Goal: Task Accomplishment & Management: Manage account settings

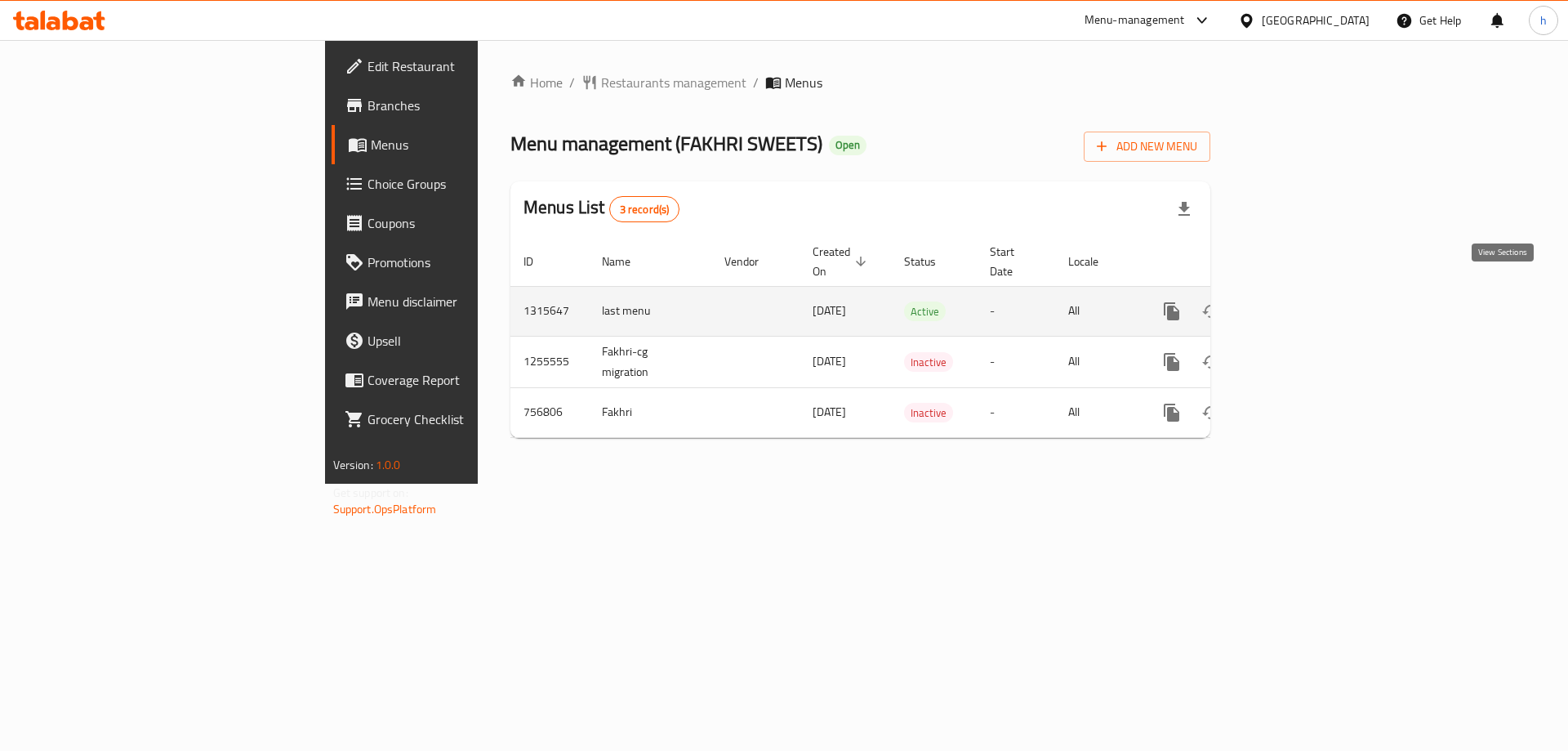
click at [1299, 301] on icon "enhanced table" at bounding box center [1288, 310] width 19 height 19
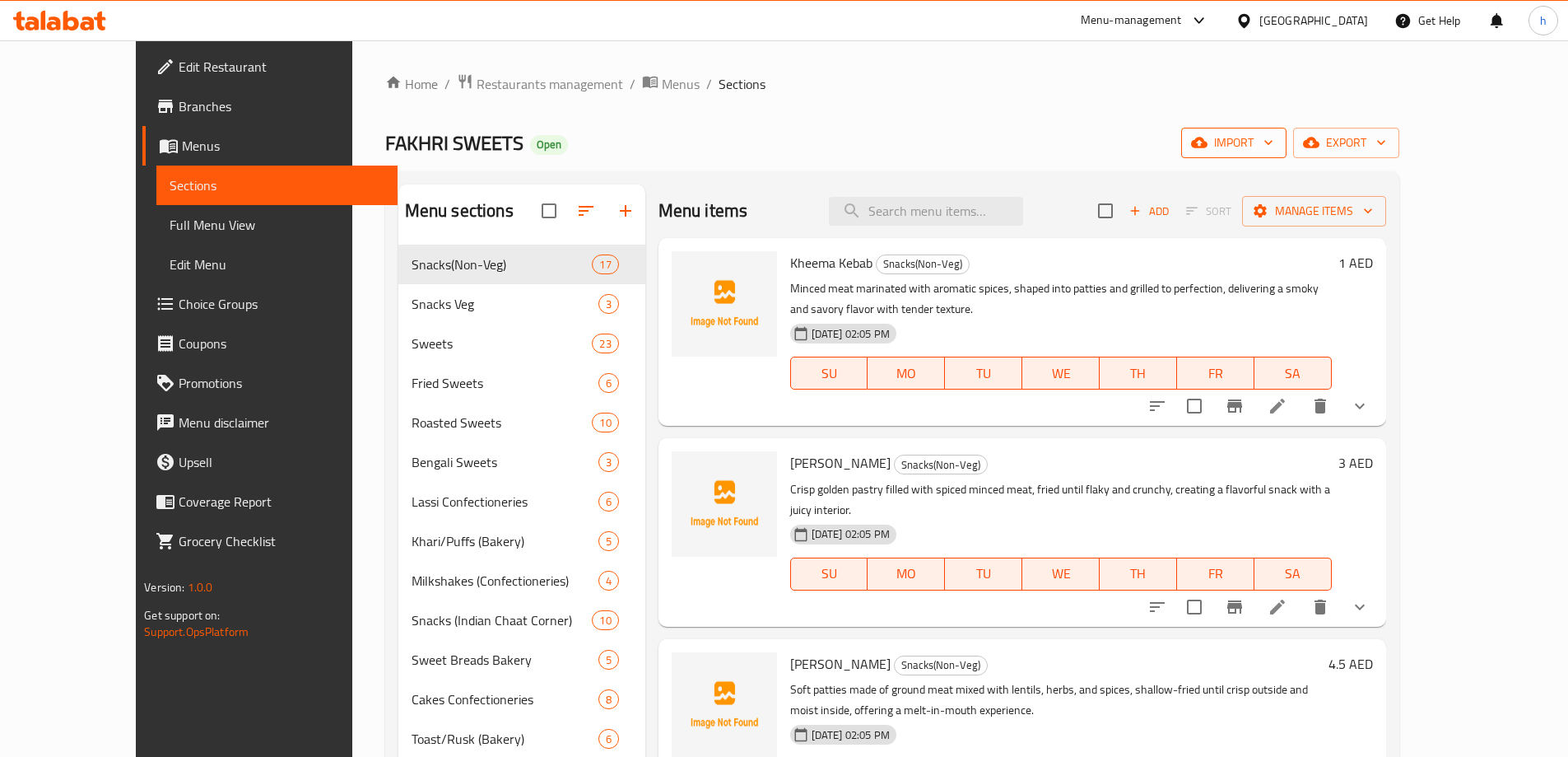
click at [1287, 154] on button "import" at bounding box center [1234, 143] width 105 height 31
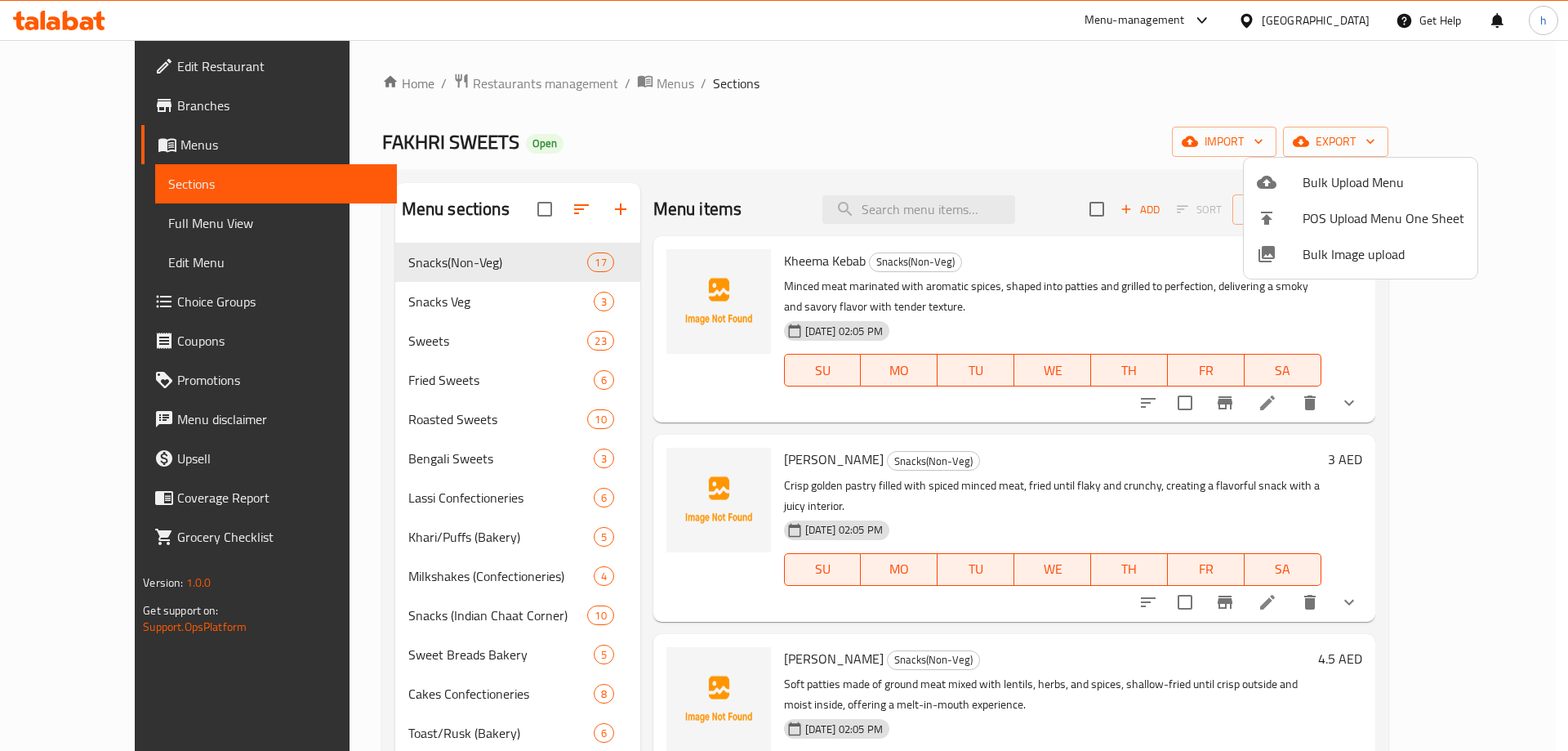
click at [1318, 177] on span "Bulk Upload Menu" at bounding box center [1383, 181] width 162 height 19
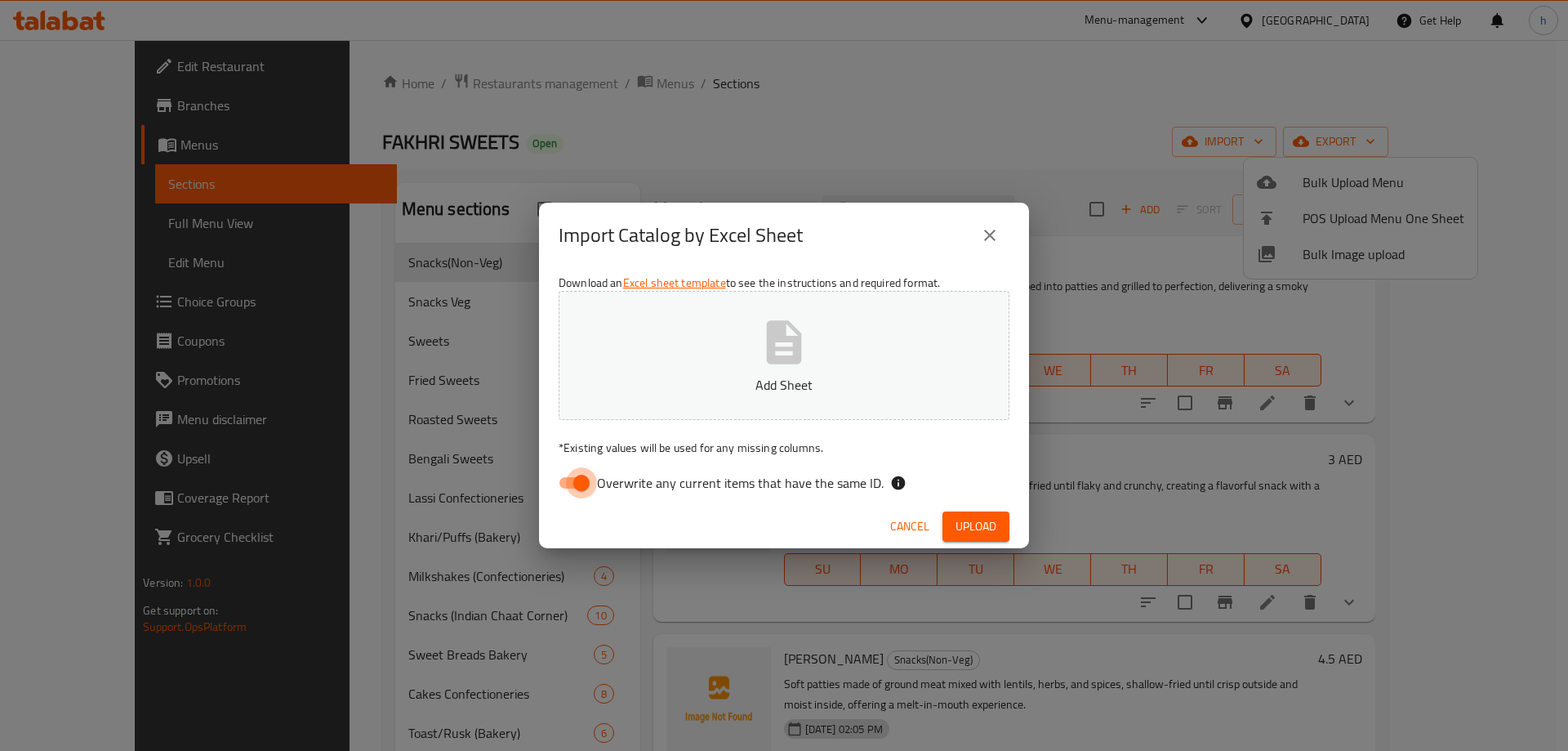
click at [572, 477] on input "Overwrite any current items that have the same ID." at bounding box center [581, 483] width 93 height 31
checkbox input "false"
click at [961, 525] on span "Upload" at bounding box center [976, 526] width 41 height 20
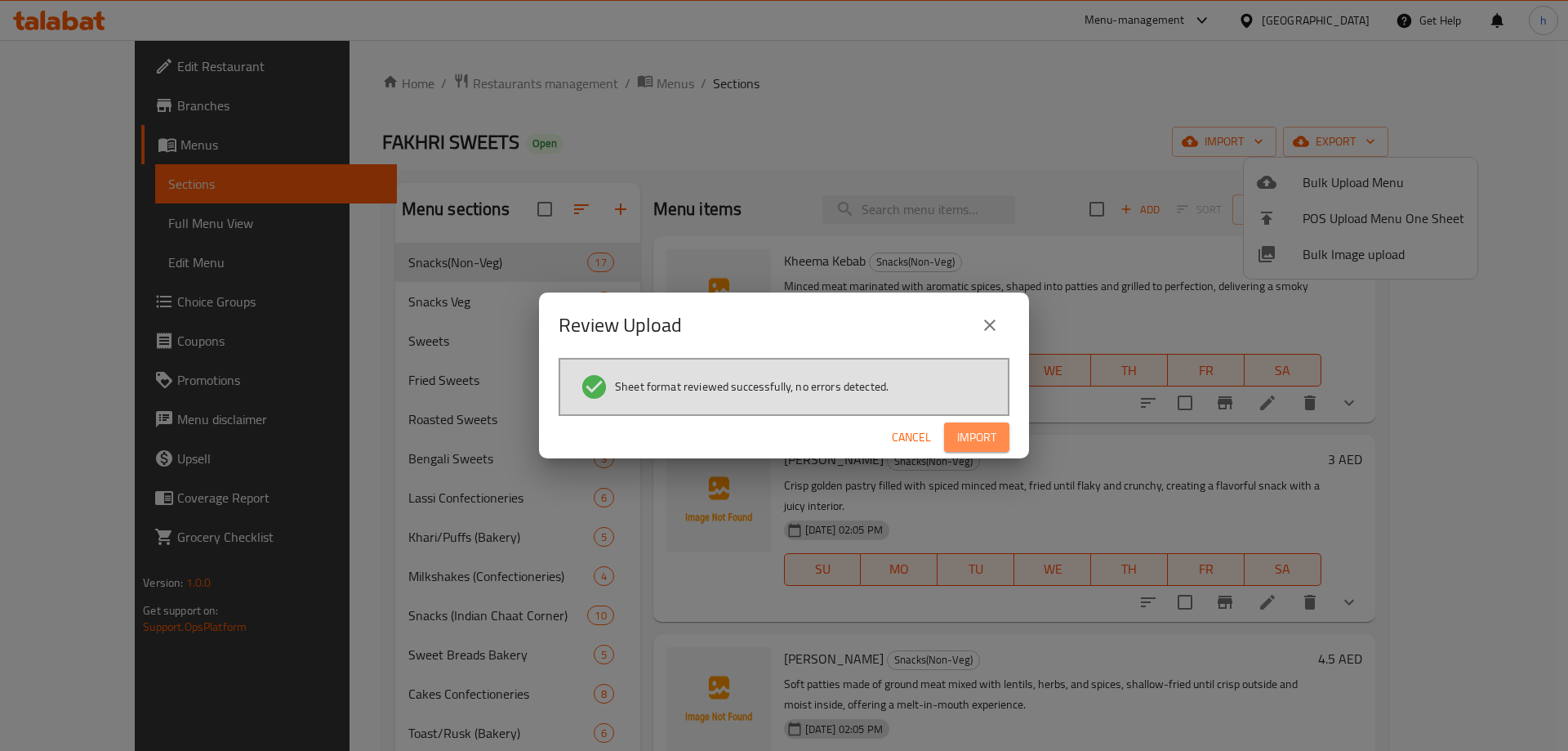
click at [987, 427] on span "Import" at bounding box center [977, 437] width 39 height 20
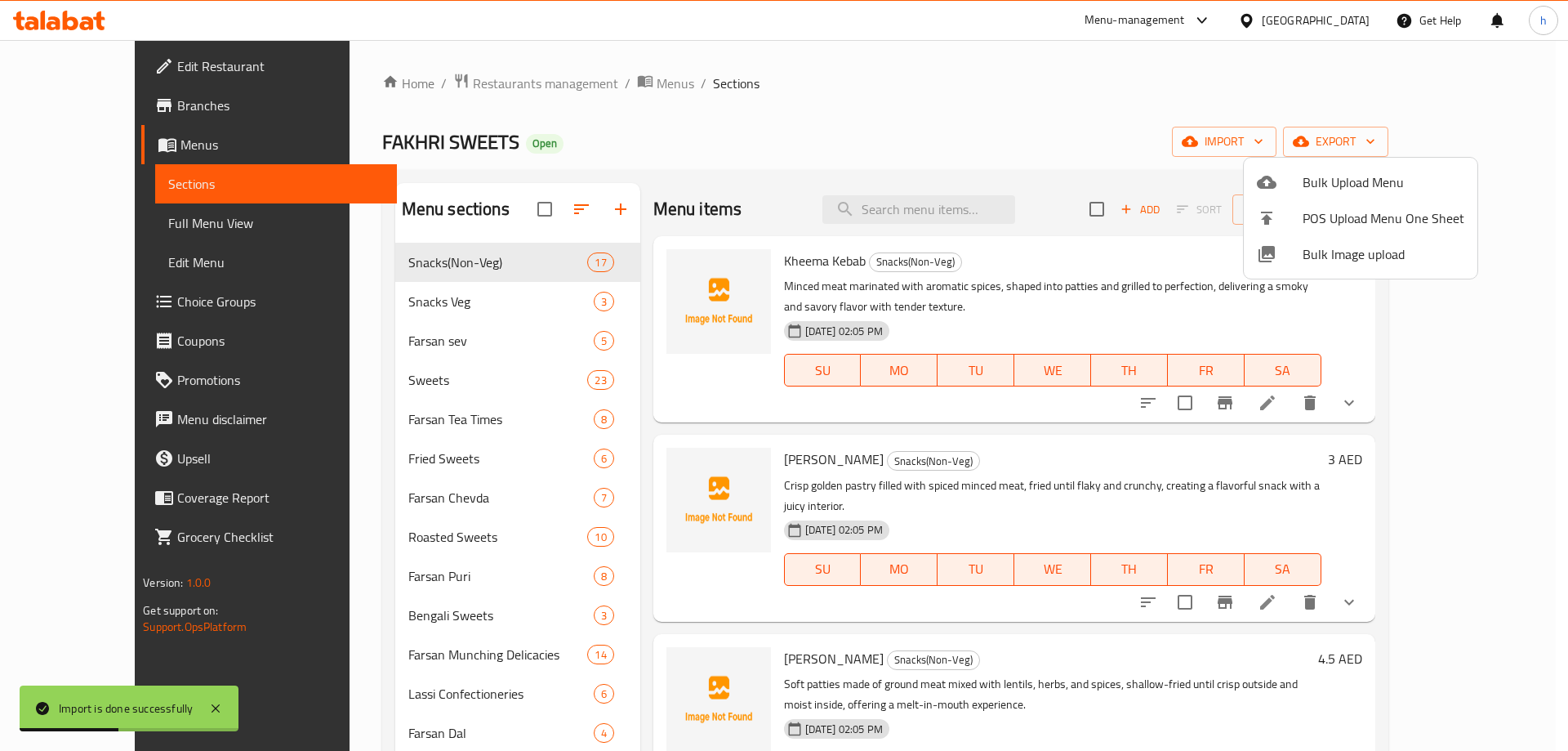
click at [658, 136] on div at bounding box center [784, 375] width 1568 height 751
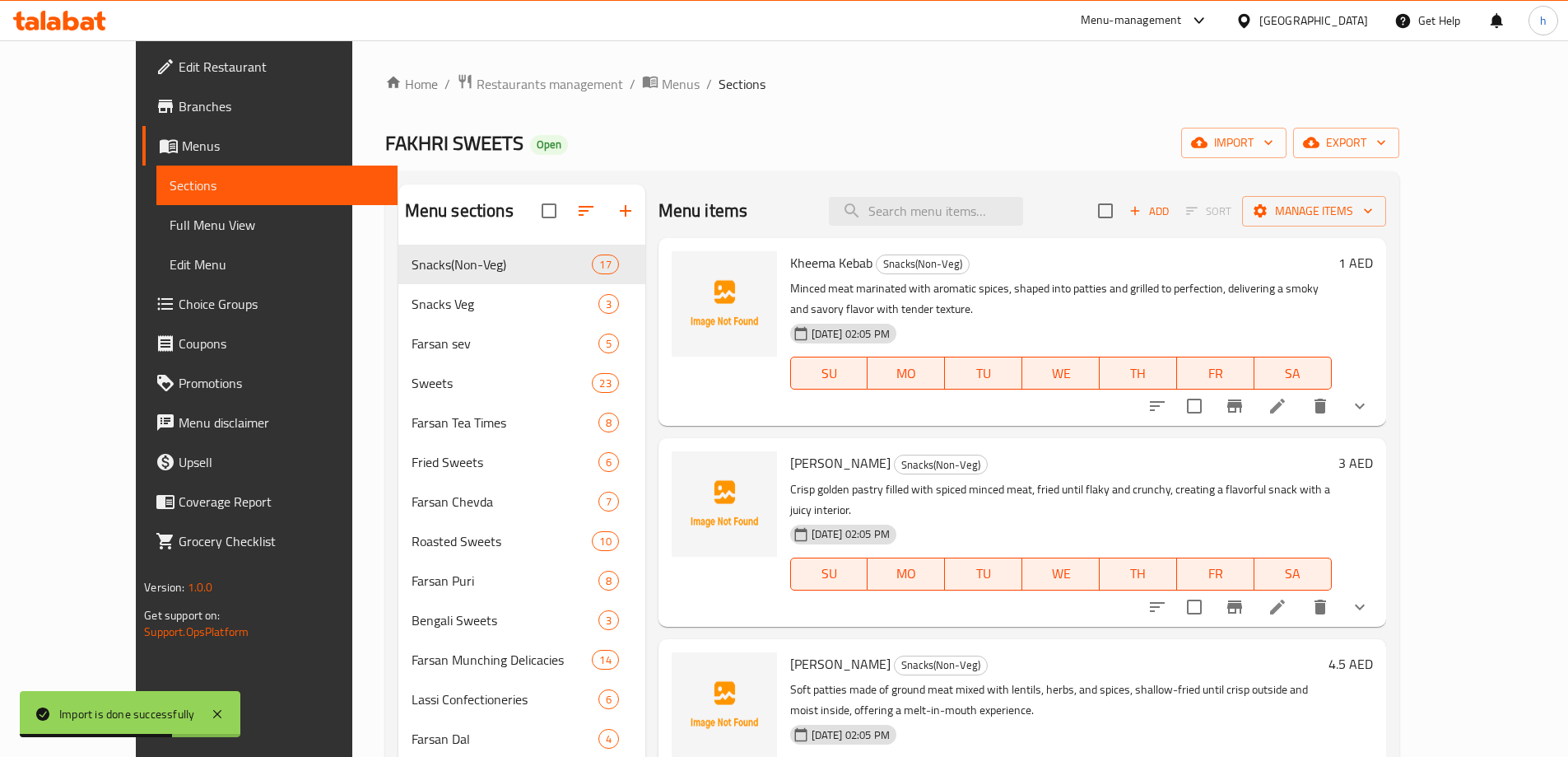
click at [170, 227] on span "Full Menu View" at bounding box center [277, 224] width 215 height 20
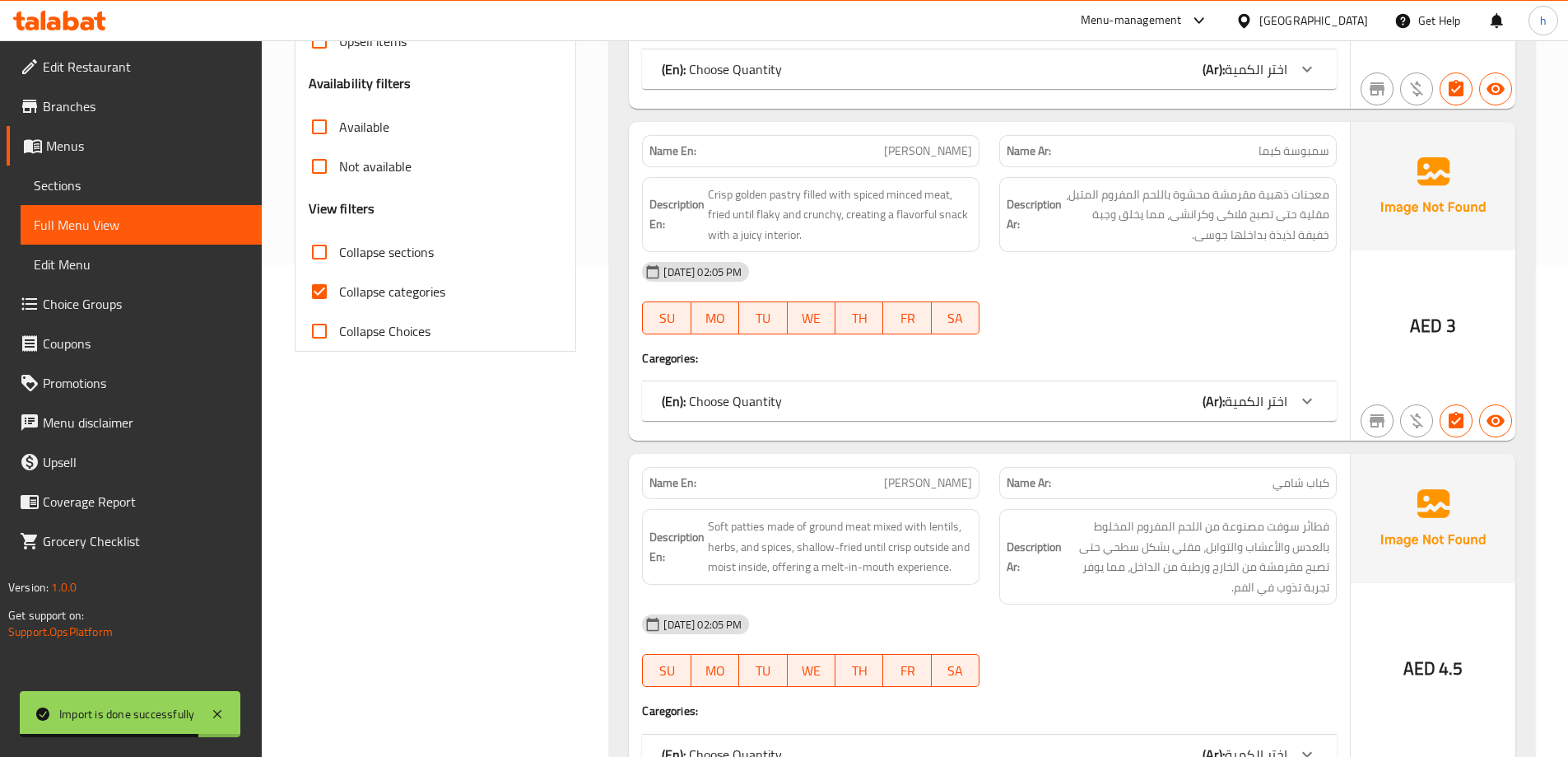
scroll to position [412, 0]
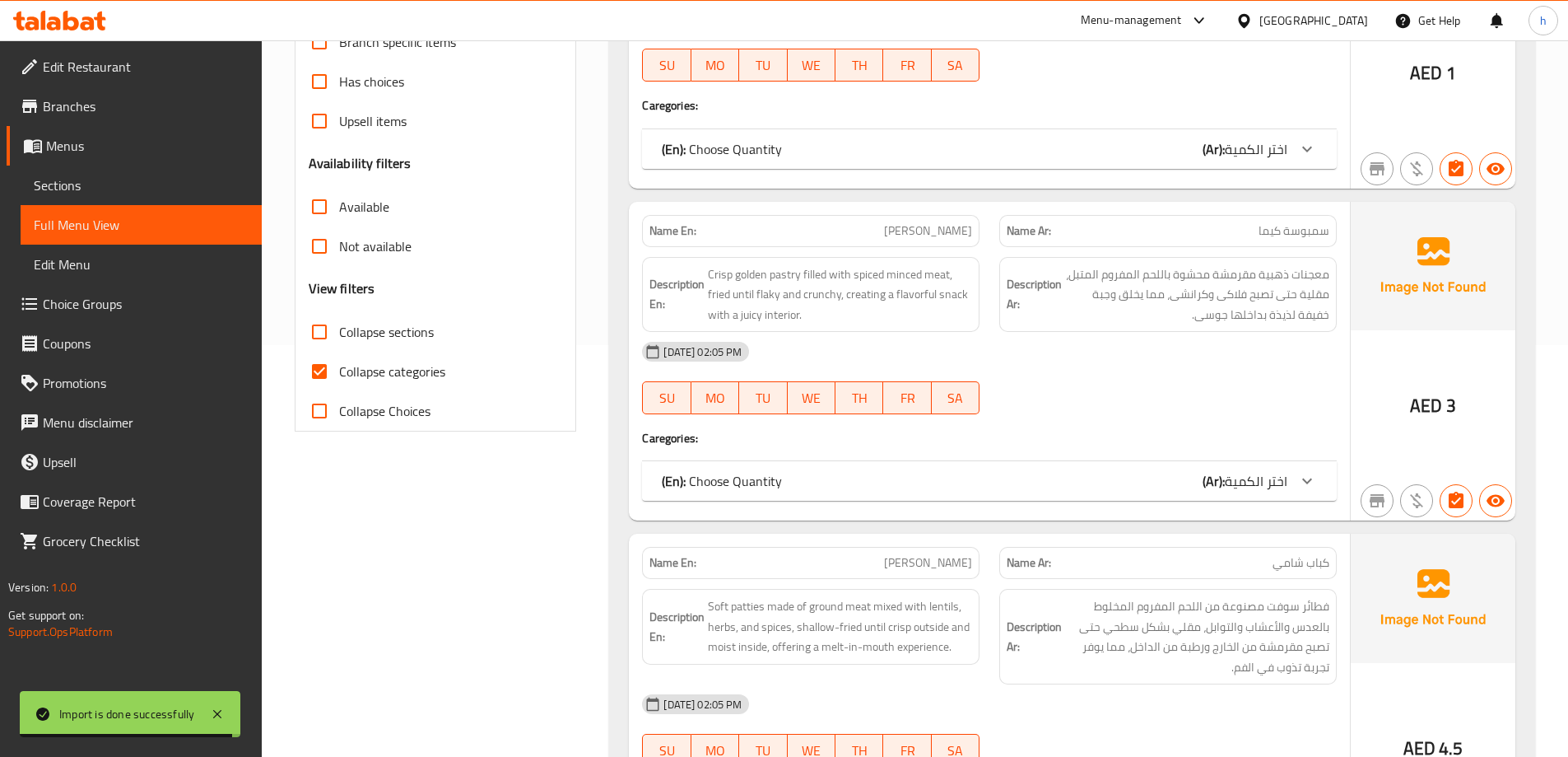
click at [322, 371] on input "Collapse categories" at bounding box center [319, 371] width 39 height 39
checkbox input "false"
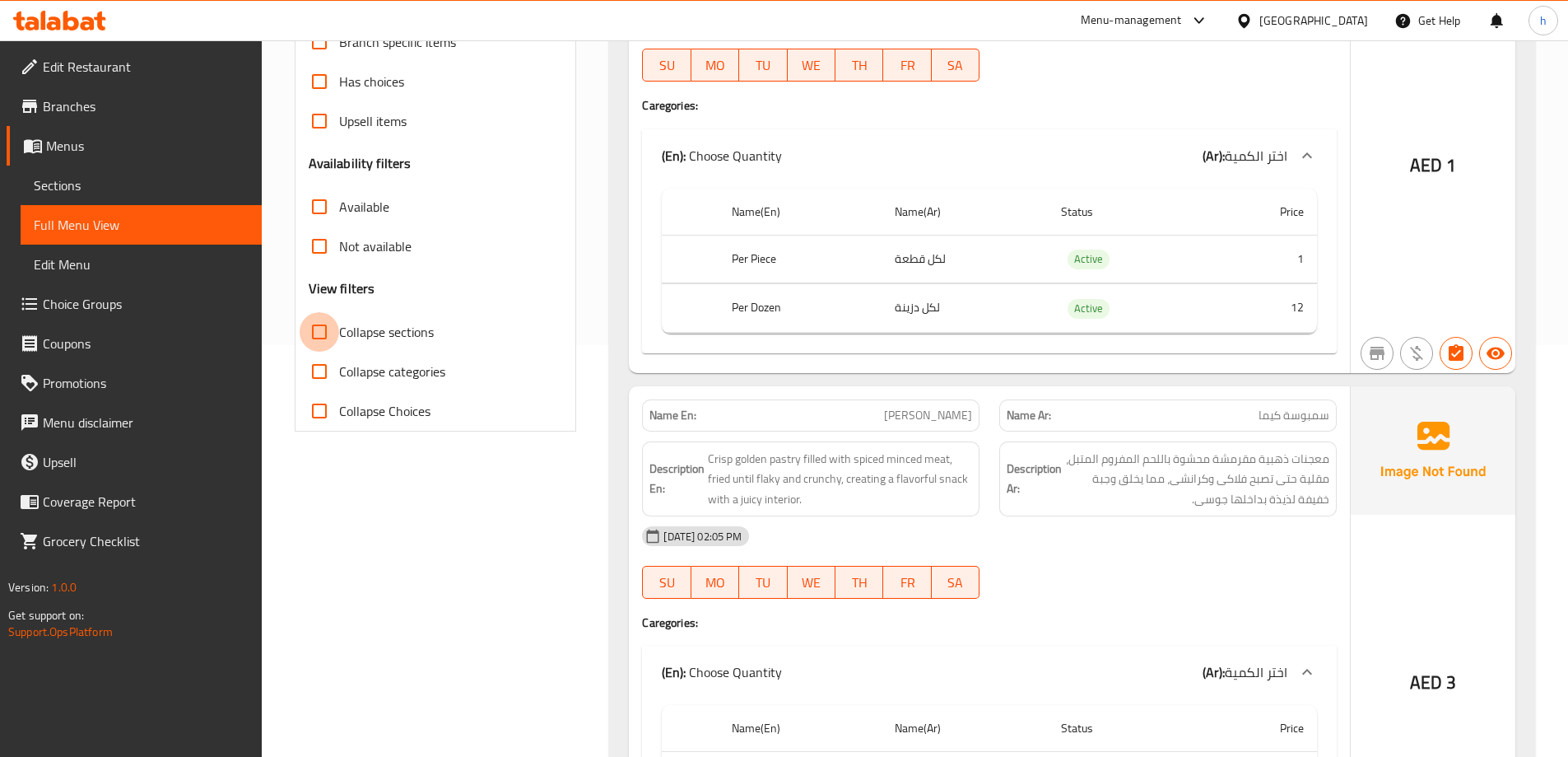
click at [320, 331] on input "Collapse sections" at bounding box center [319, 331] width 39 height 39
checkbox input "true"
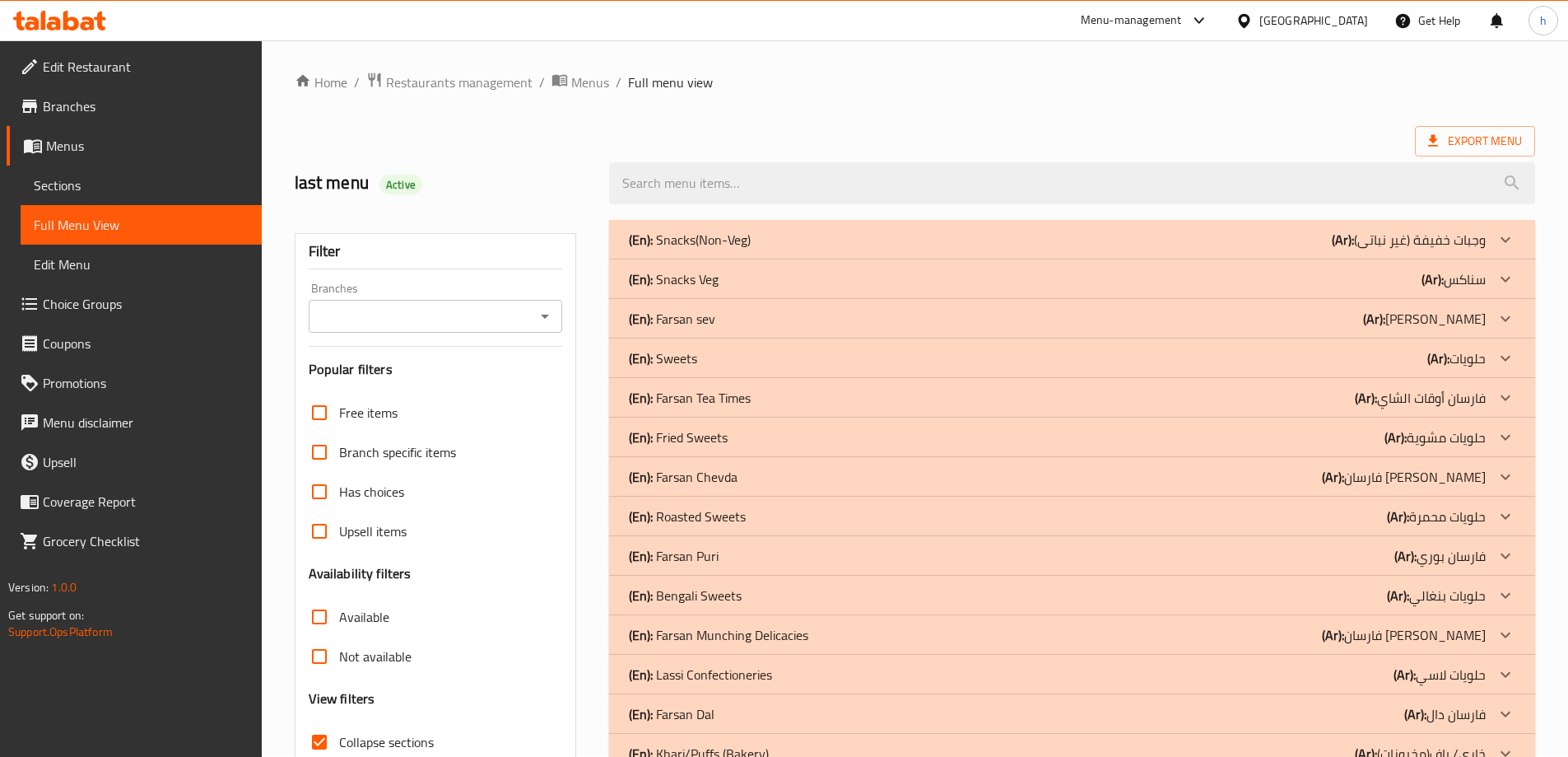
scroll to position [0, 0]
click at [1301, 328] on div "(En): Farsan sev (Ar): [PERSON_NAME]" at bounding box center [1057, 320] width 857 height 20
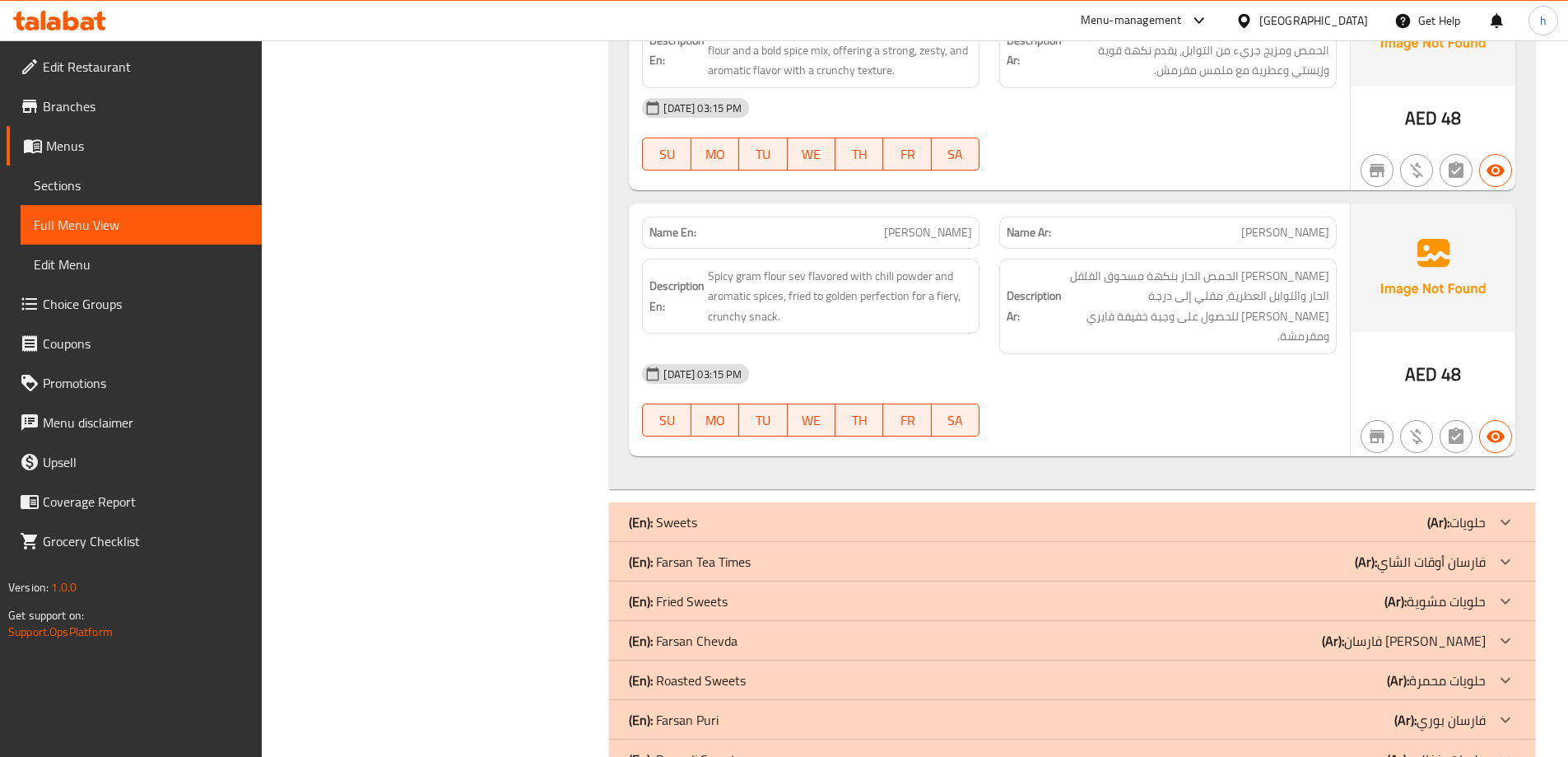
scroll to position [1482, 0]
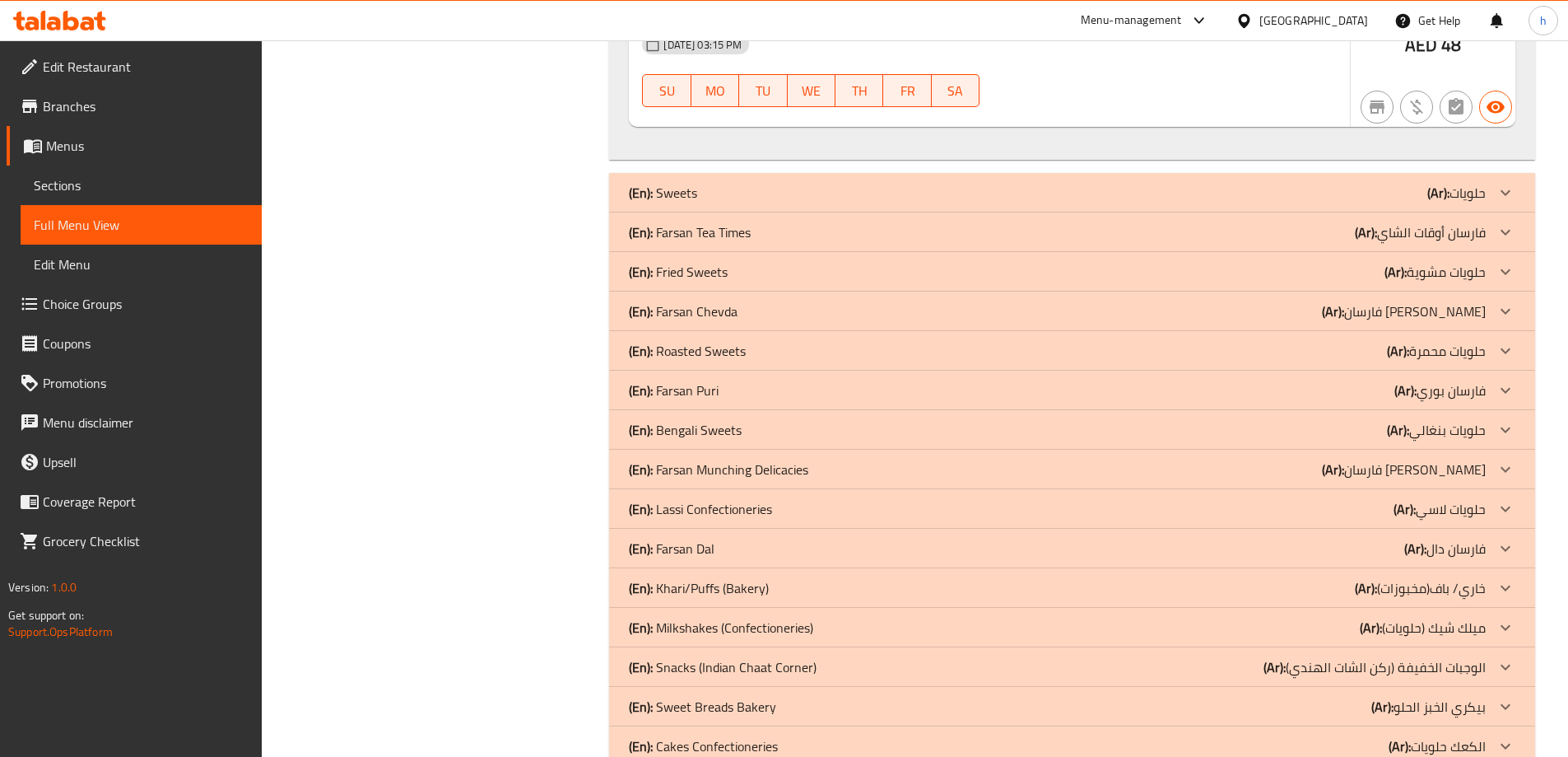
click at [1321, 222] on div "(En): Farsan Tea Times (Ar): فارسان أوقات الشاي" at bounding box center [1057, 231] width 857 height 20
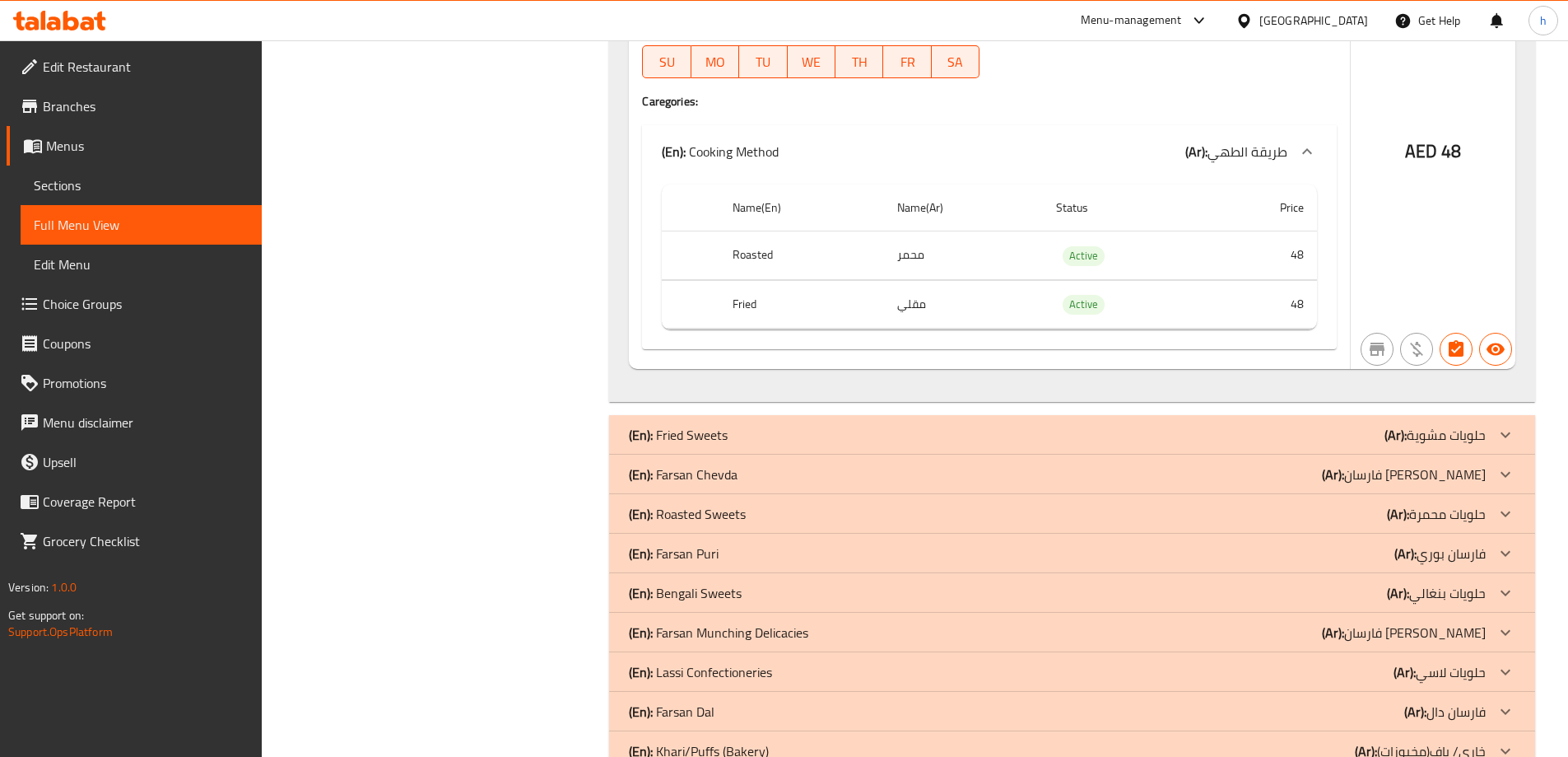
scroll to position [3623, 0]
click at [1268, 464] on div "(En): [PERSON_NAME] (Ar): [PERSON_NAME]" at bounding box center [1057, 473] width 857 height 20
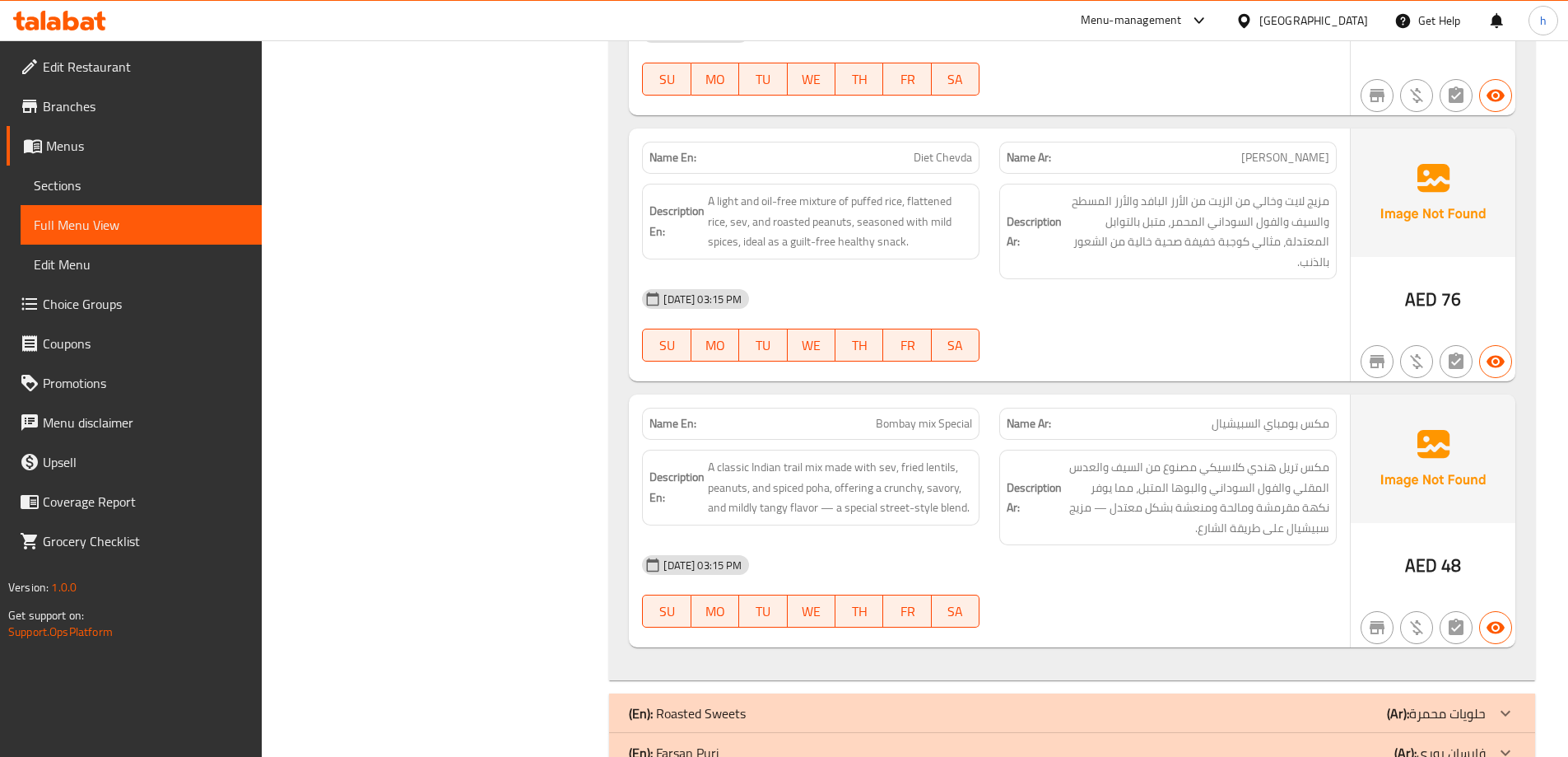
scroll to position [5516, 0]
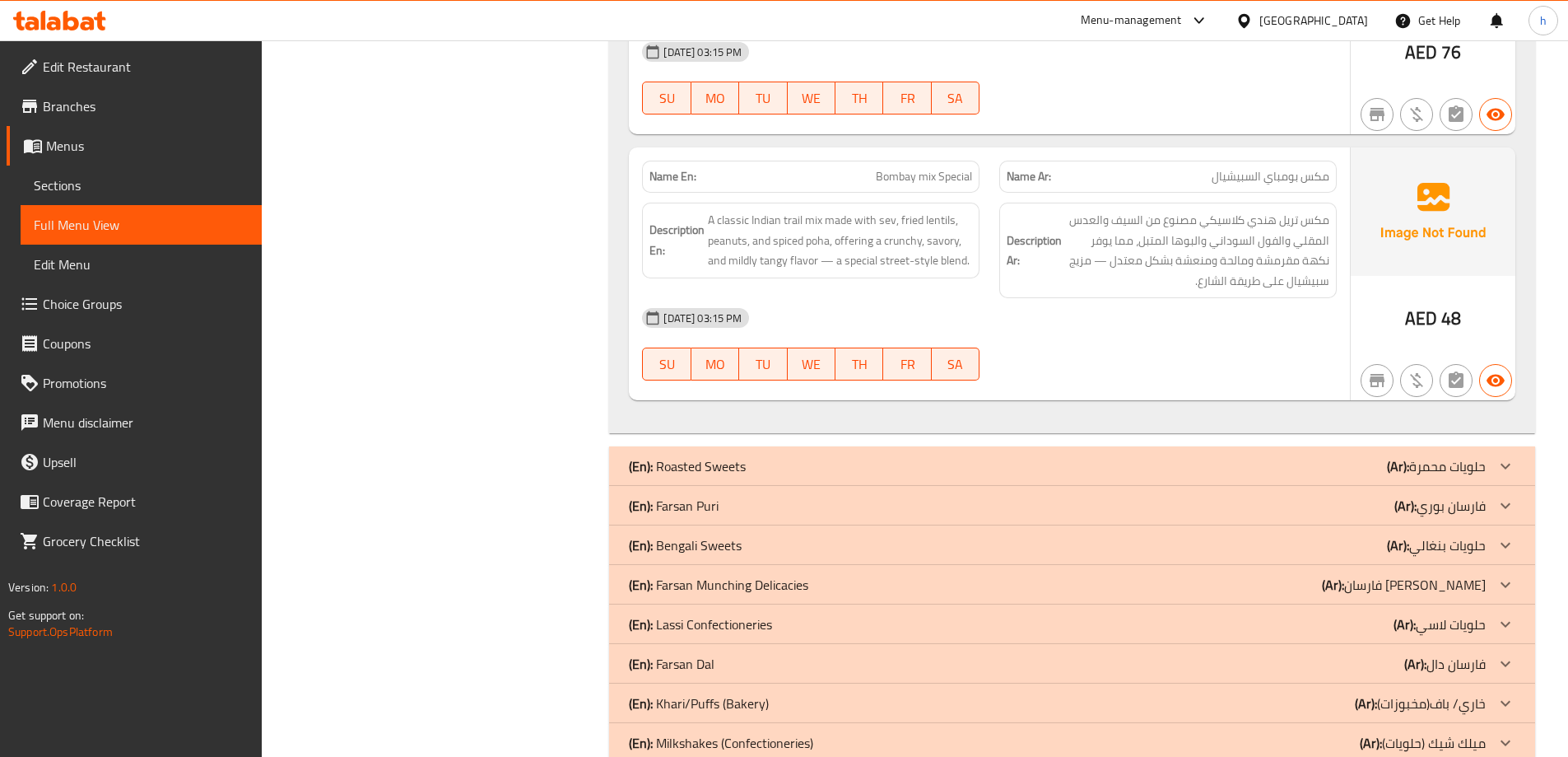
click at [1311, 485] on div "(En): [PERSON_NAME] (Ar): [PERSON_NAME]" at bounding box center [1072, 505] width 926 height 39
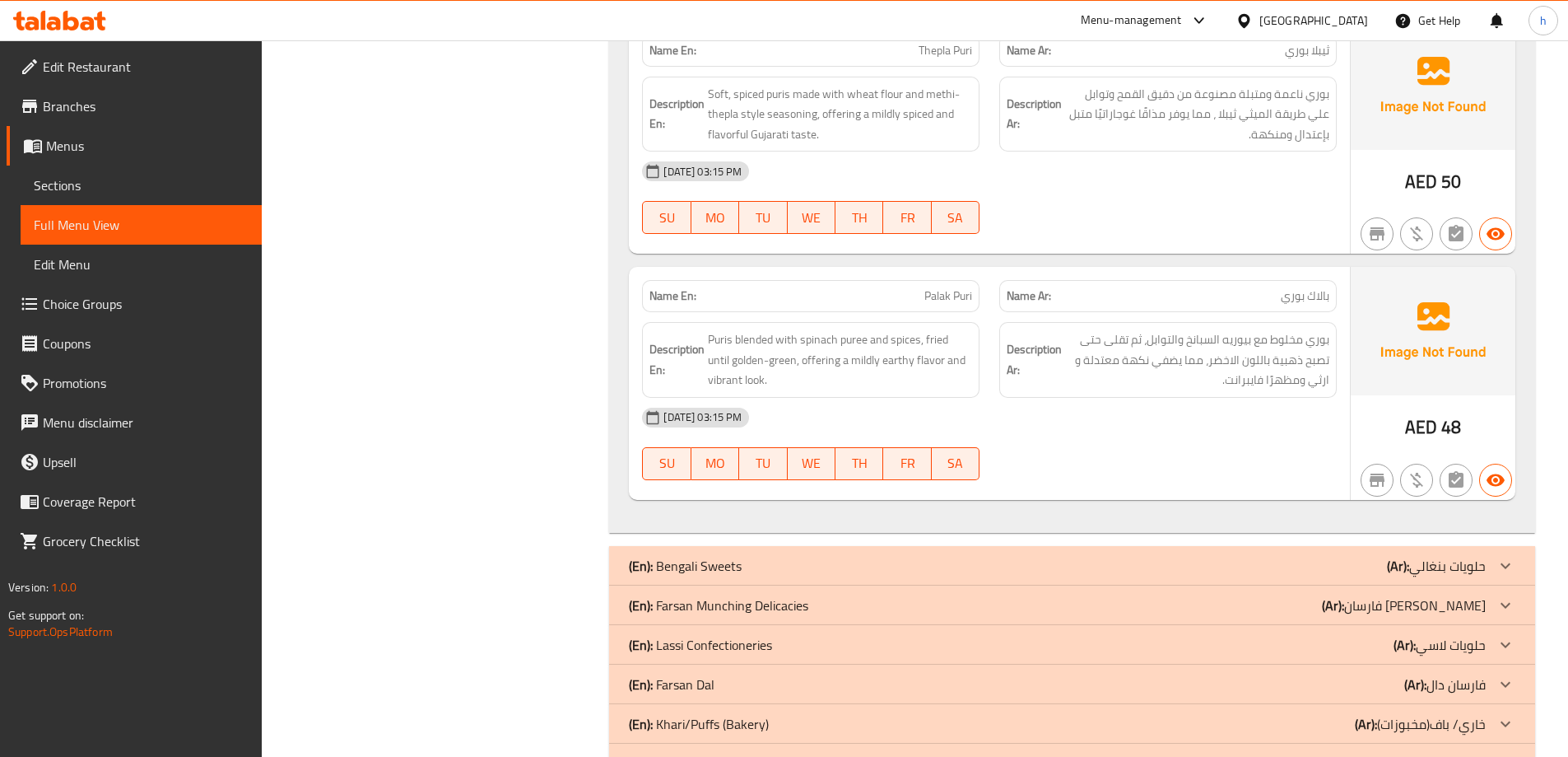
scroll to position [8151, 0]
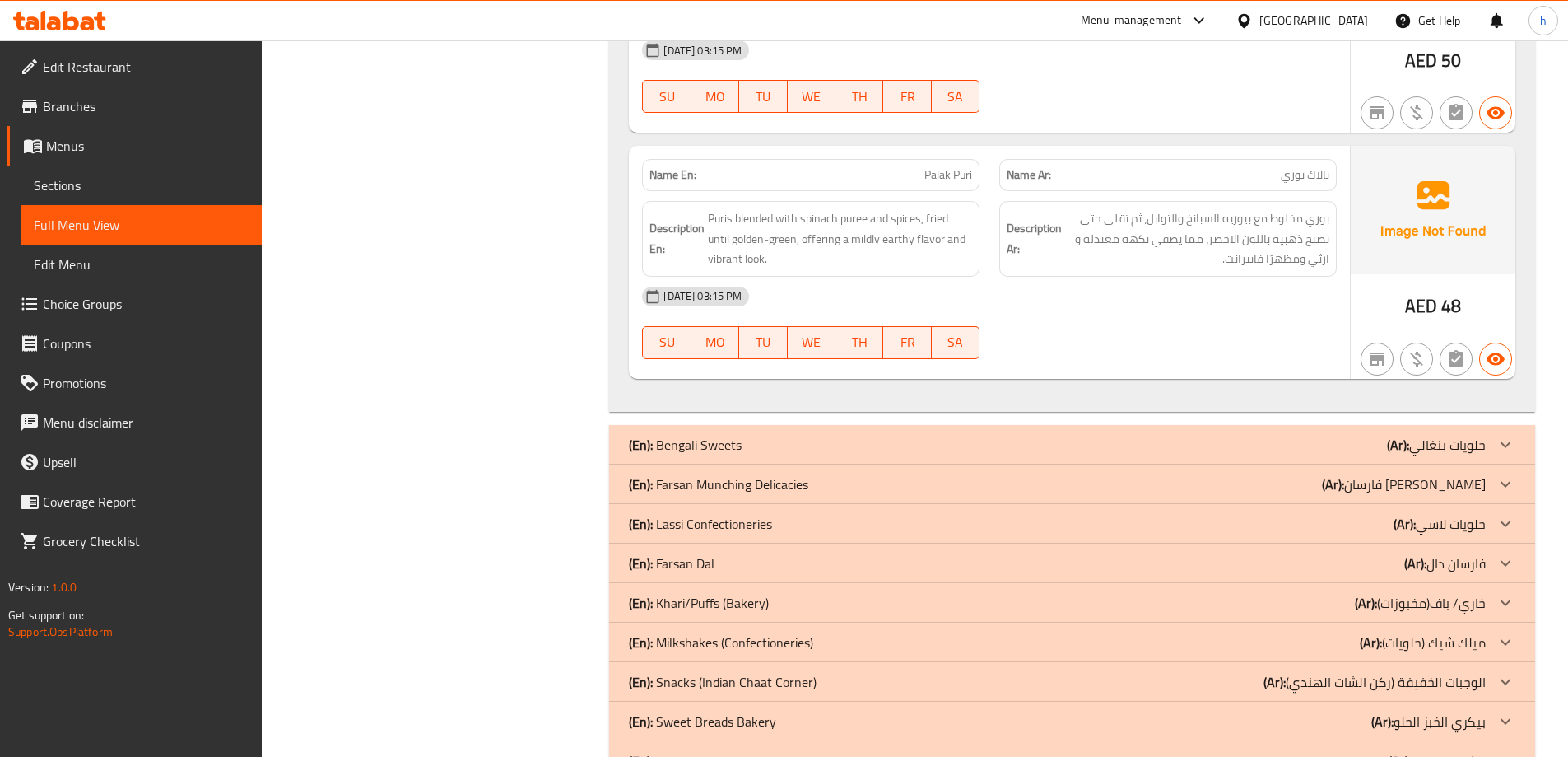
click at [727, 474] on p "(En): Farsan Munching Delicacies" at bounding box center [719, 484] width 179 height 20
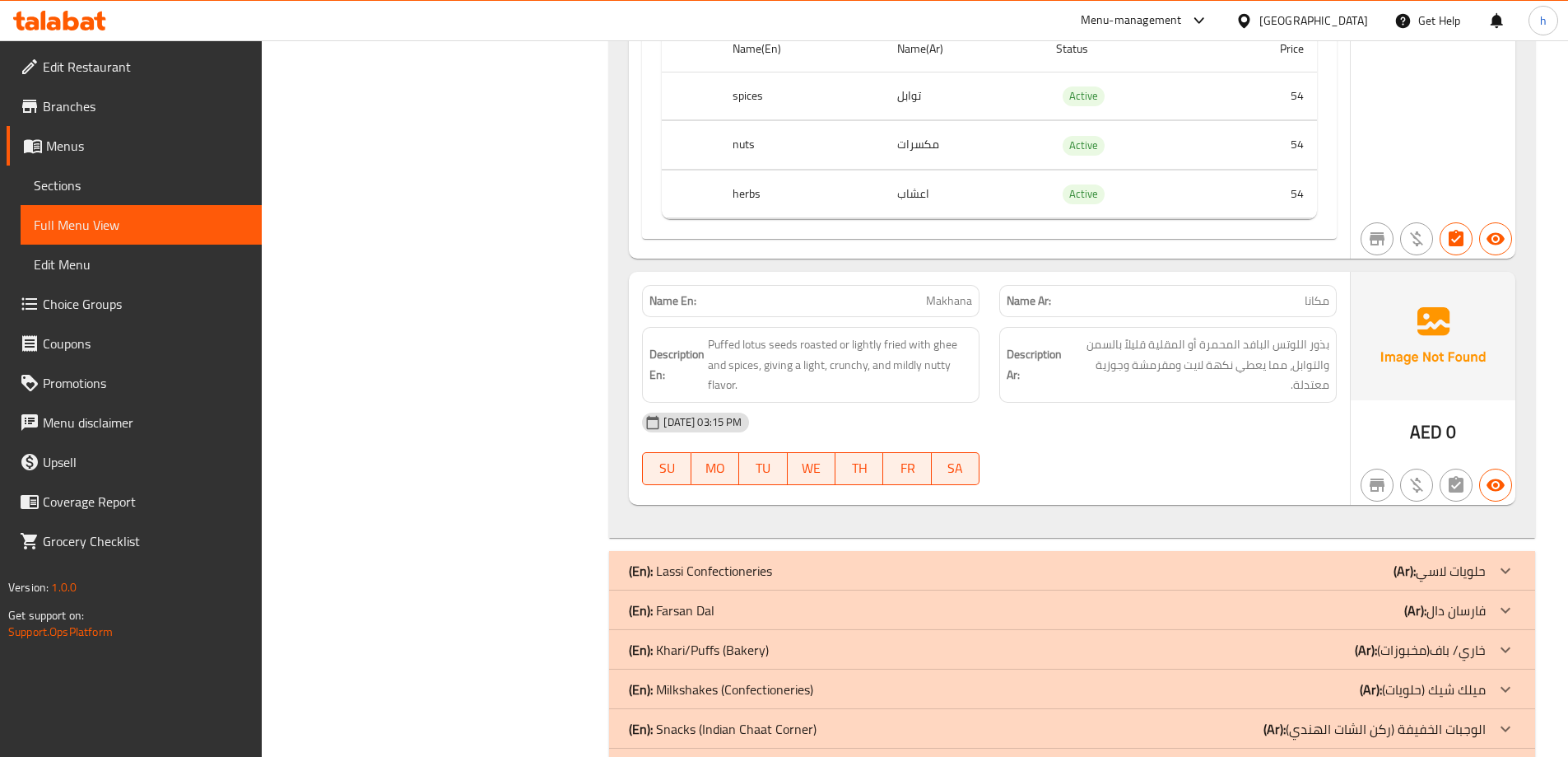
scroll to position [12350, 0]
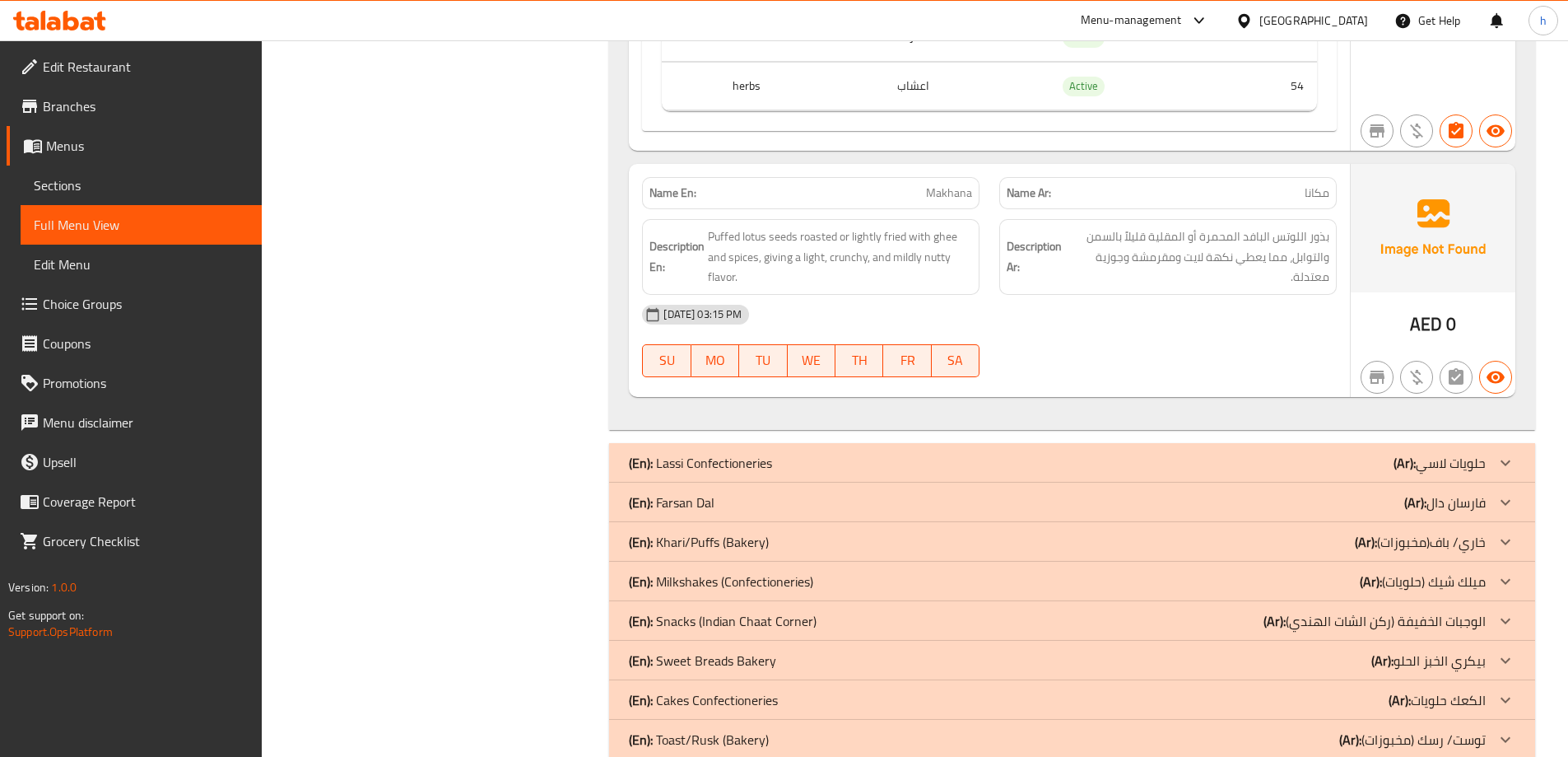
click at [680, 492] on p "(En): [PERSON_NAME]" at bounding box center [672, 501] width 86 height 20
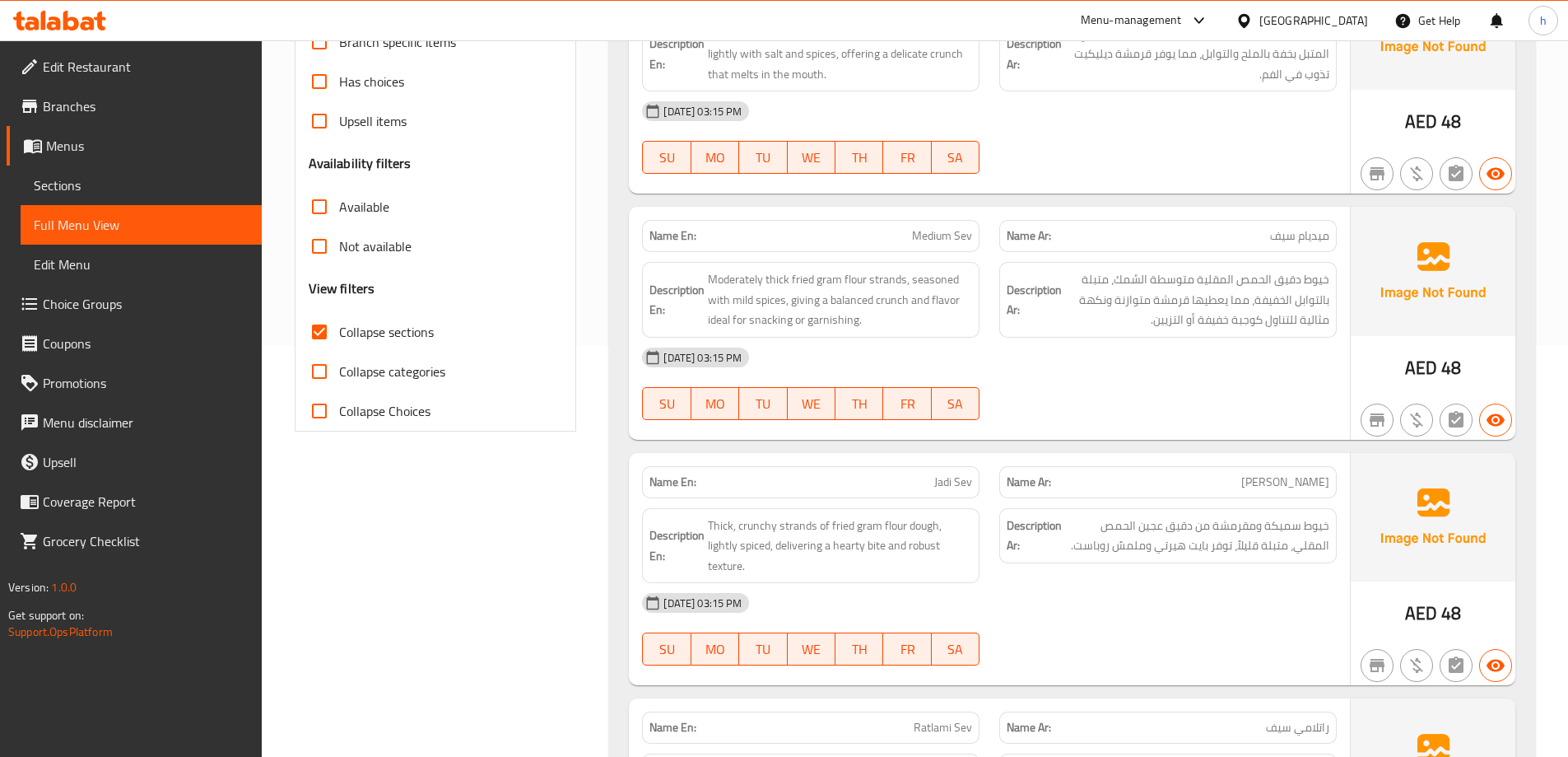
scroll to position [576, 0]
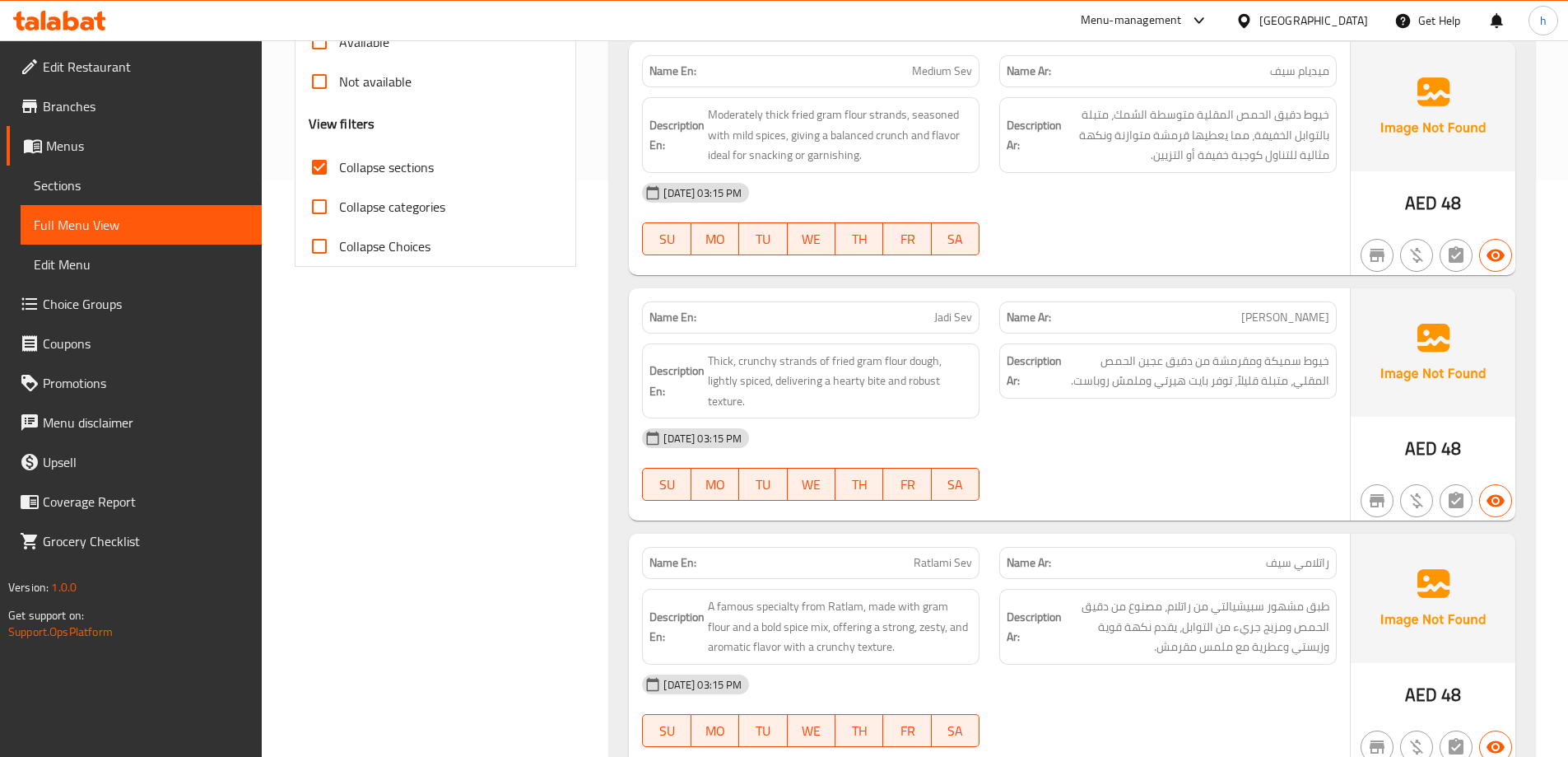
drag, startPoint x: 67, startPoint y: 185, endPoint x: 206, endPoint y: 262, distance: 158.9
click at [67, 185] on span "Sections" at bounding box center [141, 185] width 215 height 20
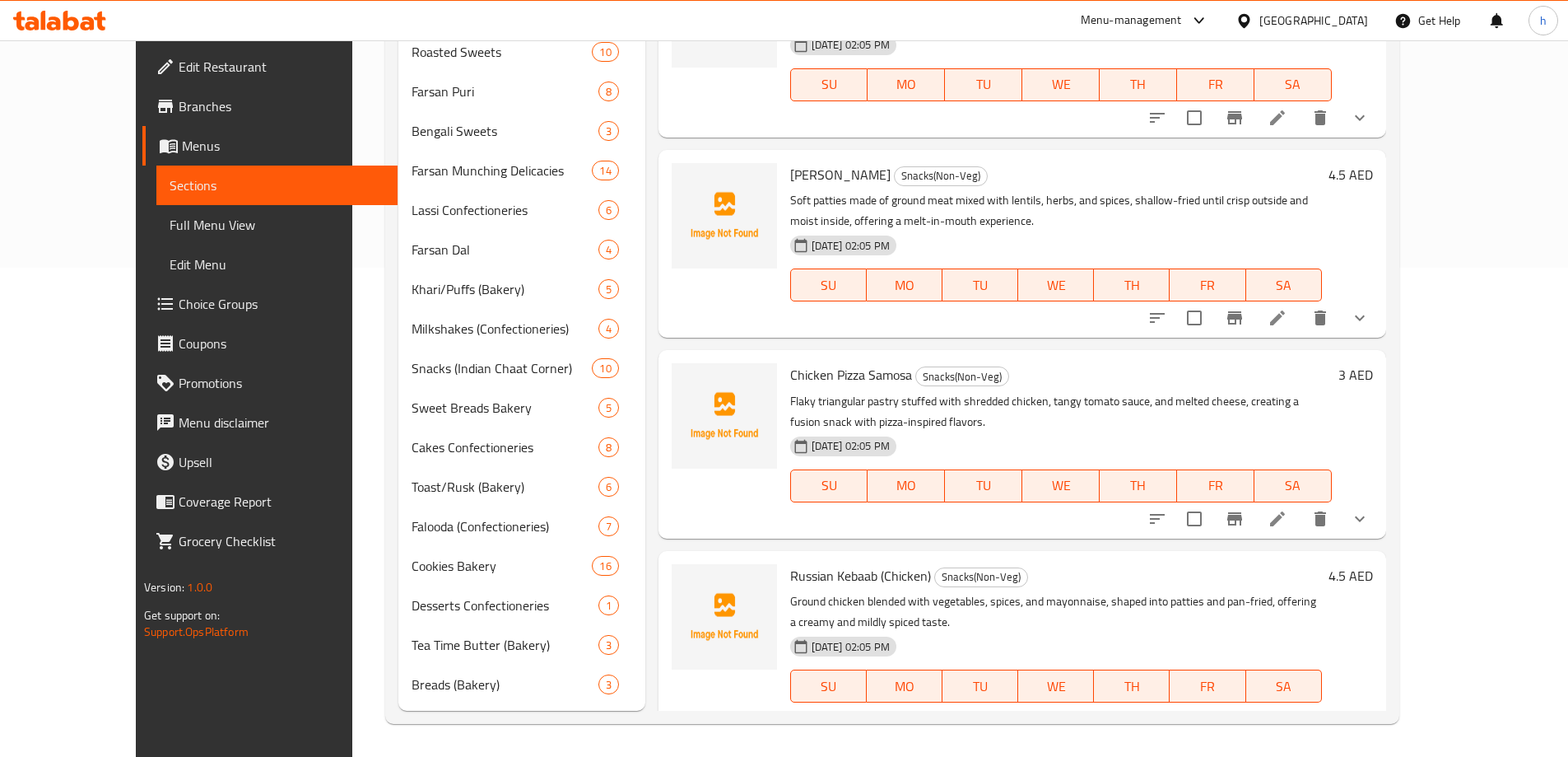
scroll to position [231, 0]
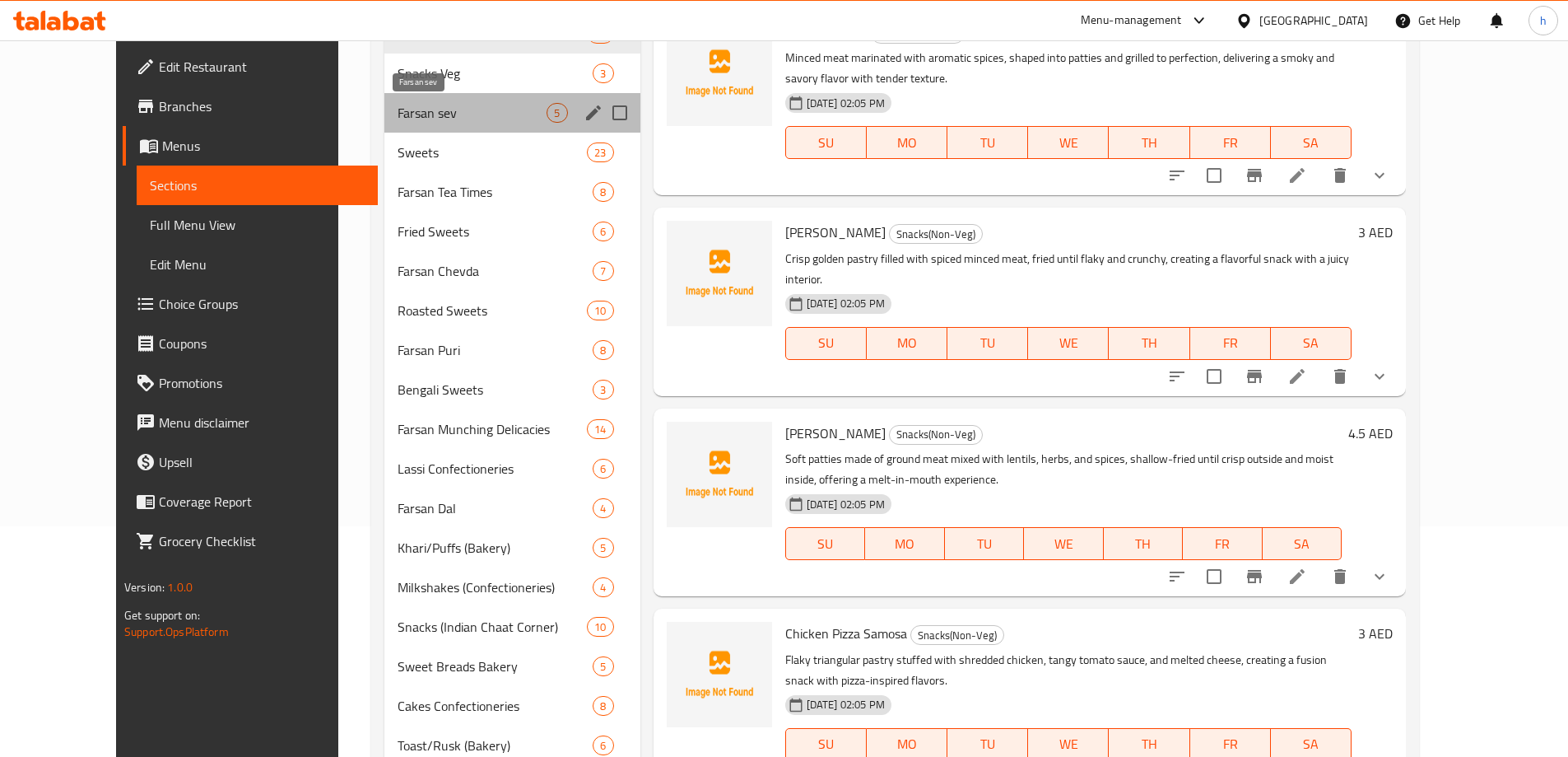
click at [398, 120] on span "Farsan sev" at bounding box center [472, 112] width 149 height 20
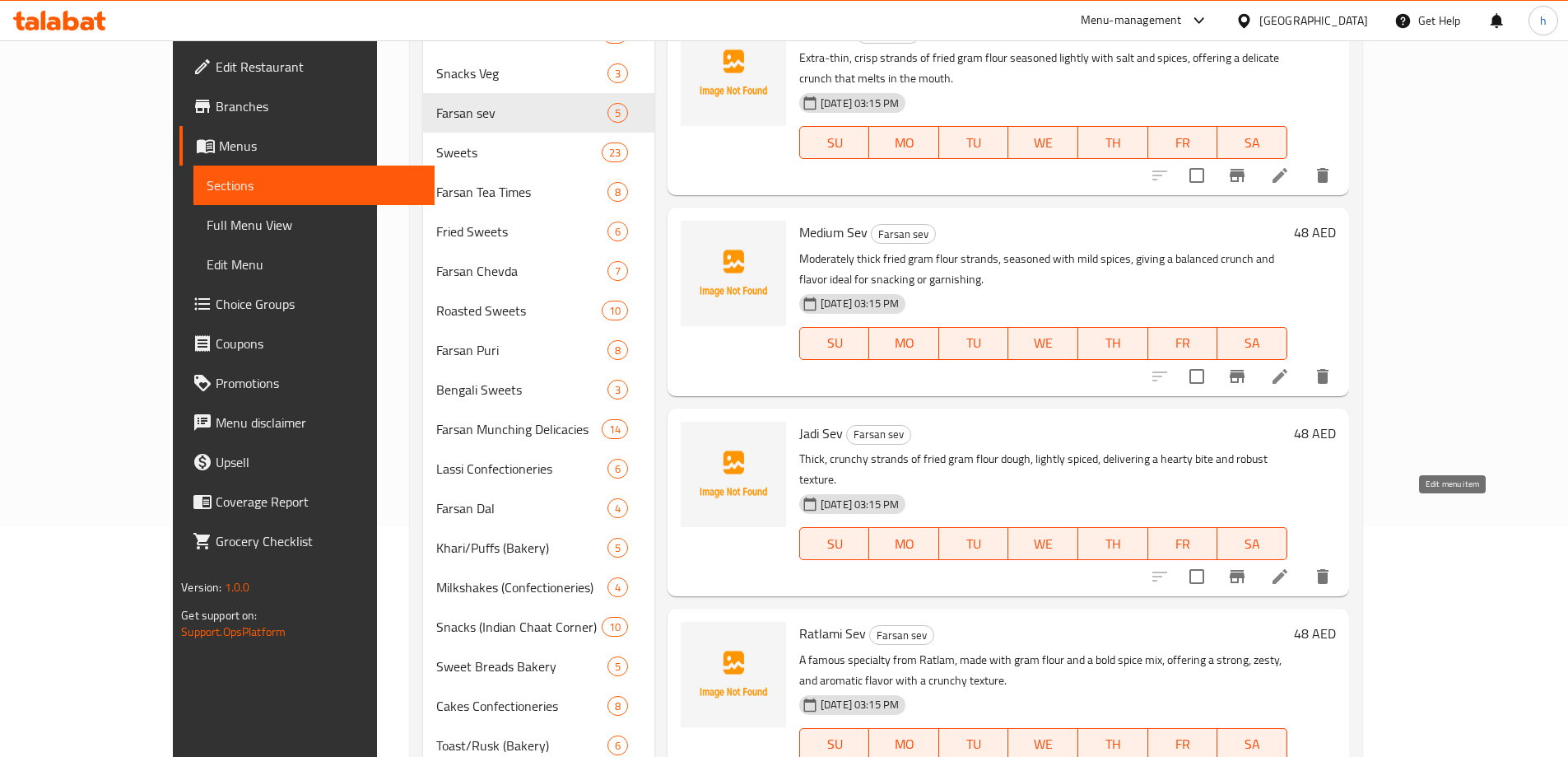
click at [1290, 567] on icon at bounding box center [1280, 576] width 20 height 20
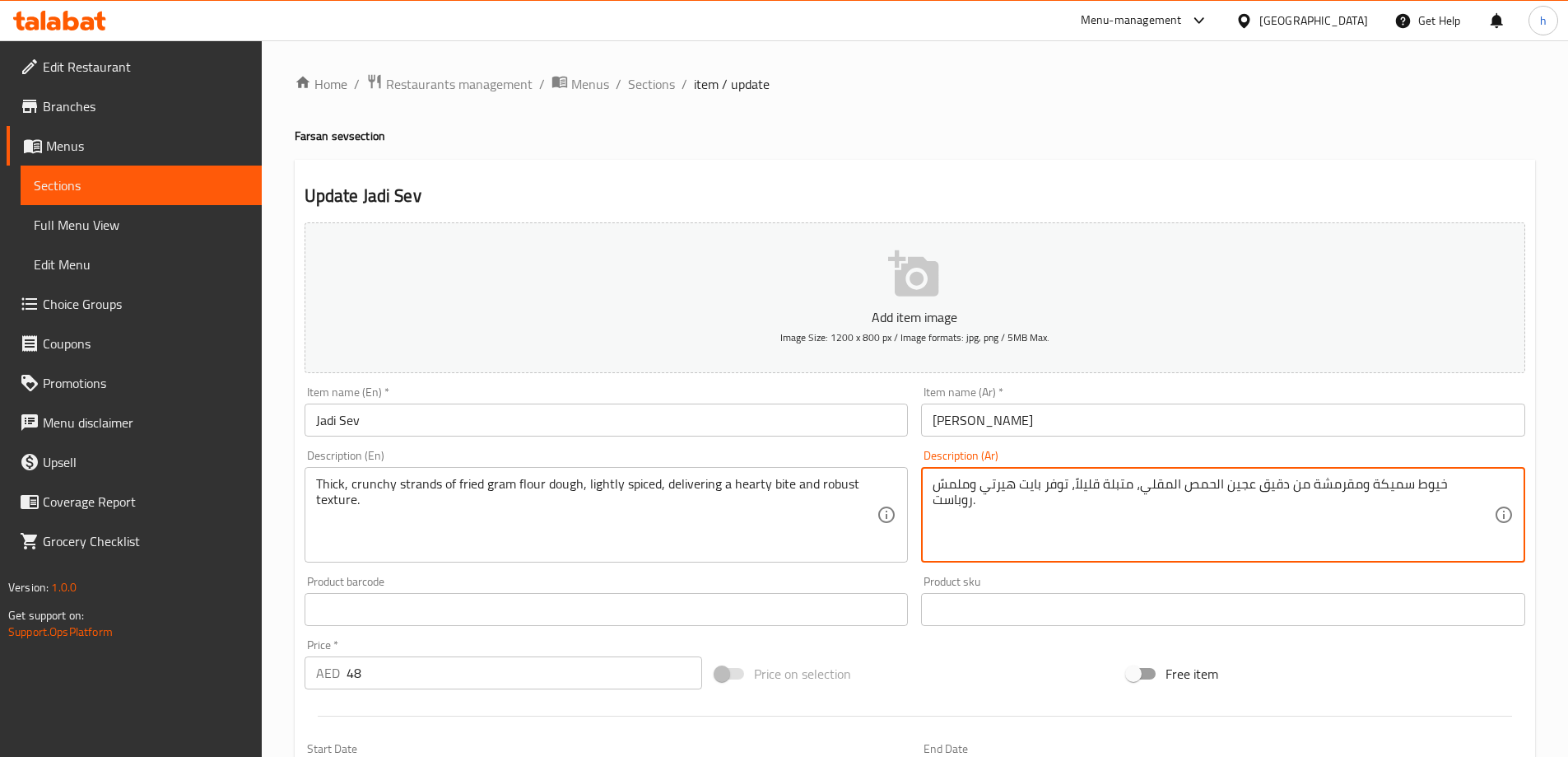
drag, startPoint x: 1268, startPoint y: 485, endPoint x: 1295, endPoint y: 479, distance: 27.7
type textarea "خيوط سميكة ومقرمشة من عجين دقيق الحمص المقلي، متبلة قليلاً، توفر بايت هيرتي ومل…"
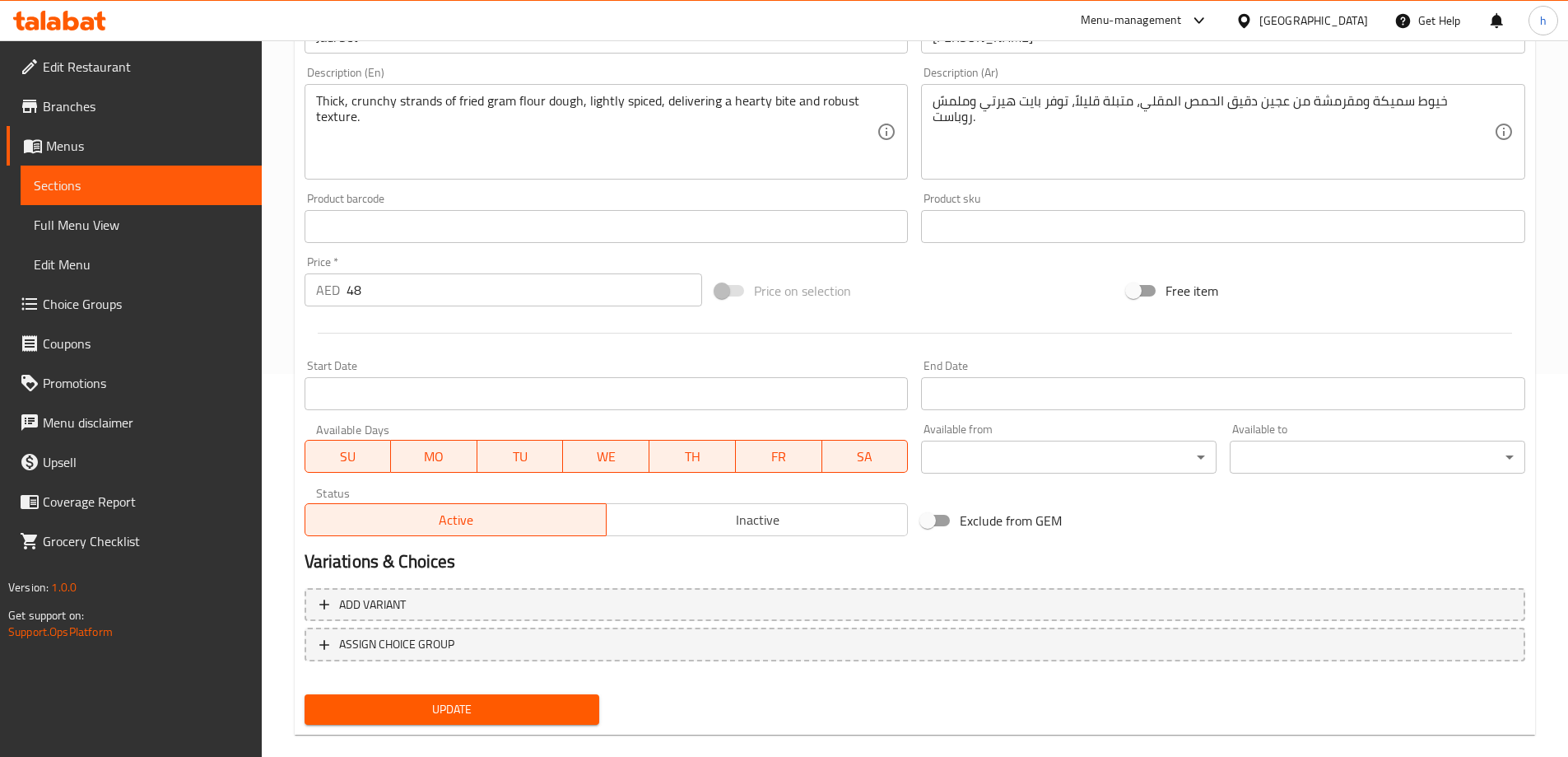
scroll to position [407, 0]
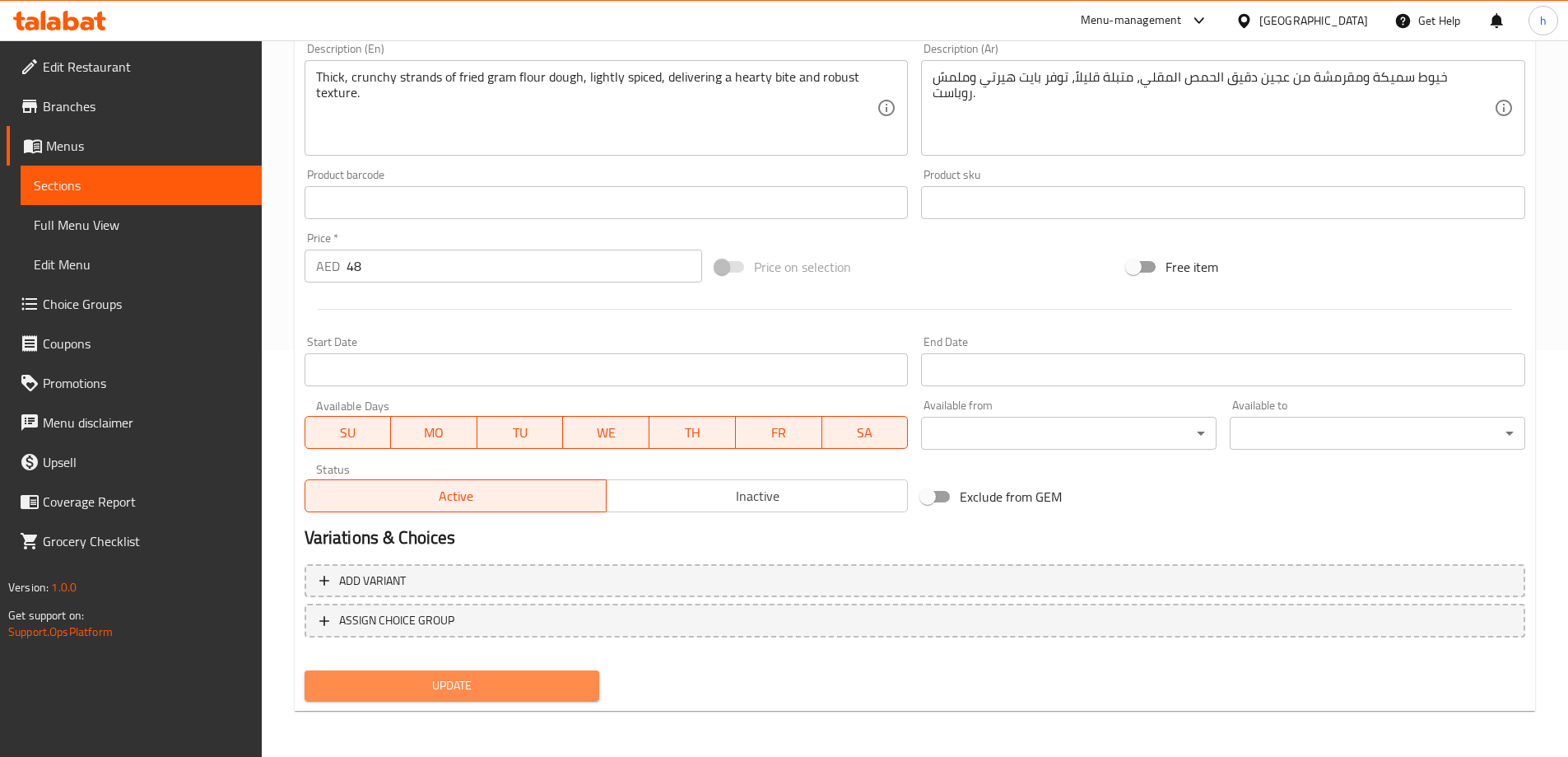
click at [497, 677] on span "Update" at bounding box center [452, 685] width 269 height 21
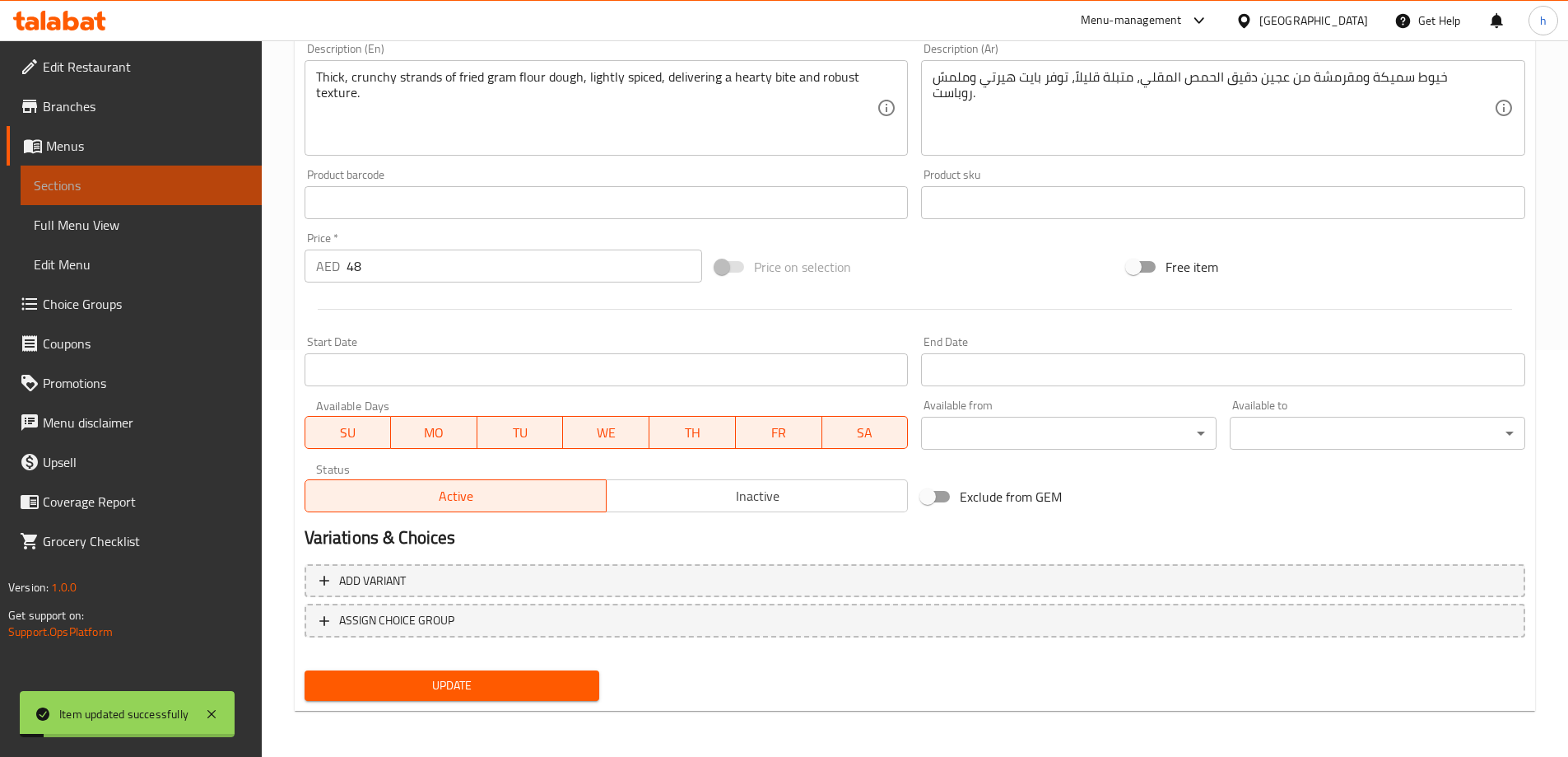
click at [73, 204] on link "Sections" at bounding box center [141, 185] width 241 height 39
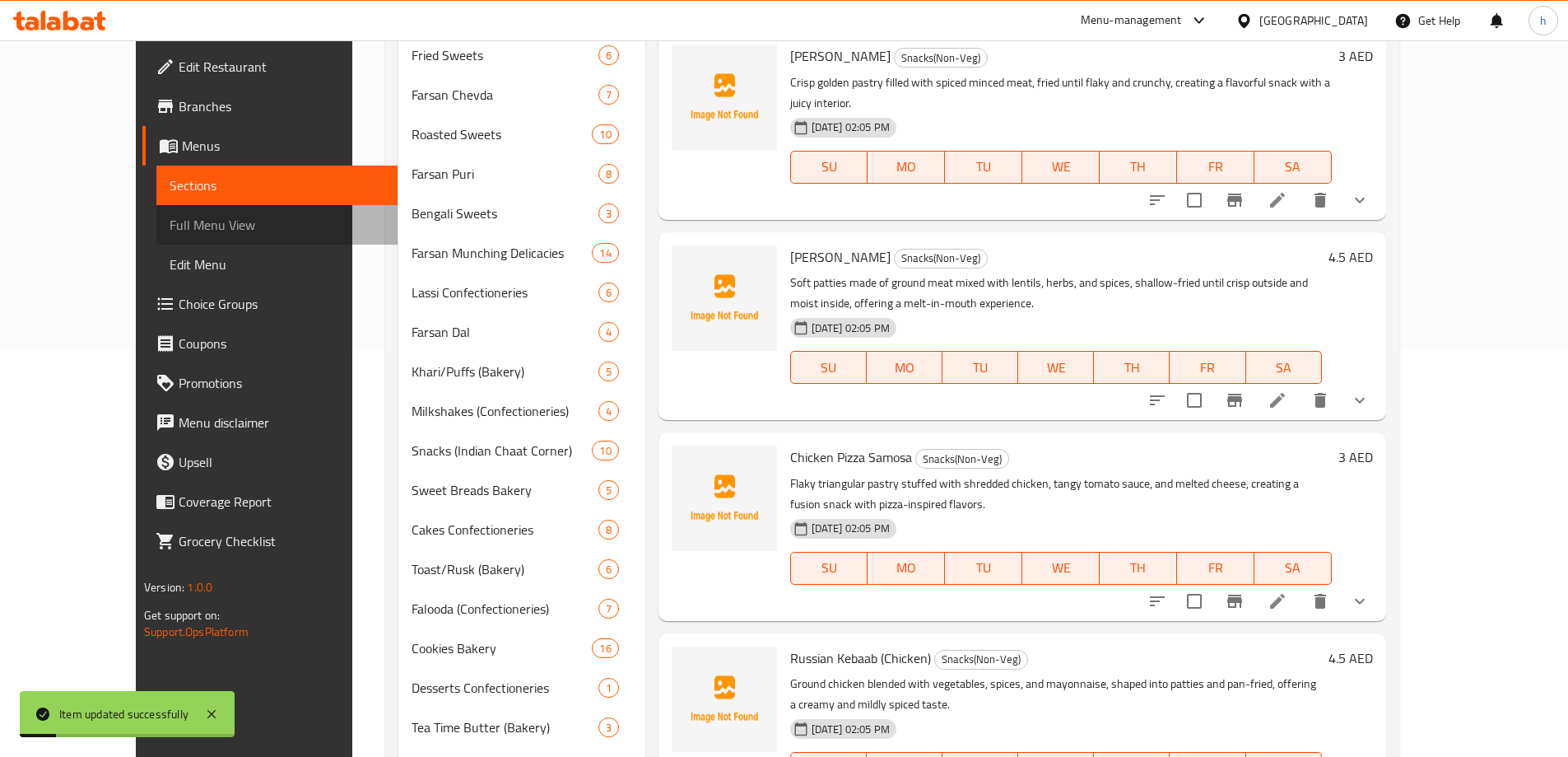
click at [170, 221] on span "Full Menu View" at bounding box center [277, 224] width 215 height 20
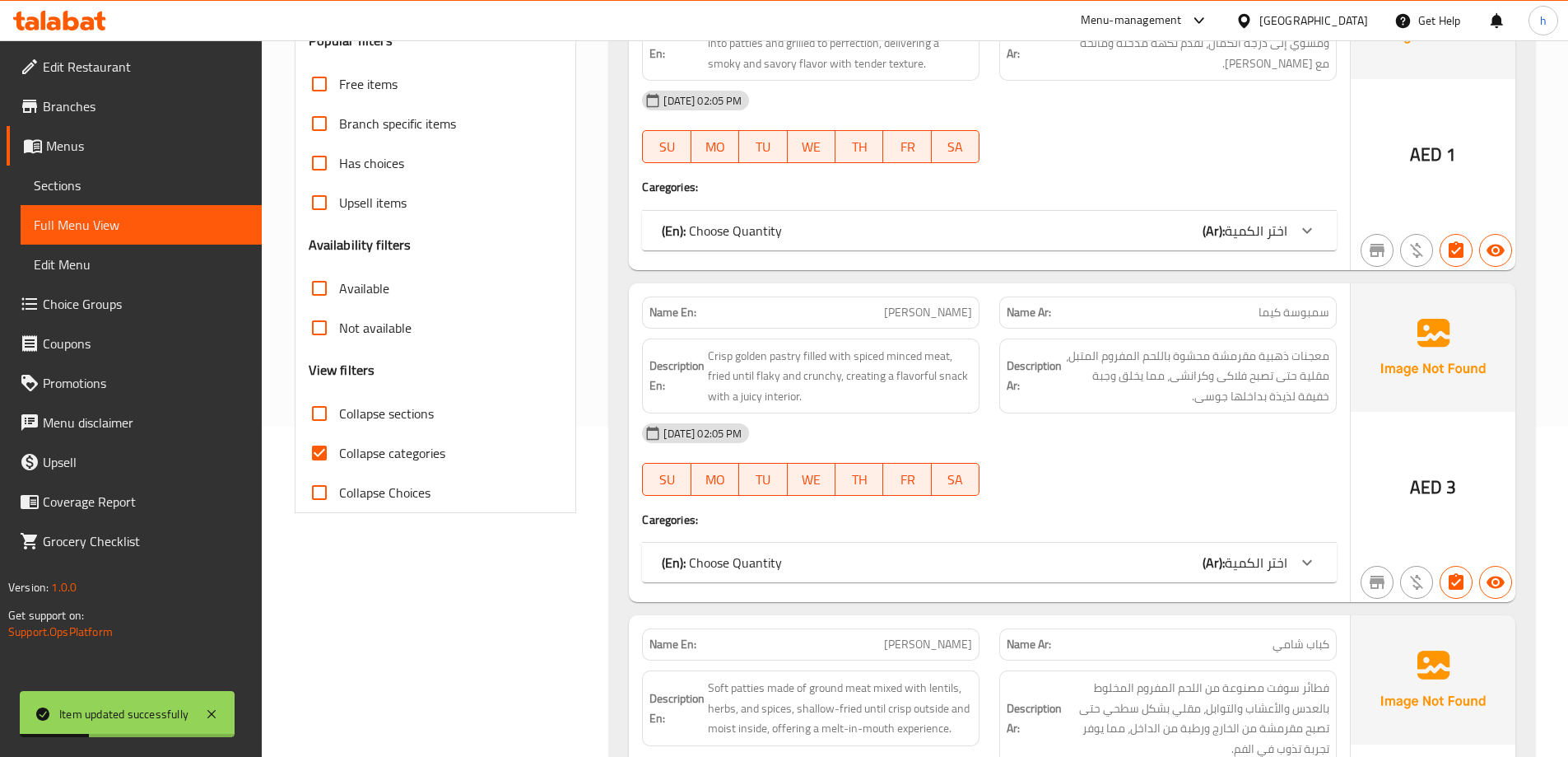
scroll to position [329, 0]
click at [335, 450] on input "Collapse categories" at bounding box center [319, 454] width 39 height 39
checkbox input "false"
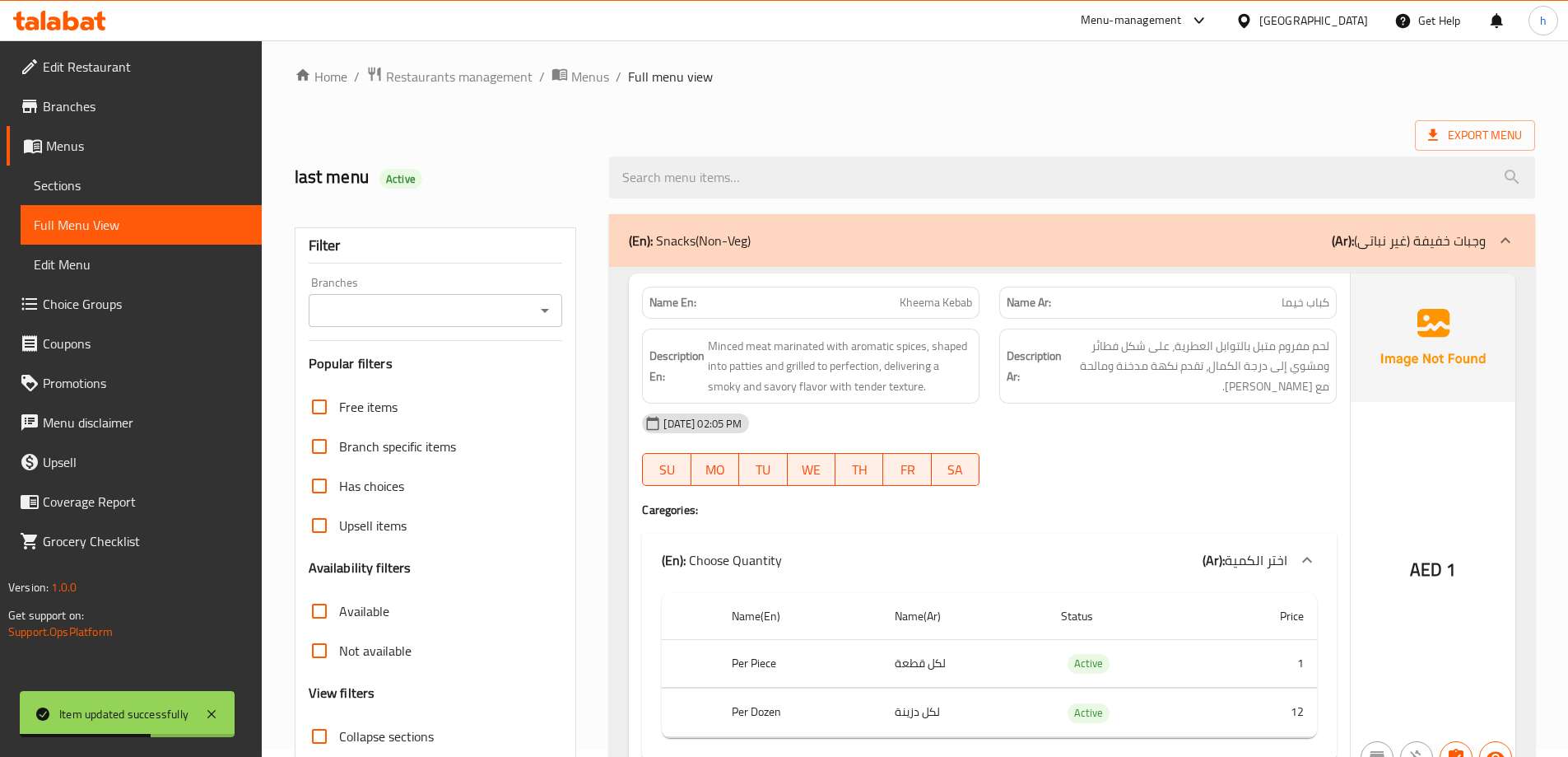
scroll to position [0, 0]
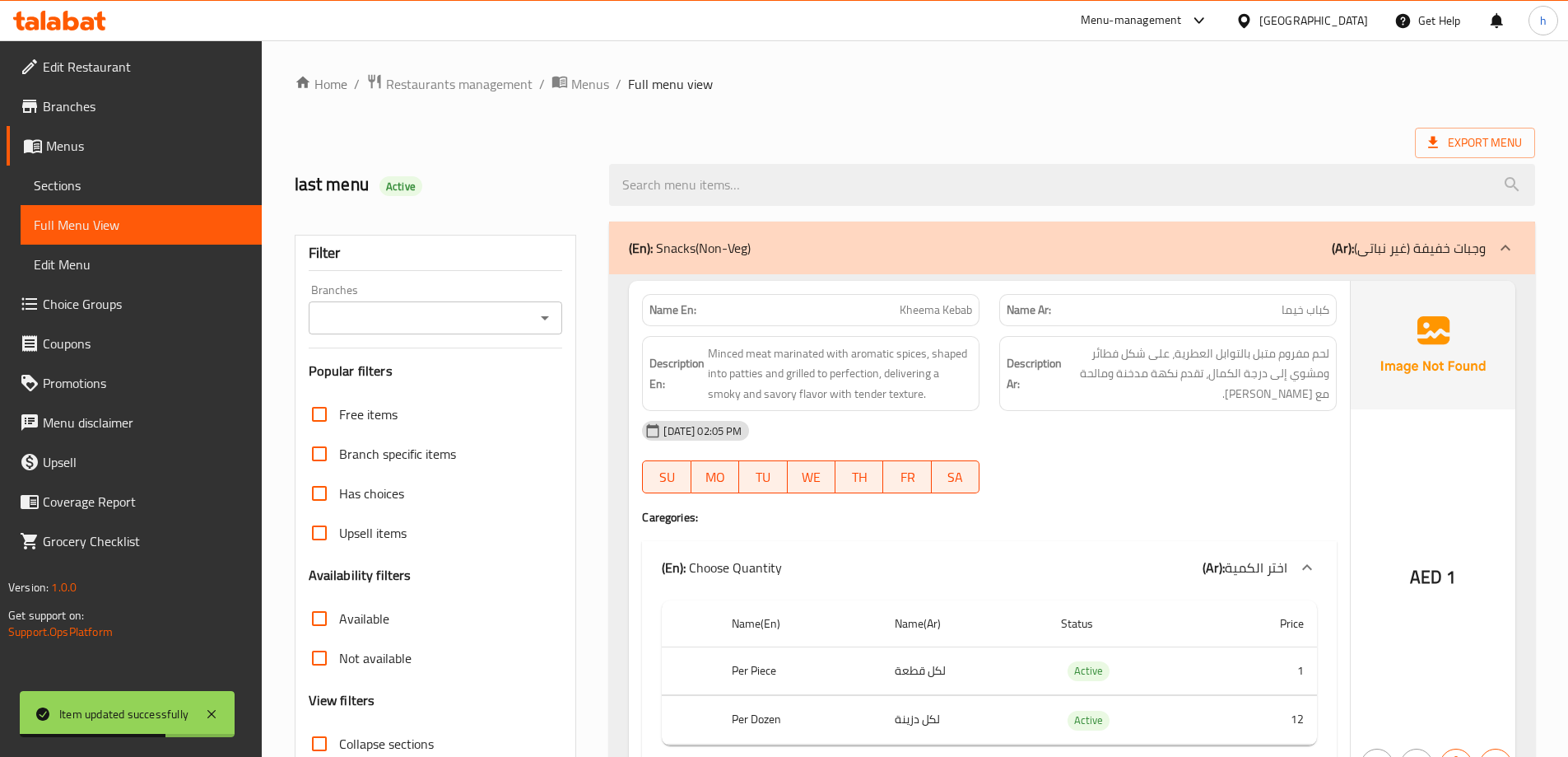
click at [314, 736] on input "Collapse sections" at bounding box center [319, 743] width 39 height 39
checkbox input "true"
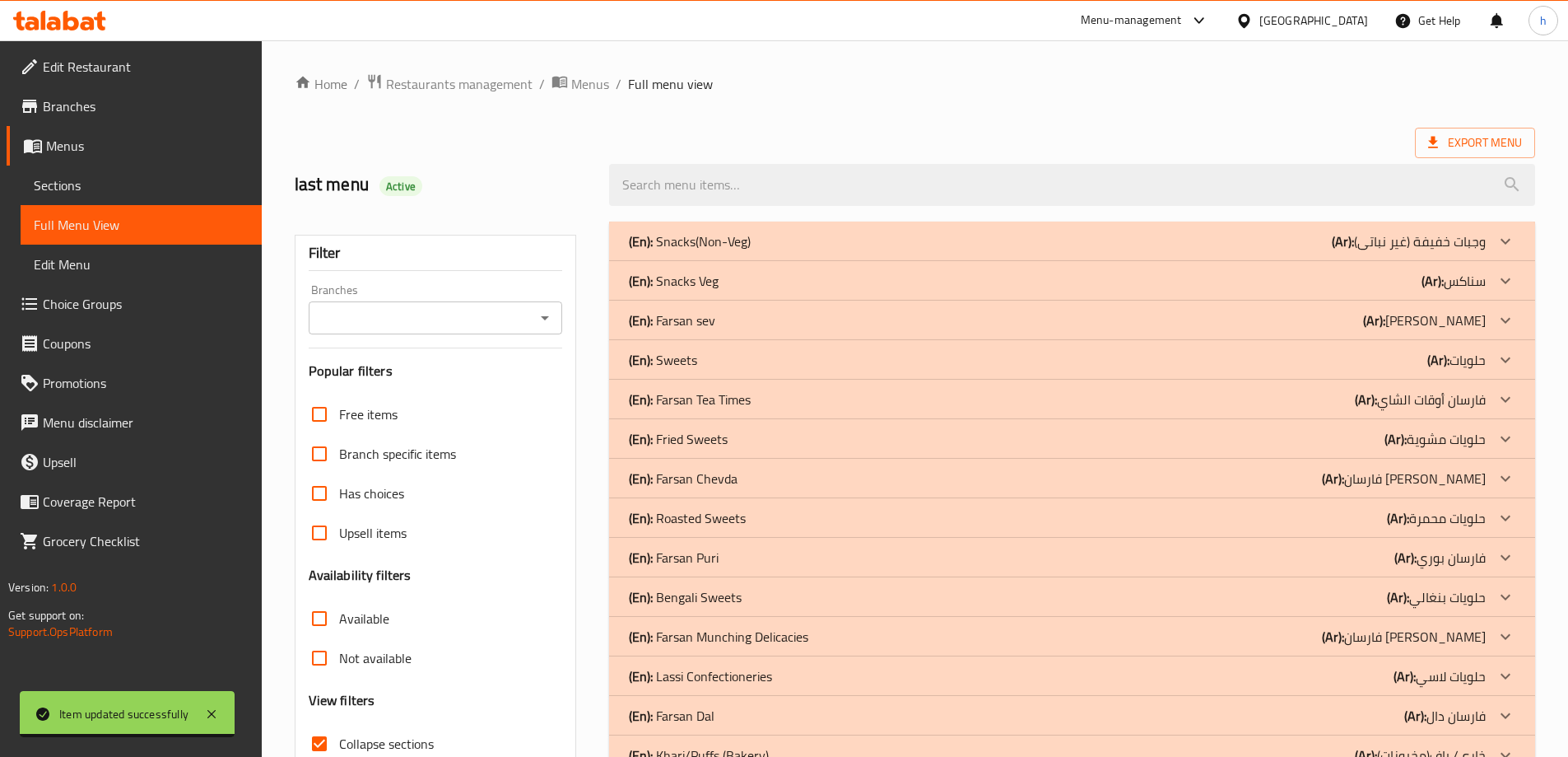
click at [667, 319] on p "(En): Farsan sev" at bounding box center [672, 320] width 87 height 20
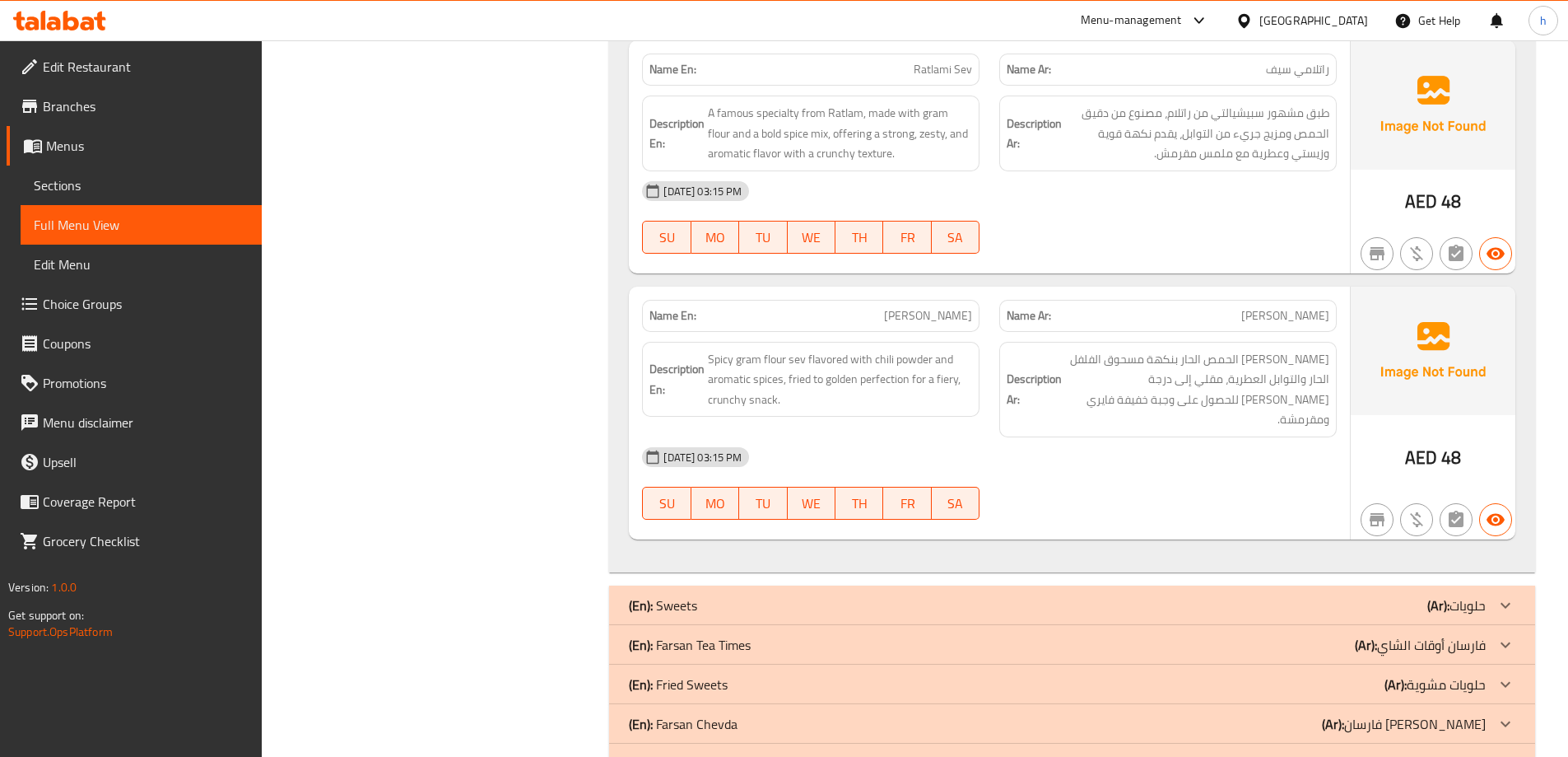
scroll to position [1071, 0]
click at [711, 634] on p "(En): Farsan Tea Times" at bounding box center [690, 643] width 122 height 20
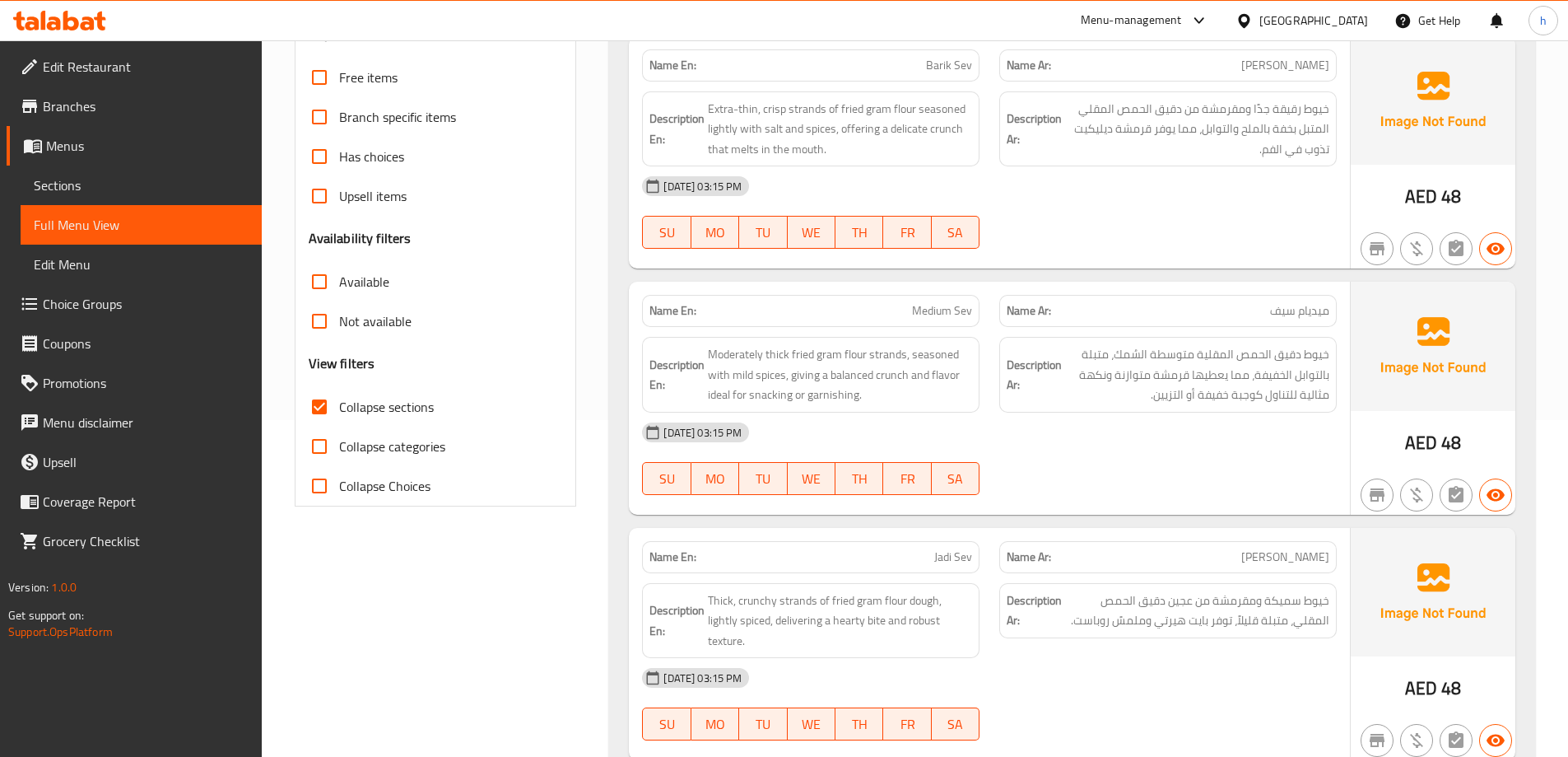
scroll to position [185, 0]
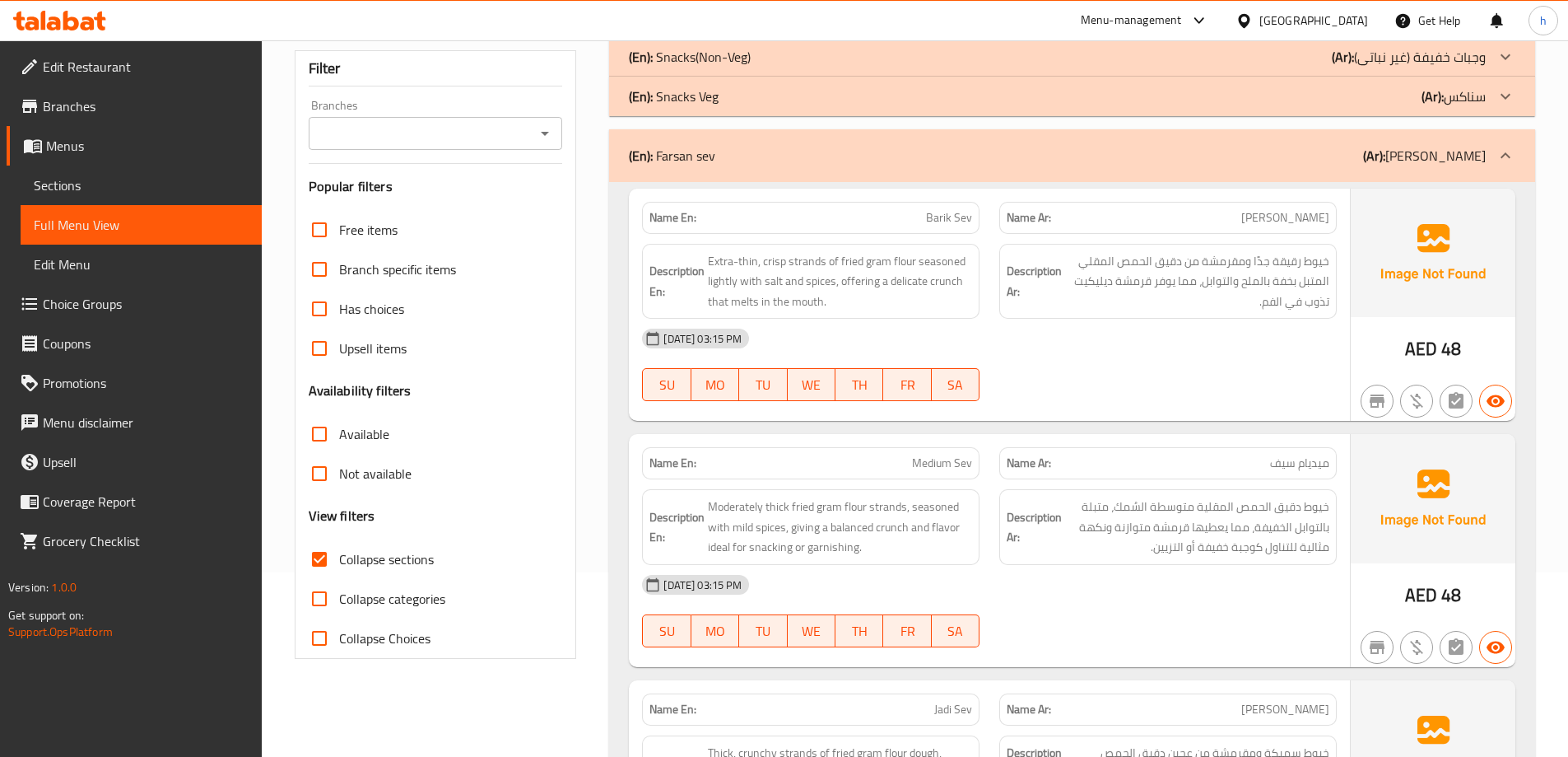
click at [391, 590] on span "Collapse categories" at bounding box center [392, 598] width 106 height 20
click at [339, 590] on input "Collapse categories" at bounding box center [319, 598] width 39 height 39
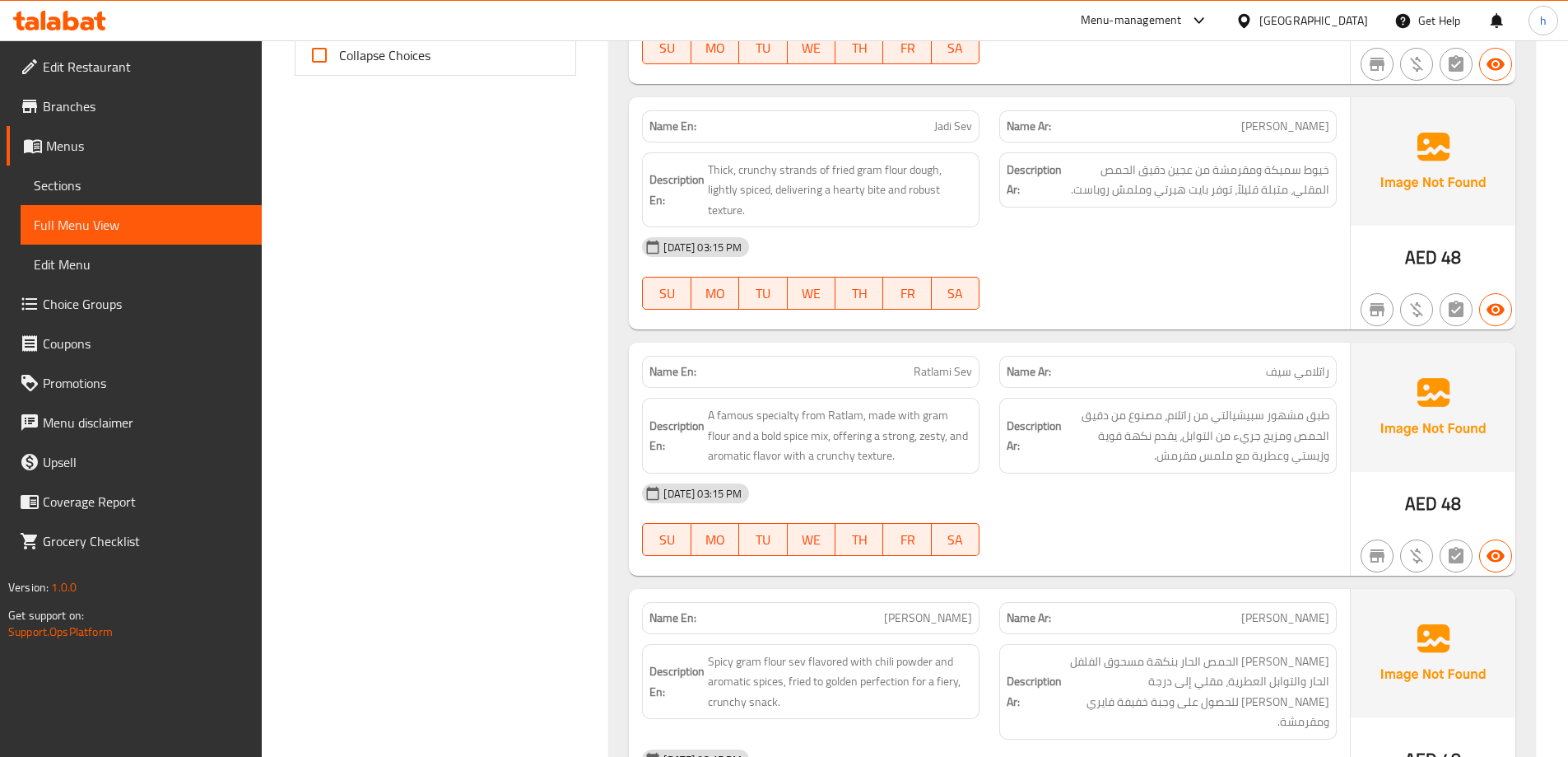
scroll to position [356, 0]
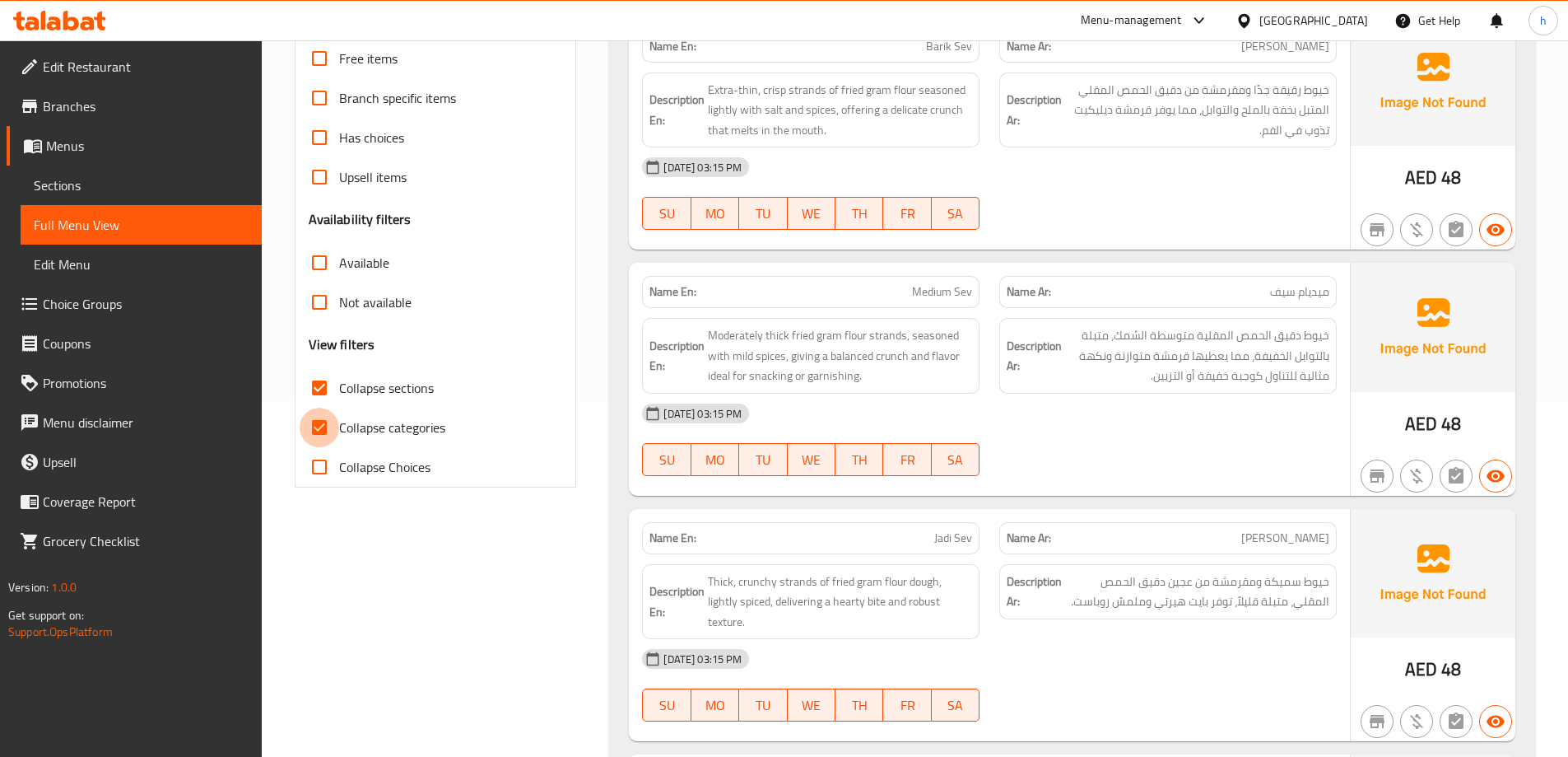
click at [331, 431] on input "Collapse categories" at bounding box center [319, 428] width 39 height 39
checkbox input "false"
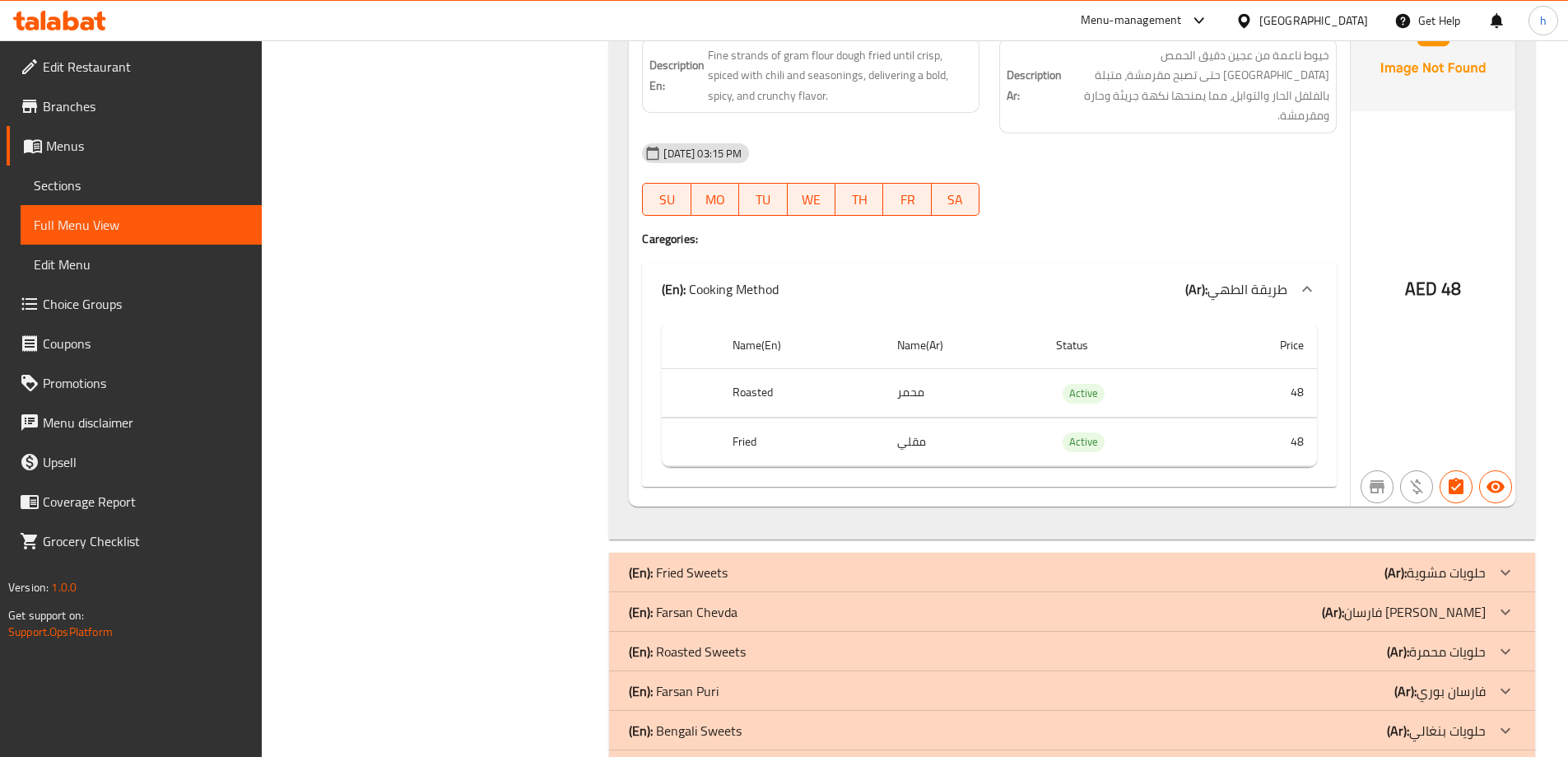
scroll to position [3237, 0]
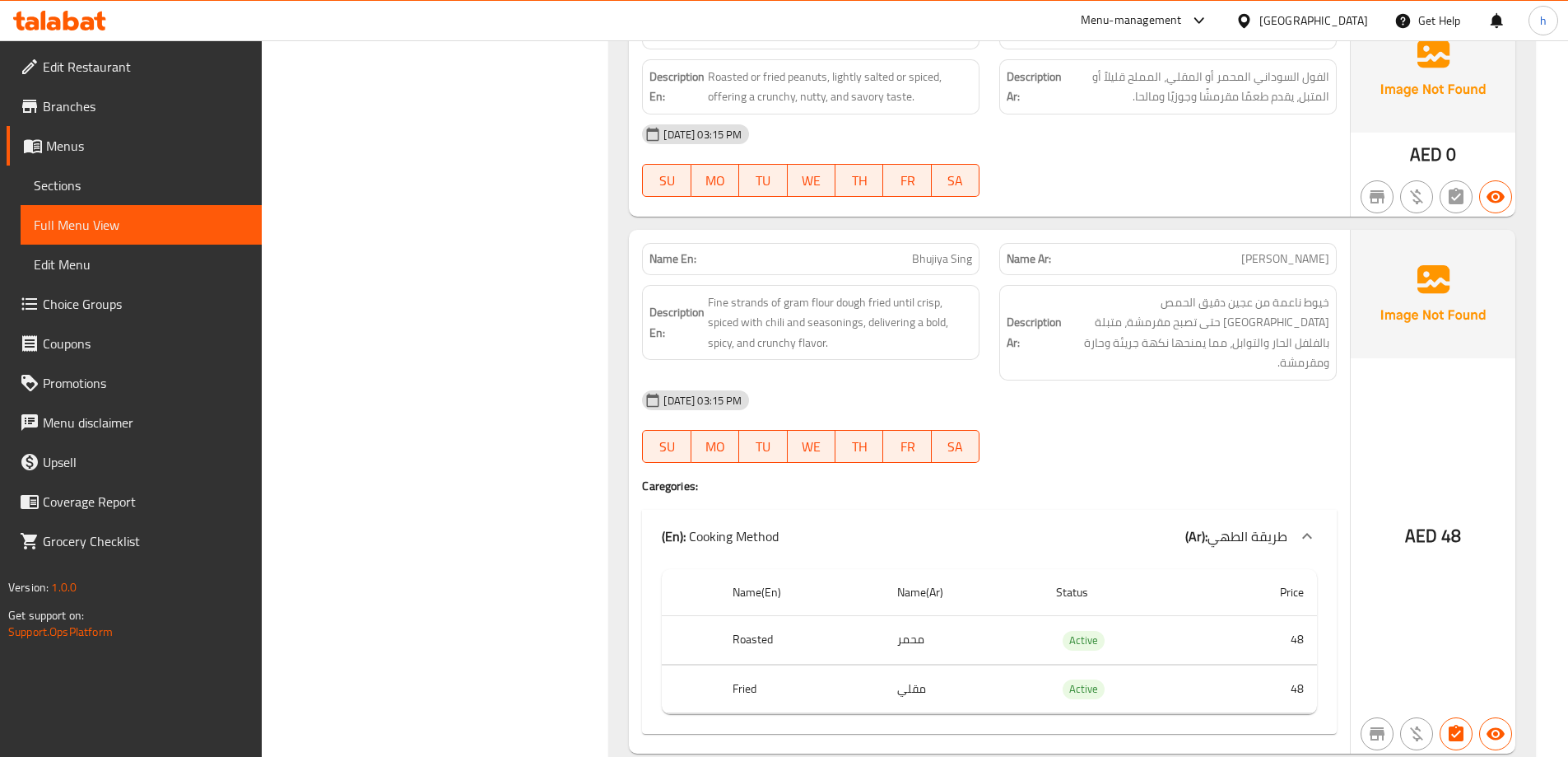
click at [66, 195] on span "Sections" at bounding box center [141, 185] width 215 height 20
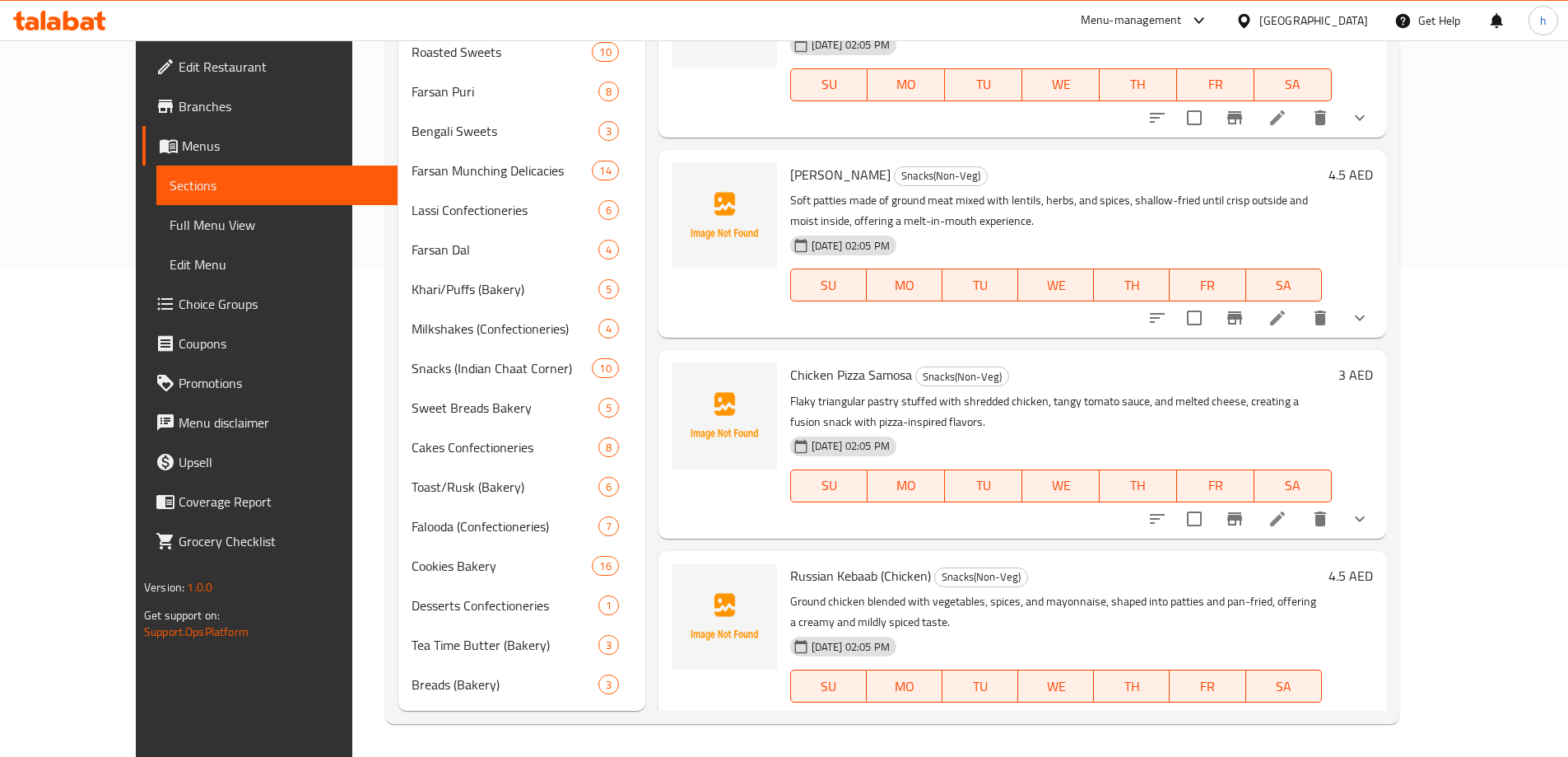
scroll to position [231, 0]
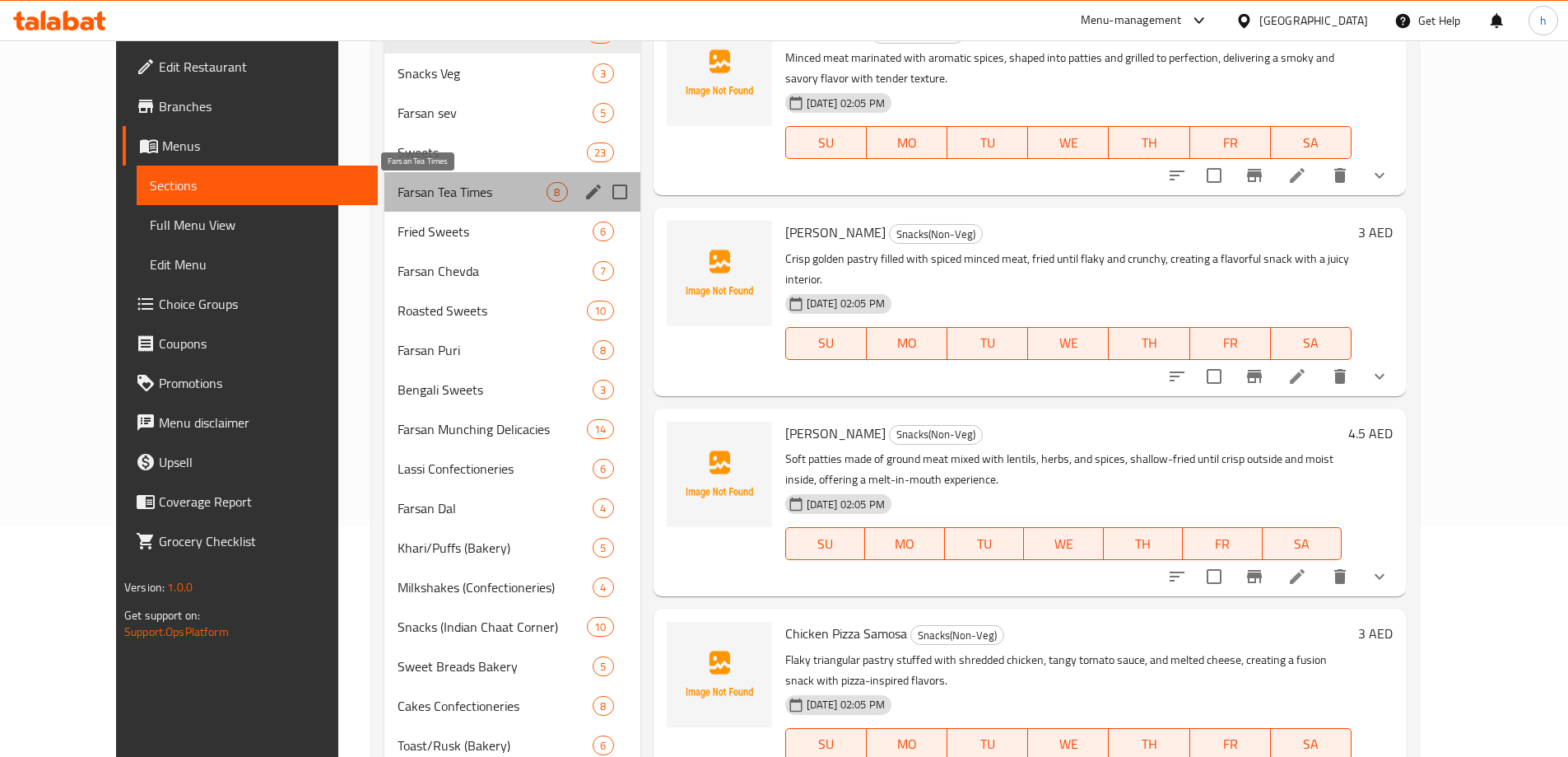
click at [398, 186] on span "Farsan Tea Times" at bounding box center [472, 191] width 149 height 20
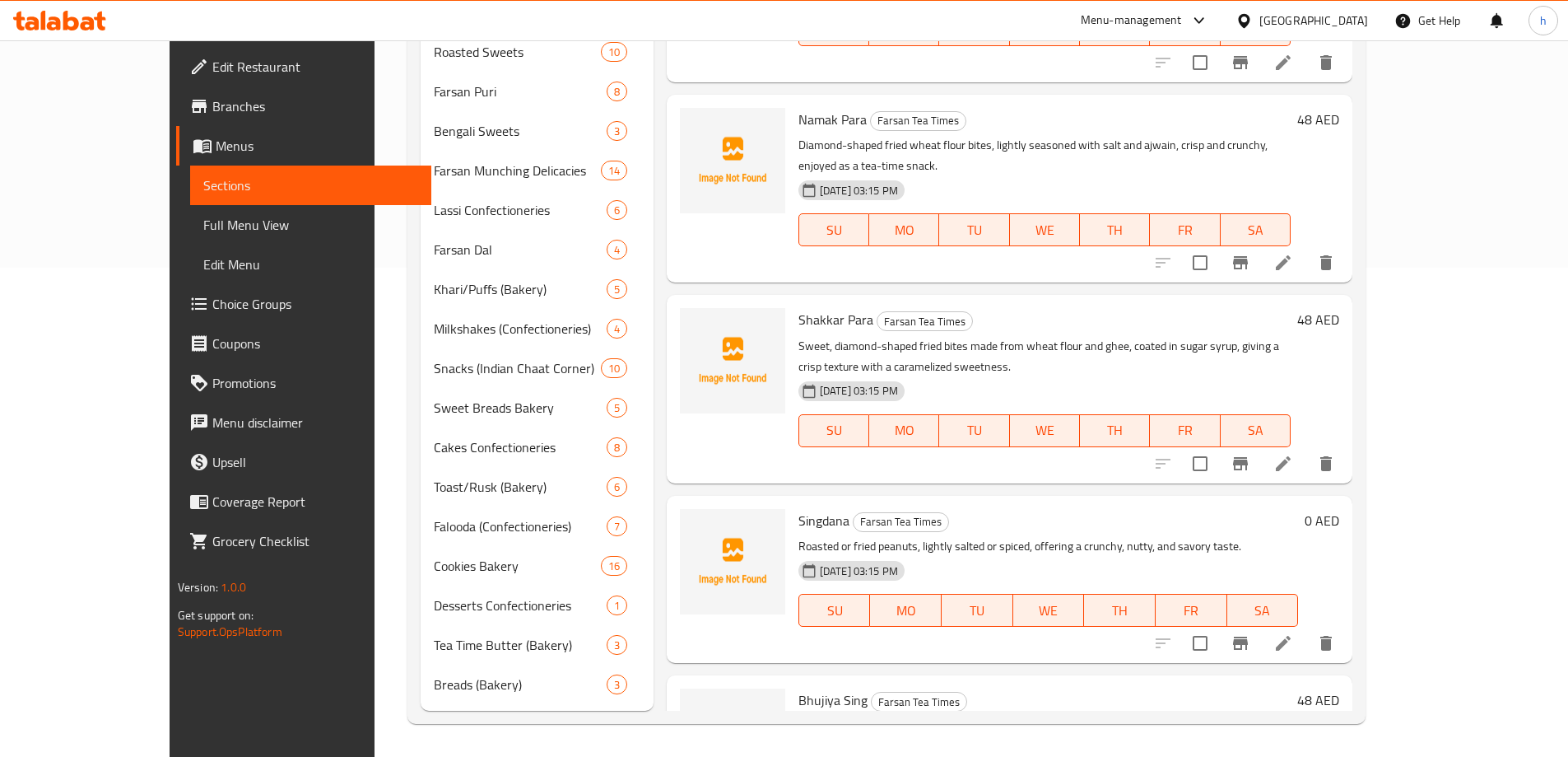
scroll to position [485, 0]
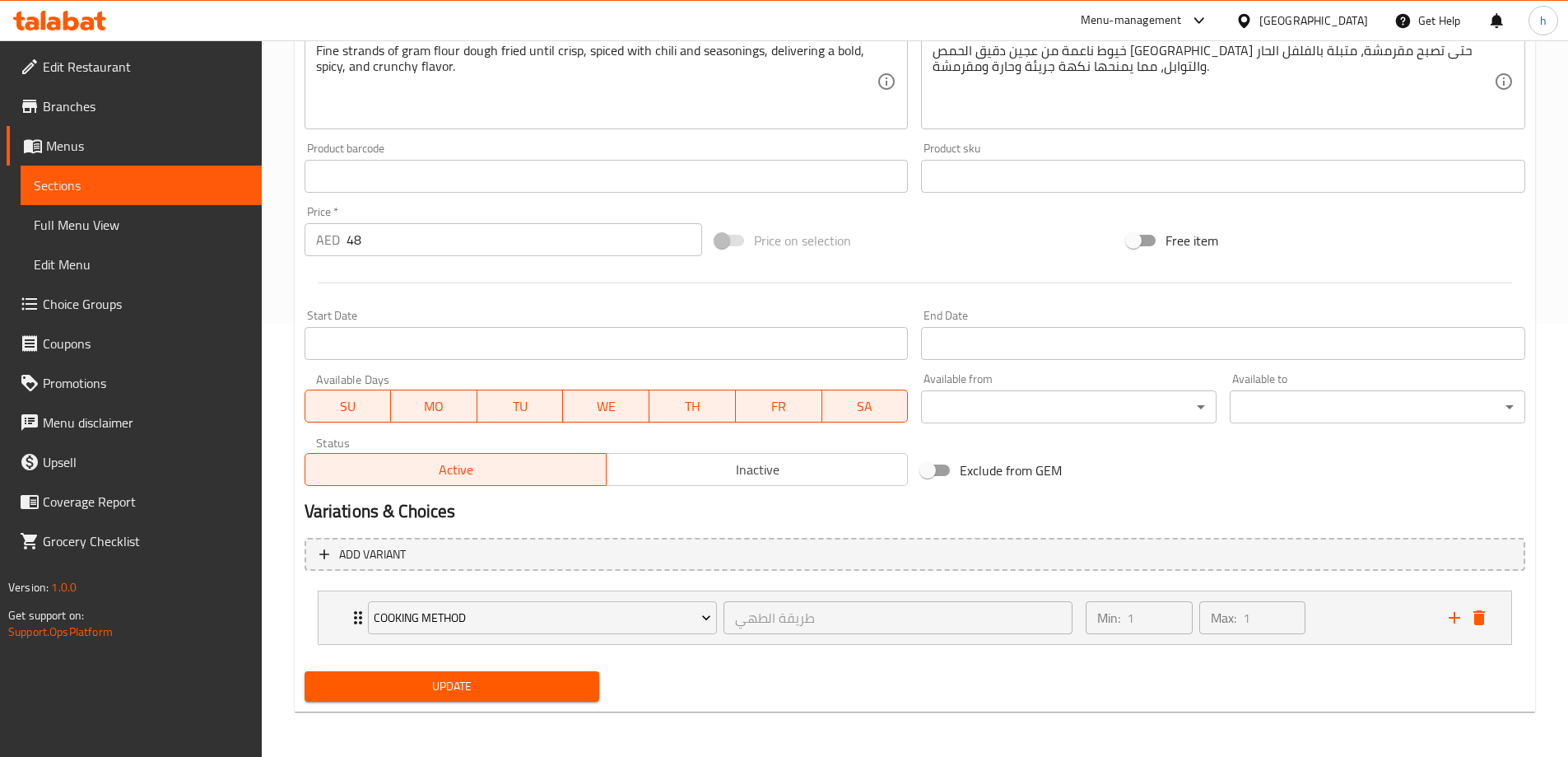
scroll to position [434, 0]
click at [1484, 623] on icon "delete" at bounding box center [1479, 617] width 11 height 15
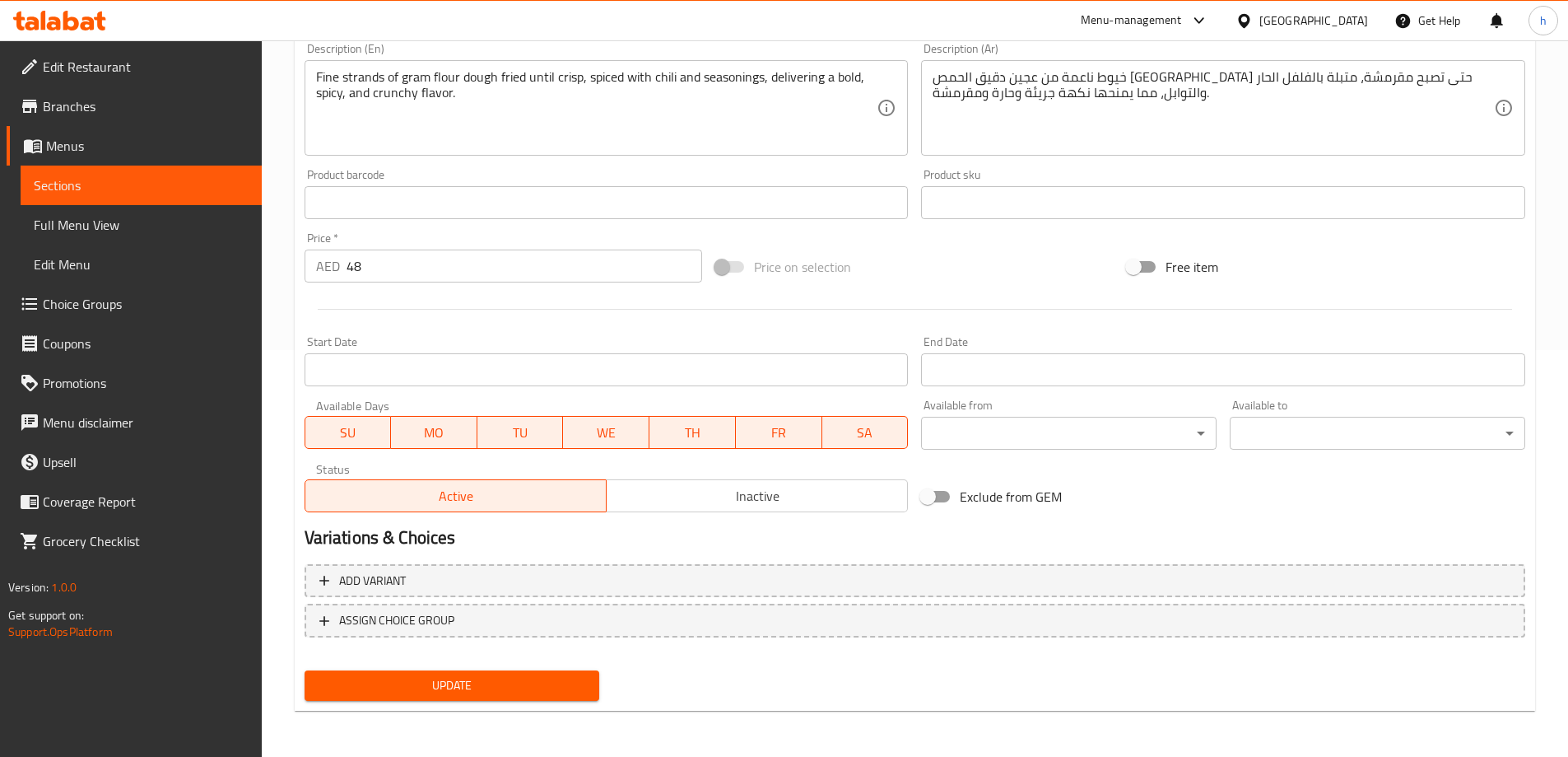
click at [503, 694] on span "Update" at bounding box center [452, 685] width 269 height 21
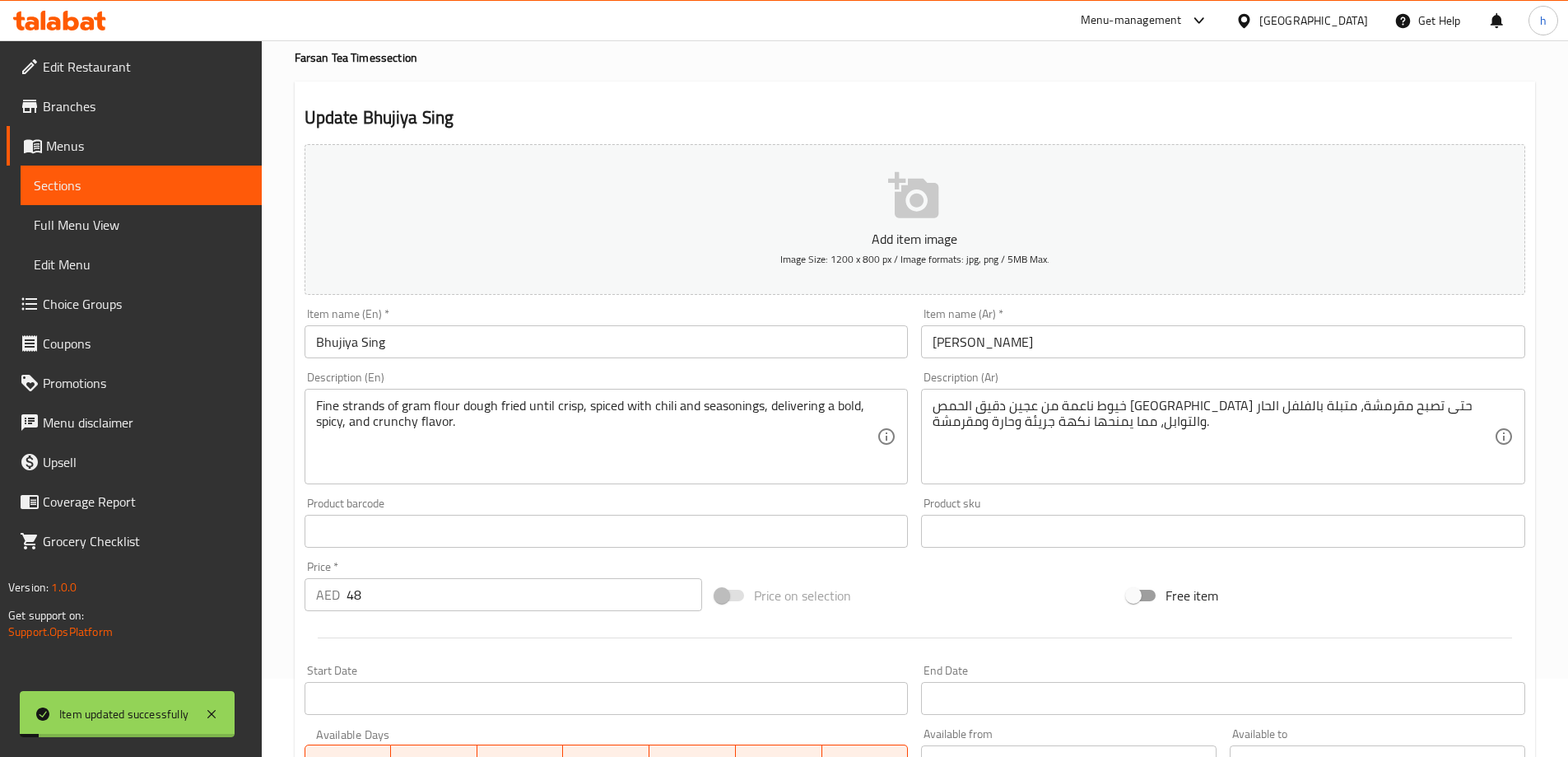
scroll to position [0, 0]
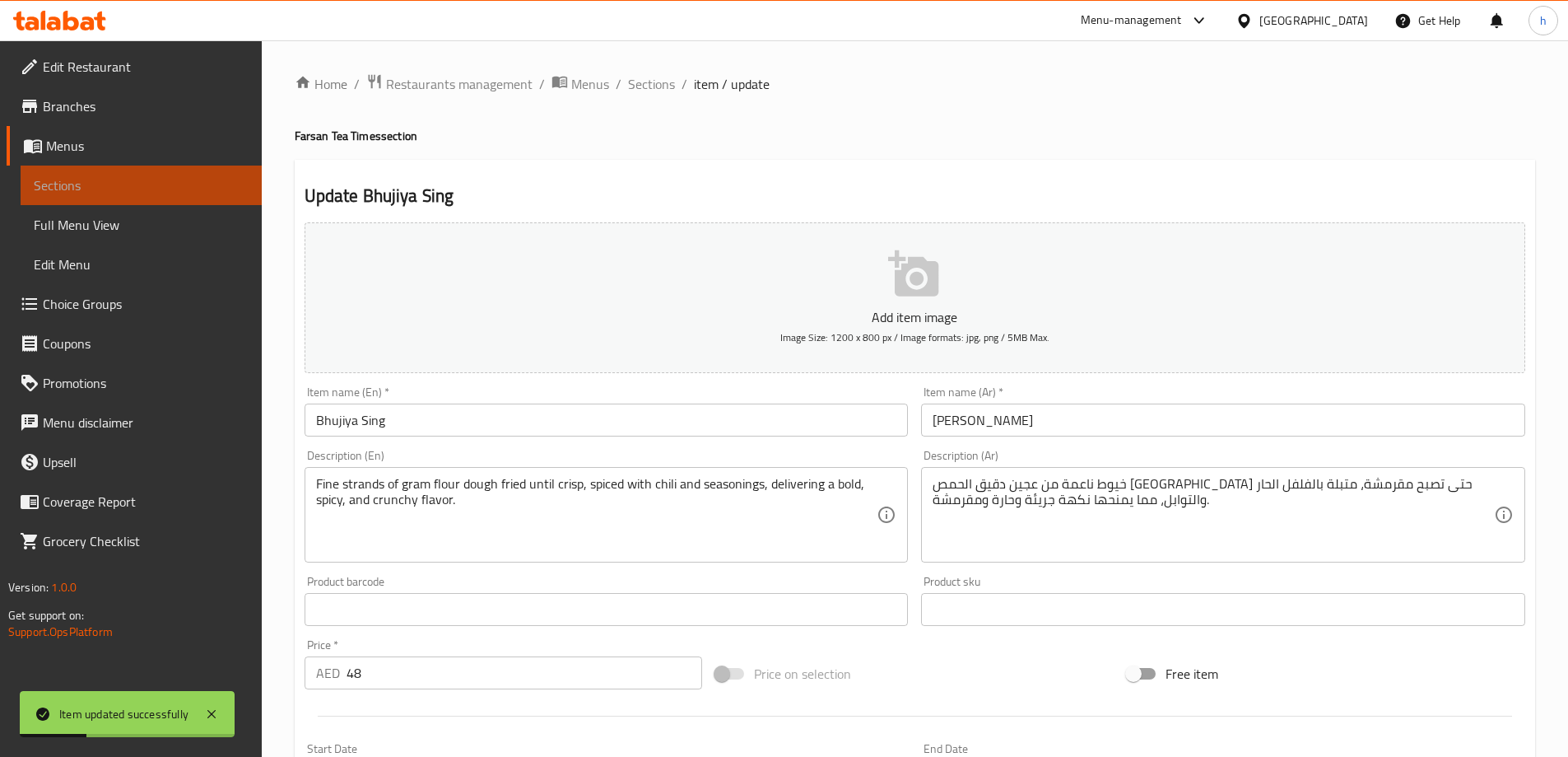
click at [83, 192] on span "Sections" at bounding box center [141, 185] width 215 height 20
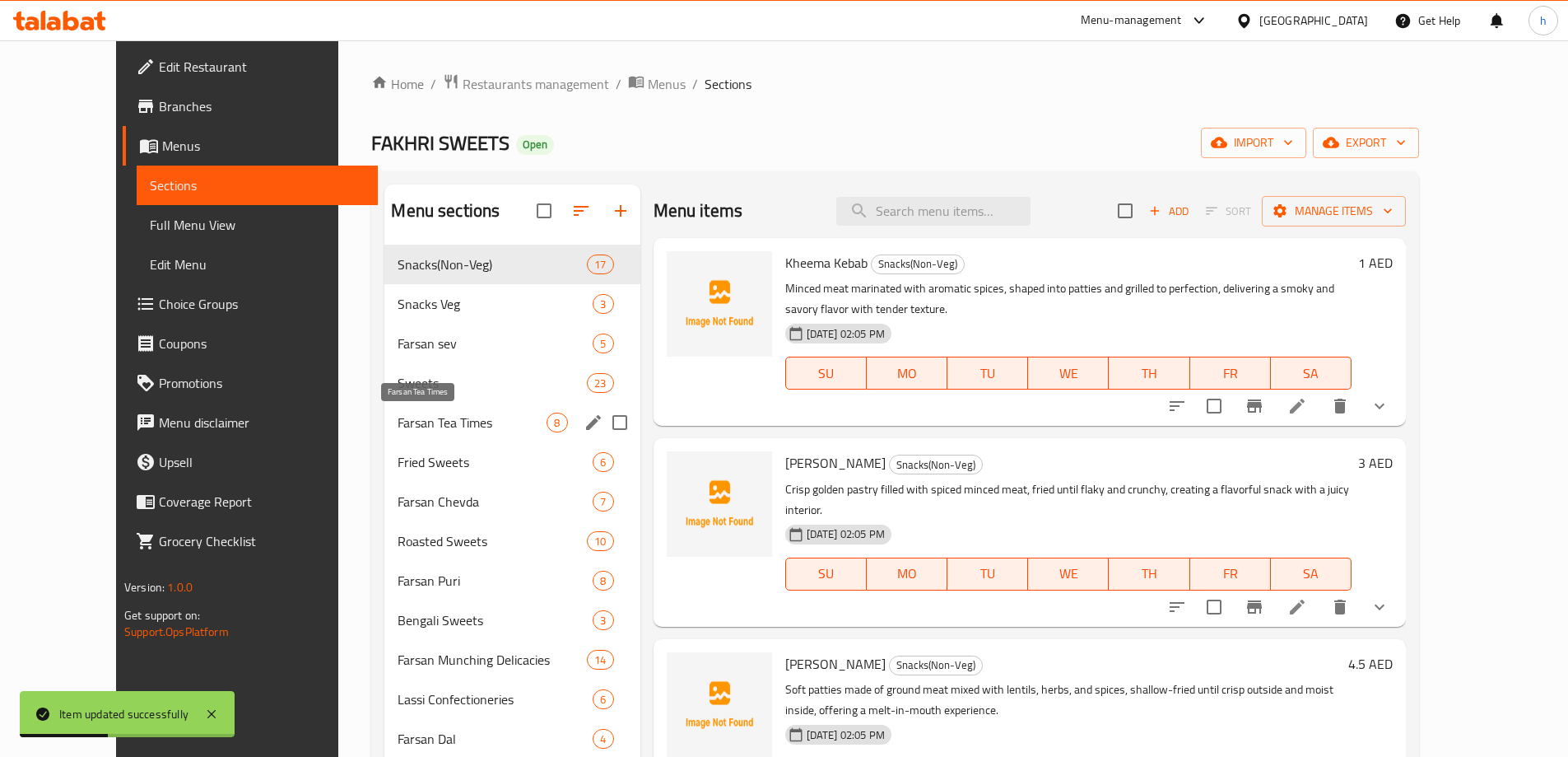
click at [398, 424] on span "Farsan Tea Times" at bounding box center [472, 422] width 149 height 20
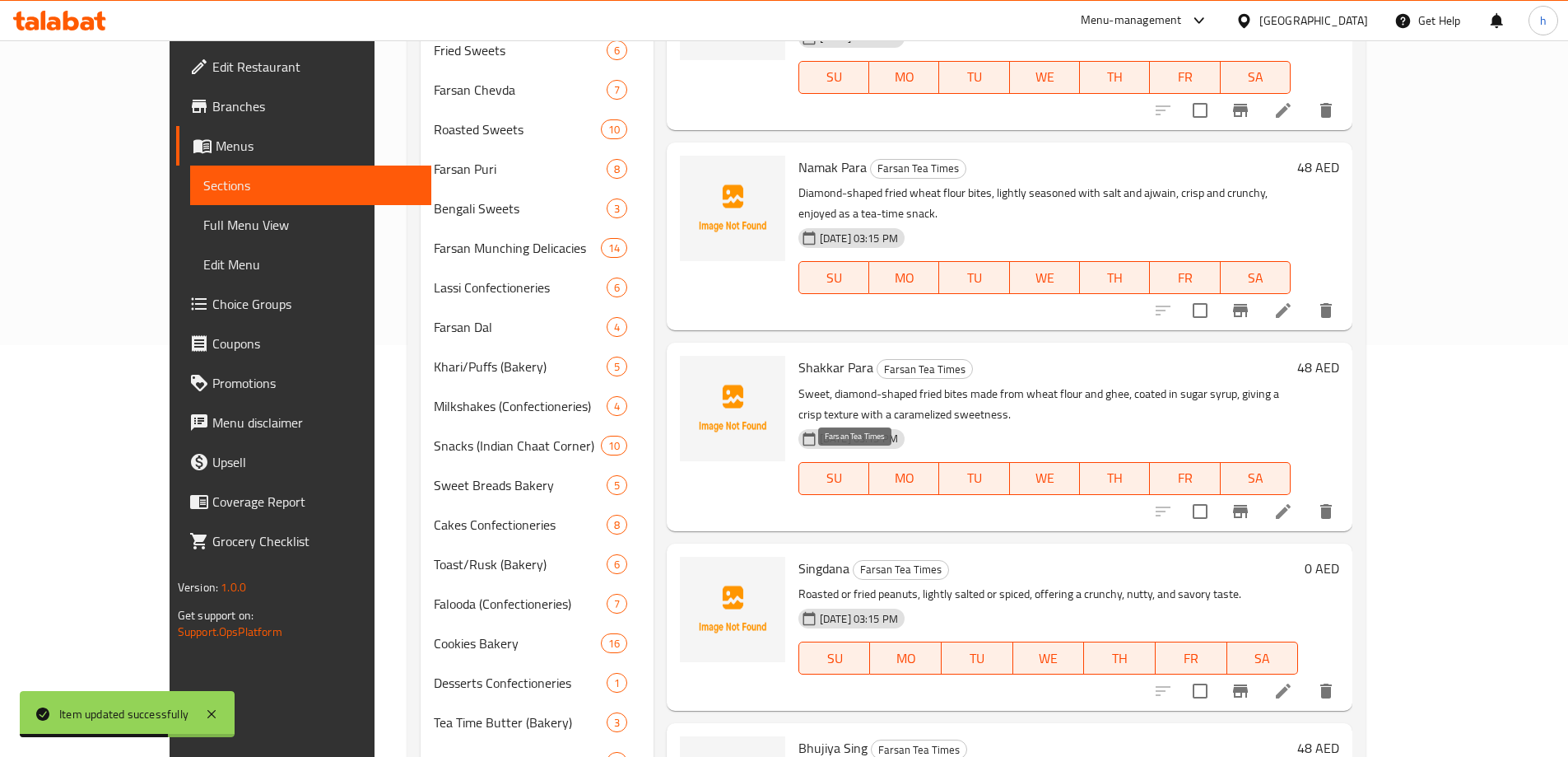
scroll to position [489, 0]
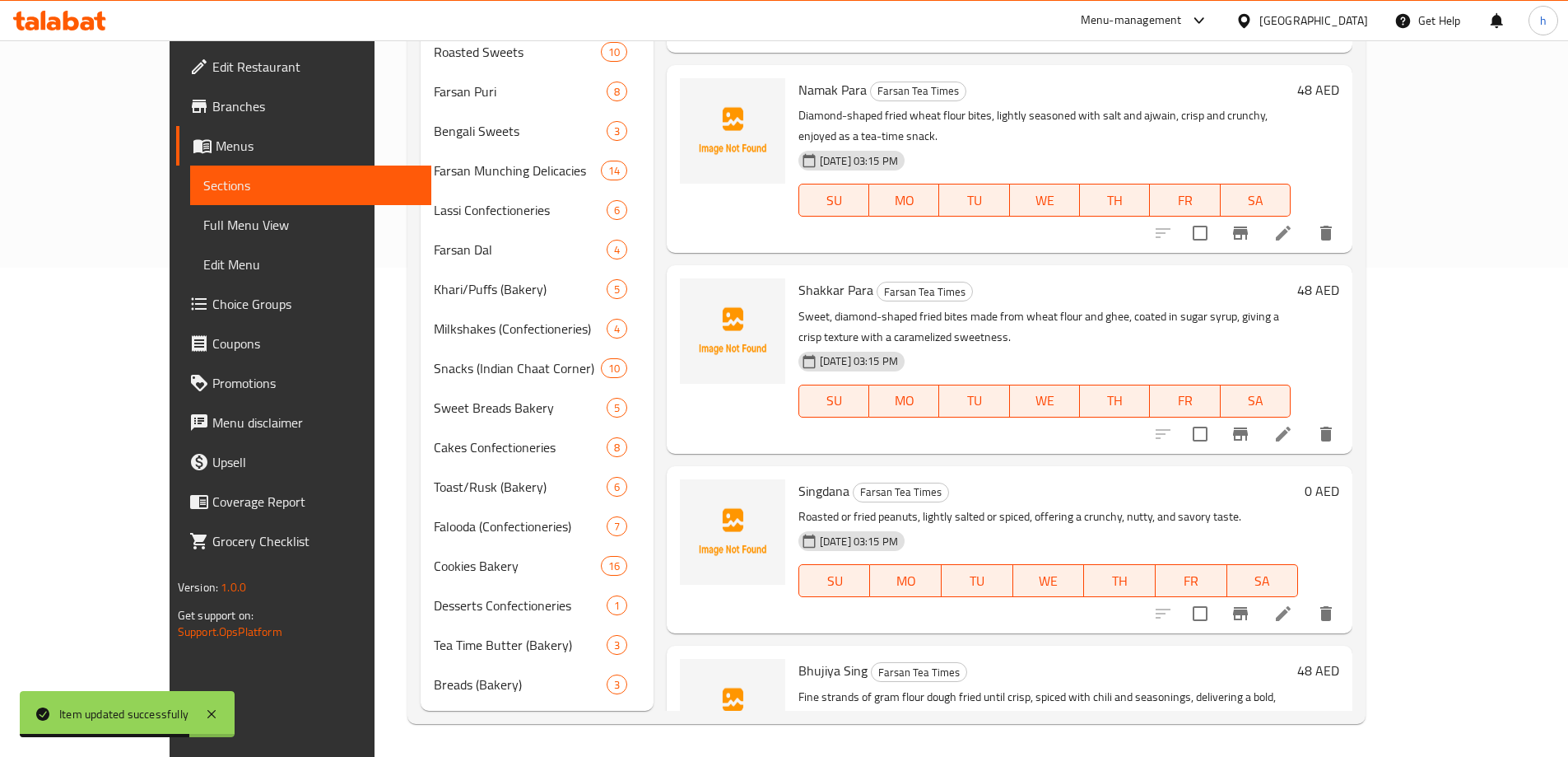
click at [1294, 604] on icon at bounding box center [1283, 613] width 20 height 20
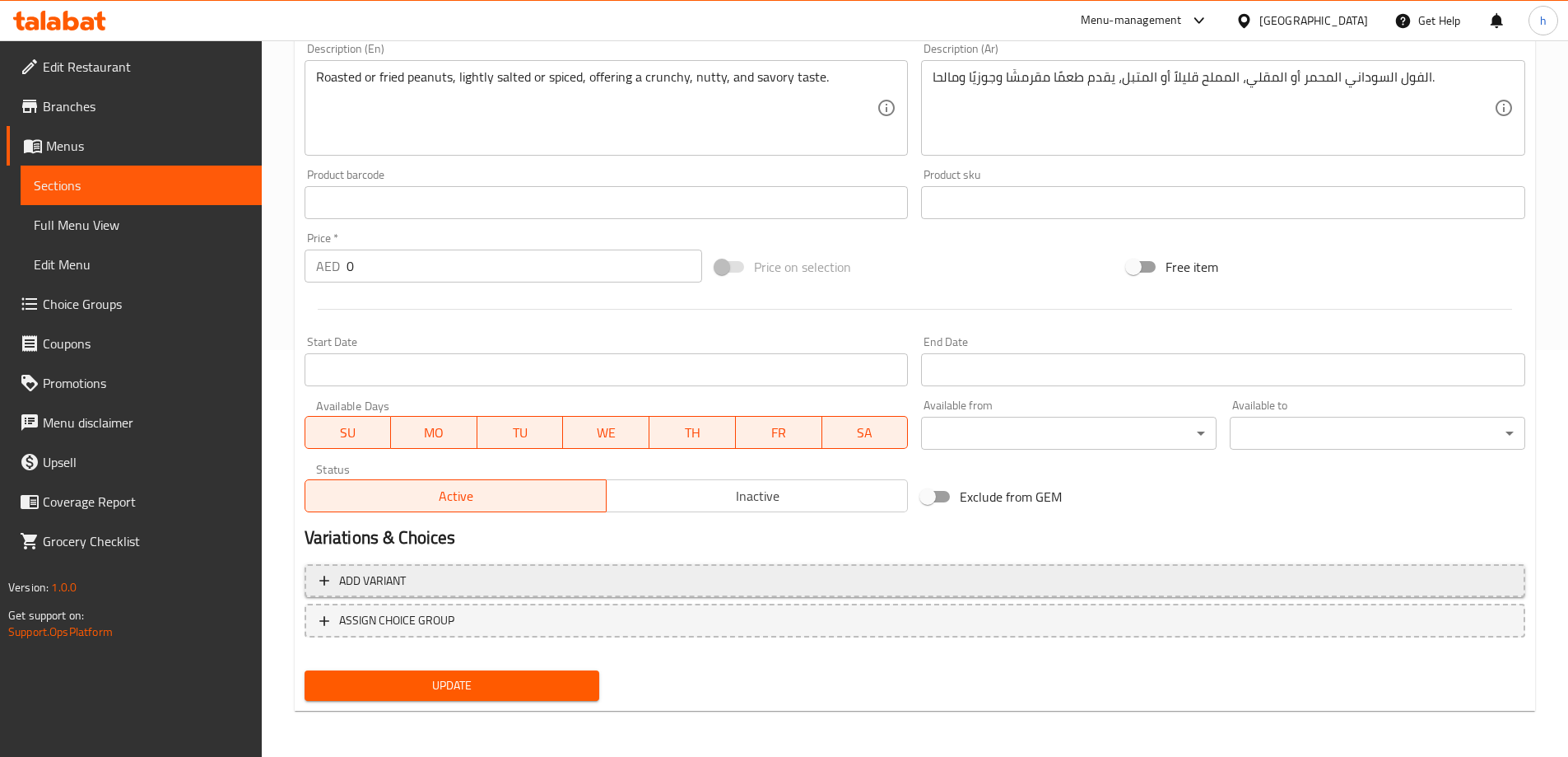
click at [383, 586] on span "Add variant" at bounding box center [371, 581] width 66 height 21
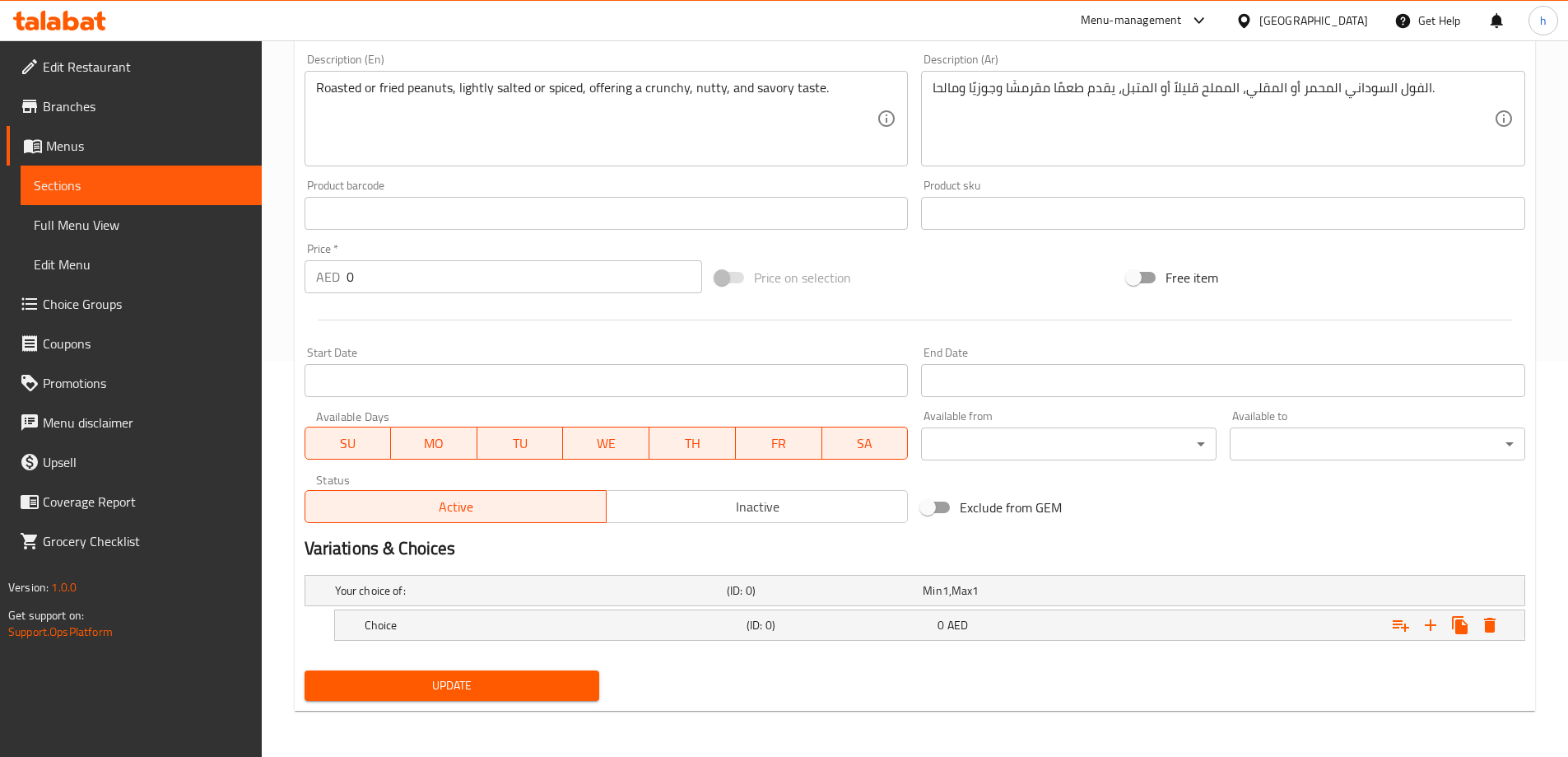
scroll to position [396, 0]
click at [729, 628] on h5 "Choice" at bounding box center [553, 625] width 375 height 17
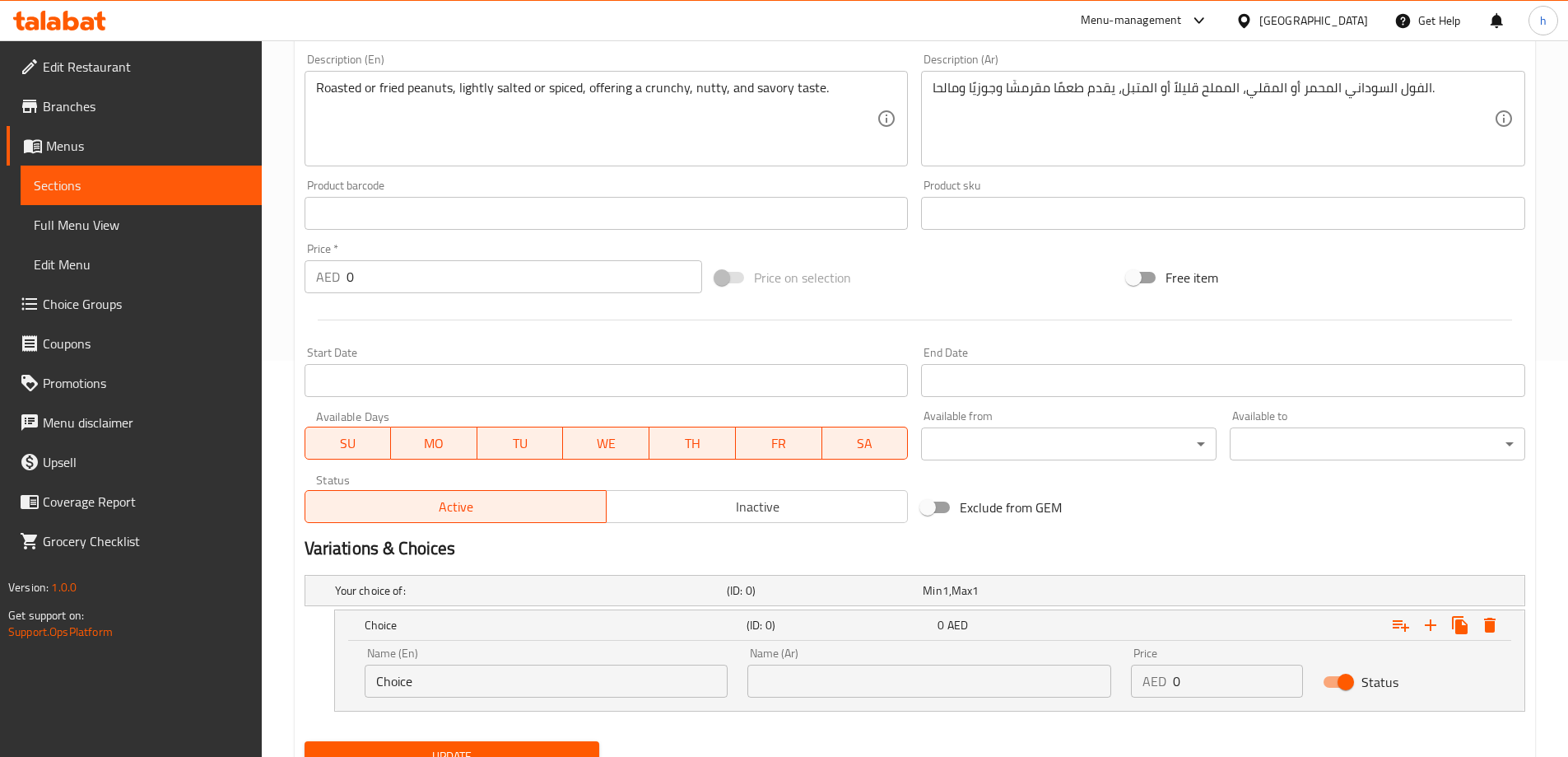
click at [462, 682] on input "Choice" at bounding box center [547, 680] width 364 height 33
type input "ق"
type input "r"
type input "Roasted"
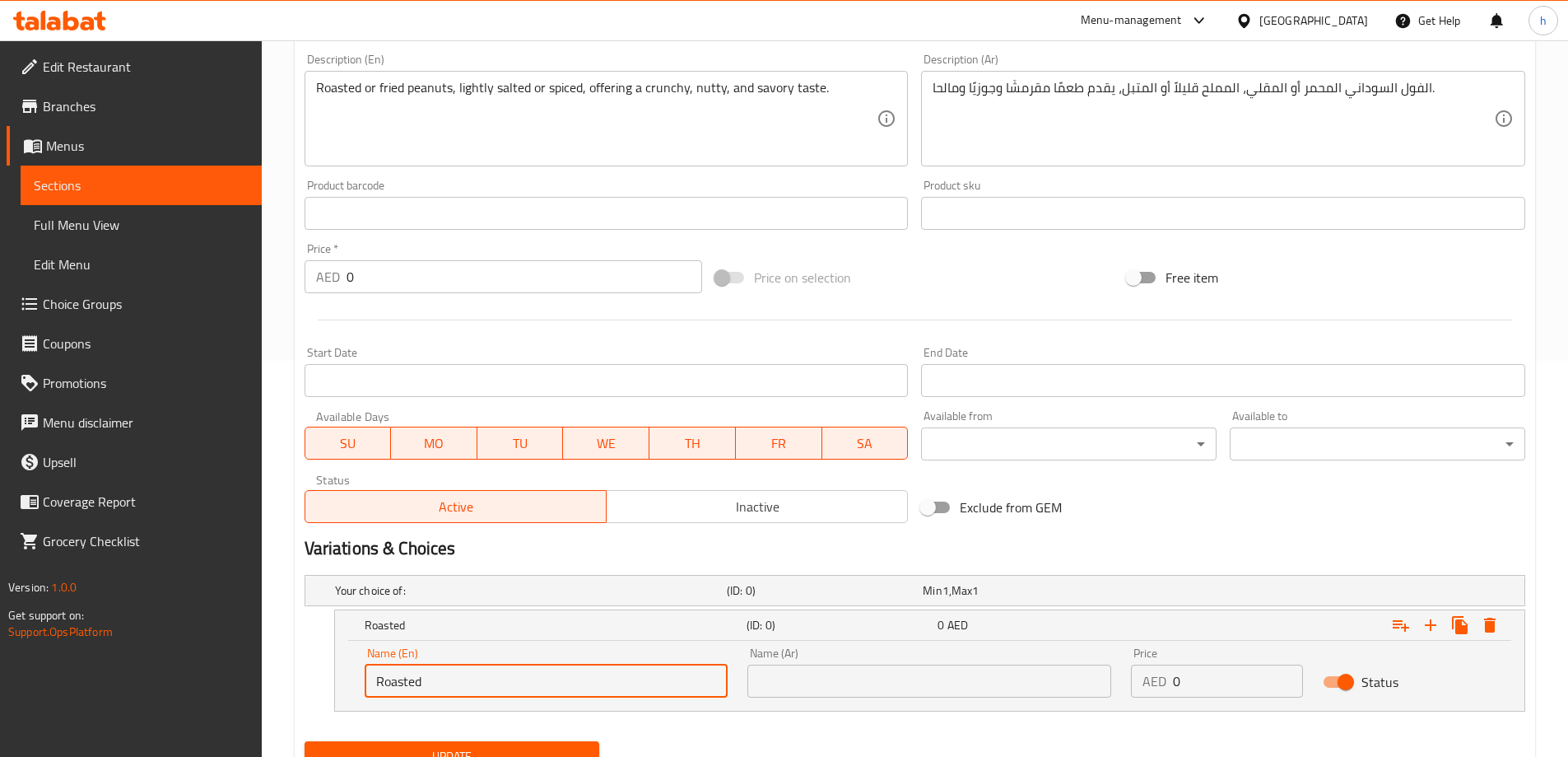
click at [850, 679] on input "text" at bounding box center [930, 680] width 364 height 33
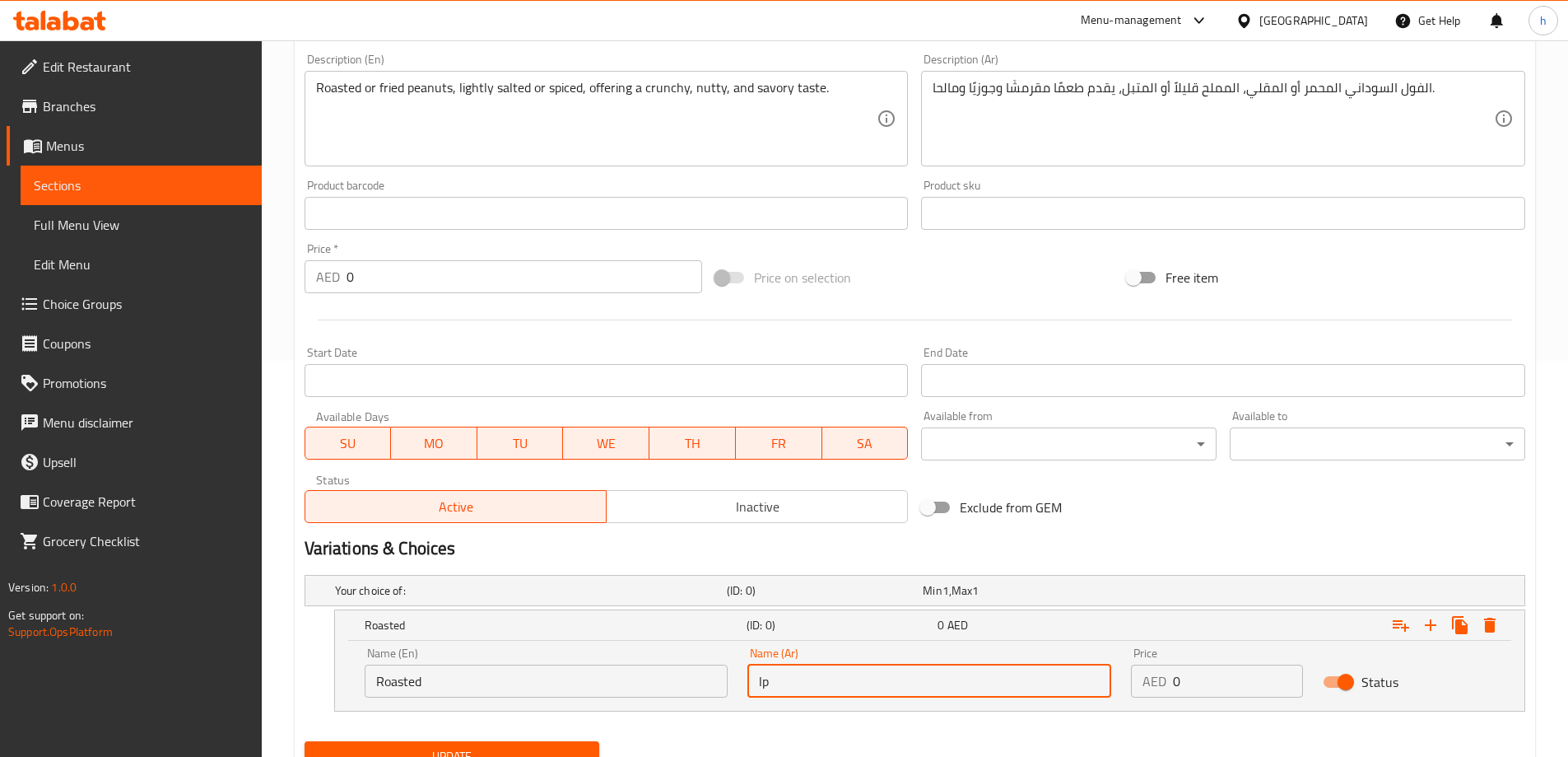
type input "l"
type input "محمر"
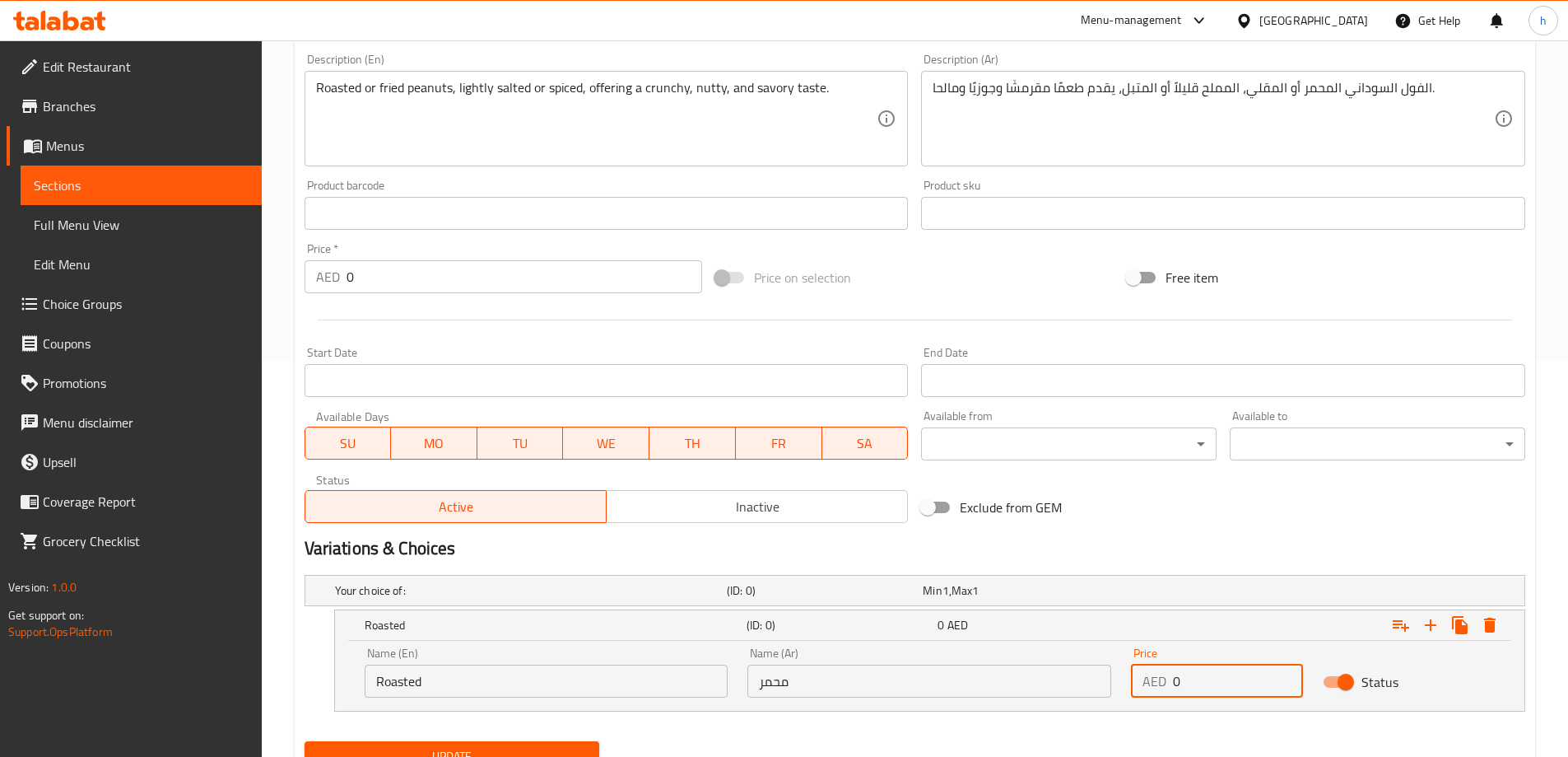
click at [1190, 680] on input "0" at bounding box center [1238, 680] width 130 height 33
type input "0"
type input "48"
click at [1426, 623] on icon "Expand" at bounding box center [1430, 624] width 20 height 20
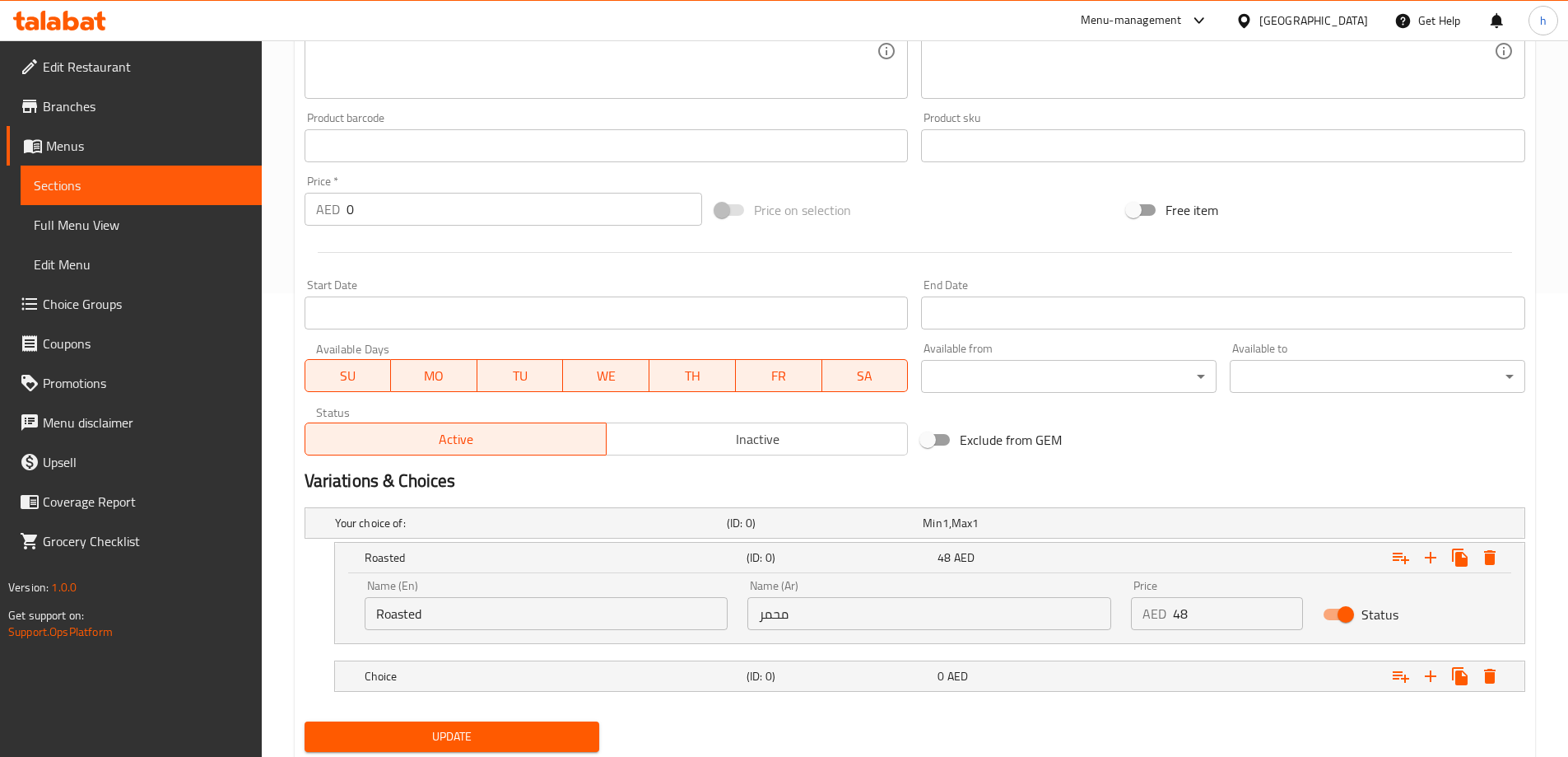
scroll to position [514, 0]
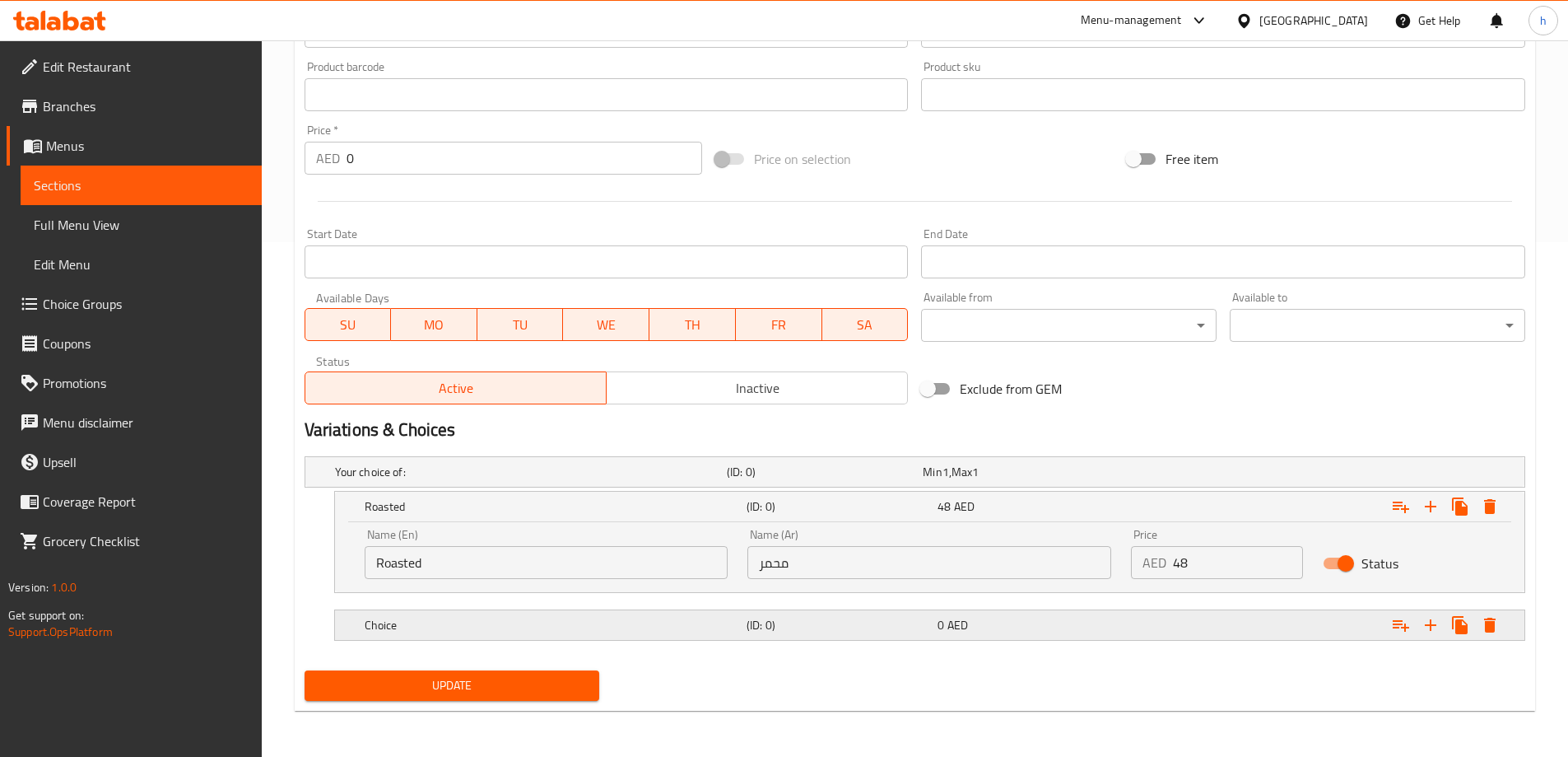
click at [493, 622] on h5 "Choice" at bounding box center [553, 625] width 375 height 17
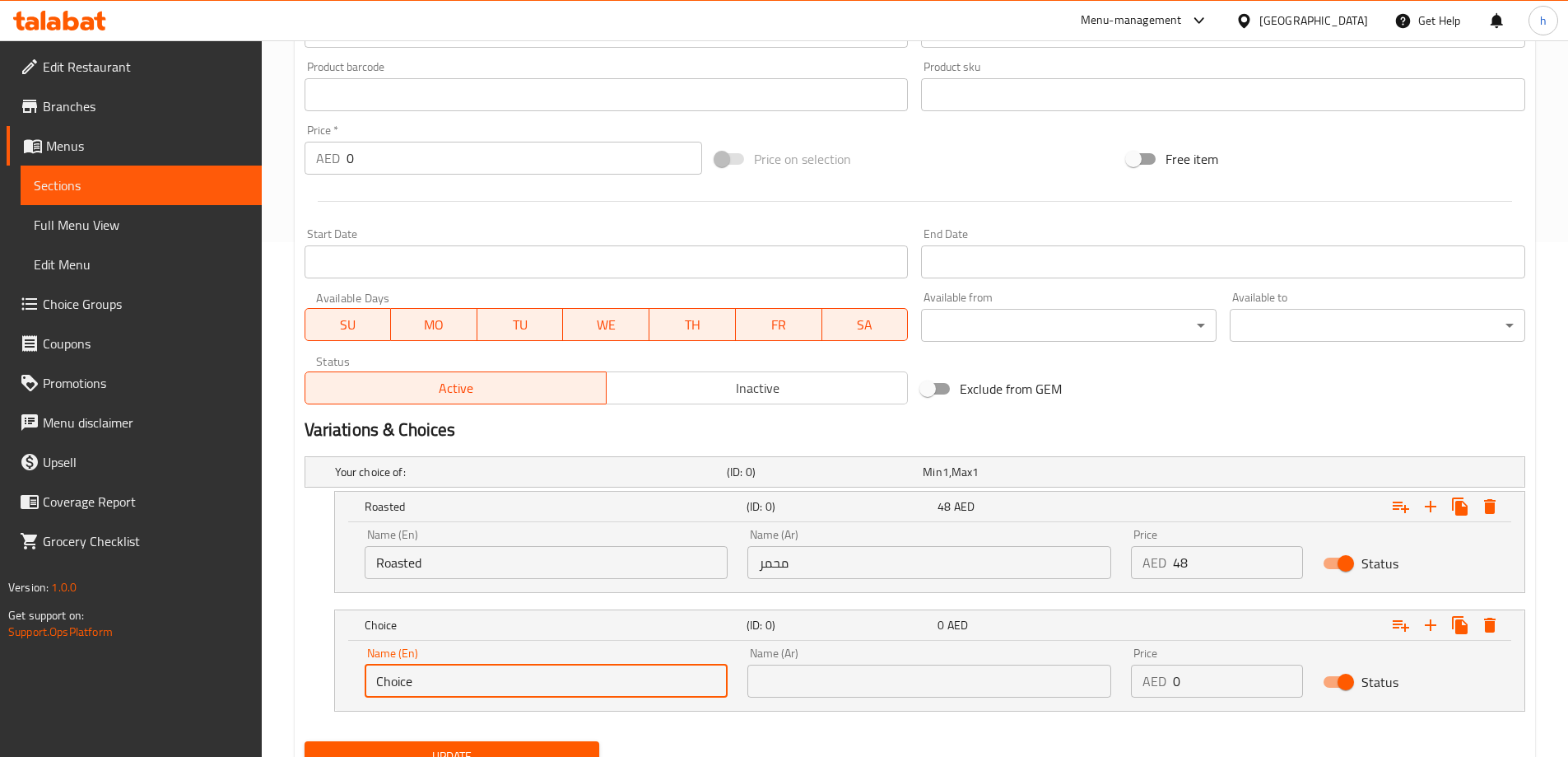
click at [488, 695] on input "Choice" at bounding box center [547, 680] width 364 height 33
type input "ب"
type input "Fried"
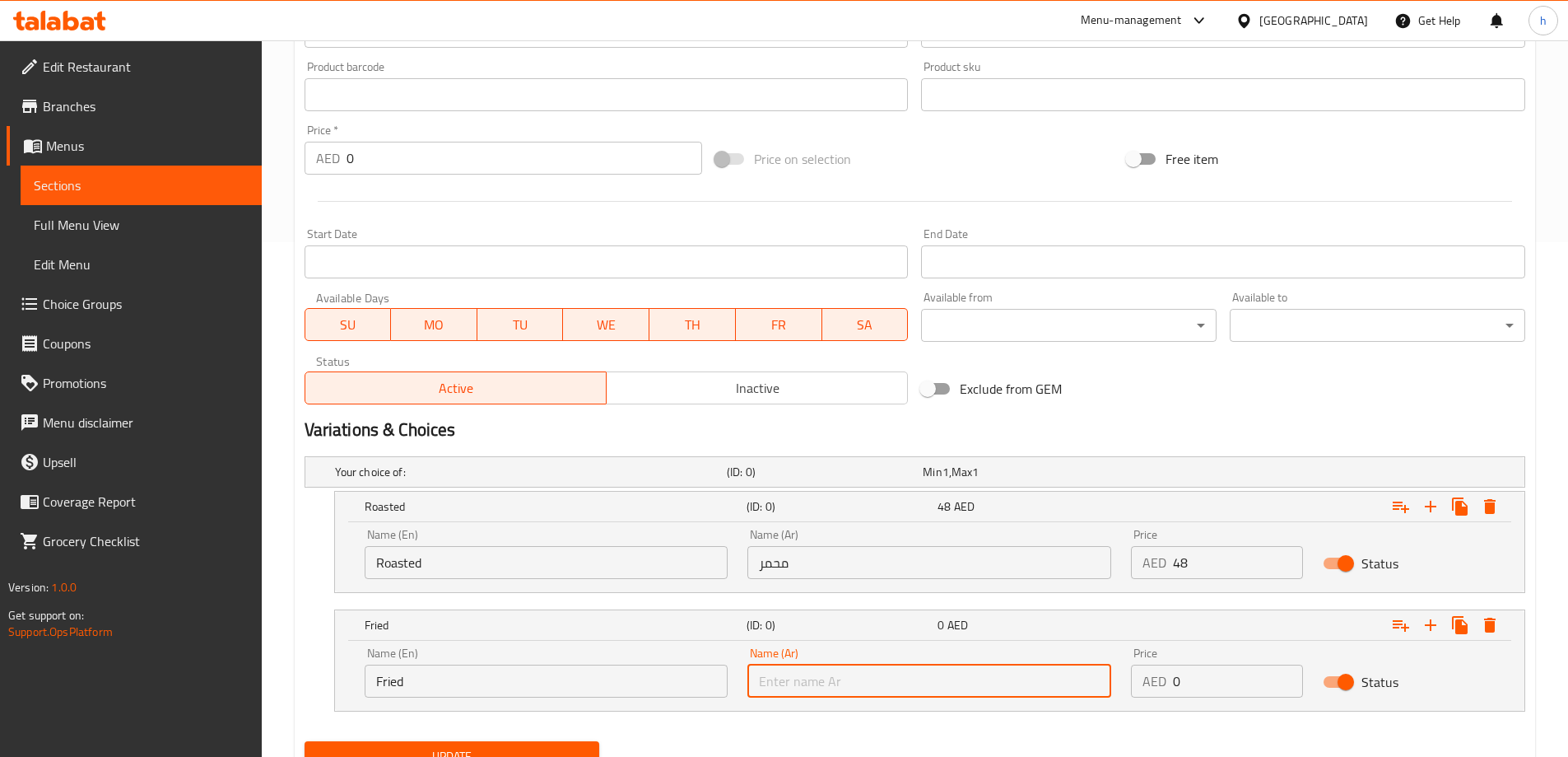
click at [764, 685] on input "text" at bounding box center [930, 680] width 364 height 33
type input "l"
type input "مقلي"
click at [1263, 680] on input "0" at bounding box center [1238, 680] width 130 height 33
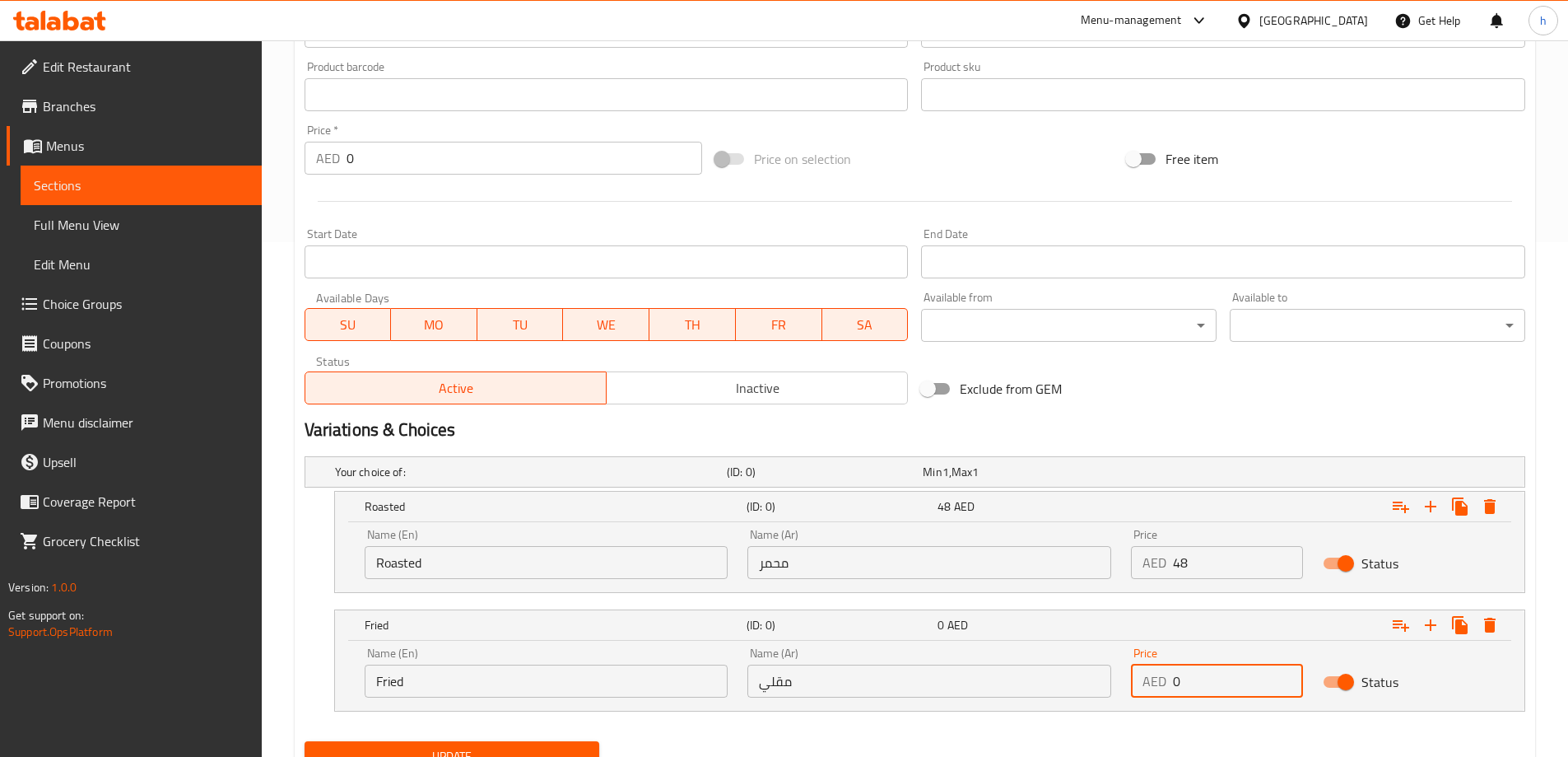
click at [1263, 680] on input "0" at bounding box center [1238, 680] width 130 height 33
type input "0"
type input "48"
click at [993, 736] on div "Update" at bounding box center [915, 756] width 1234 height 44
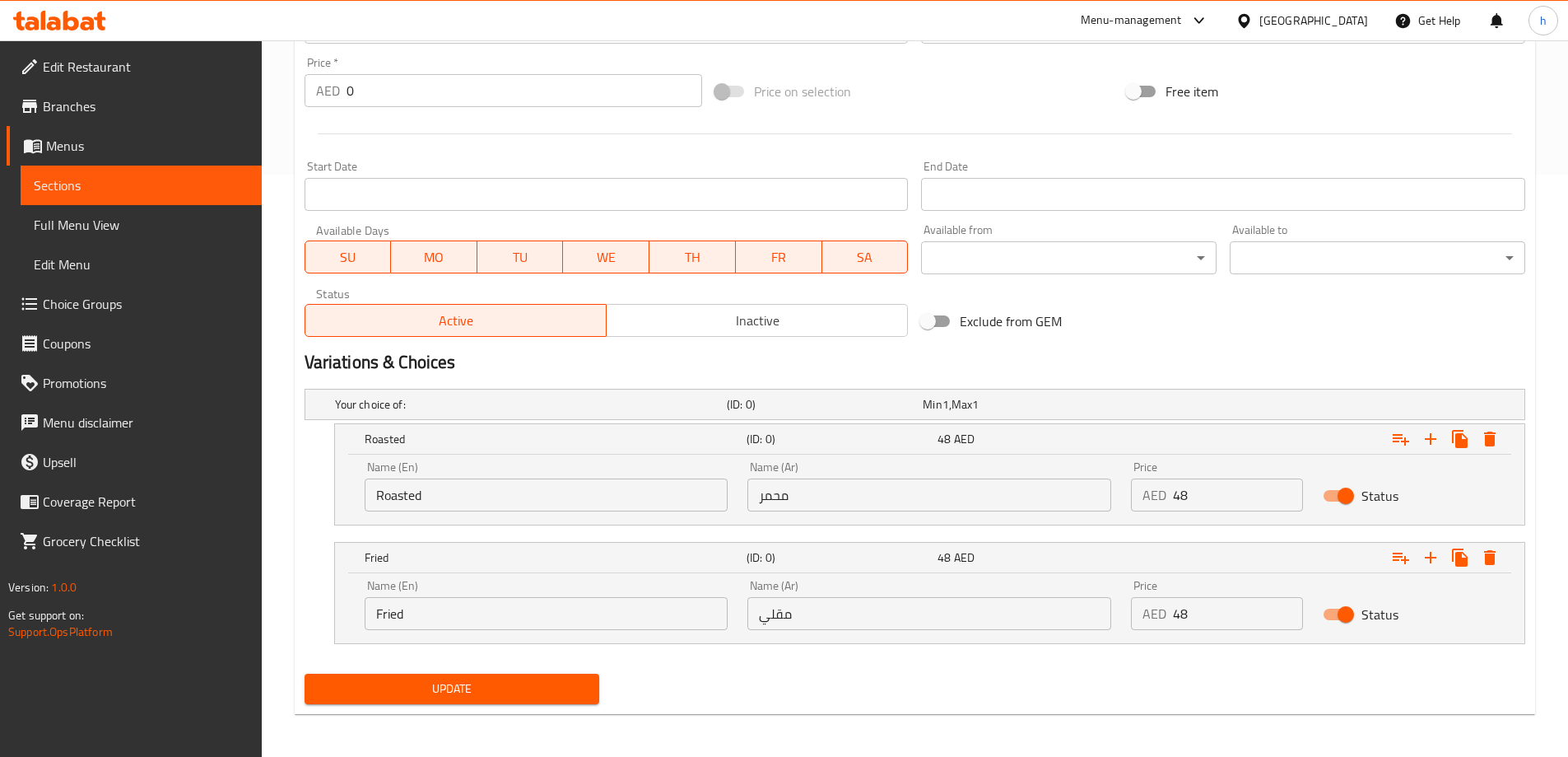
scroll to position [585, 0]
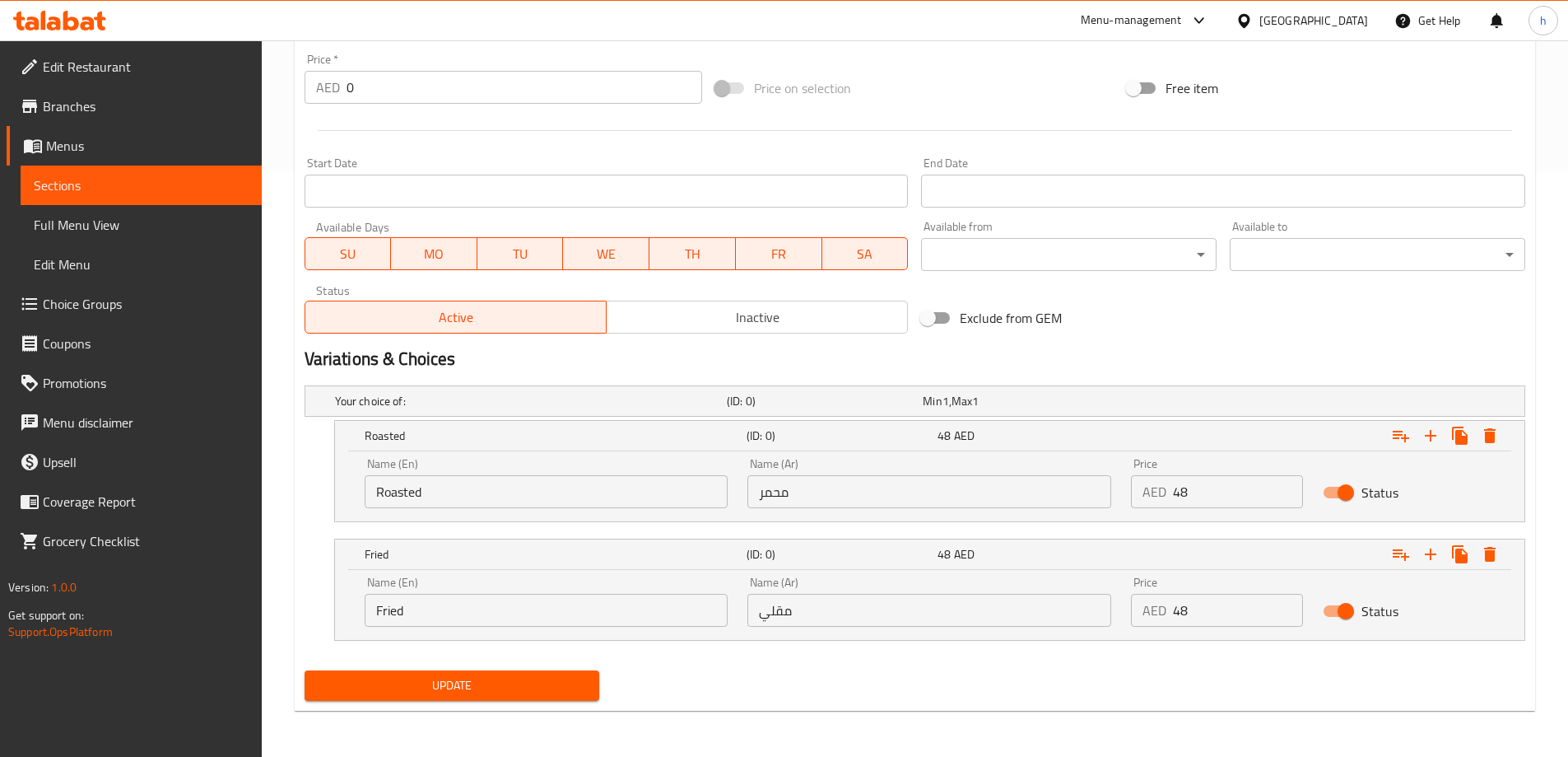
click at [478, 681] on span "Update" at bounding box center [452, 685] width 269 height 21
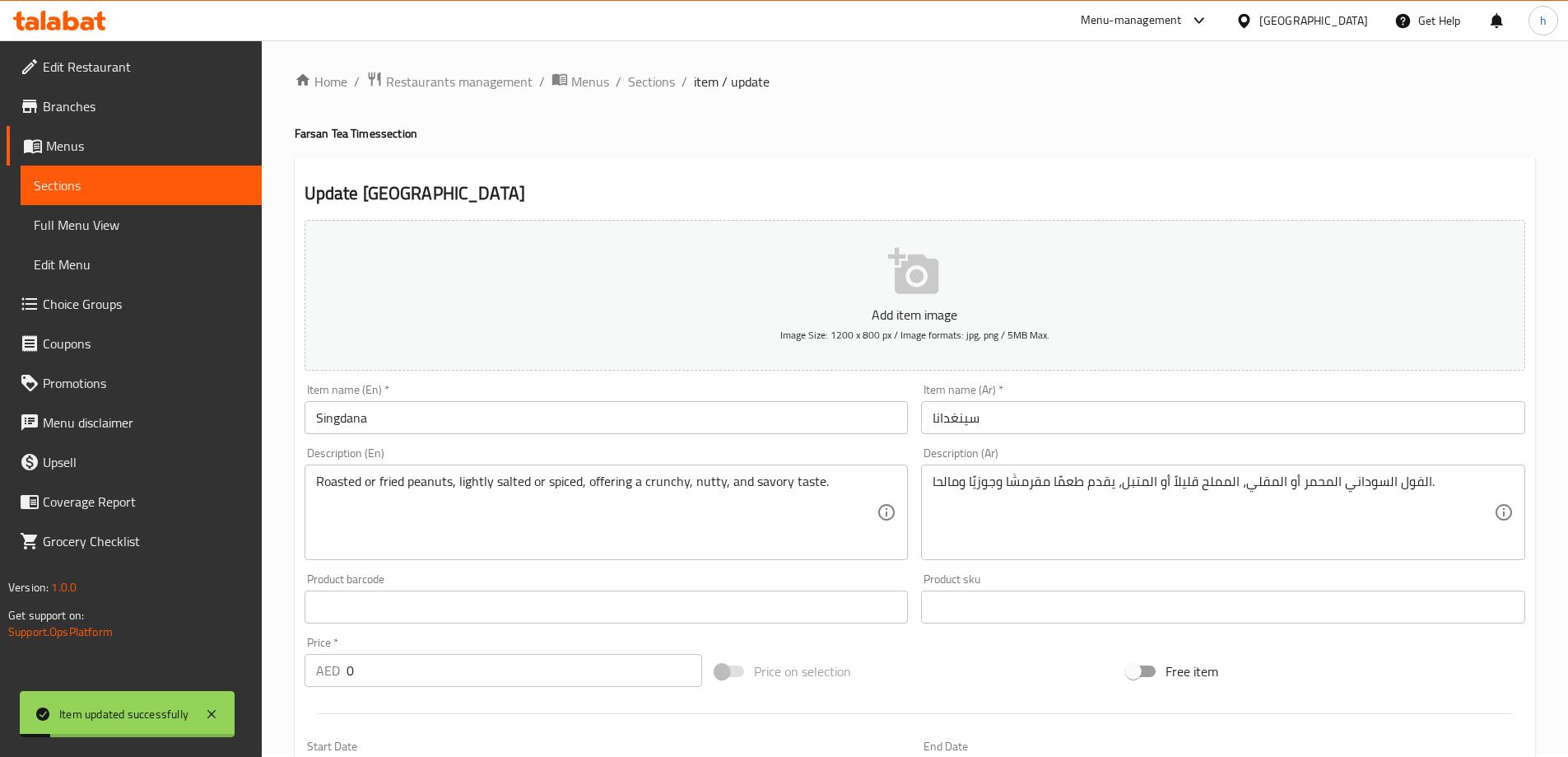
scroll to position [0, 0]
click at [88, 182] on span "Sections" at bounding box center [141, 185] width 215 height 20
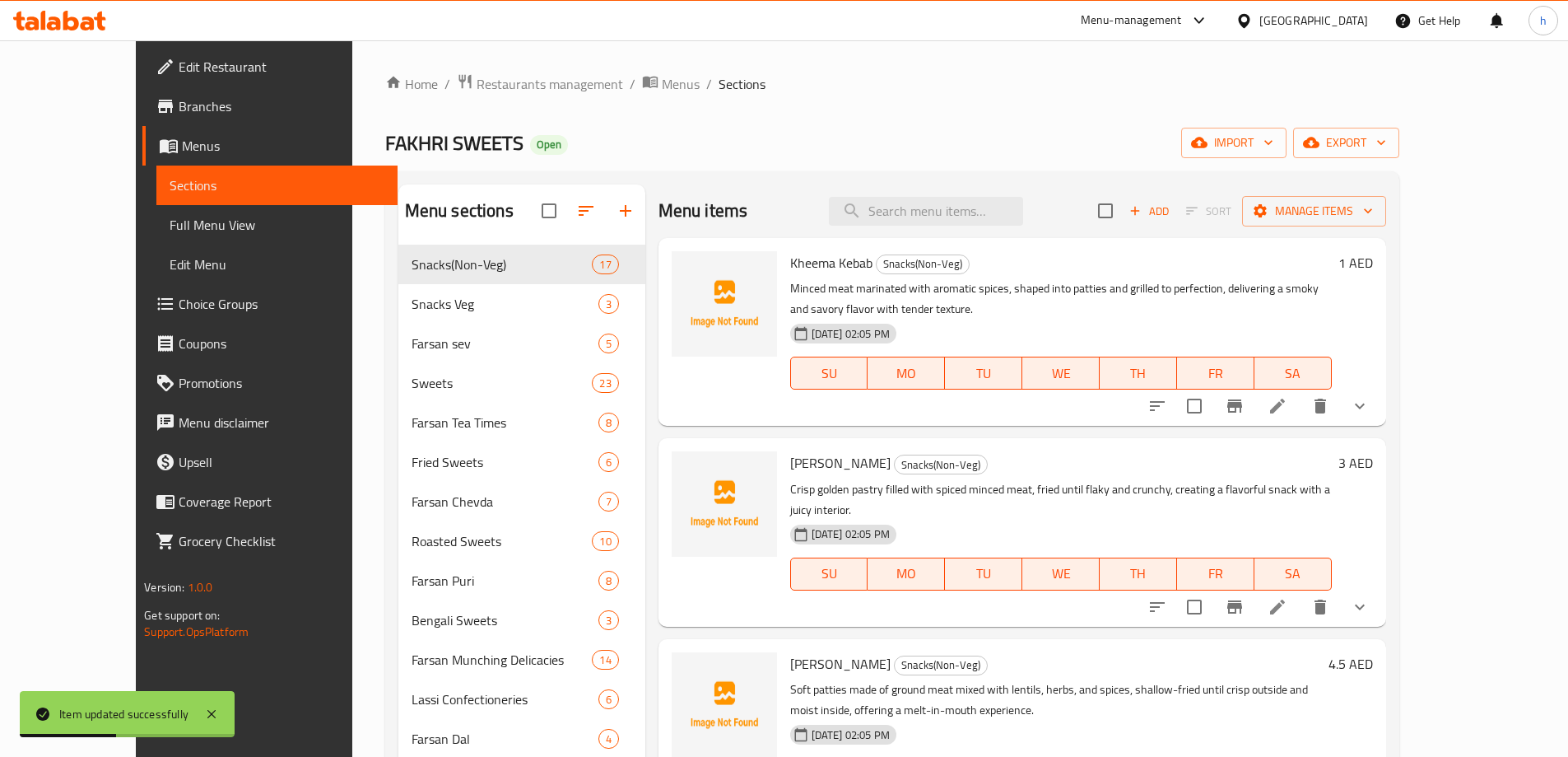
click at [170, 230] on span "Full Menu View" at bounding box center [277, 224] width 215 height 20
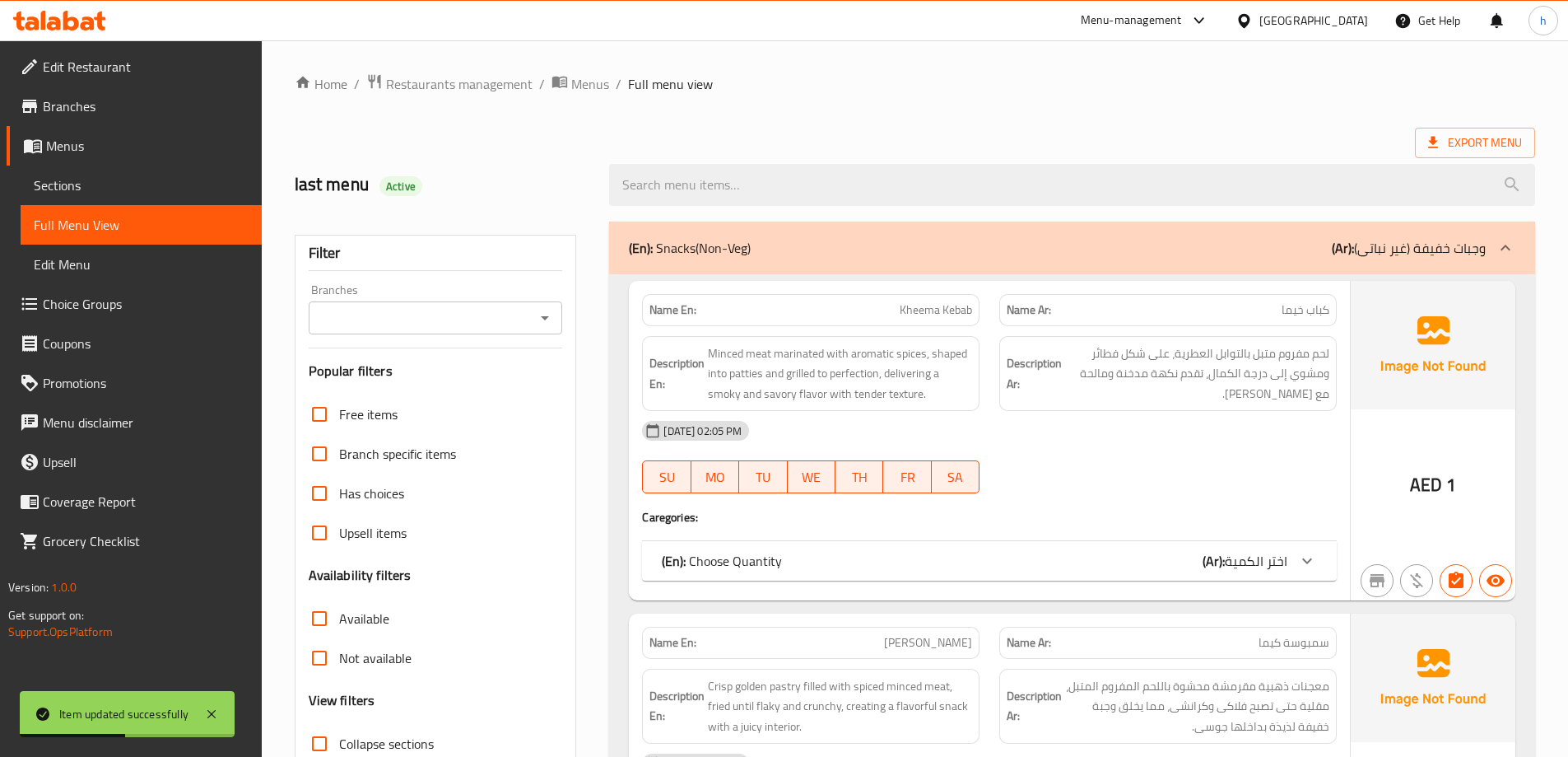
scroll to position [247, 0]
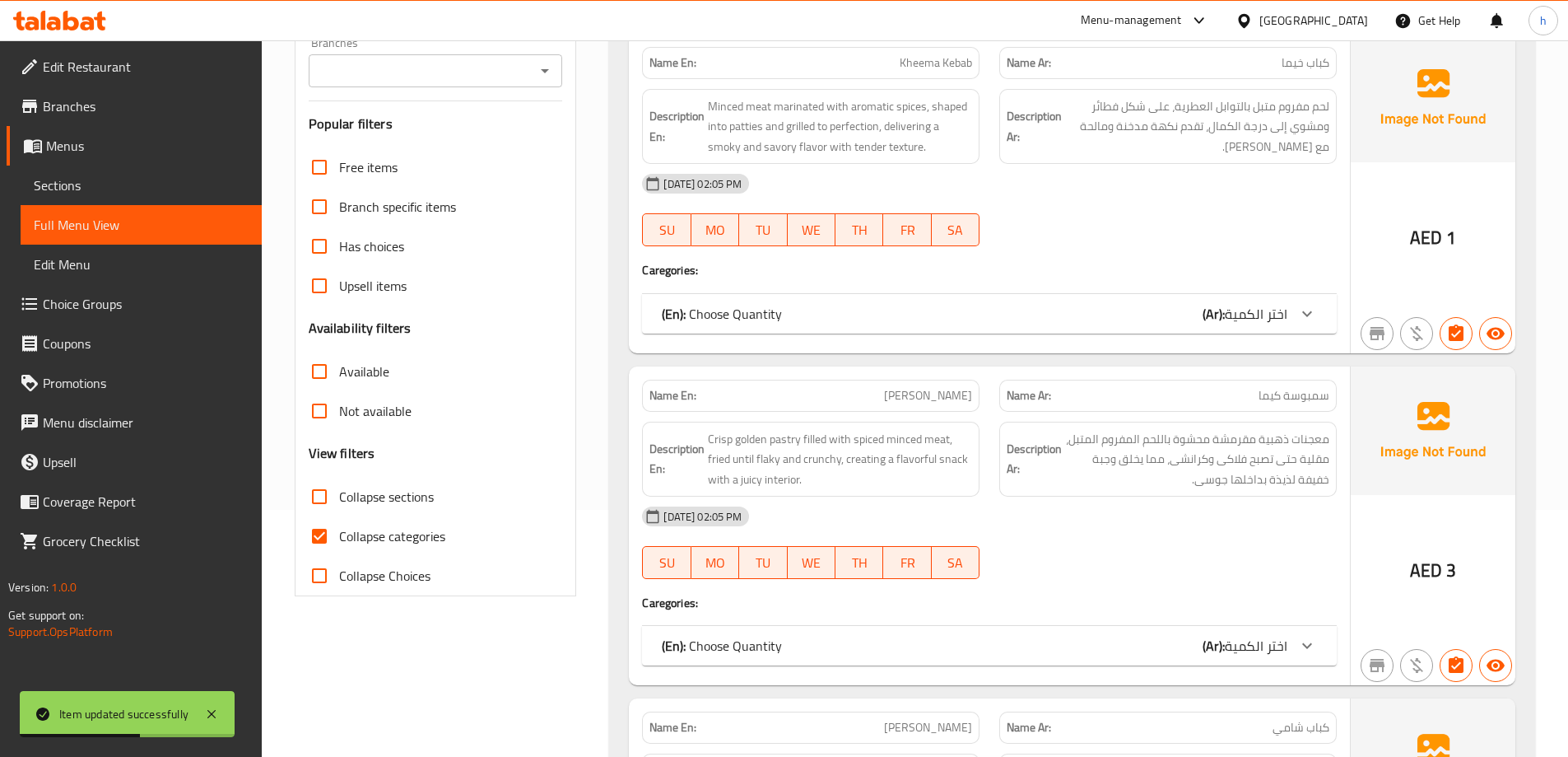
click at [327, 538] on input "Collapse categories" at bounding box center [319, 536] width 39 height 39
checkbox input "false"
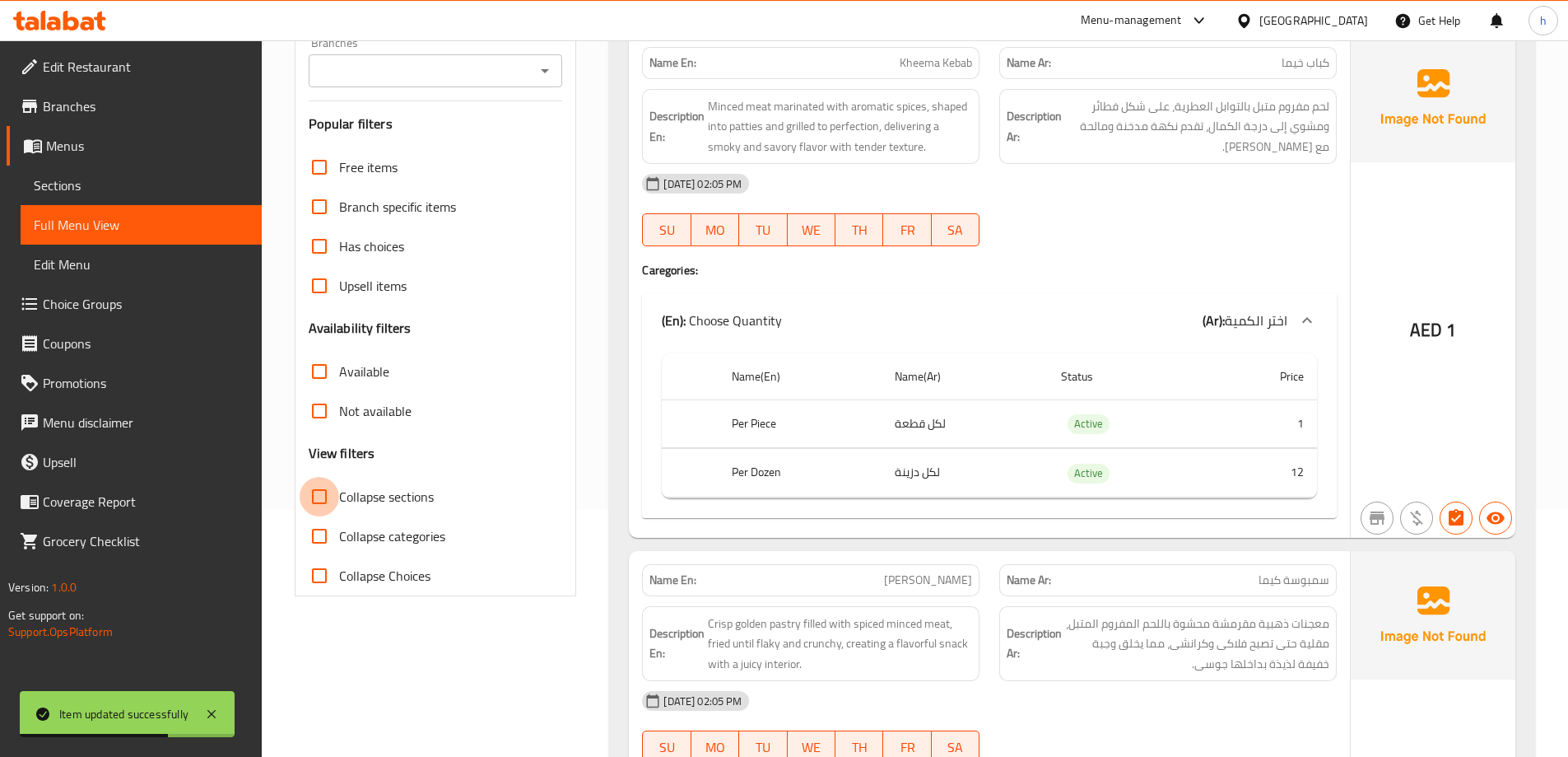
click at [319, 488] on input "Collapse sections" at bounding box center [319, 497] width 39 height 39
checkbox input "true"
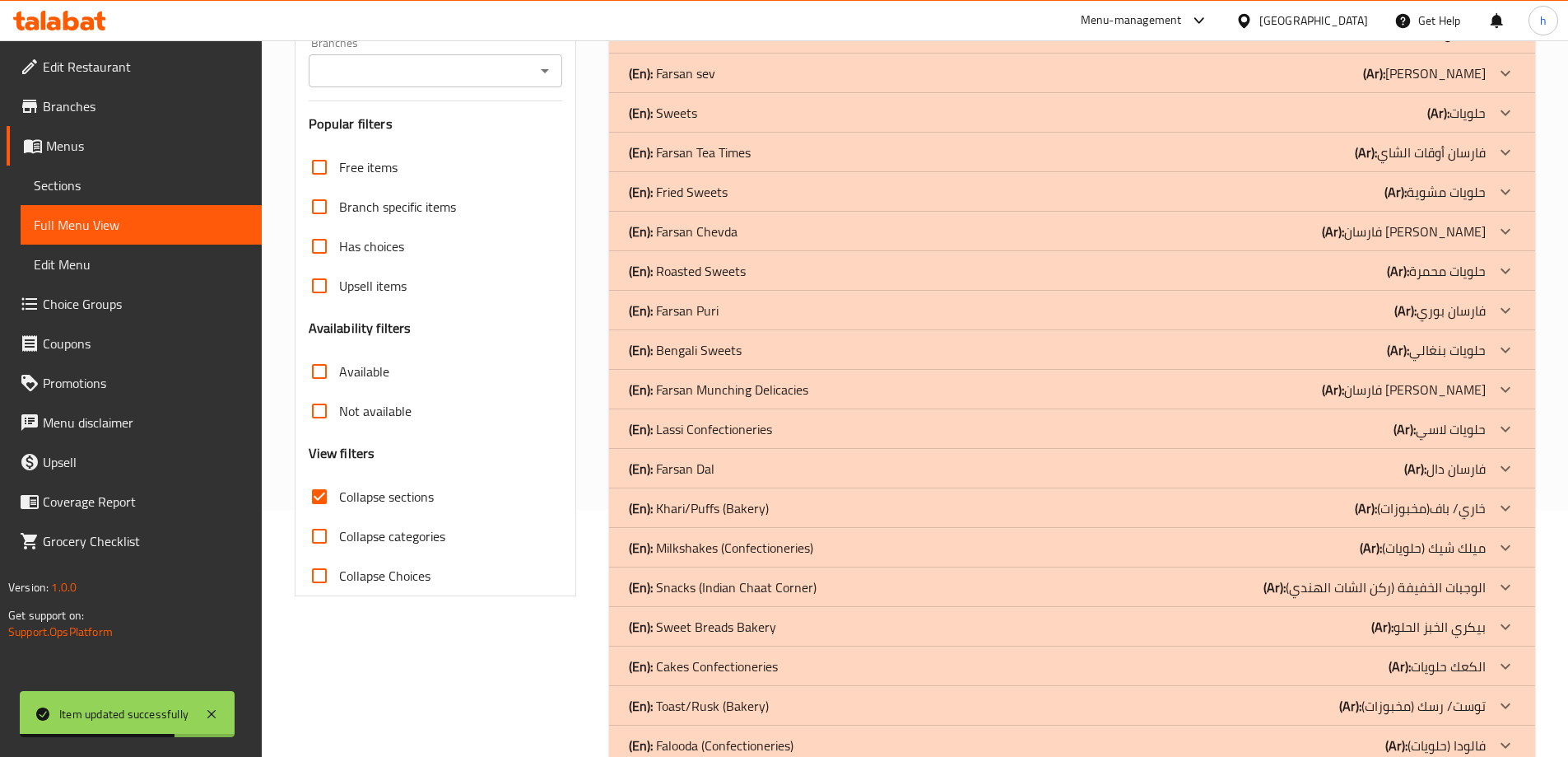
scroll to position [0, 0]
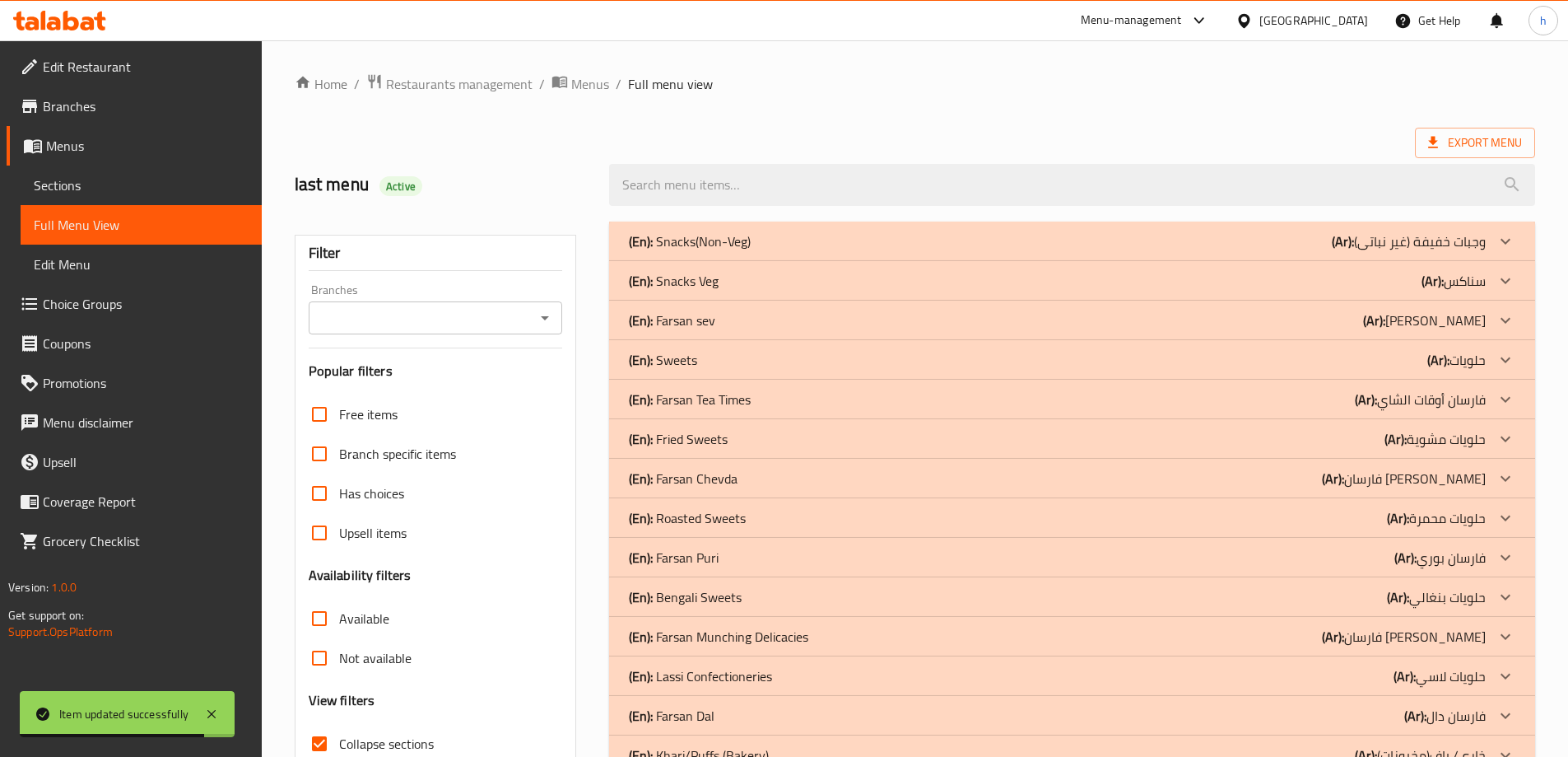
click at [694, 318] on p "(En): Farsan sev" at bounding box center [672, 320] width 87 height 20
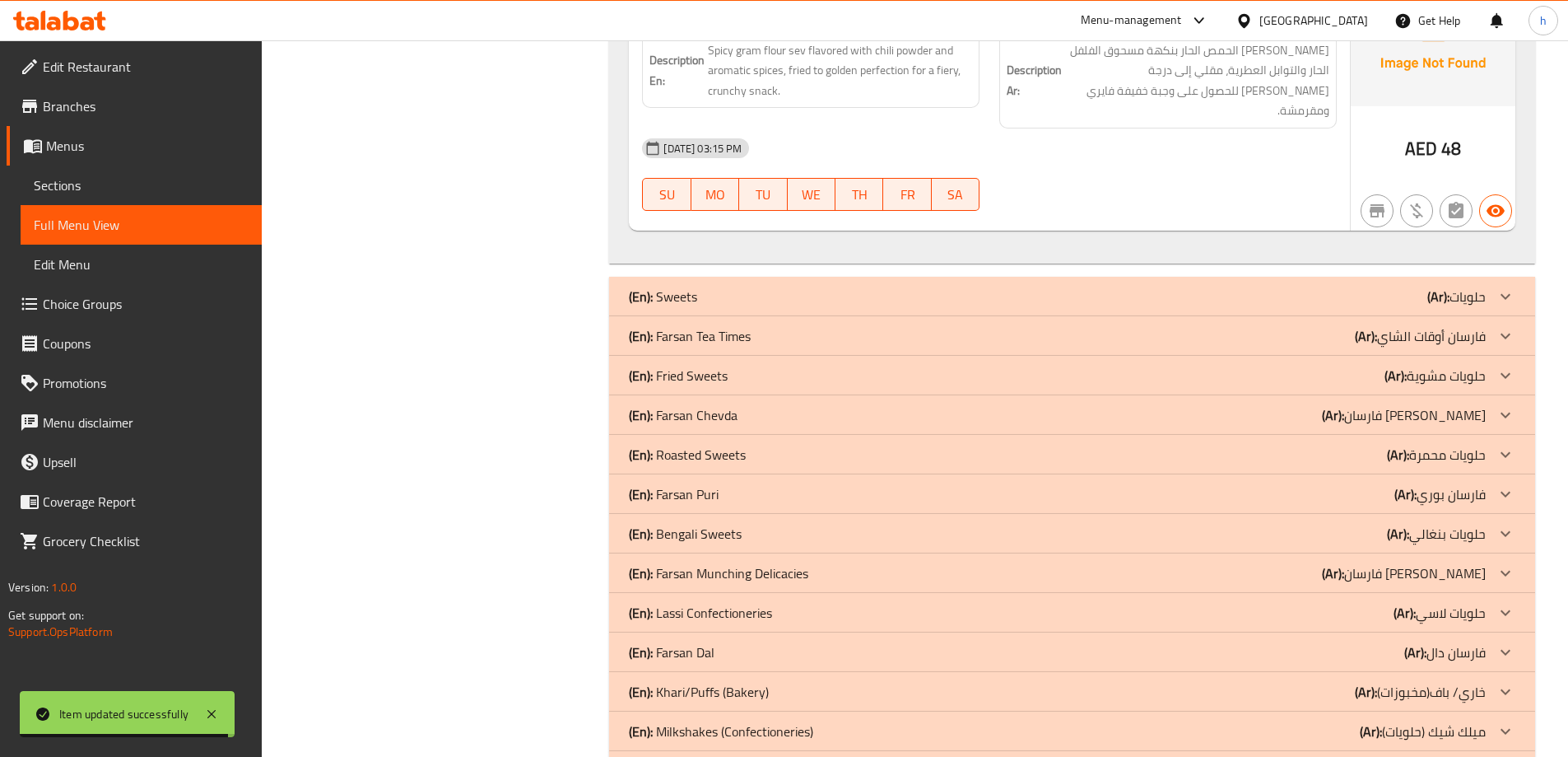
scroll to position [1482, 0]
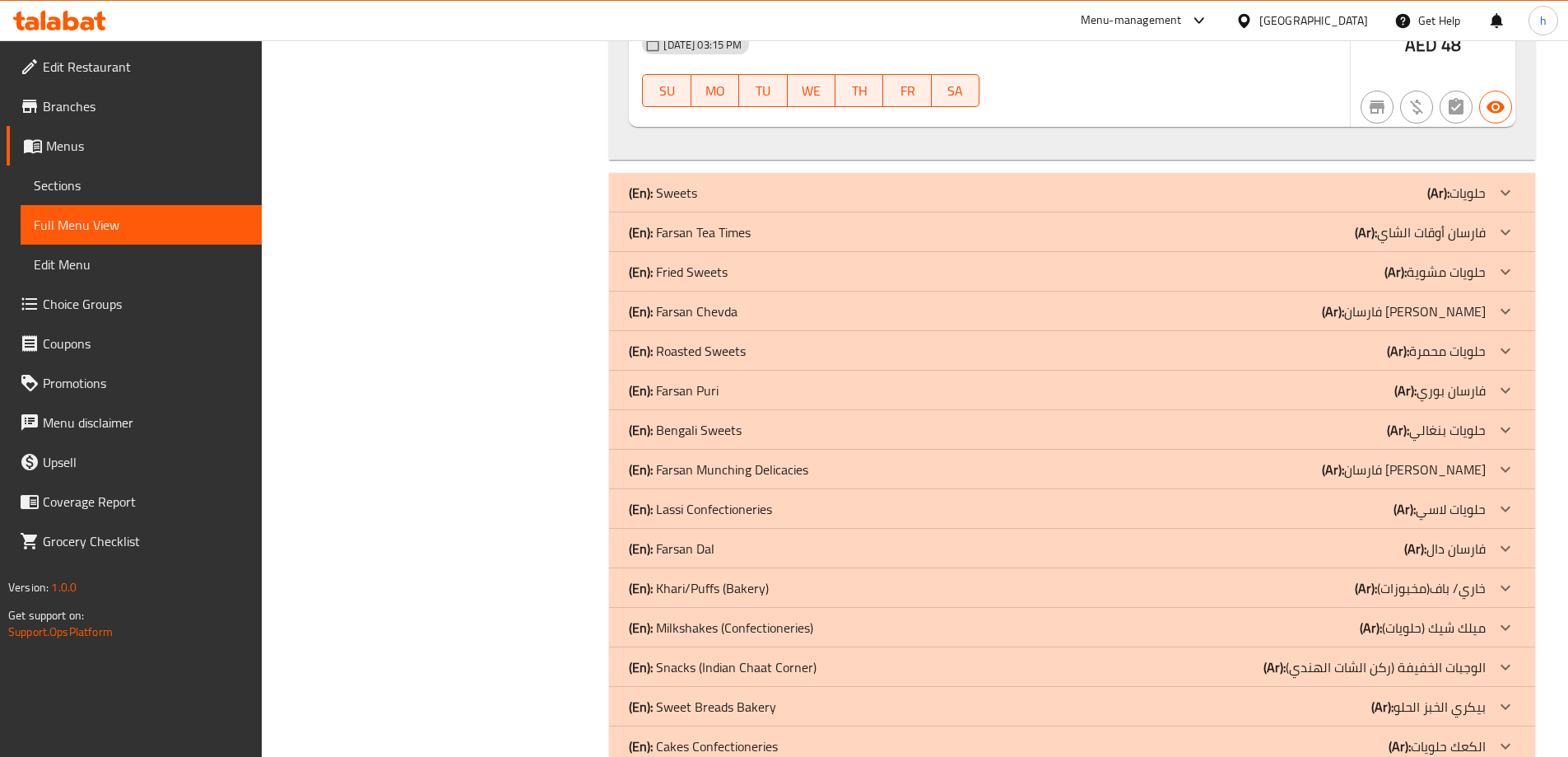
click at [693, 222] on p "(En): Farsan Tea Times" at bounding box center [690, 231] width 122 height 20
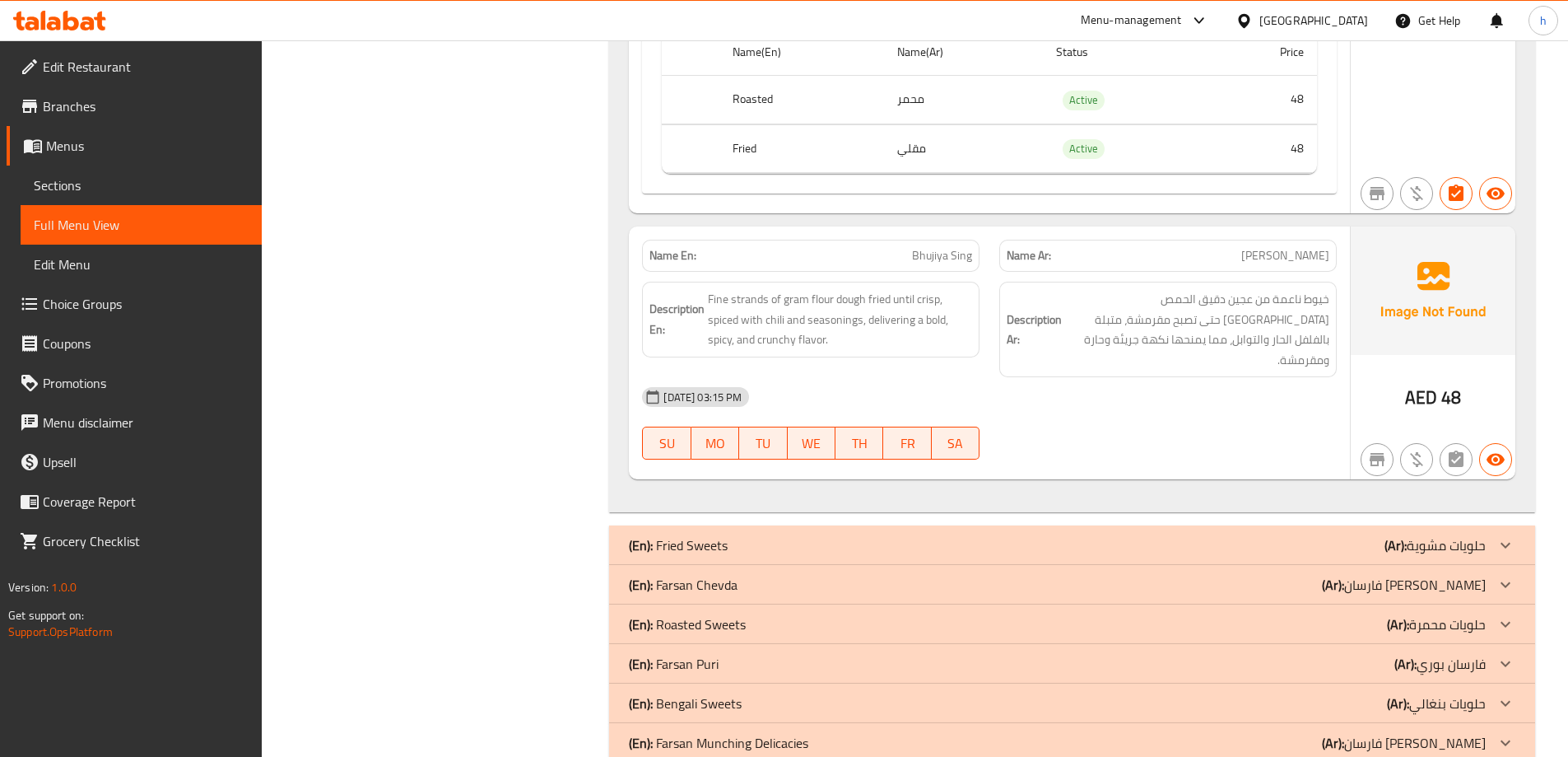
scroll to position [3623, 0]
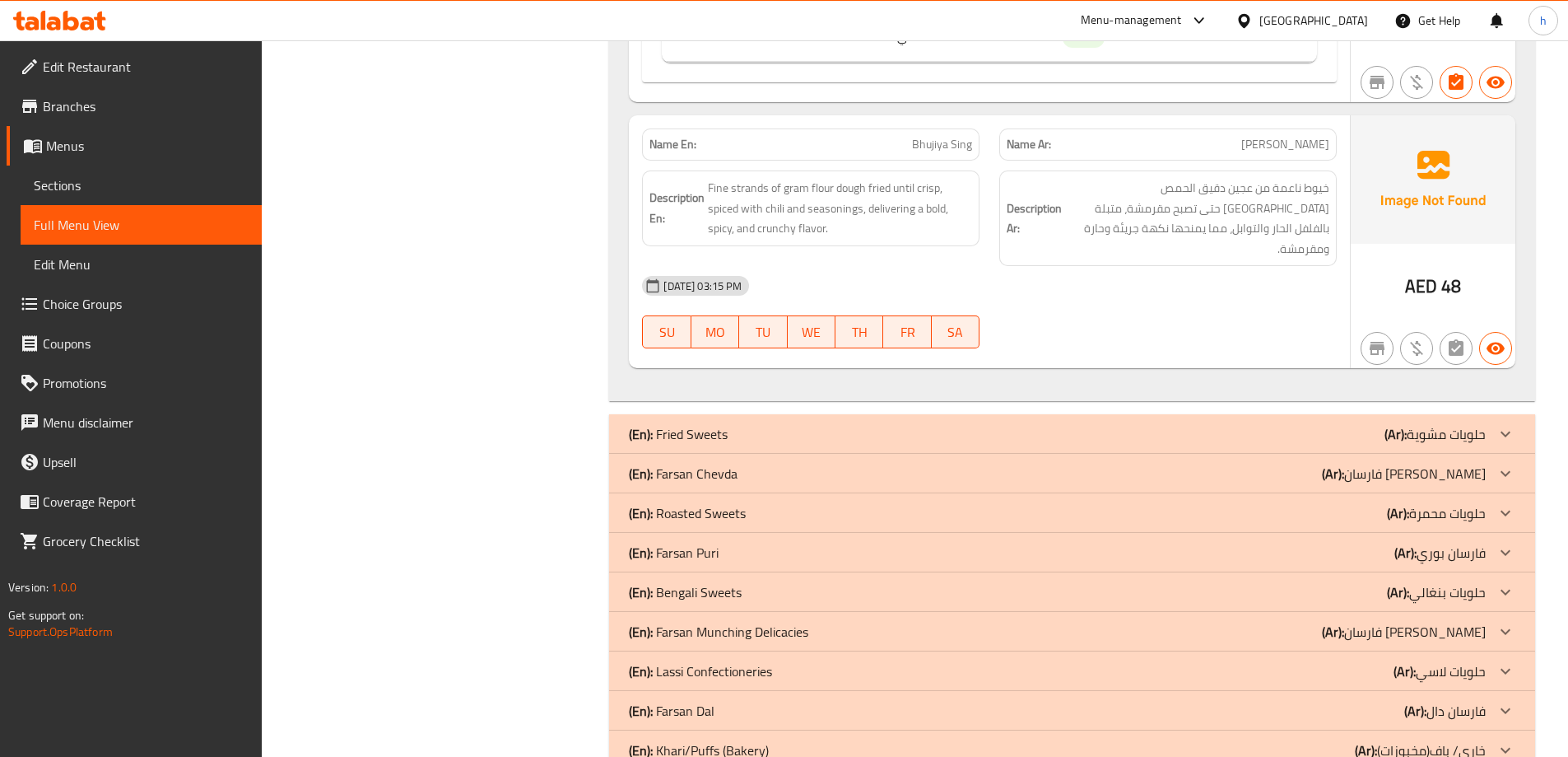
drag, startPoint x: 685, startPoint y: 435, endPoint x: 665, endPoint y: 432, distance: 20.2
click at [685, 464] on p "(En): Farsan Chevda" at bounding box center [683, 473] width 108 height 20
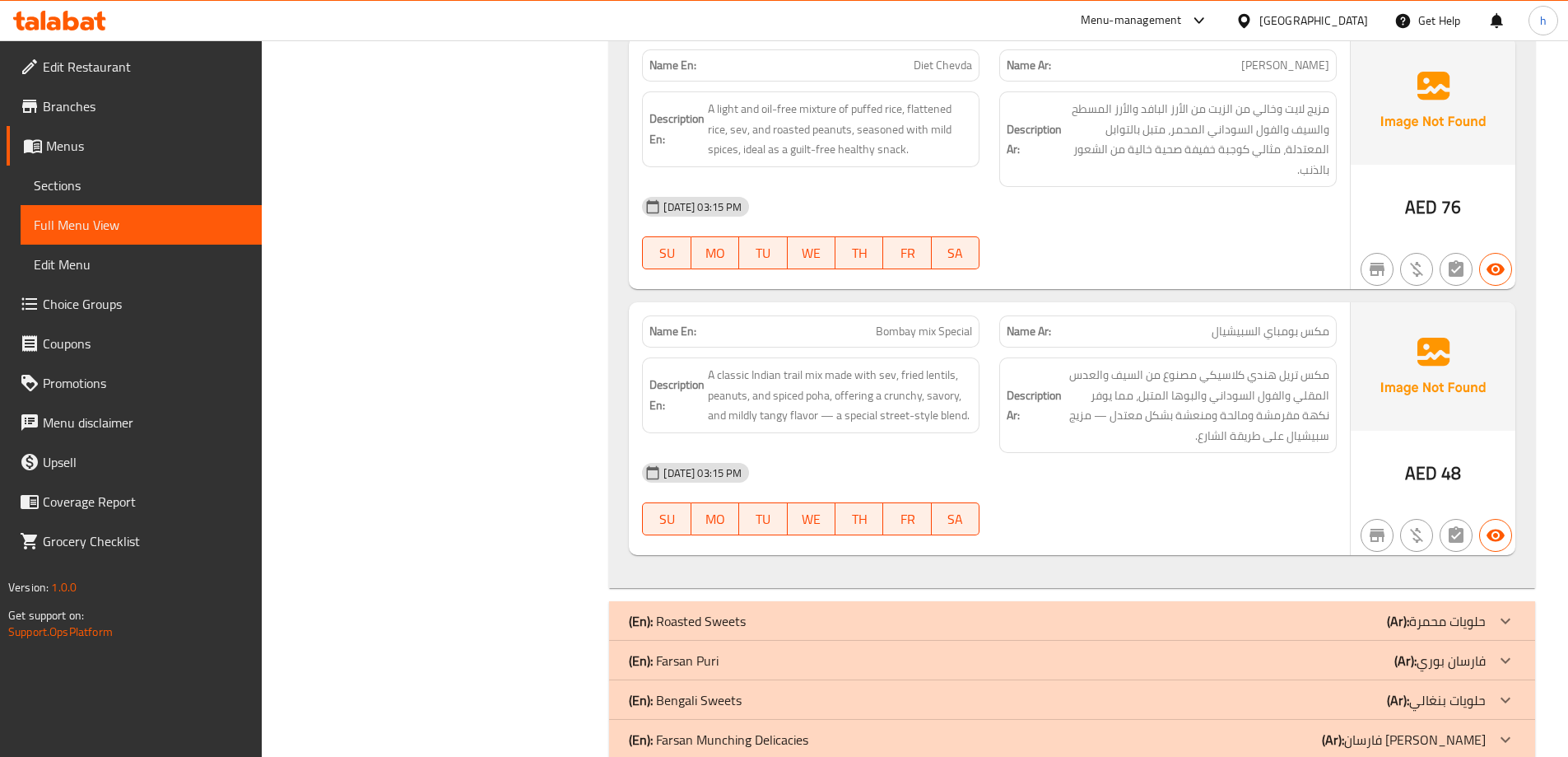
scroll to position [5434, 0]
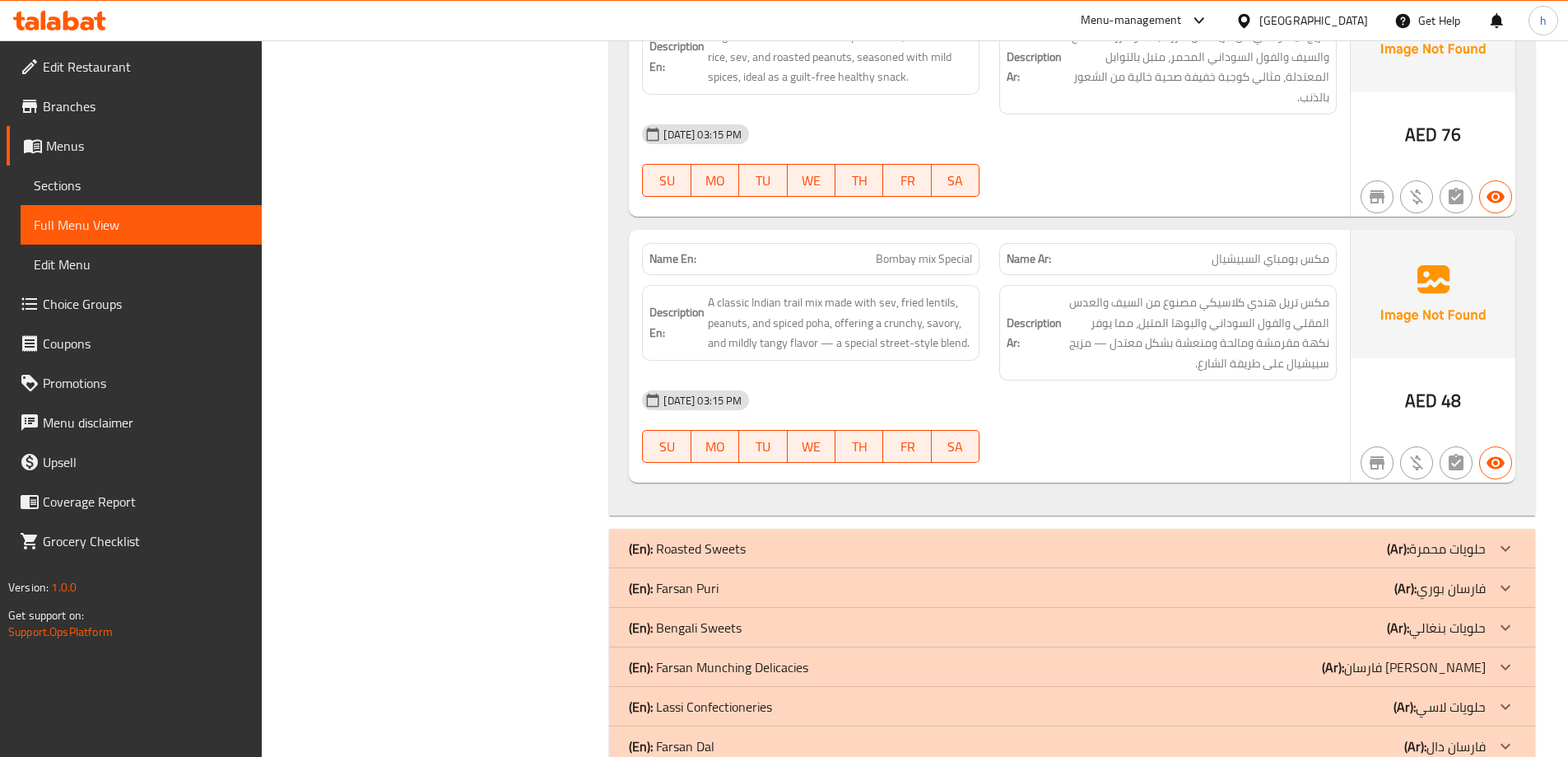
click at [655, 578] on p "(En): [PERSON_NAME]" at bounding box center [674, 587] width 90 height 20
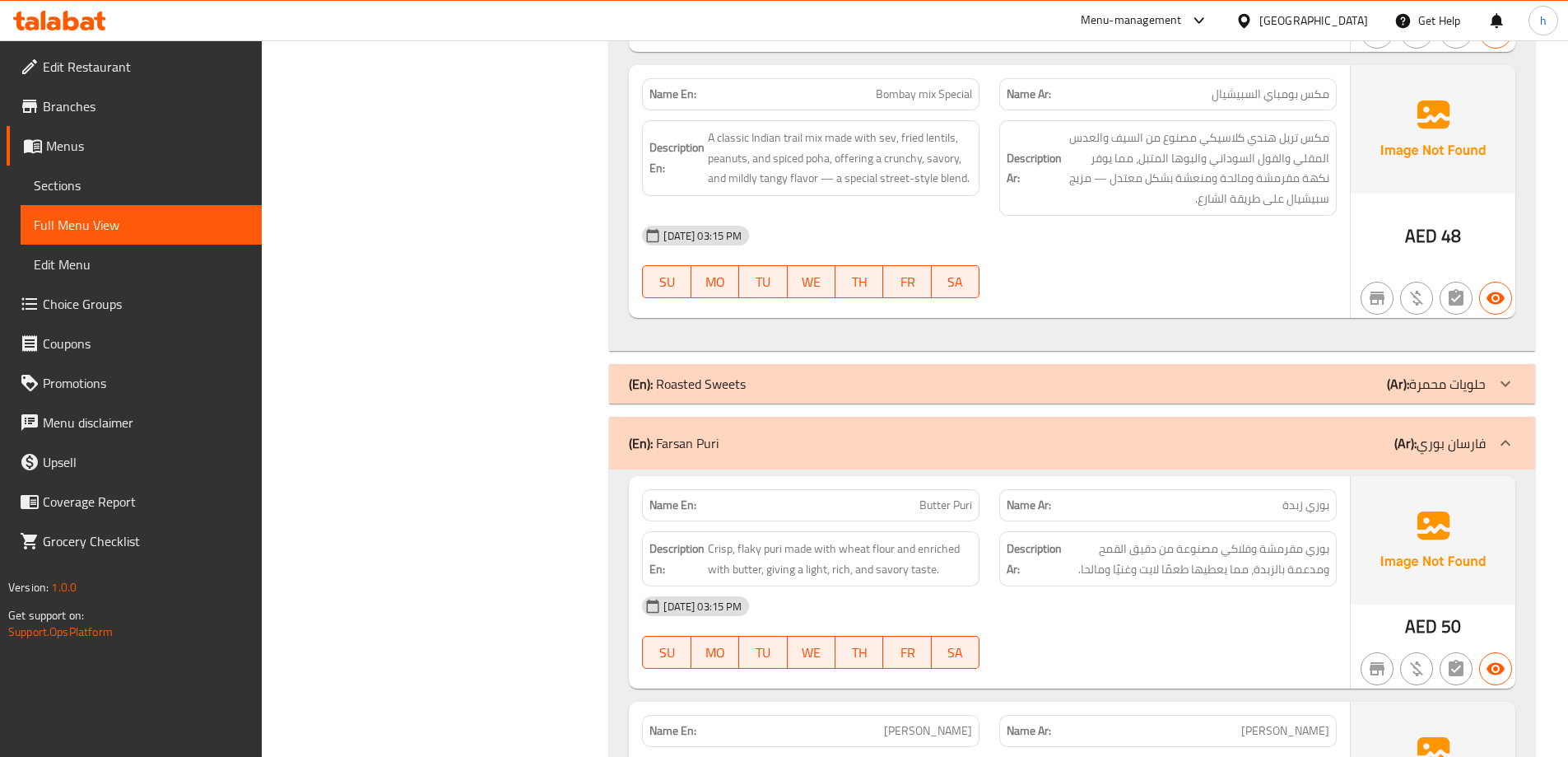
scroll to position [5763, 0]
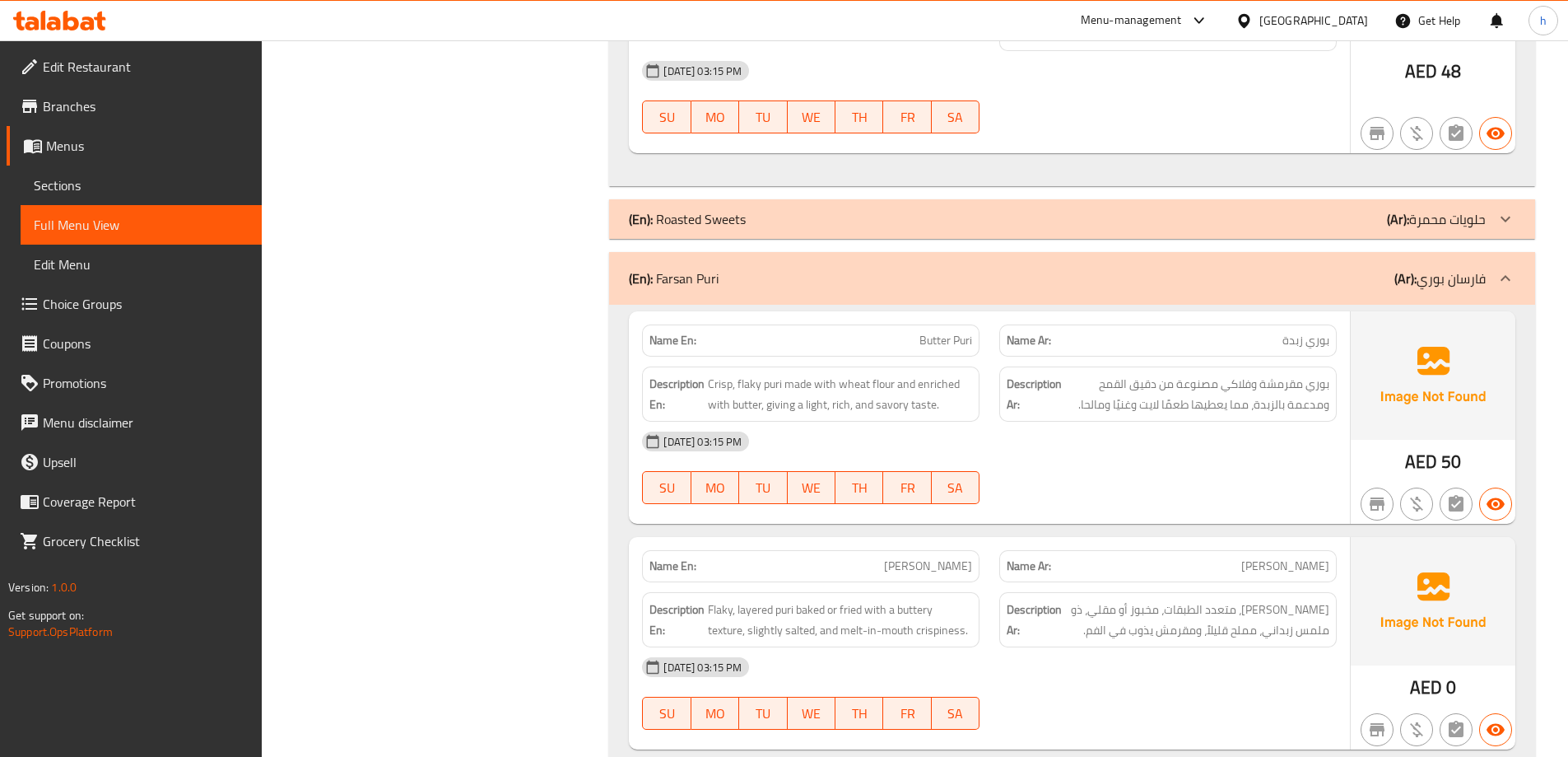
click at [60, 221] on span "Full Menu View" at bounding box center [141, 224] width 215 height 20
click at [70, 179] on span "Sections" at bounding box center [141, 185] width 215 height 20
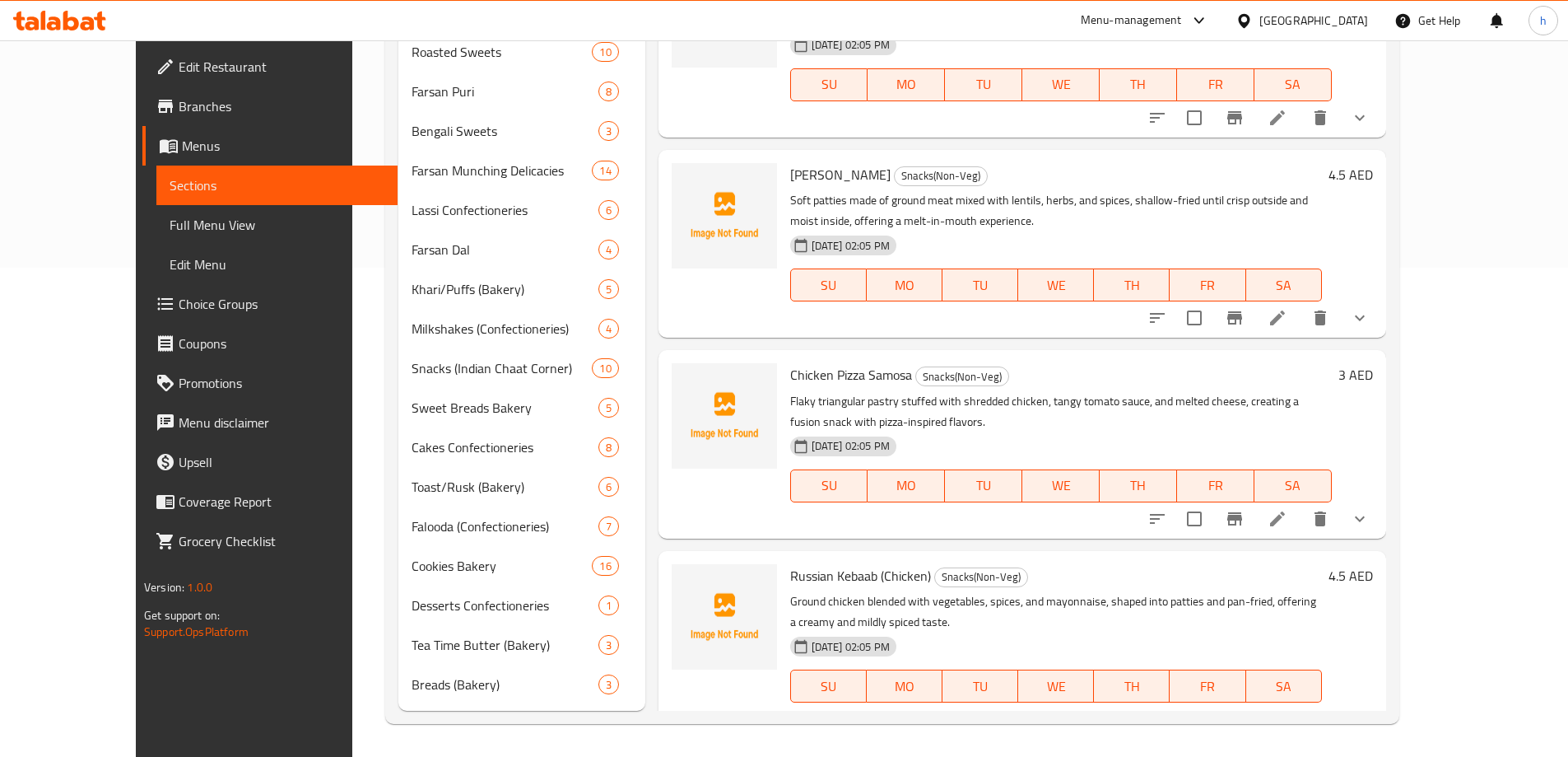
scroll to position [231, 0]
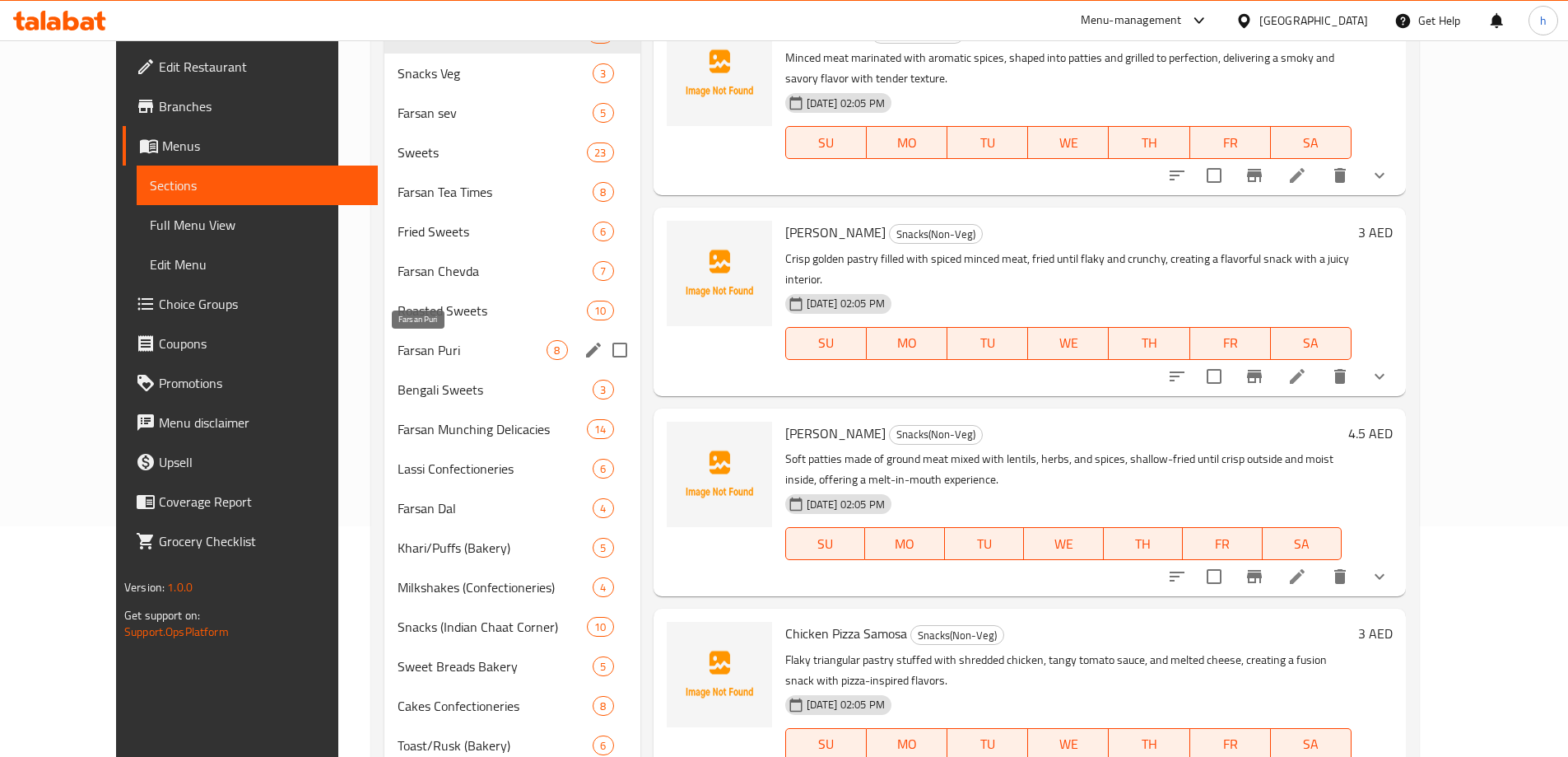
click at [450, 345] on span "Farsan Puri" at bounding box center [472, 349] width 149 height 20
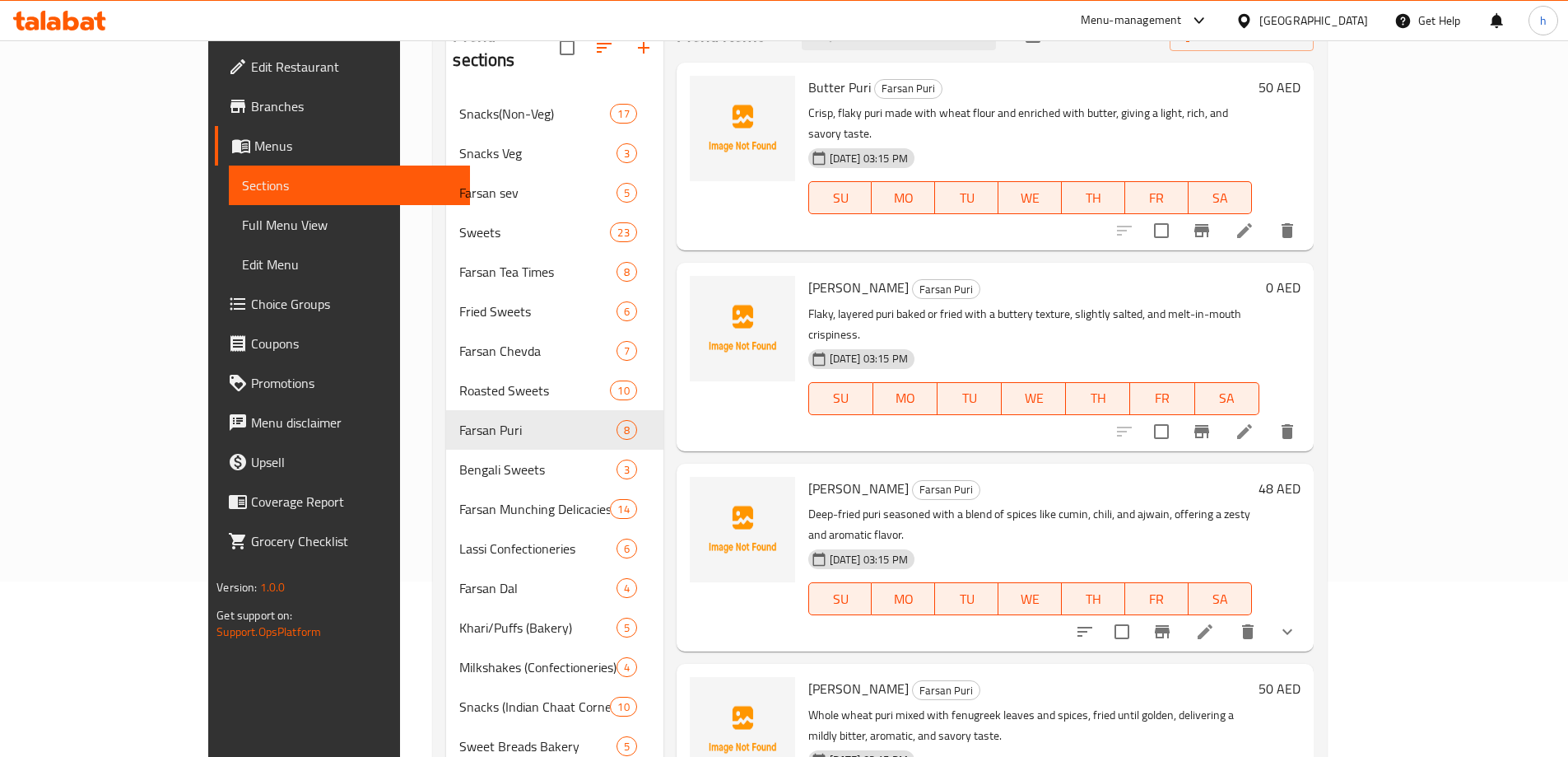
scroll to position [148, 0]
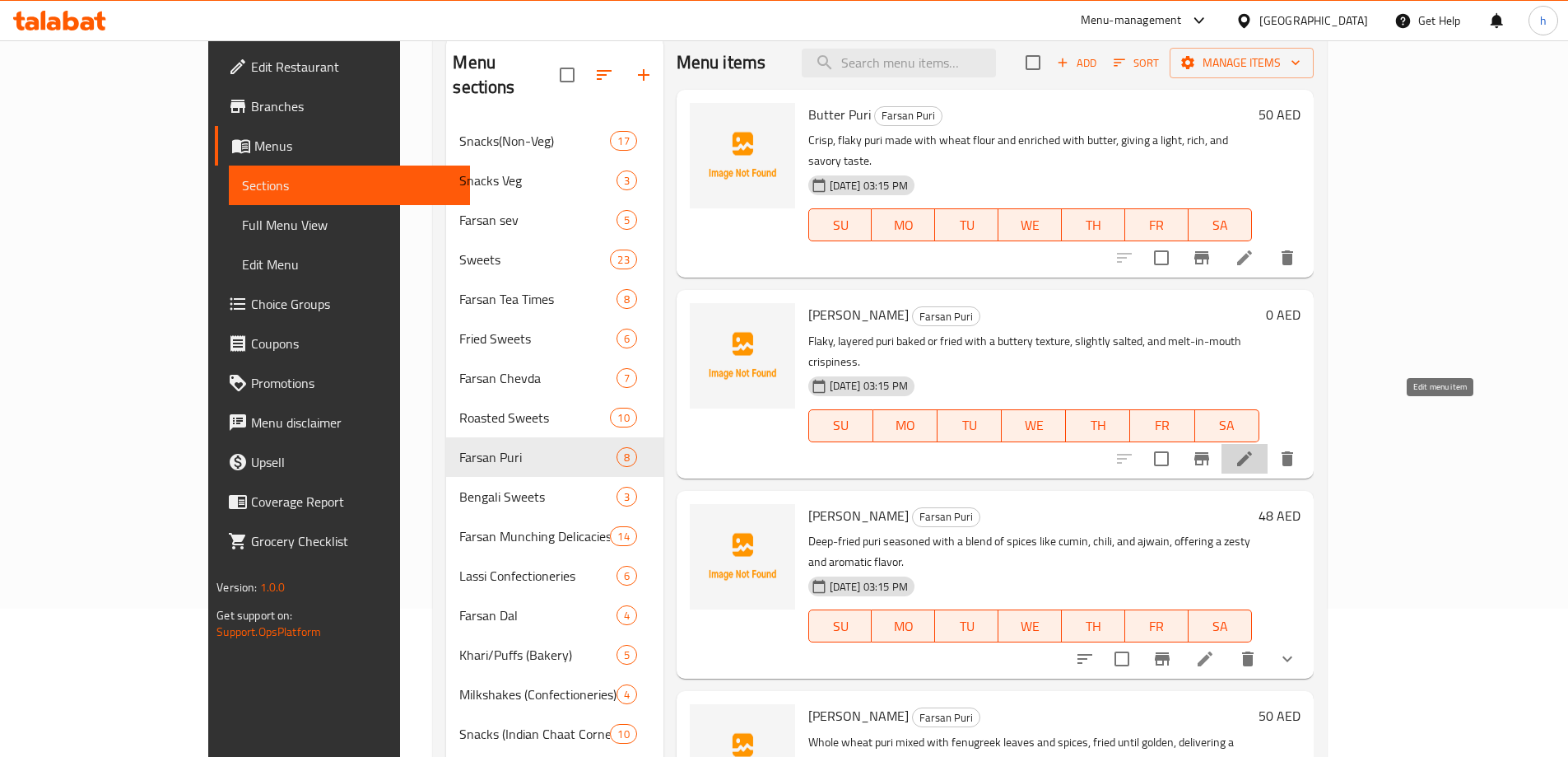
click at [1254, 449] on icon at bounding box center [1244, 458] width 20 height 20
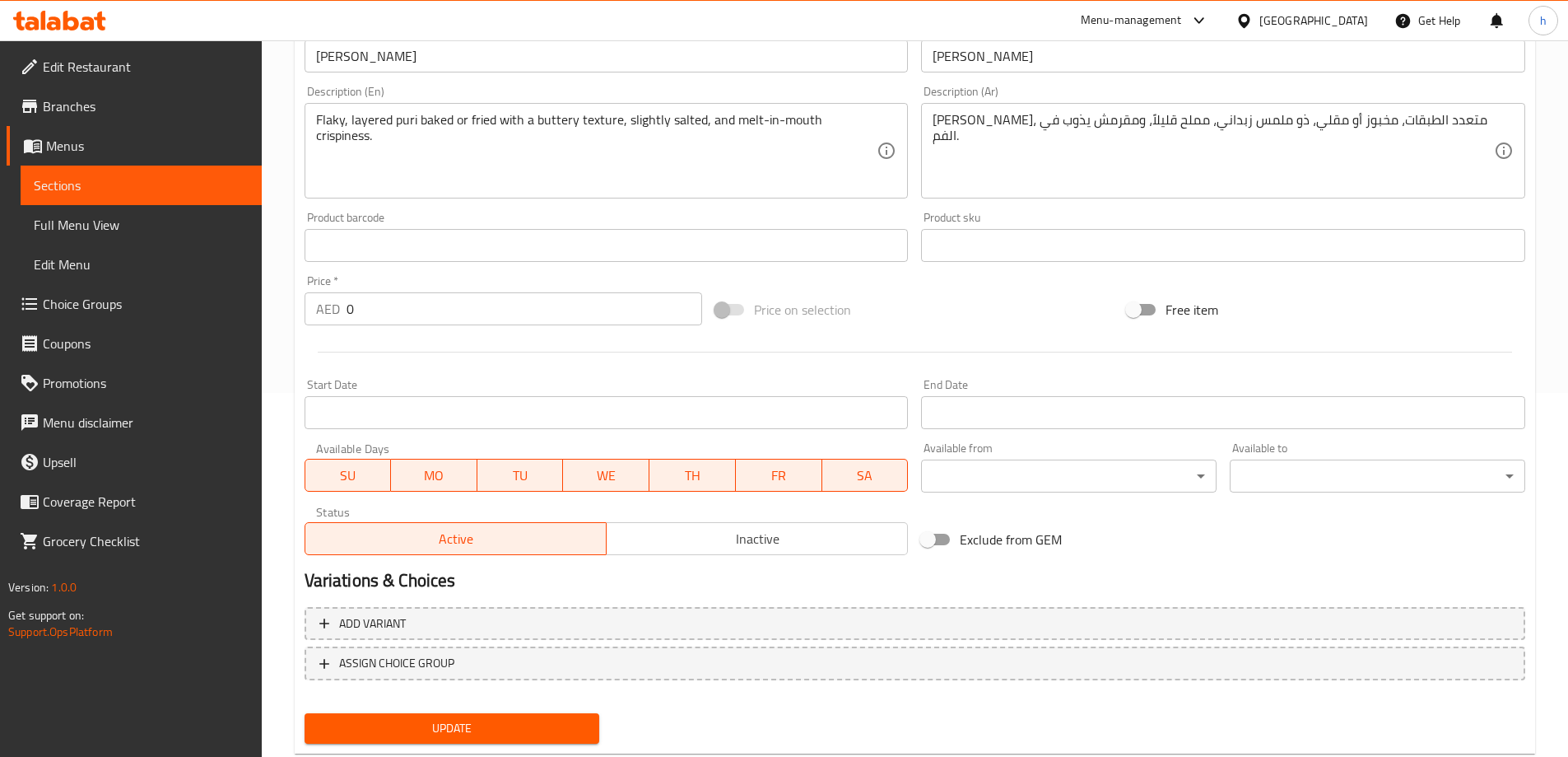
scroll to position [407, 0]
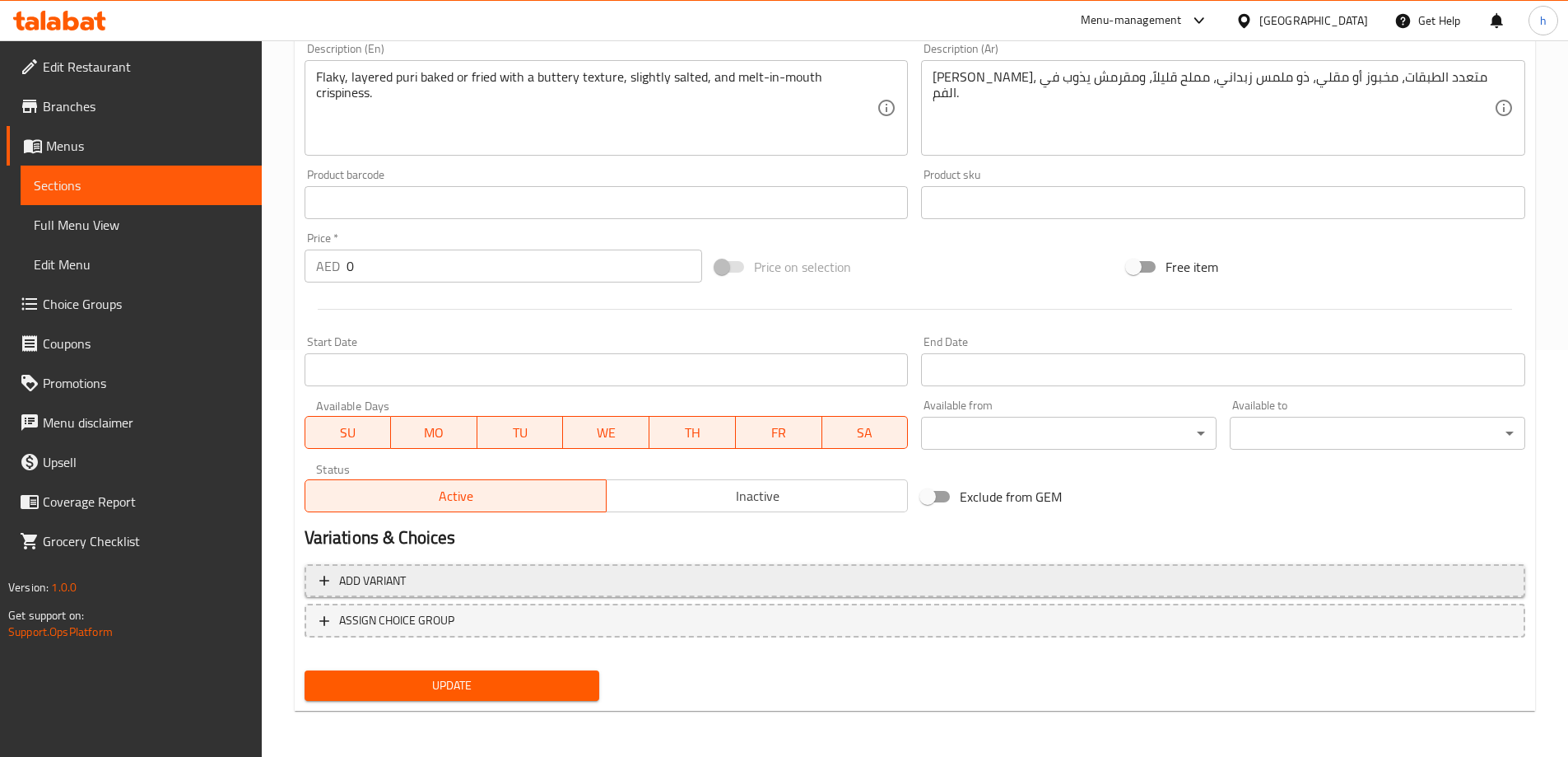
click at [413, 579] on span "Add variant" at bounding box center [915, 581] width 1191 height 21
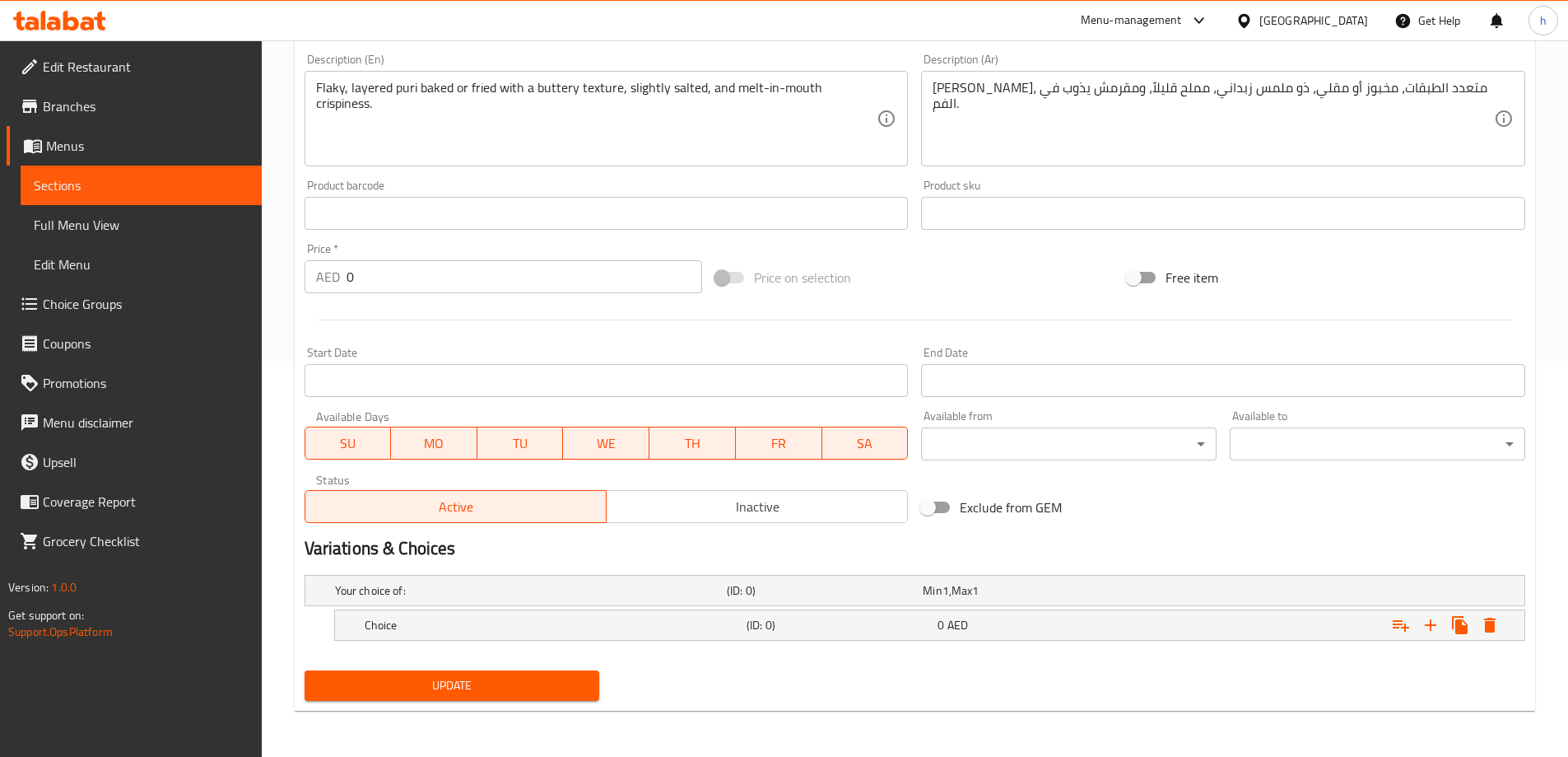
scroll to position [396, 0]
click at [1425, 620] on icon "Expand" at bounding box center [1430, 624] width 20 height 20
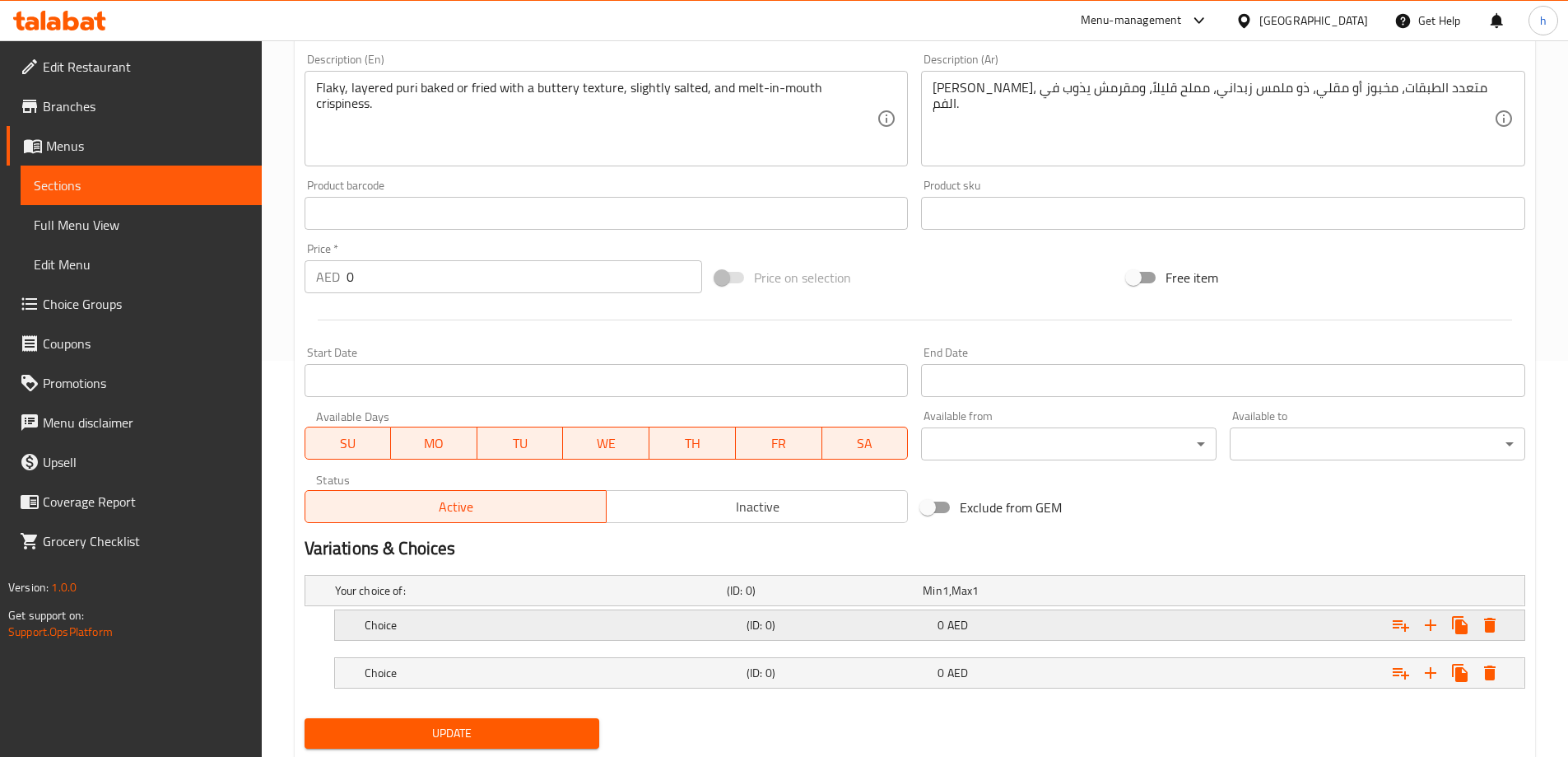
click at [623, 620] on h5 "Choice" at bounding box center [553, 625] width 375 height 17
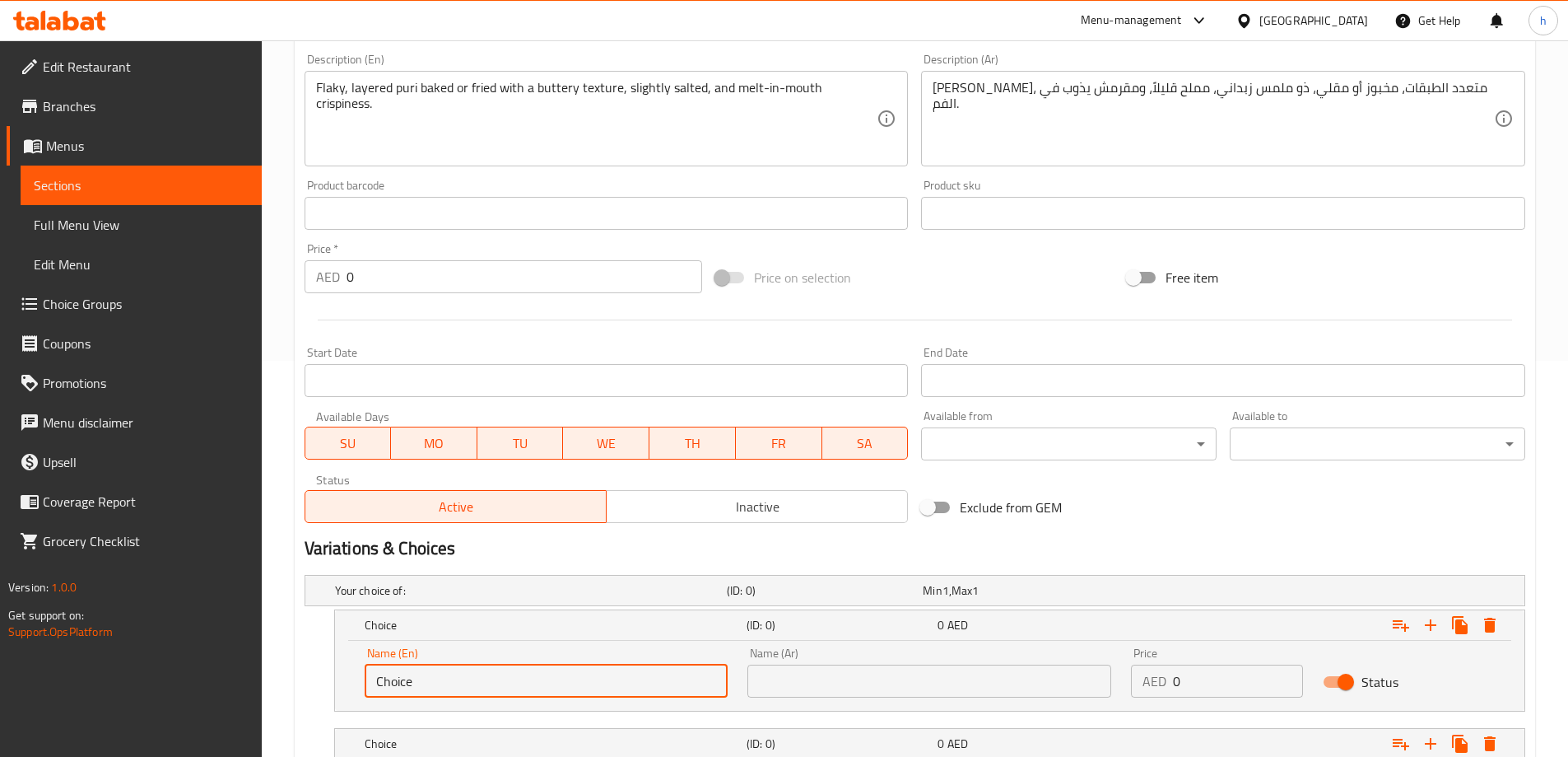
click at [512, 681] on input "Choice" at bounding box center [547, 680] width 364 height 33
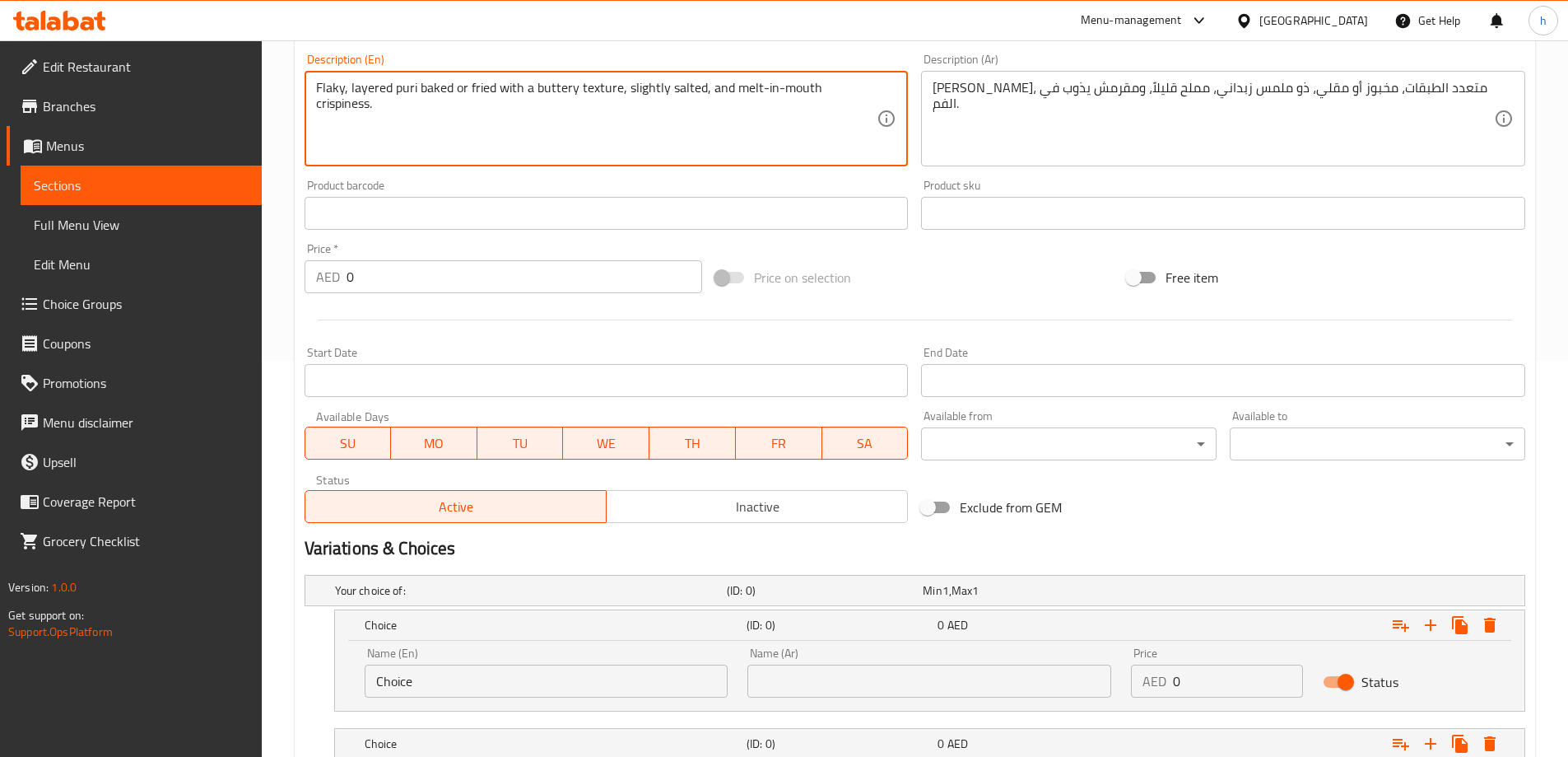
drag, startPoint x: 450, startPoint y: 89, endPoint x: 420, endPoint y: 98, distance: 31.3
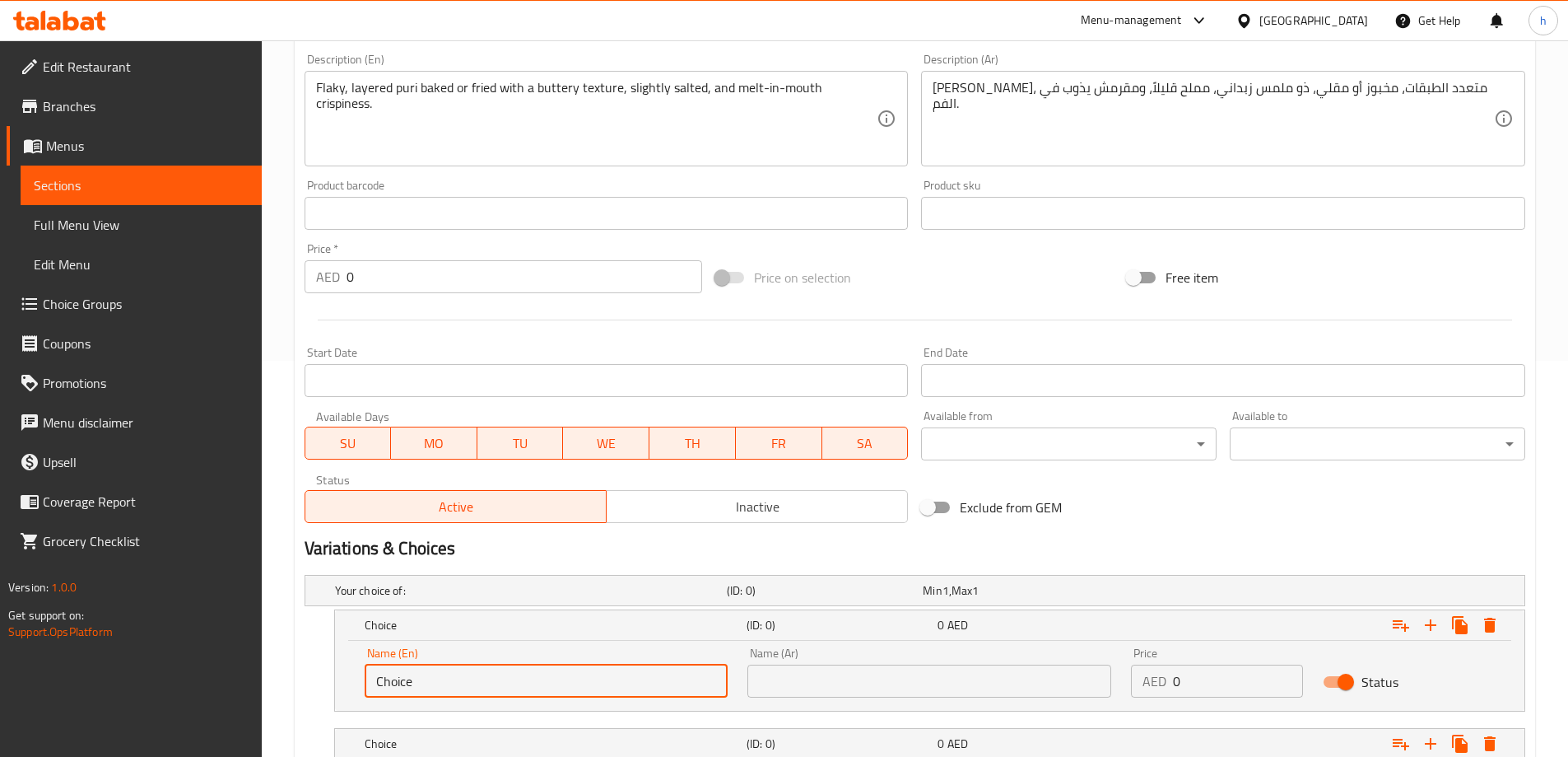
click at [468, 684] on input "Choice" at bounding box center [547, 680] width 364 height 33
paste input "baked"
type input "baked"
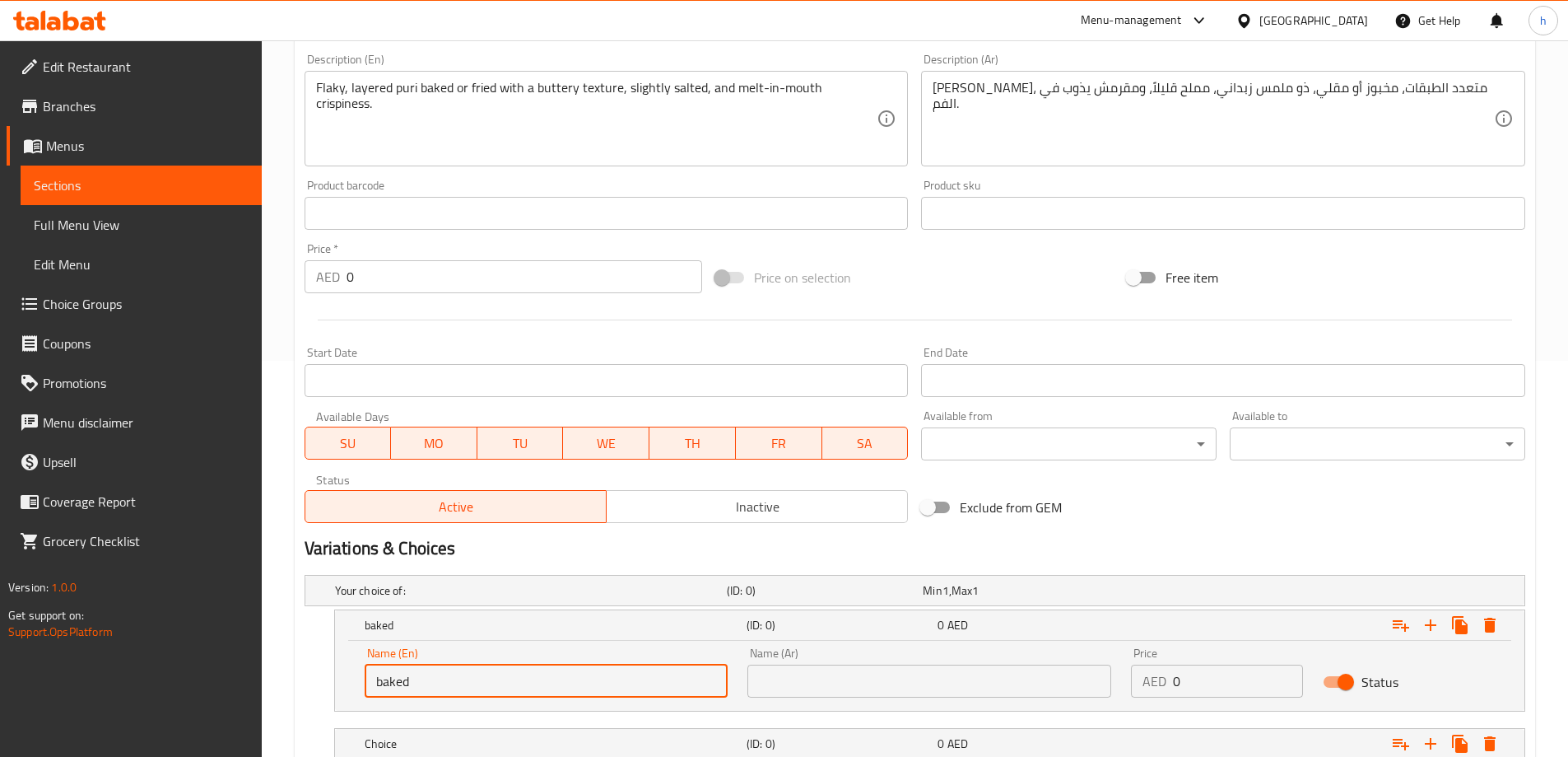
click at [830, 691] on input "text" at bounding box center [930, 680] width 364 height 33
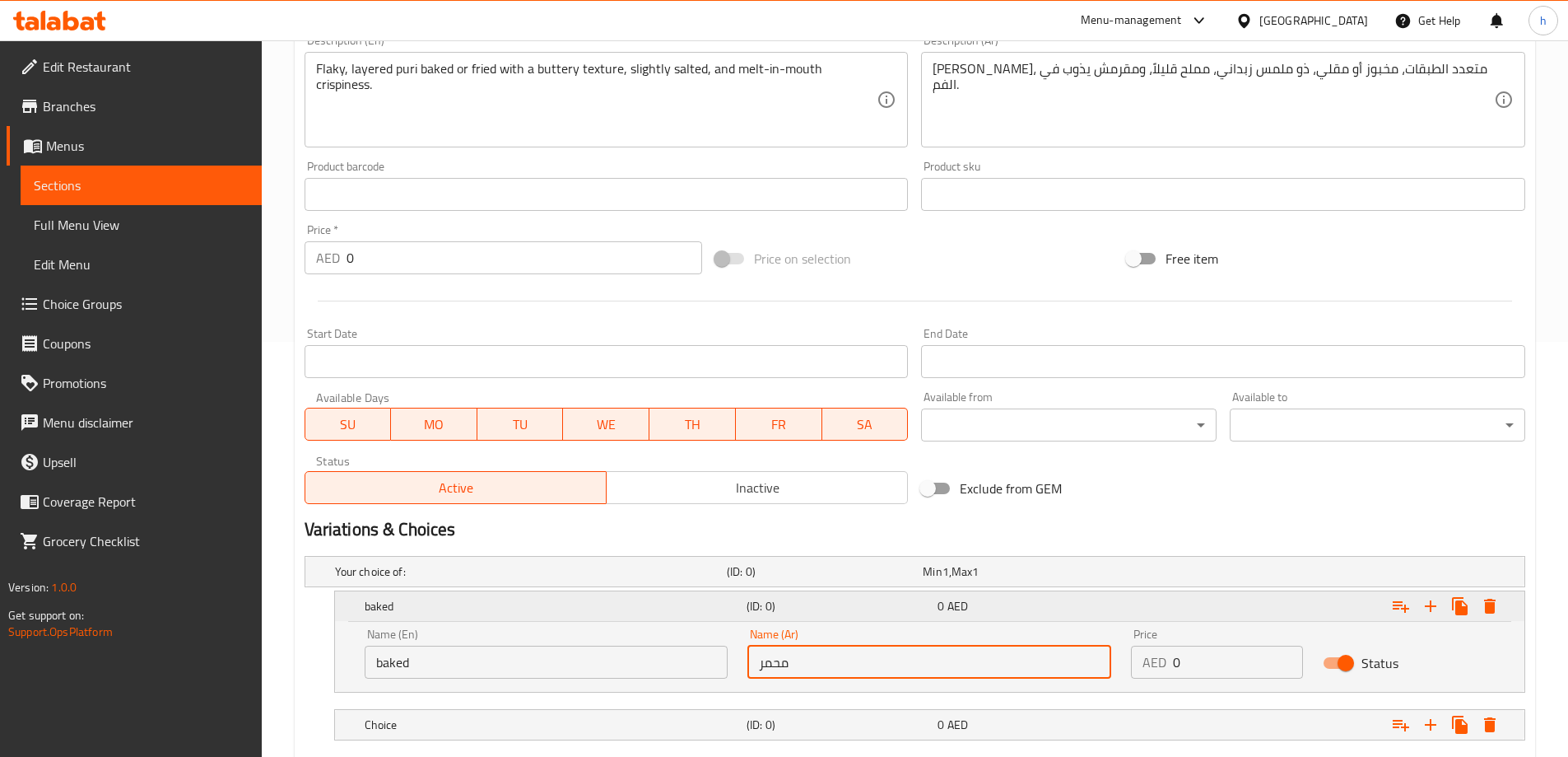
scroll to position [478, 0]
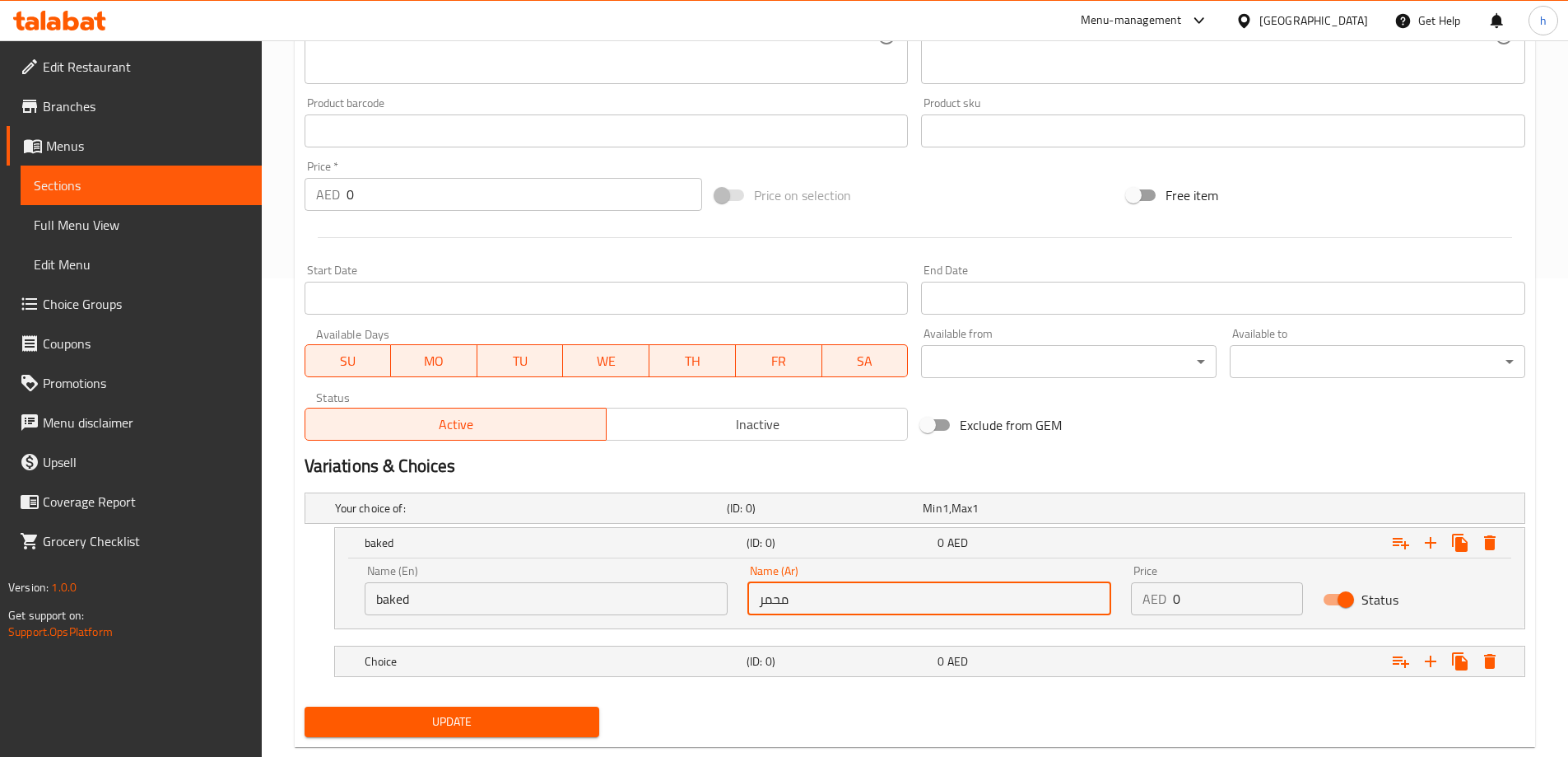
click at [618, 609] on input "baked" at bounding box center [547, 598] width 364 height 33
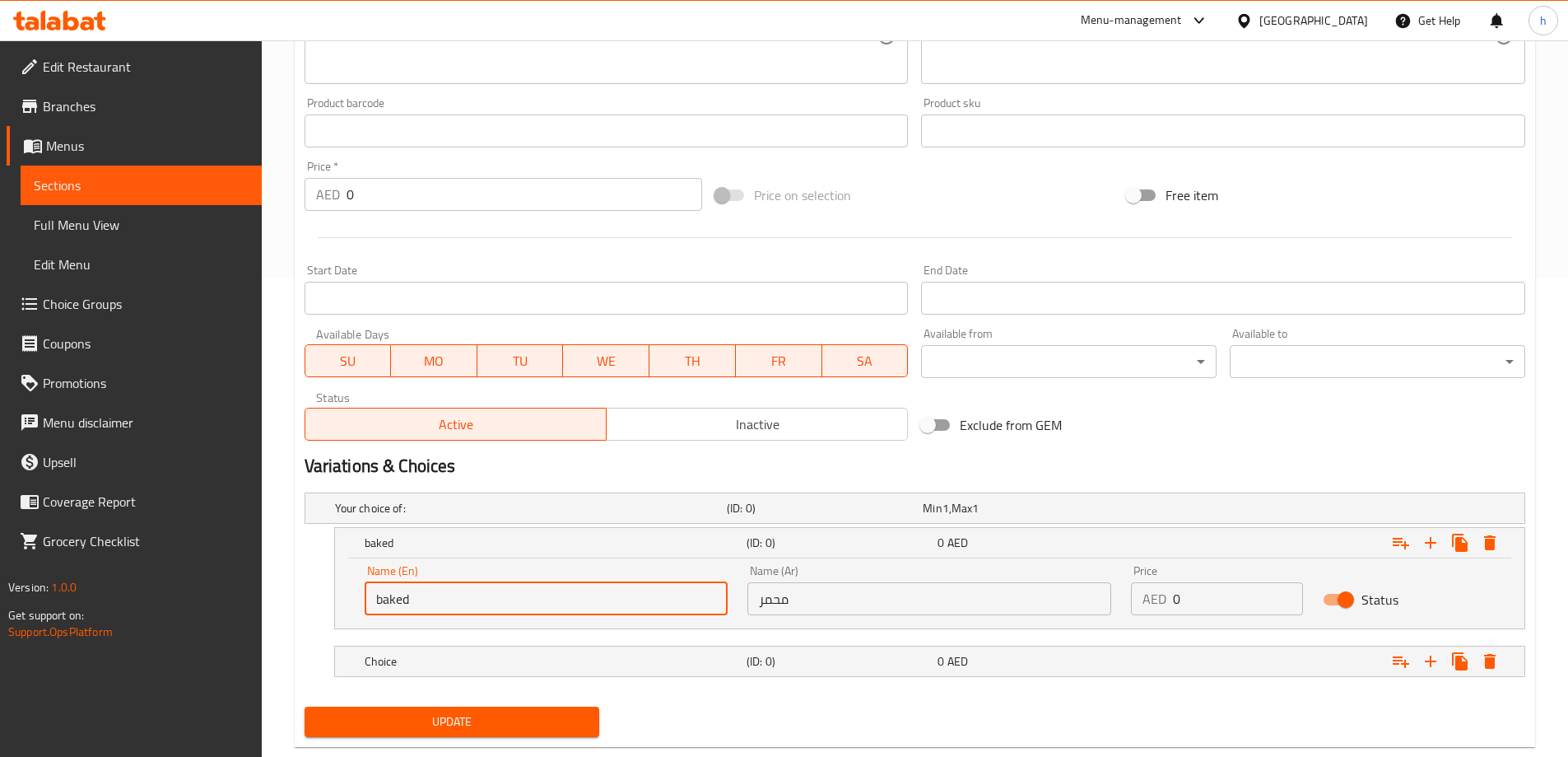
click at [613, 599] on input "baked" at bounding box center [547, 598] width 364 height 33
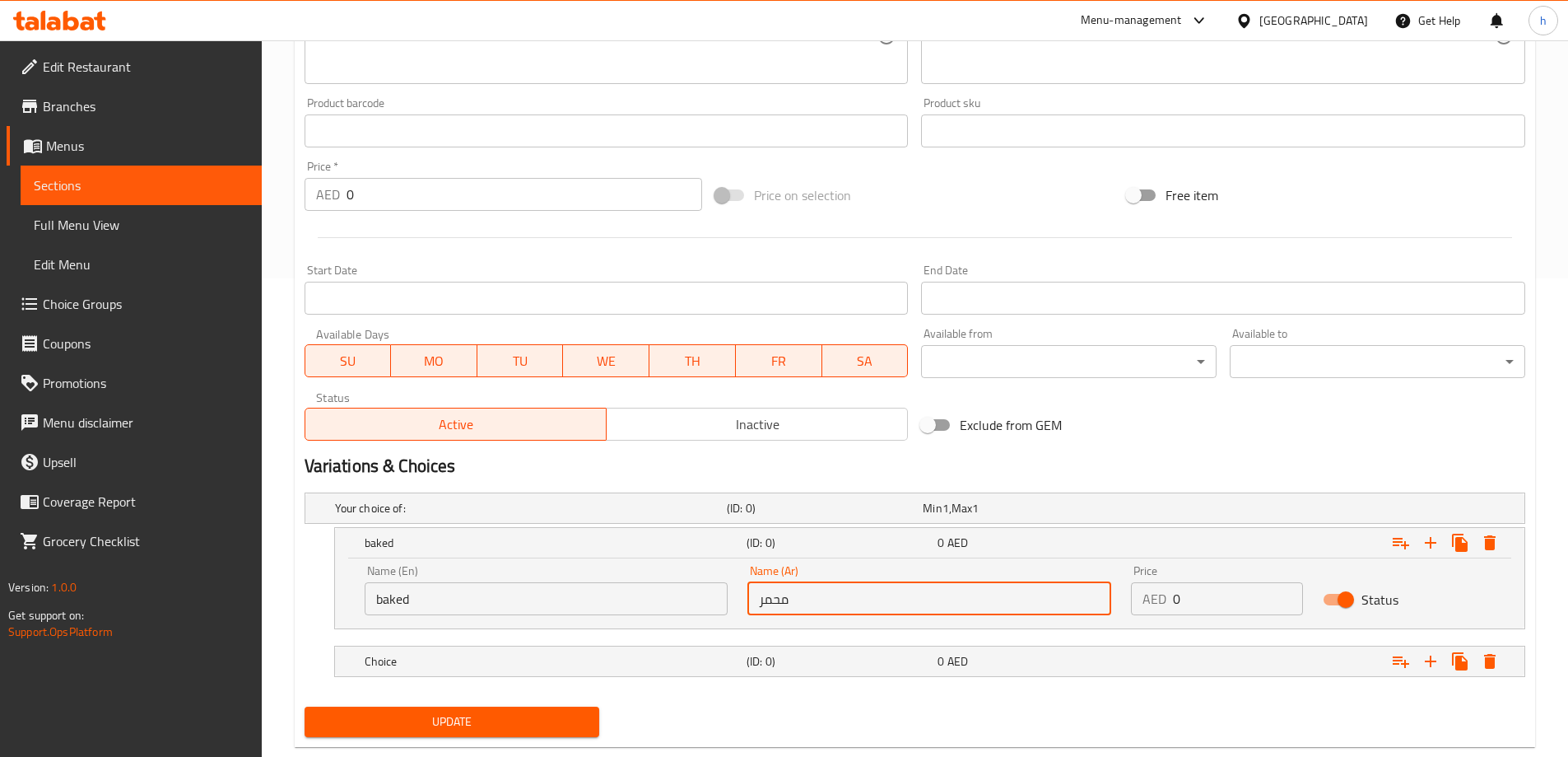
click at [848, 596] on input "محمر" at bounding box center [930, 598] width 364 height 33
type input "مخبوز"
click at [1196, 601] on input "0" at bounding box center [1238, 598] width 130 height 33
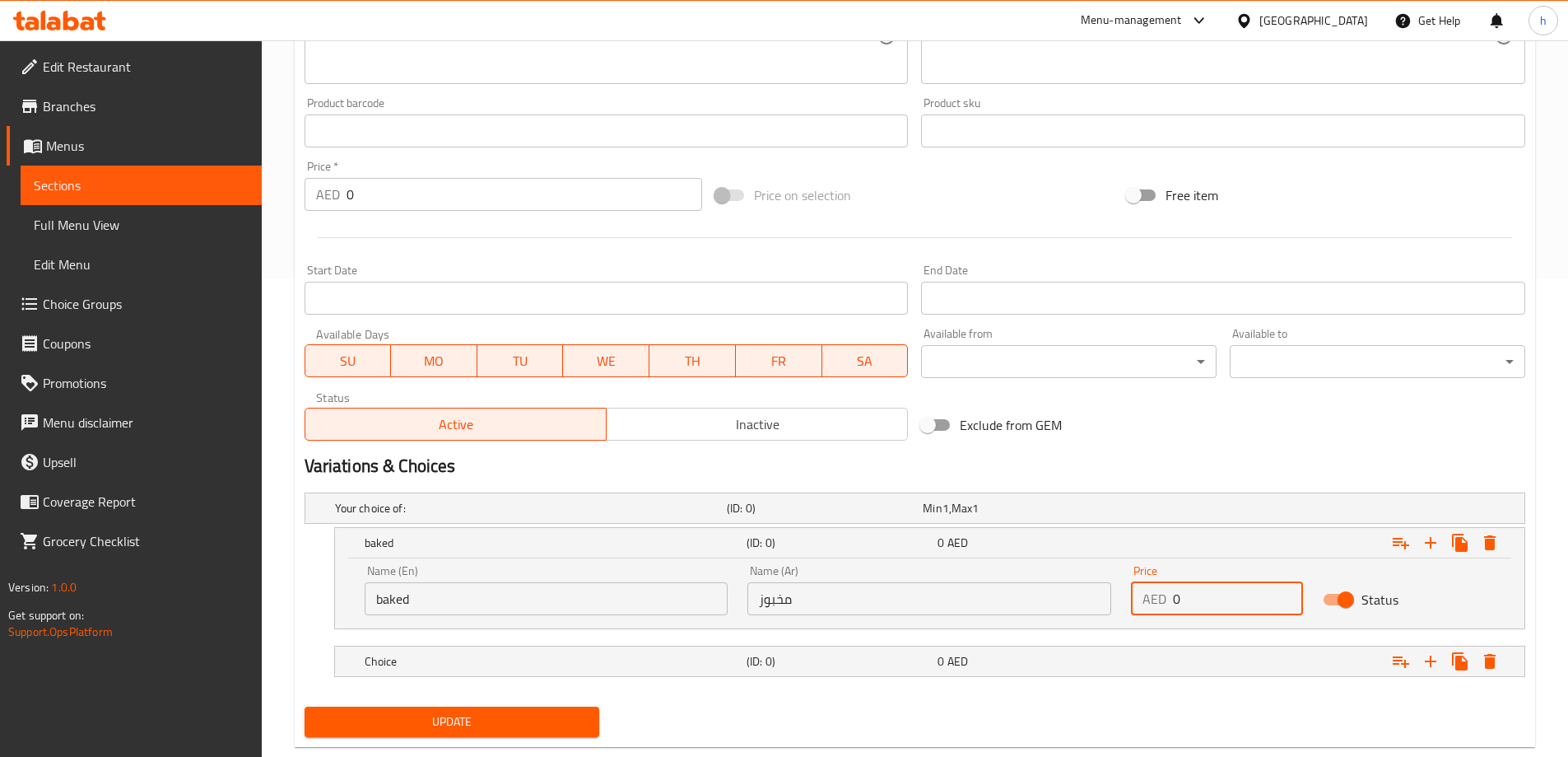
click at [1196, 601] on input "0" at bounding box center [1238, 598] width 130 height 33
type input "48"
click at [1148, 650] on div "Expand" at bounding box center [1316, 661] width 382 height 36
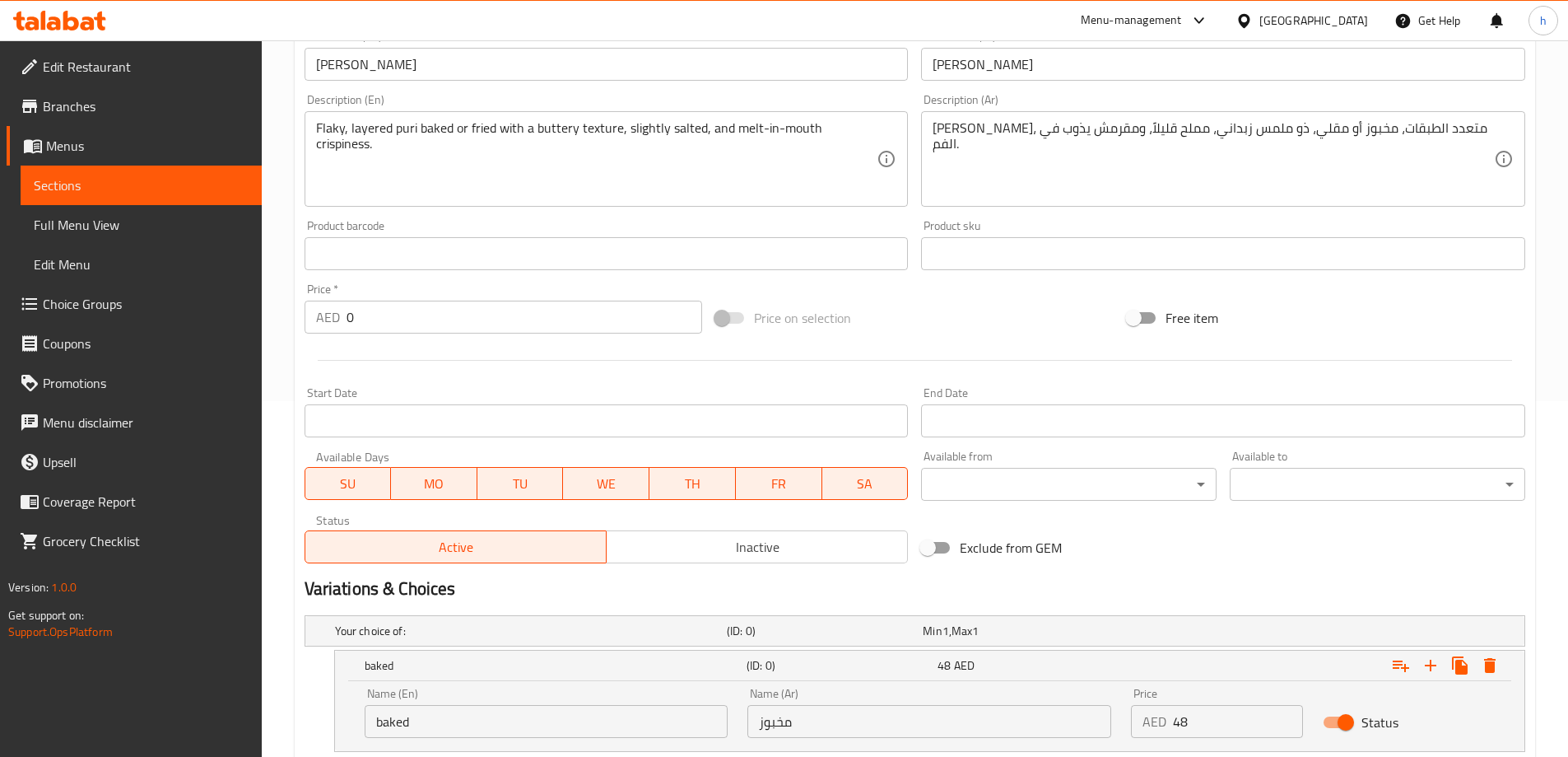
scroll to position [231, 0]
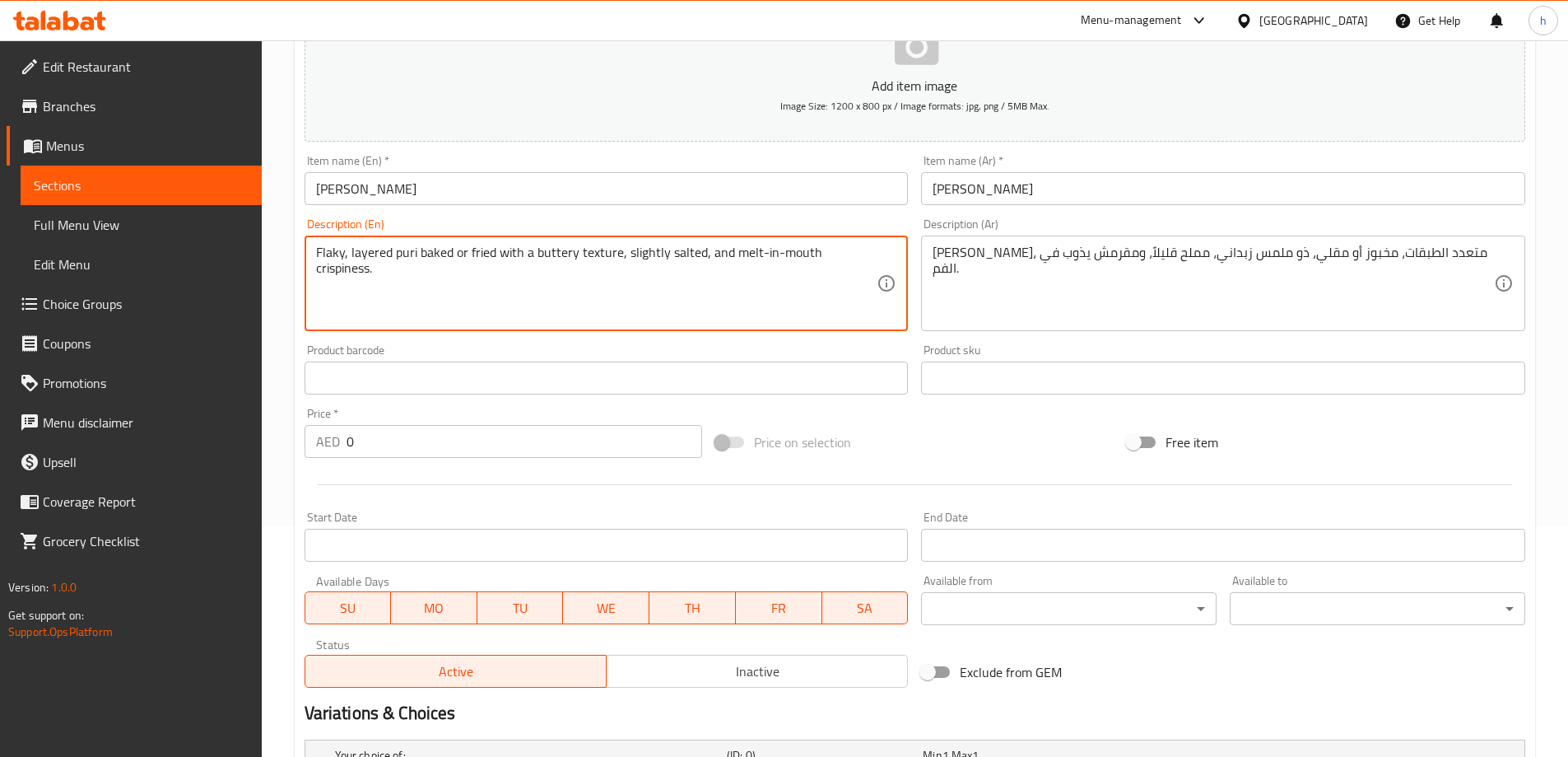
drag, startPoint x: 468, startPoint y: 249, endPoint x: 495, endPoint y: 253, distance: 27.3
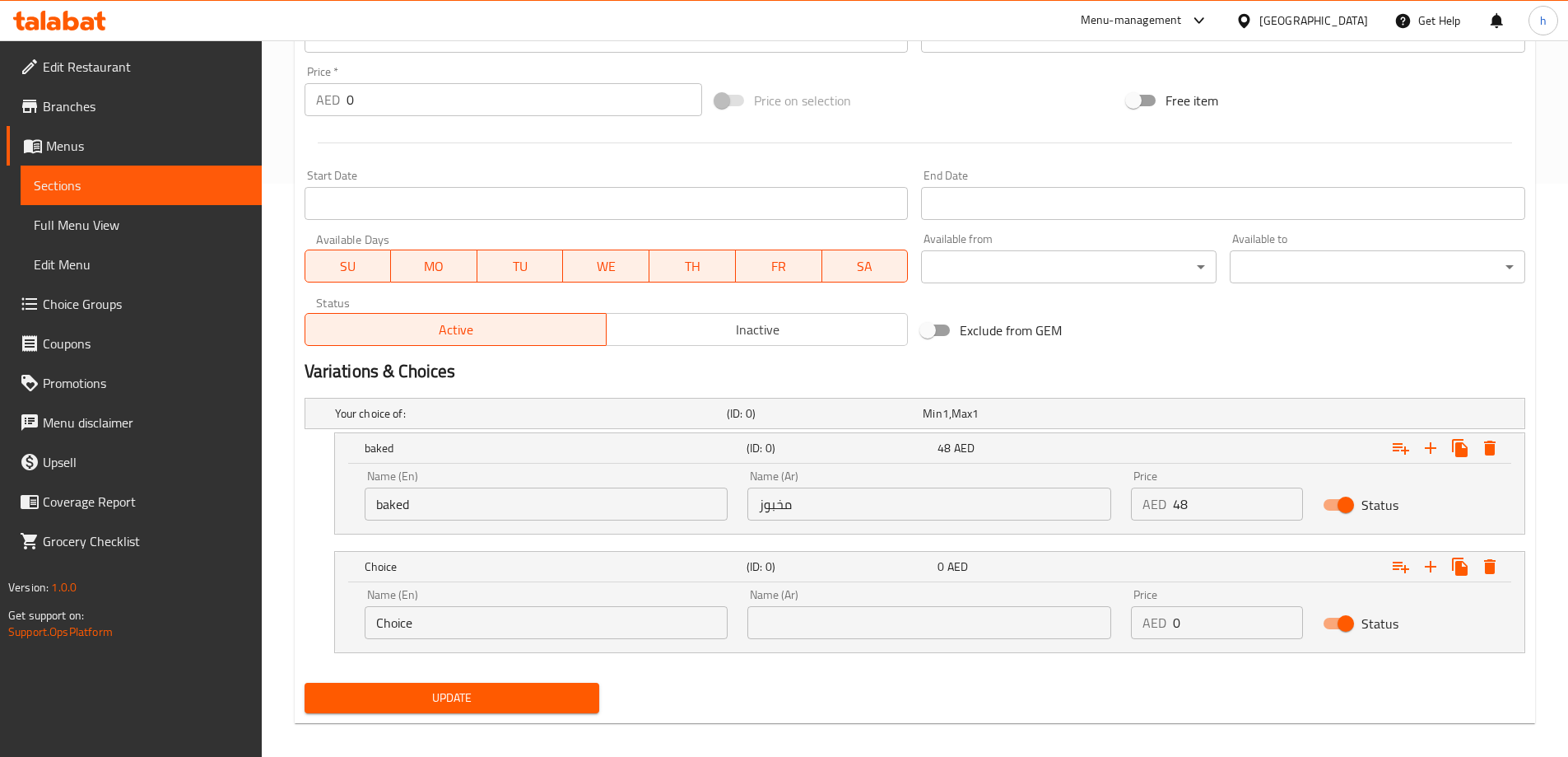
scroll to position [585, 0]
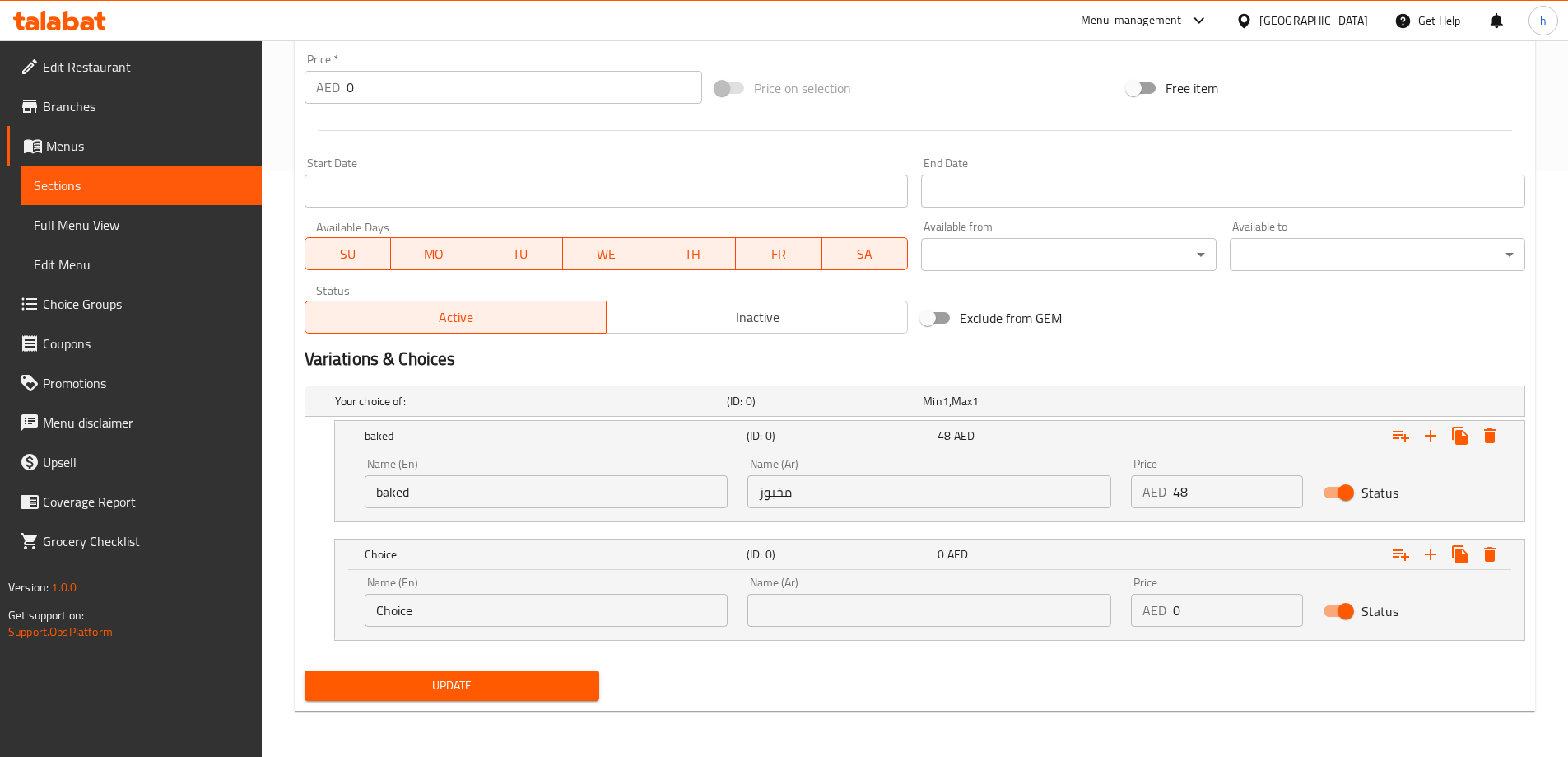
click at [478, 629] on div "Name (En) Choice Name (En)" at bounding box center [546, 601] width 384 height 70
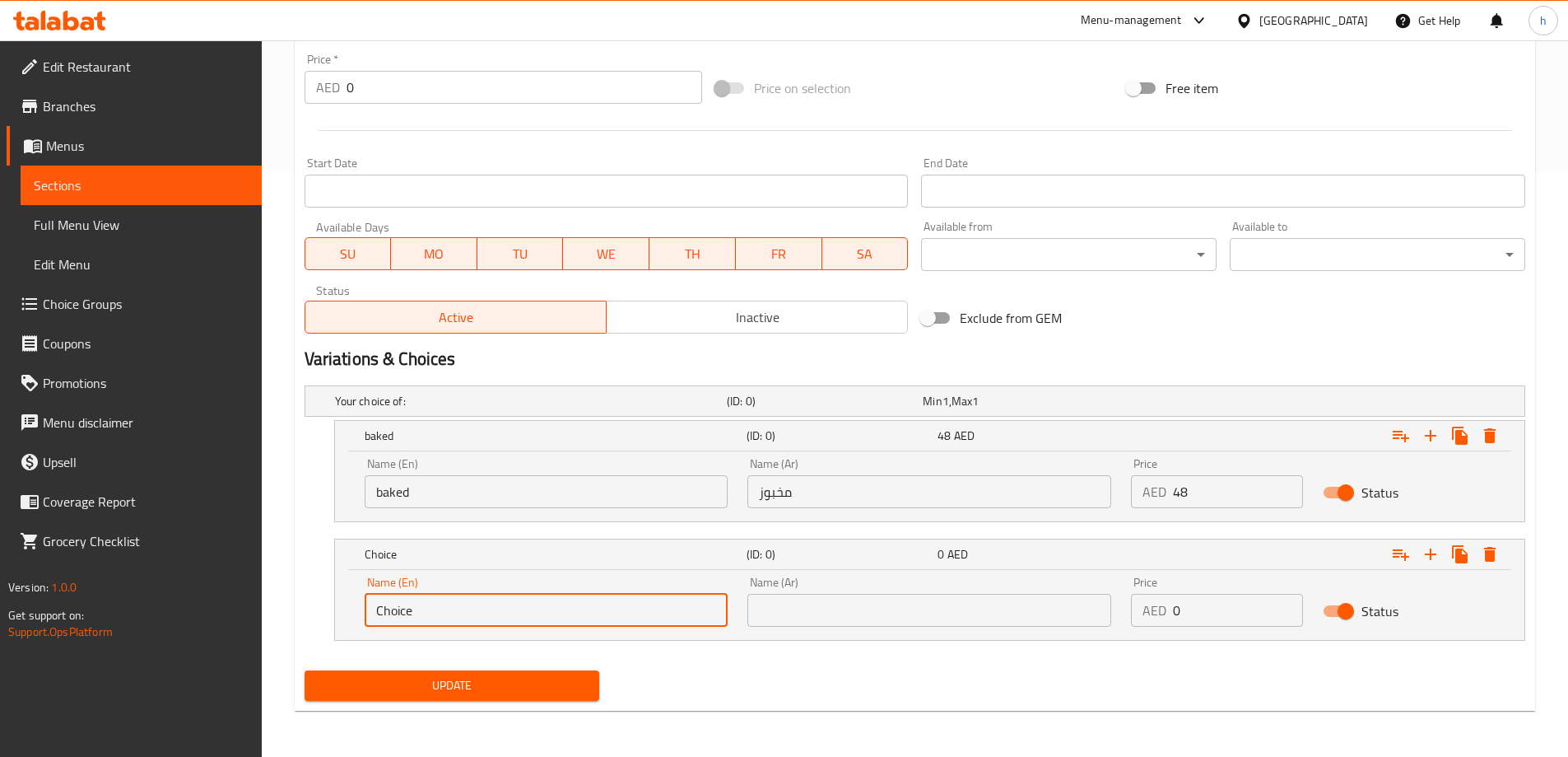
click at [478, 617] on input "Choice" at bounding box center [547, 610] width 364 height 33
paste input "fried"
type input "fried"
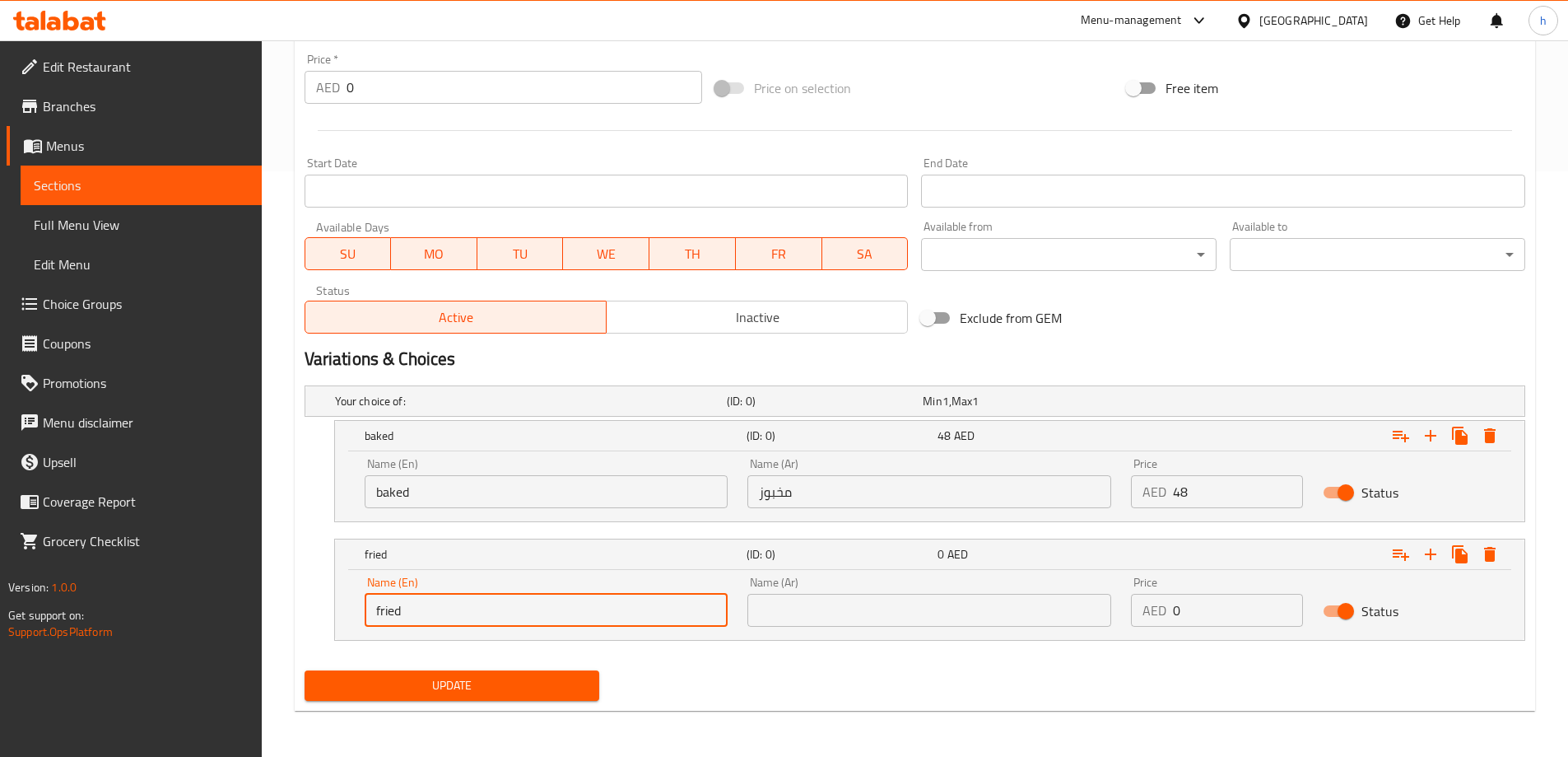
click at [785, 607] on input "text" at bounding box center [930, 610] width 364 height 33
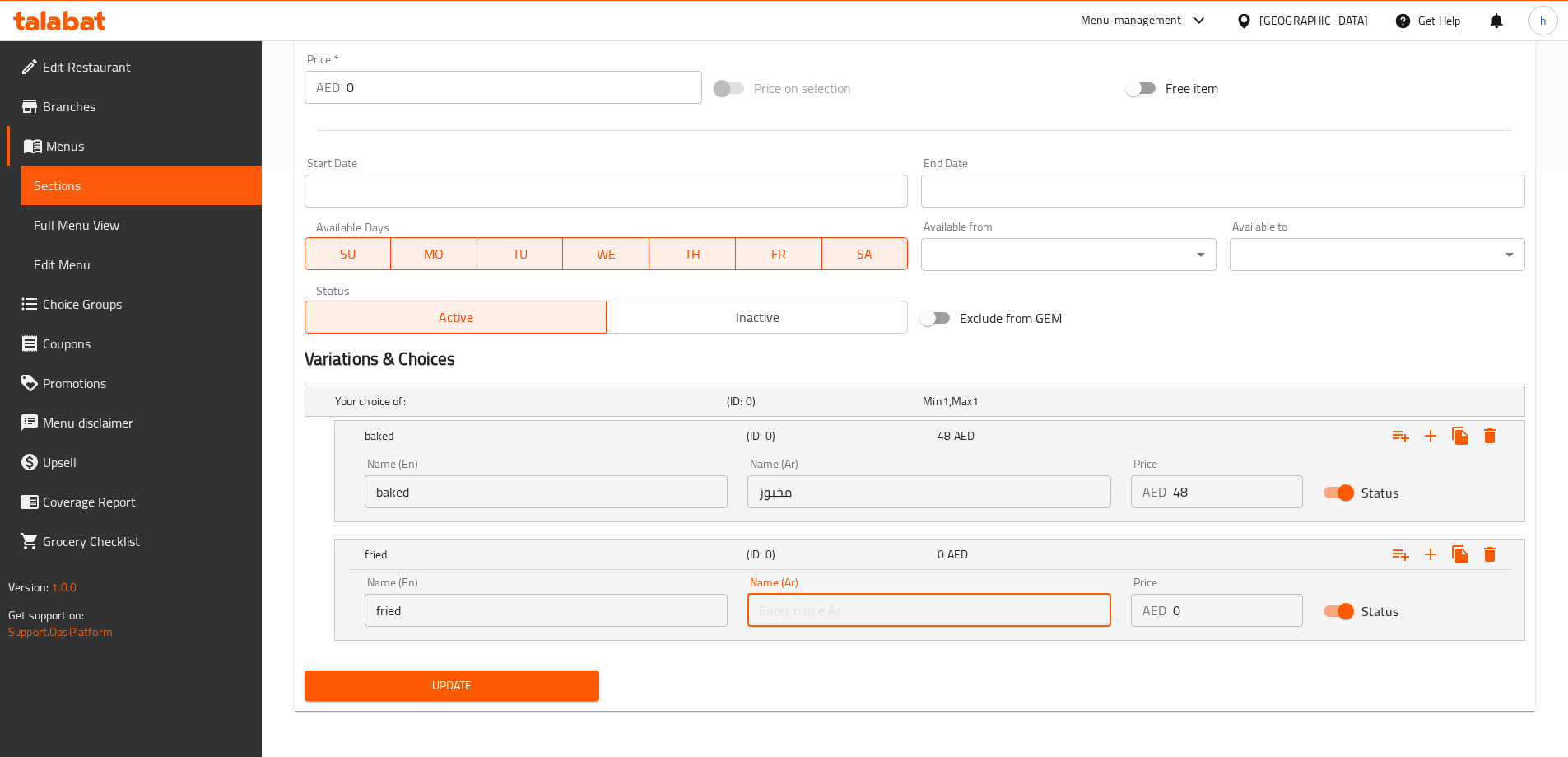
type input "مقلي"
click at [1197, 612] on input "0" at bounding box center [1238, 610] width 130 height 33
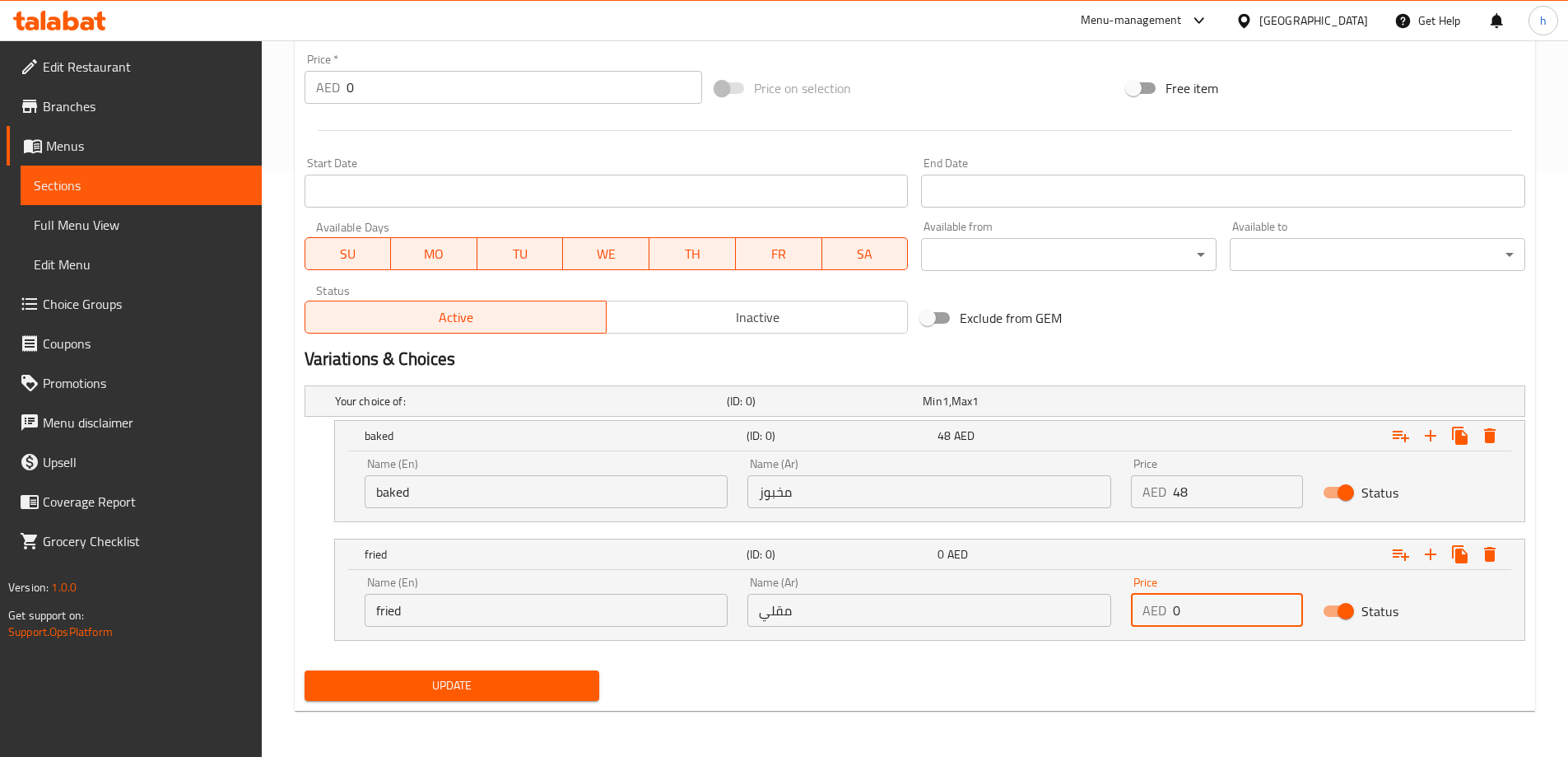
click at [1212, 504] on input "48" at bounding box center [1238, 491] width 130 height 33
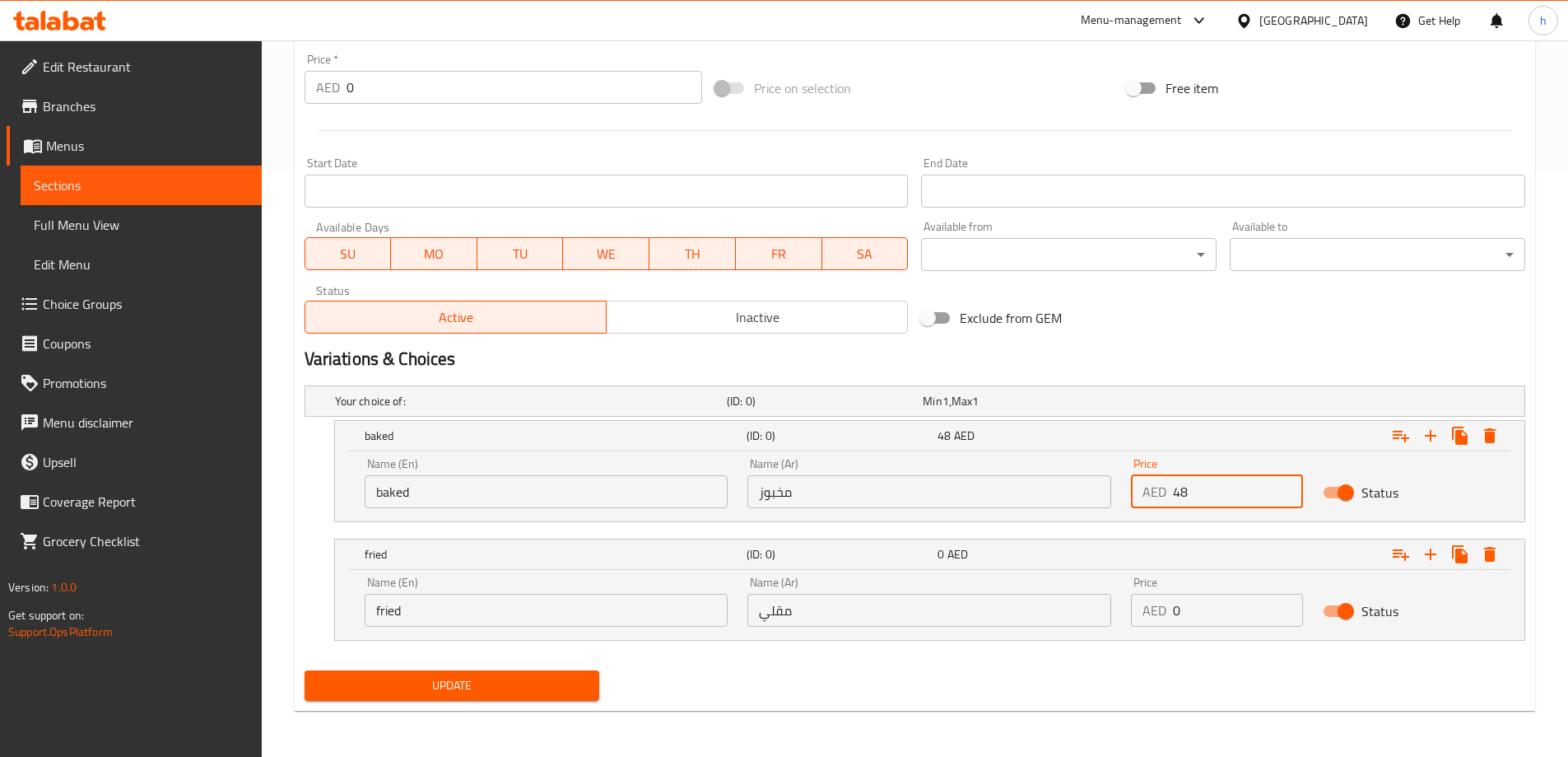
click at [1212, 503] on input "48" at bounding box center [1238, 491] width 130 height 33
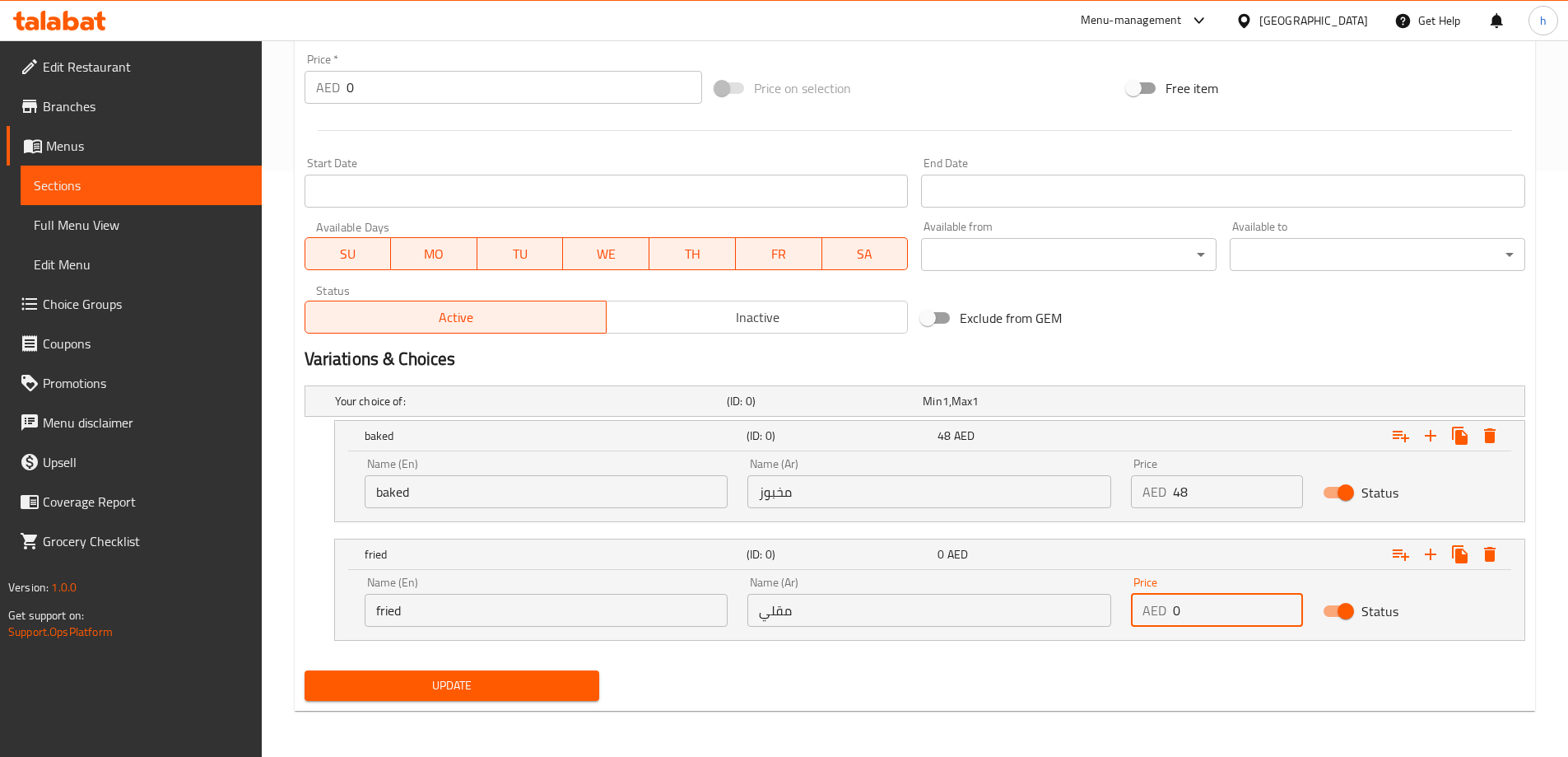
click at [1201, 605] on input "0" at bounding box center [1238, 610] width 130 height 33
paste input "48"
type input "48"
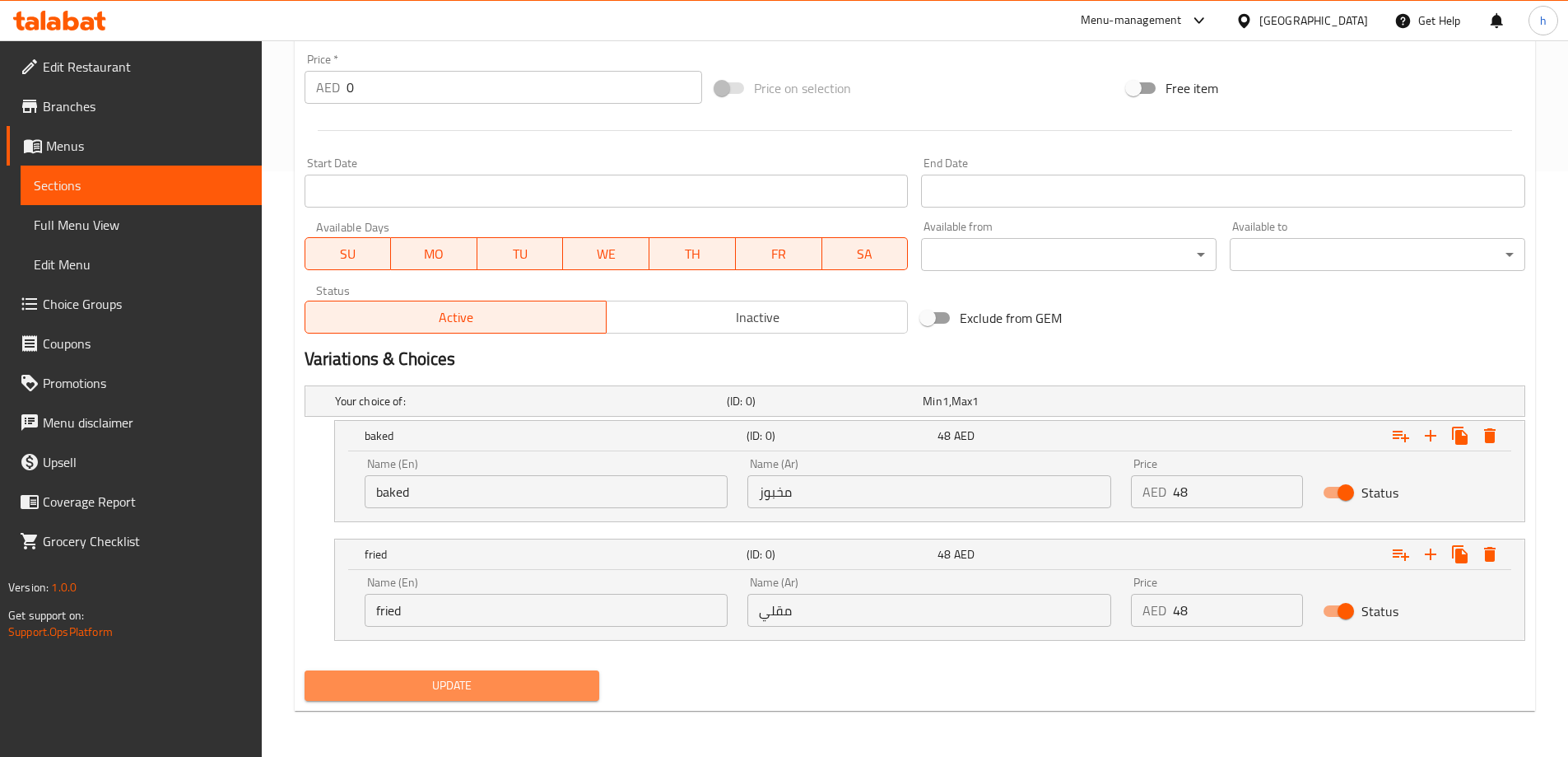
click at [497, 699] on button "Update" at bounding box center [452, 685] width 296 height 31
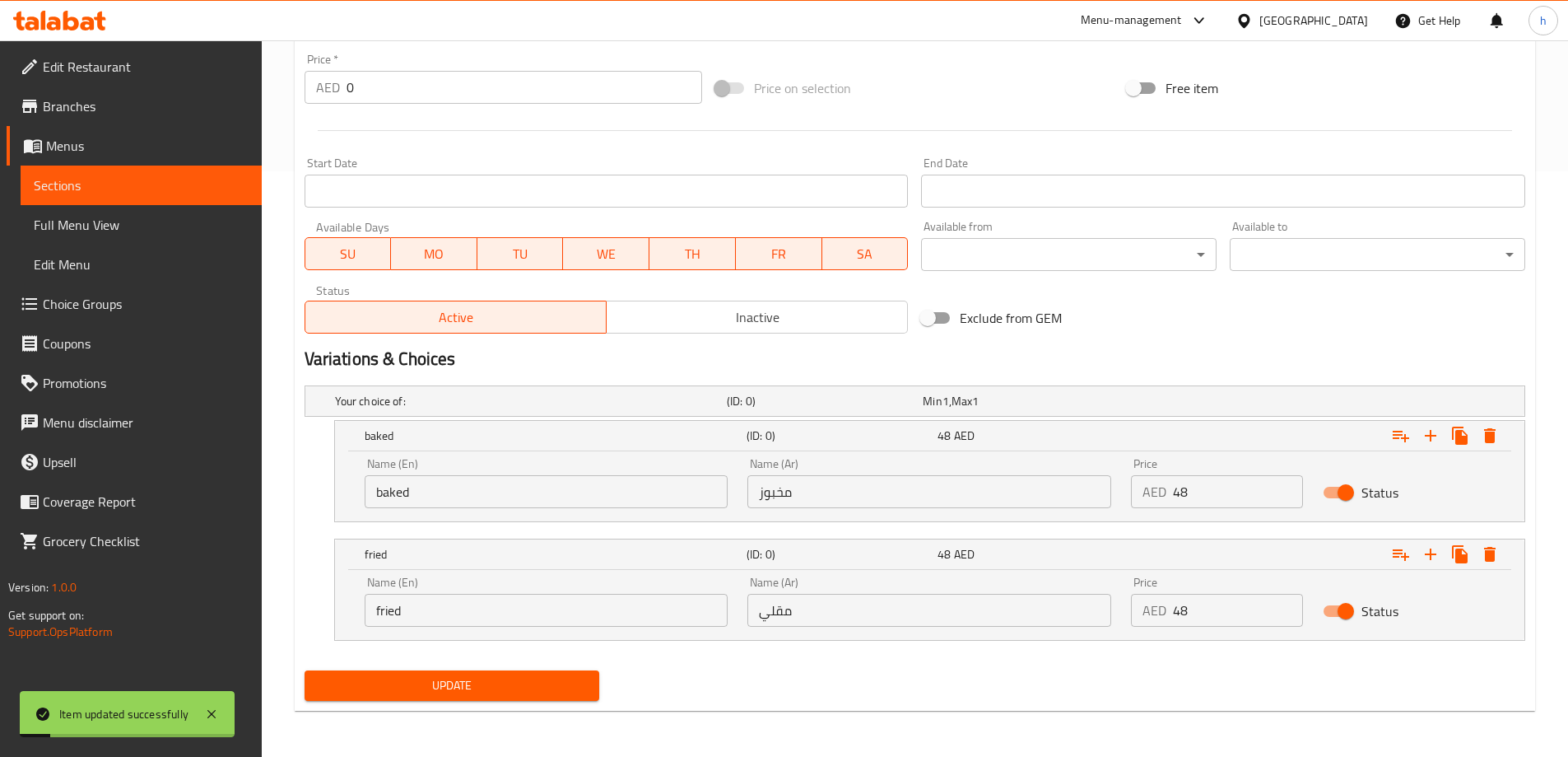
click at [91, 185] on span "Sections" at bounding box center [141, 185] width 215 height 20
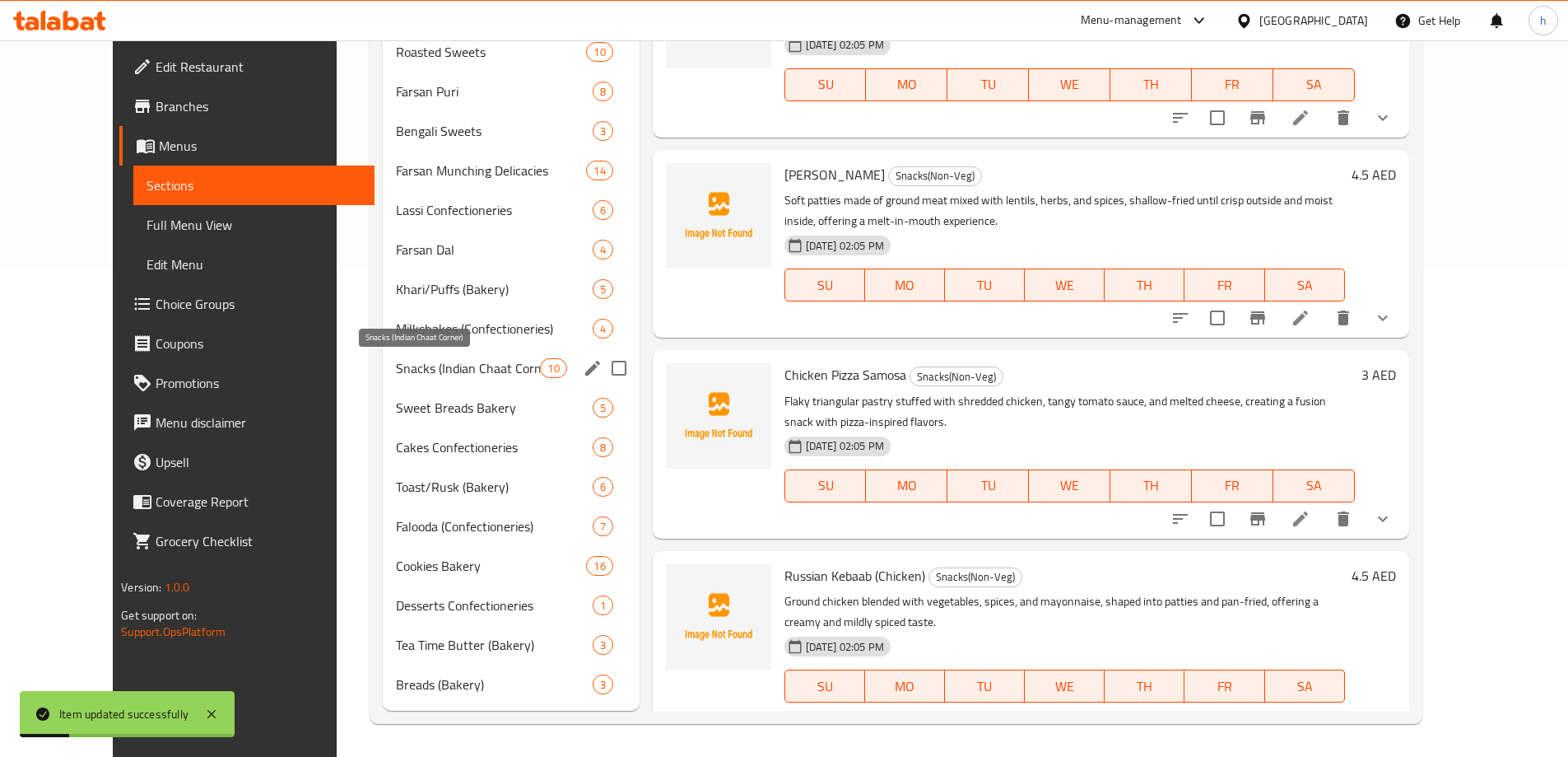
scroll to position [325, 0]
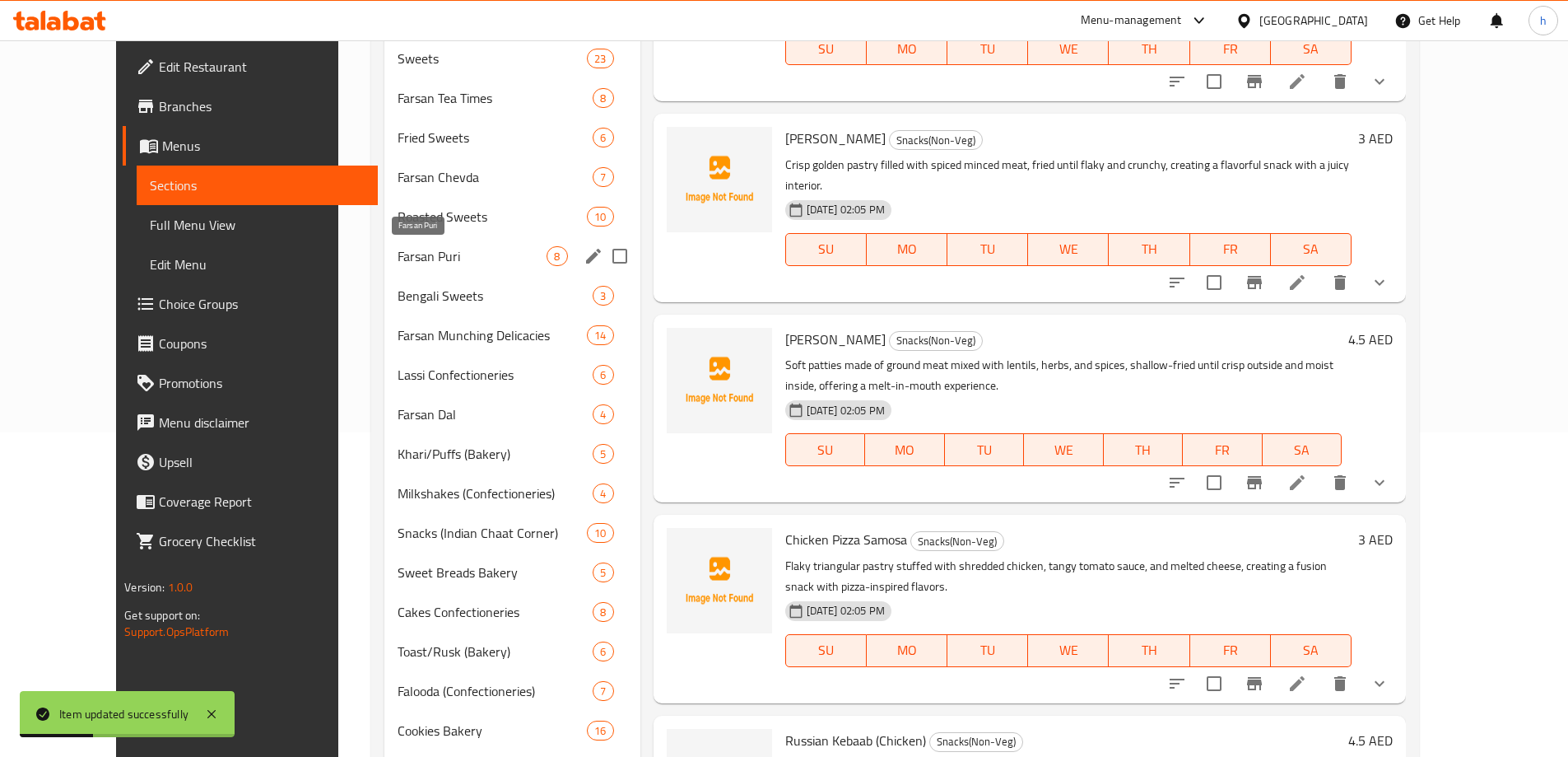
click at [398, 258] on span "Farsan Puri" at bounding box center [472, 256] width 149 height 20
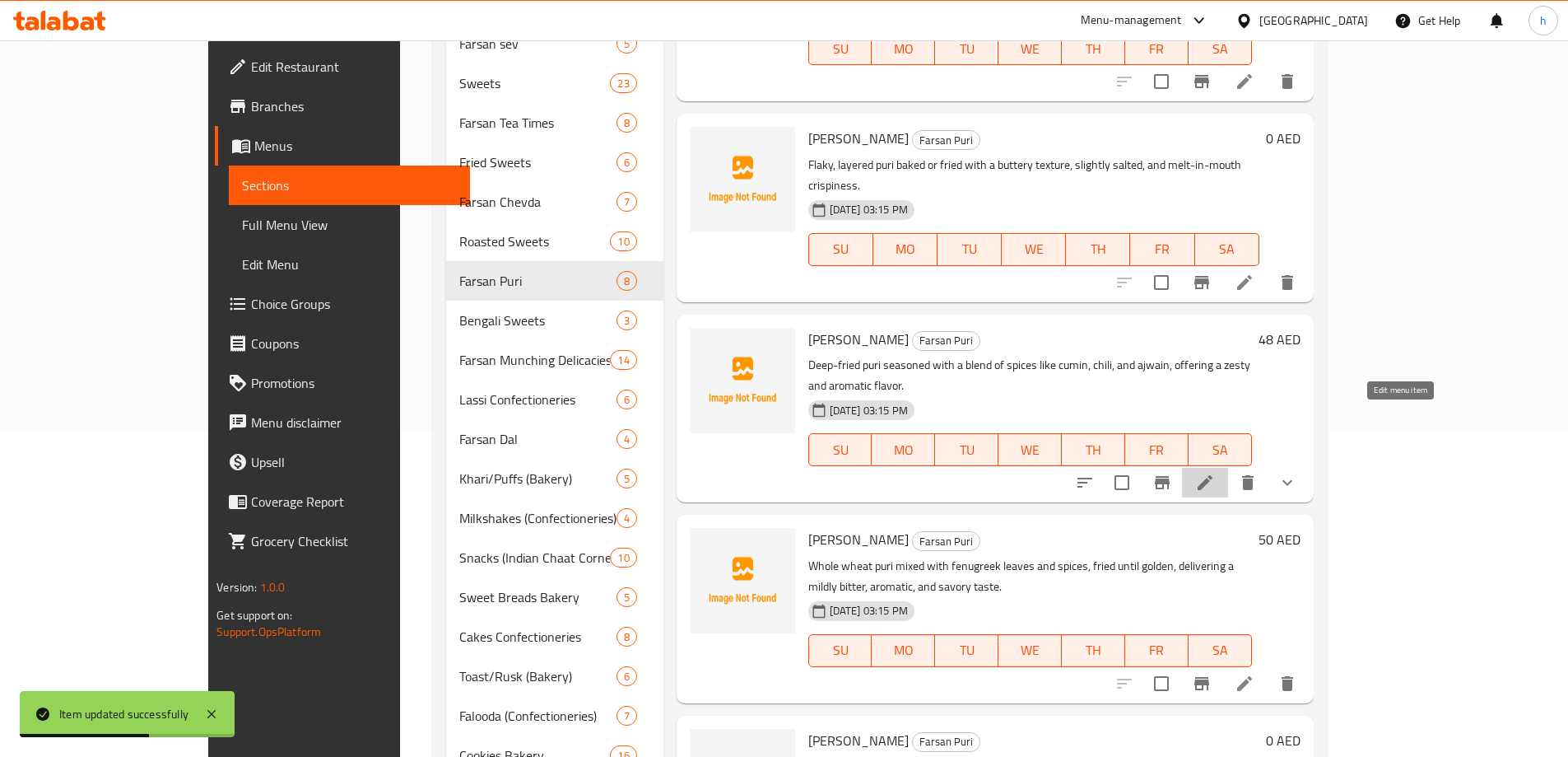
click at [1212, 475] on icon at bounding box center [1205, 483] width 15 height 15
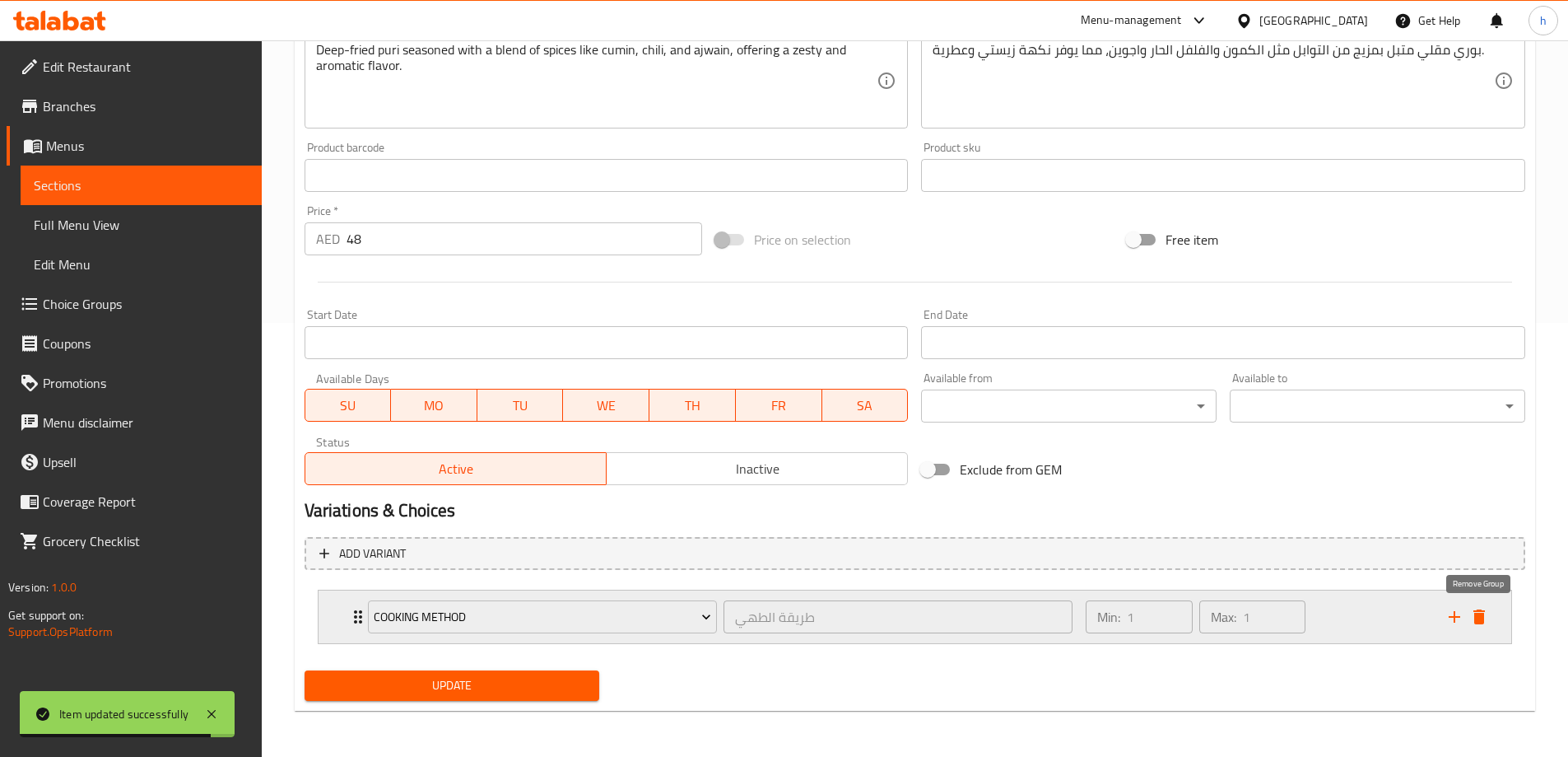
click at [1477, 618] on icon "delete" at bounding box center [1479, 617] width 11 height 15
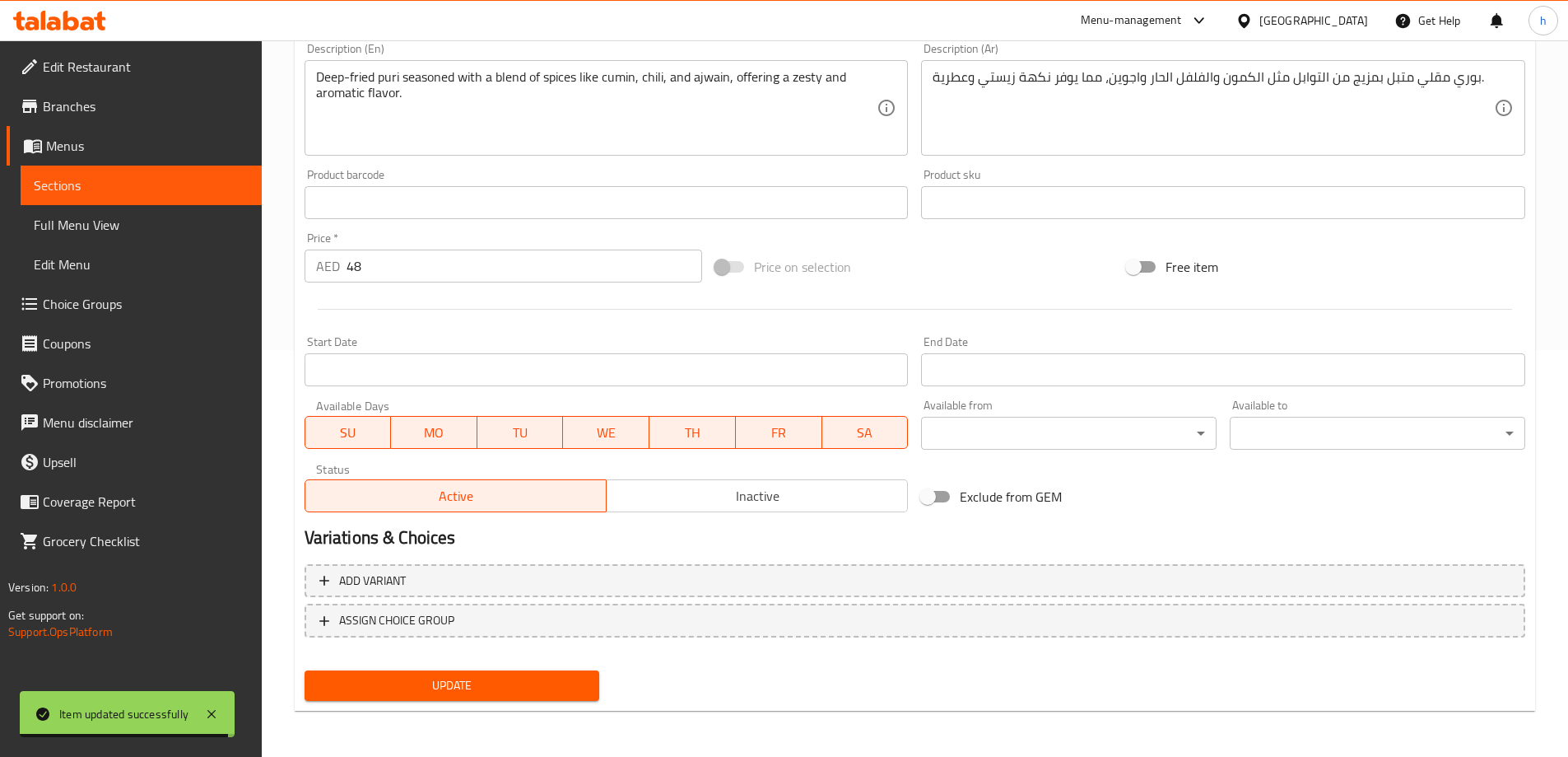
click at [492, 694] on span "Update" at bounding box center [452, 685] width 269 height 21
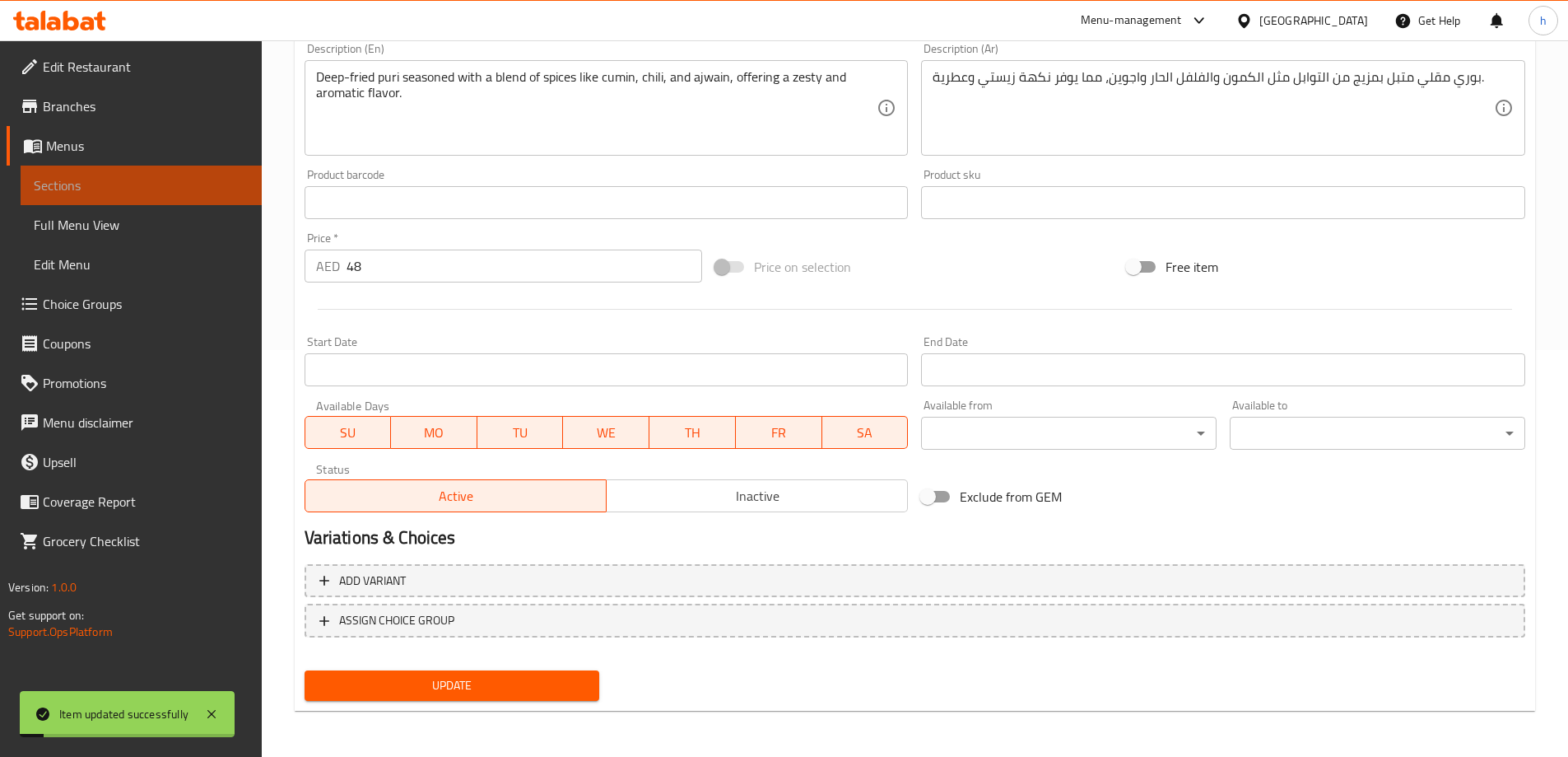
click at [118, 188] on span "Sections" at bounding box center [141, 185] width 215 height 20
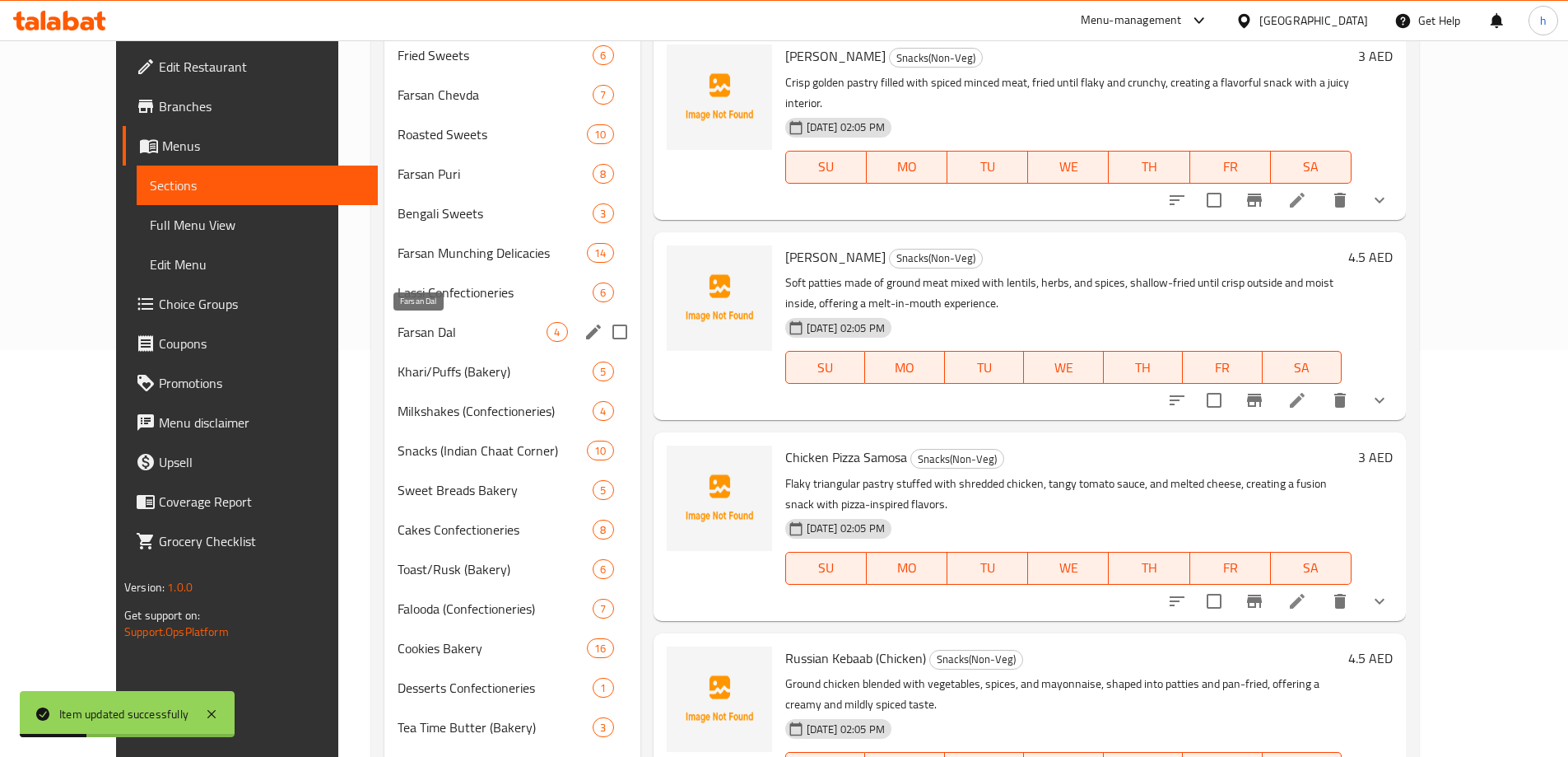
click at [398, 331] on span "Farsan Dal" at bounding box center [472, 331] width 149 height 20
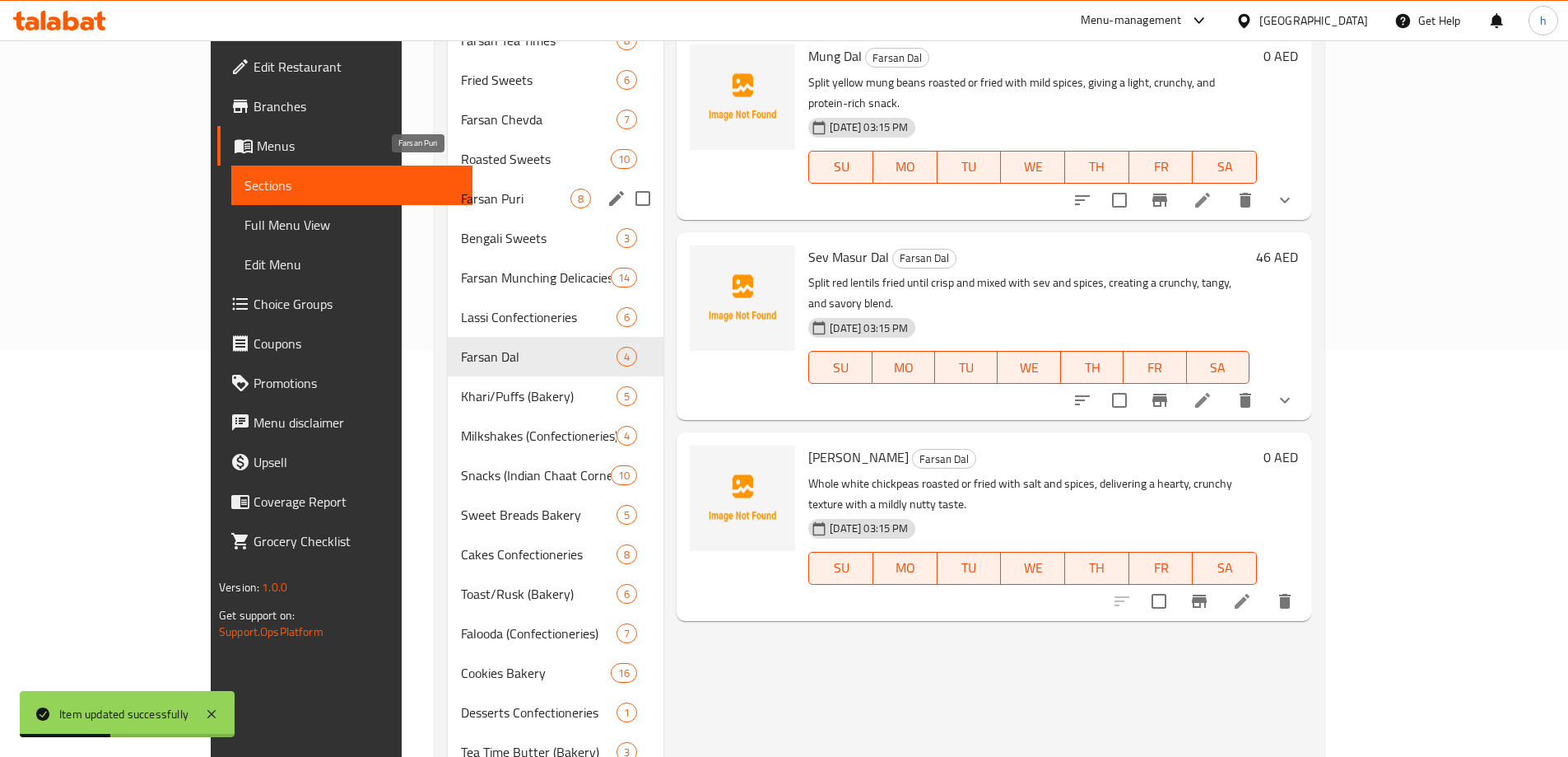
click at [461, 189] on span "Farsan Puri" at bounding box center [515, 198] width 109 height 20
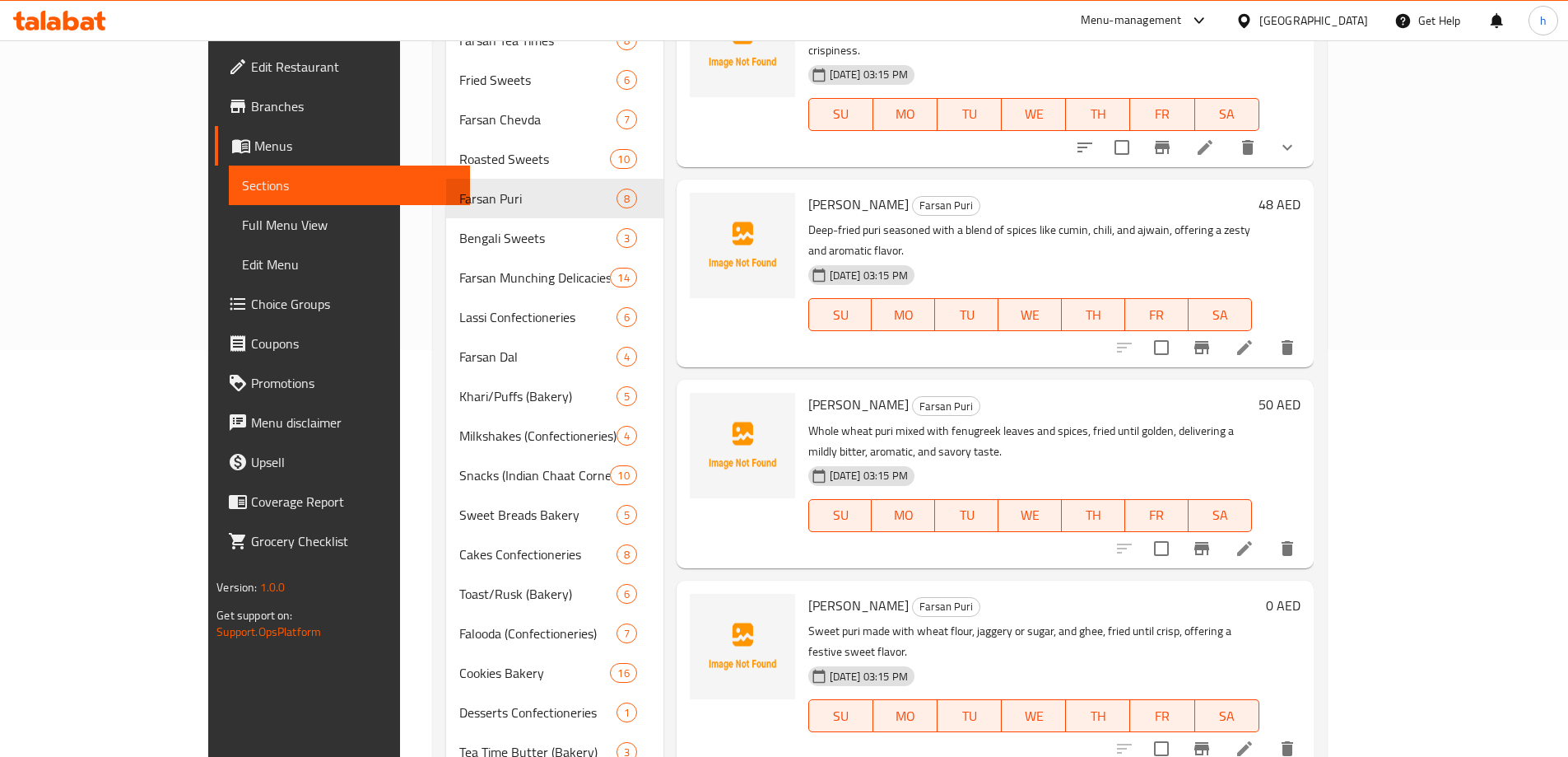
scroll to position [82, 0]
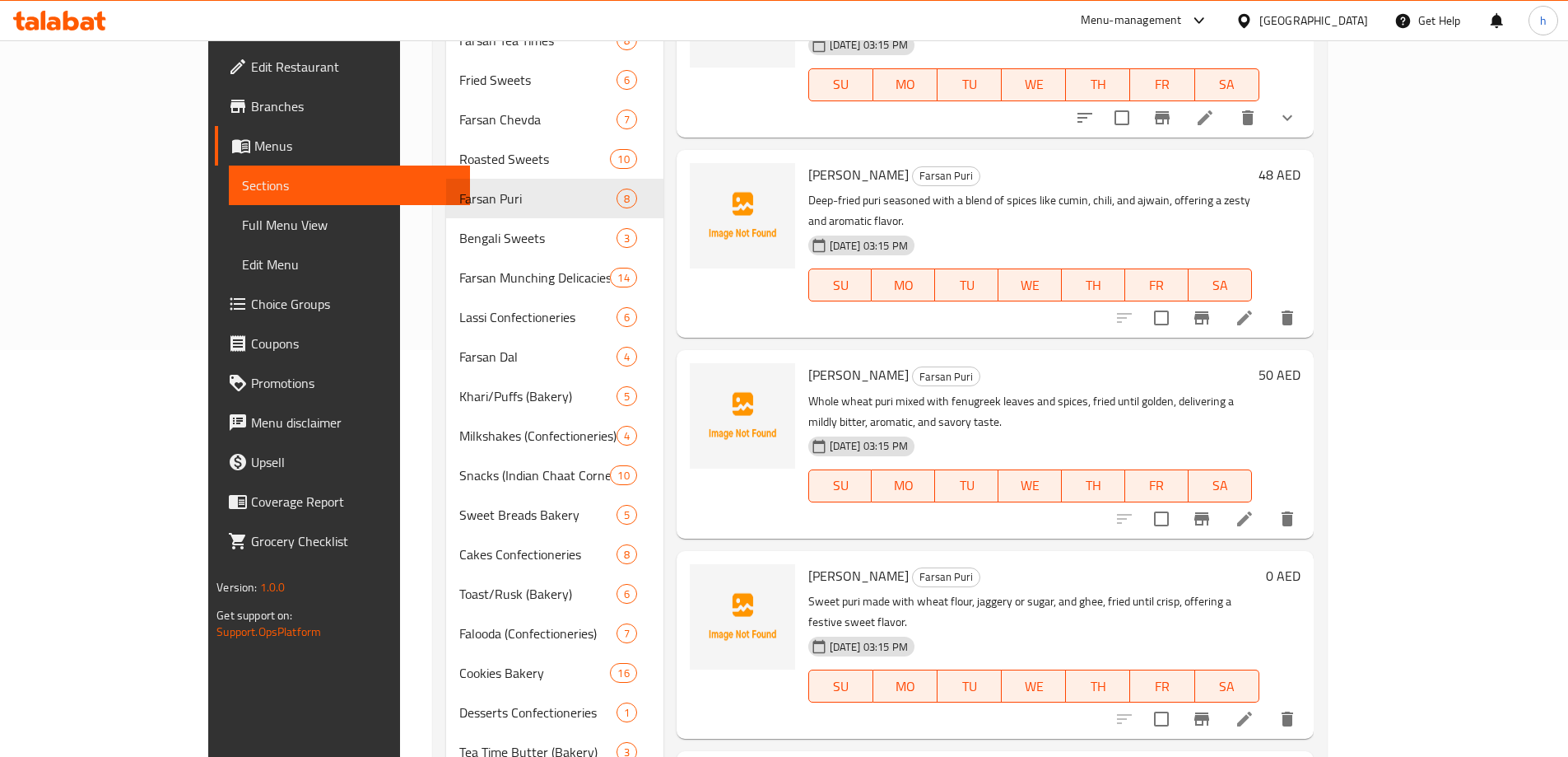
click at [229, 235] on link "Full Menu View" at bounding box center [349, 225] width 241 height 39
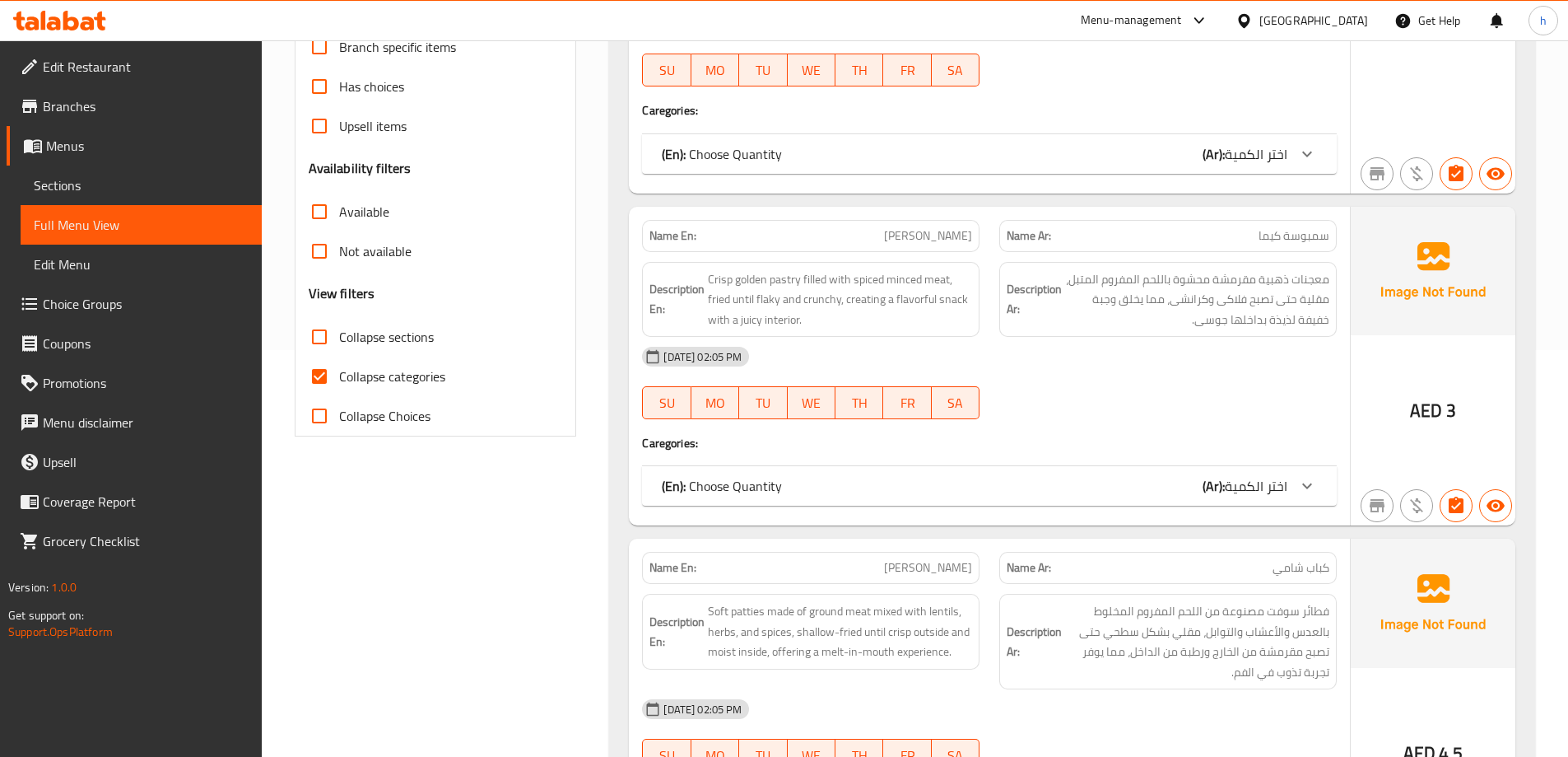
click at [326, 372] on input "Collapse categories" at bounding box center [319, 376] width 39 height 39
checkbox input "false"
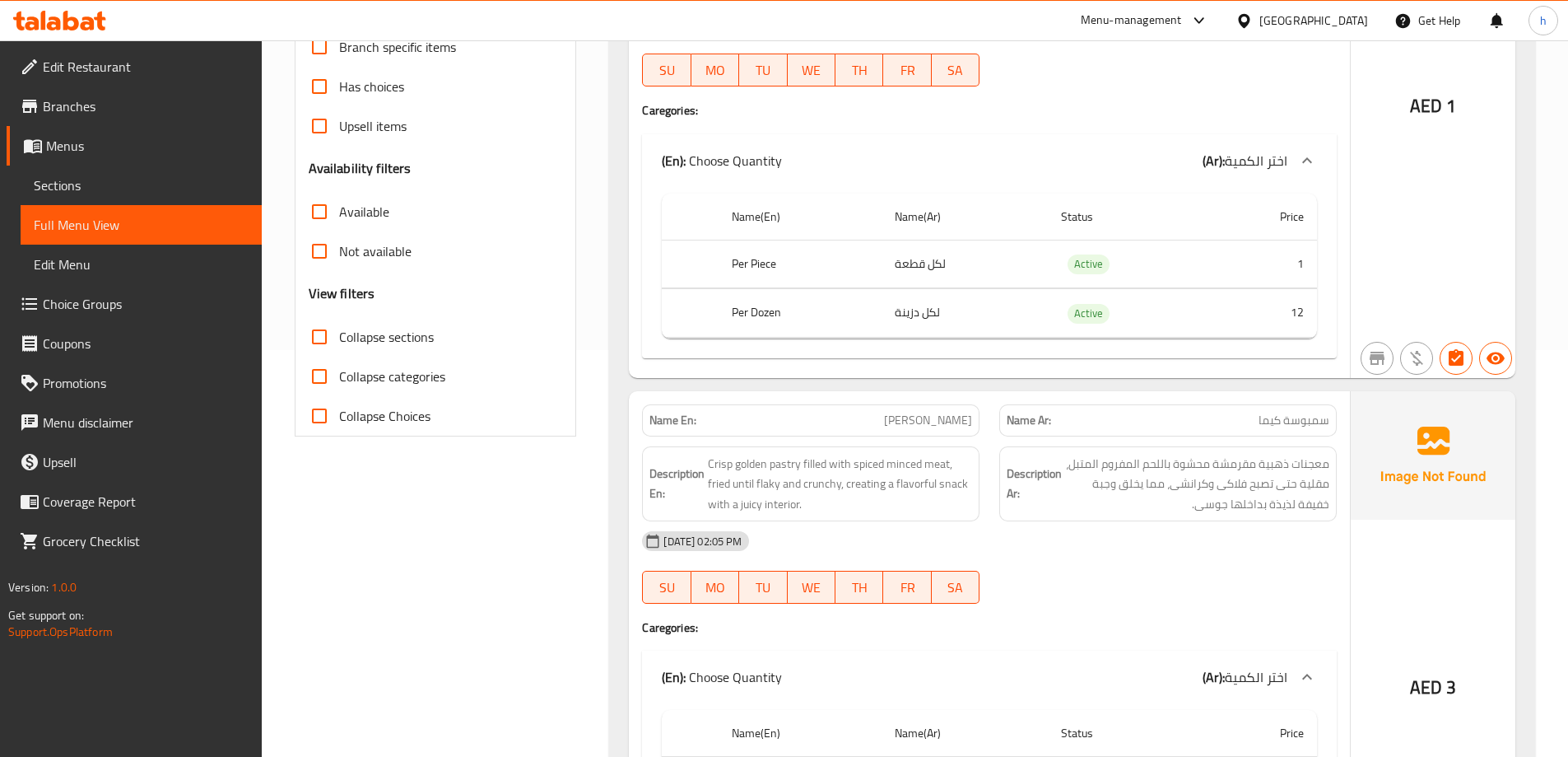
click at [315, 338] on input "Collapse sections" at bounding box center [319, 337] width 39 height 39
checkbox input "true"
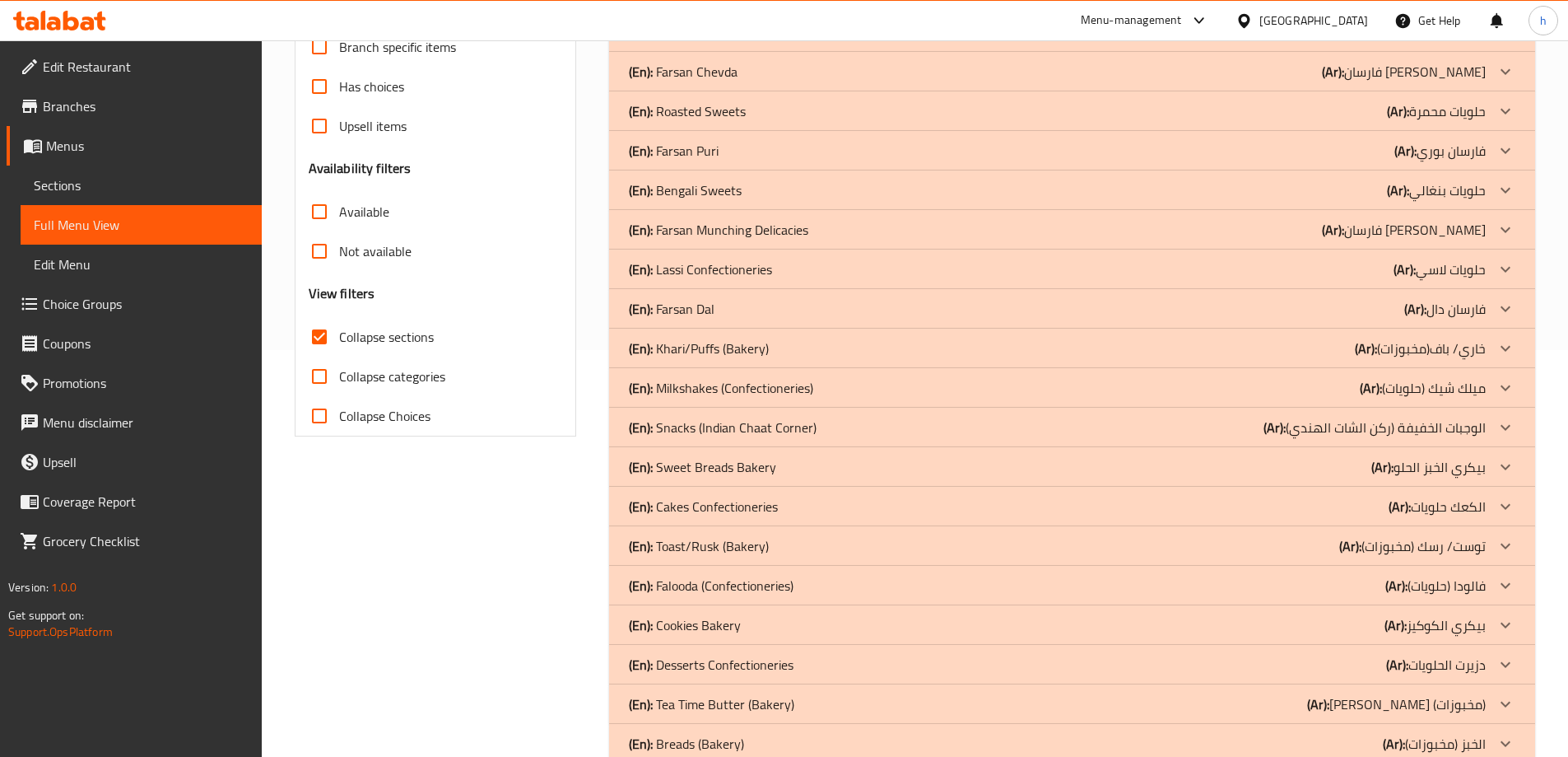
click at [686, 307] on p "(En): [PERSON_NAME]" at bounding box center [672, 308] width 86 height 20
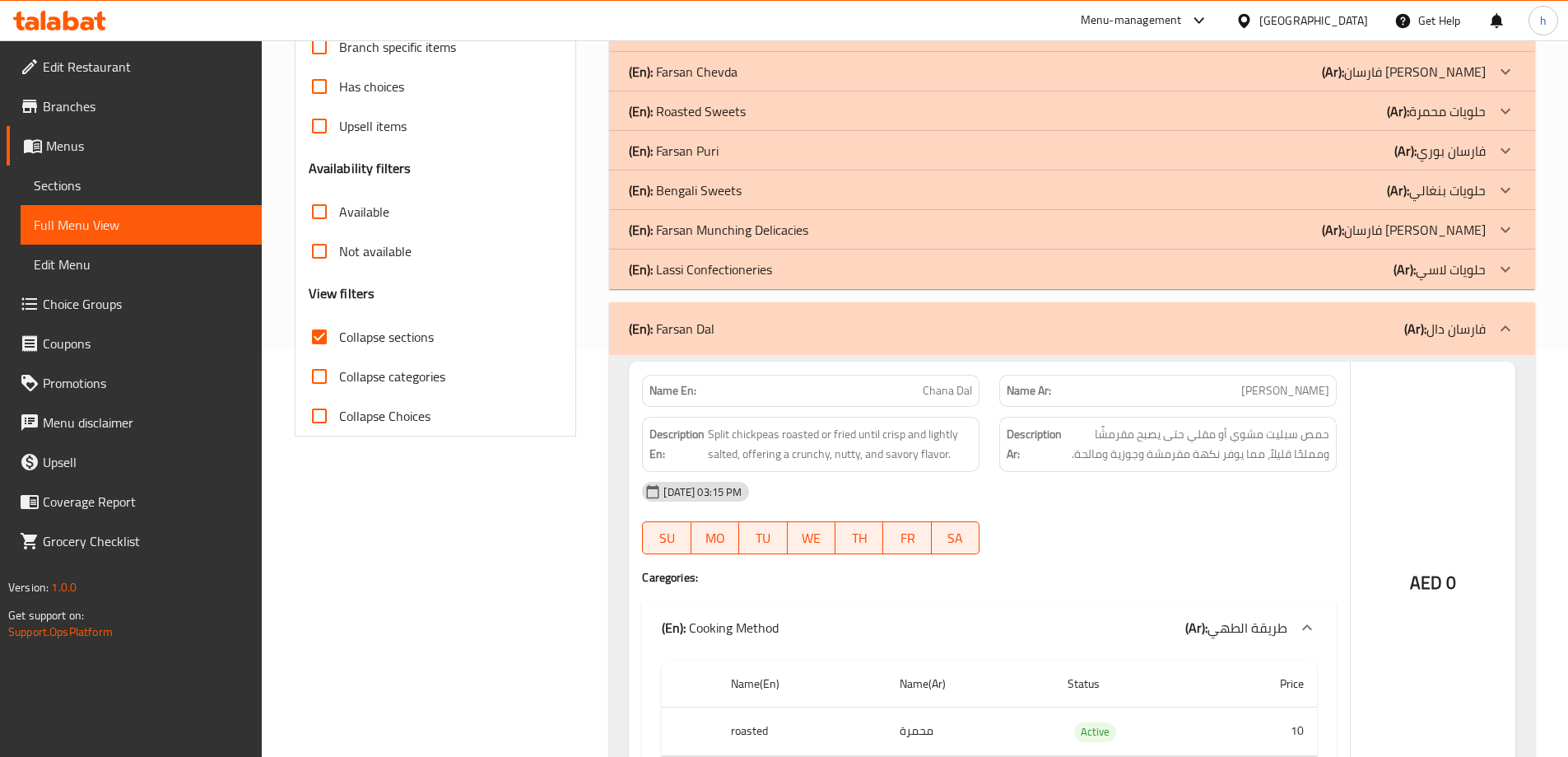
click at [692, 151] on p "(En): [PERSON_NAME]" at bounding box center [674, 150] width 90 height 20
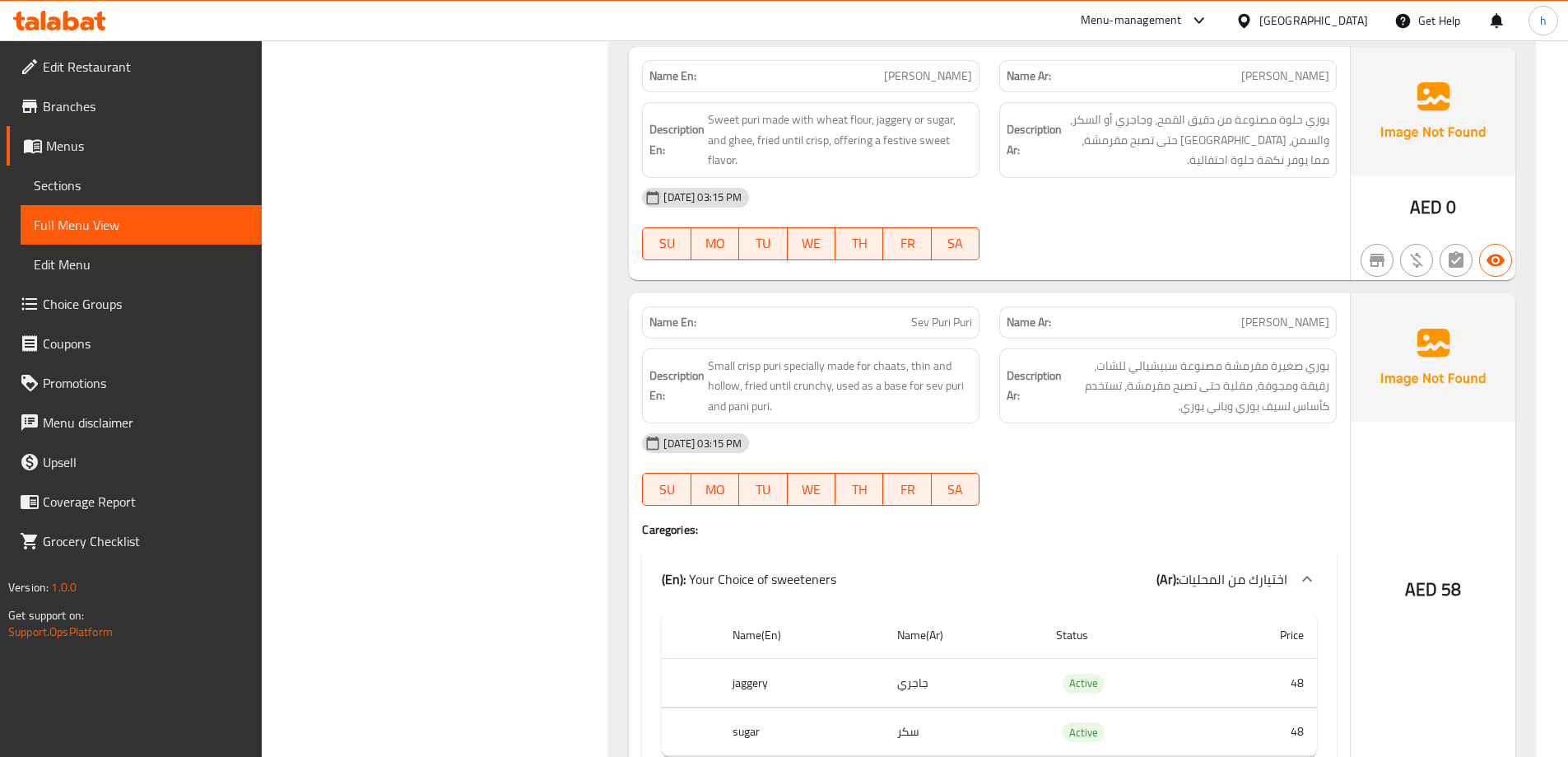
scroll to position [1806, 0]
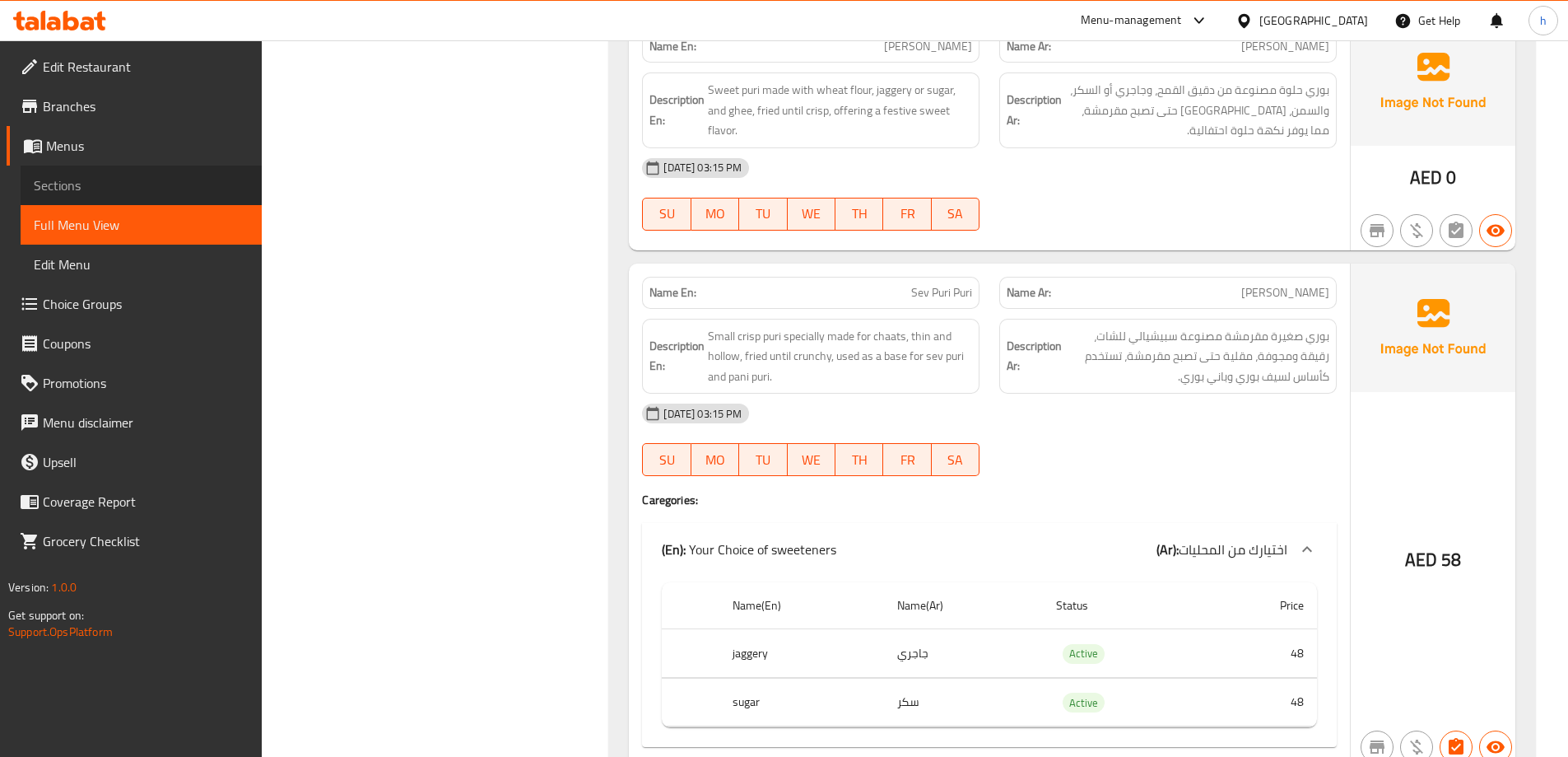
click at [65, 192] on span "Sections" at bounding box center [141, 185] width 215 height 20
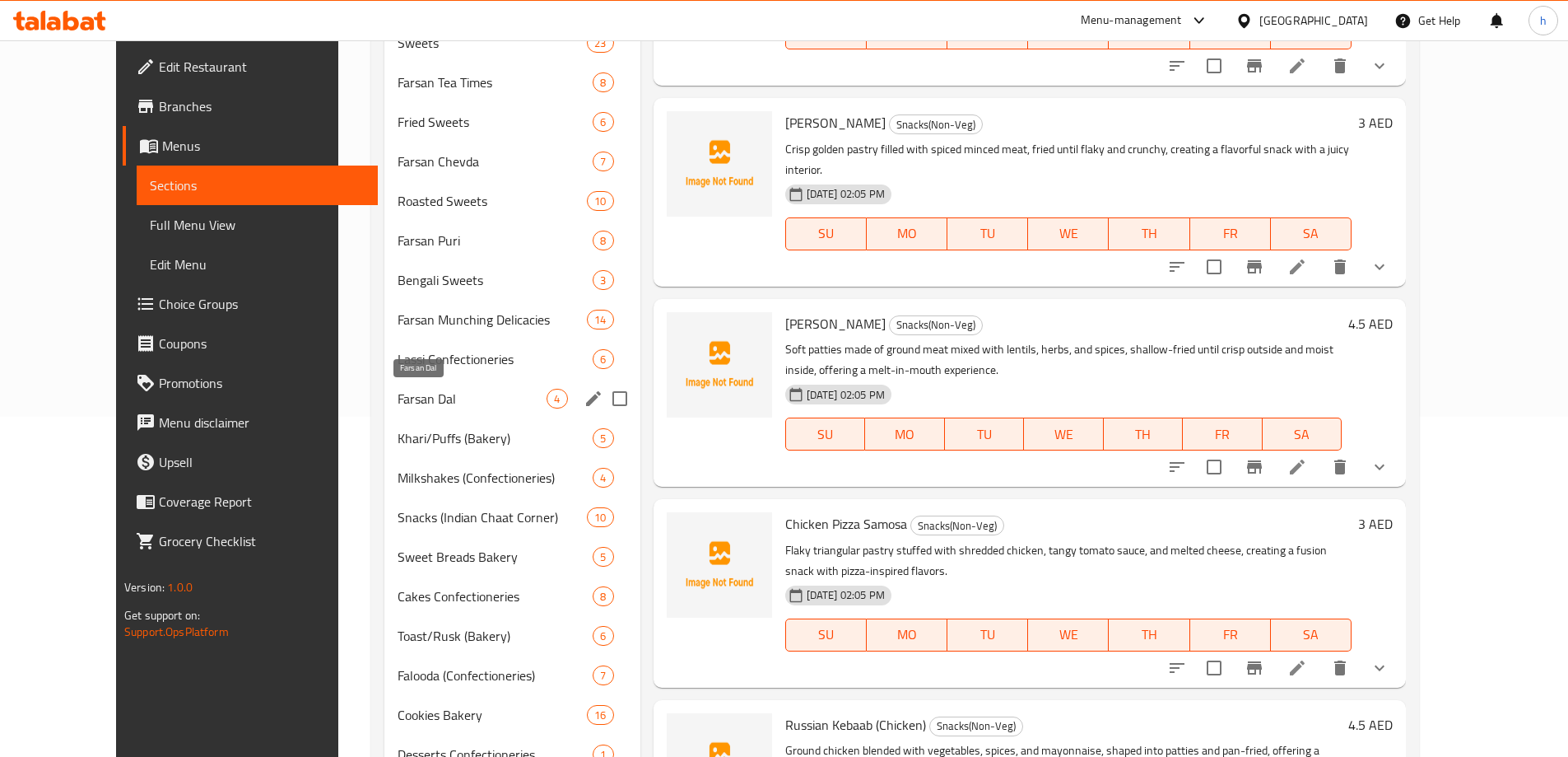
scroll to position [242, 0]
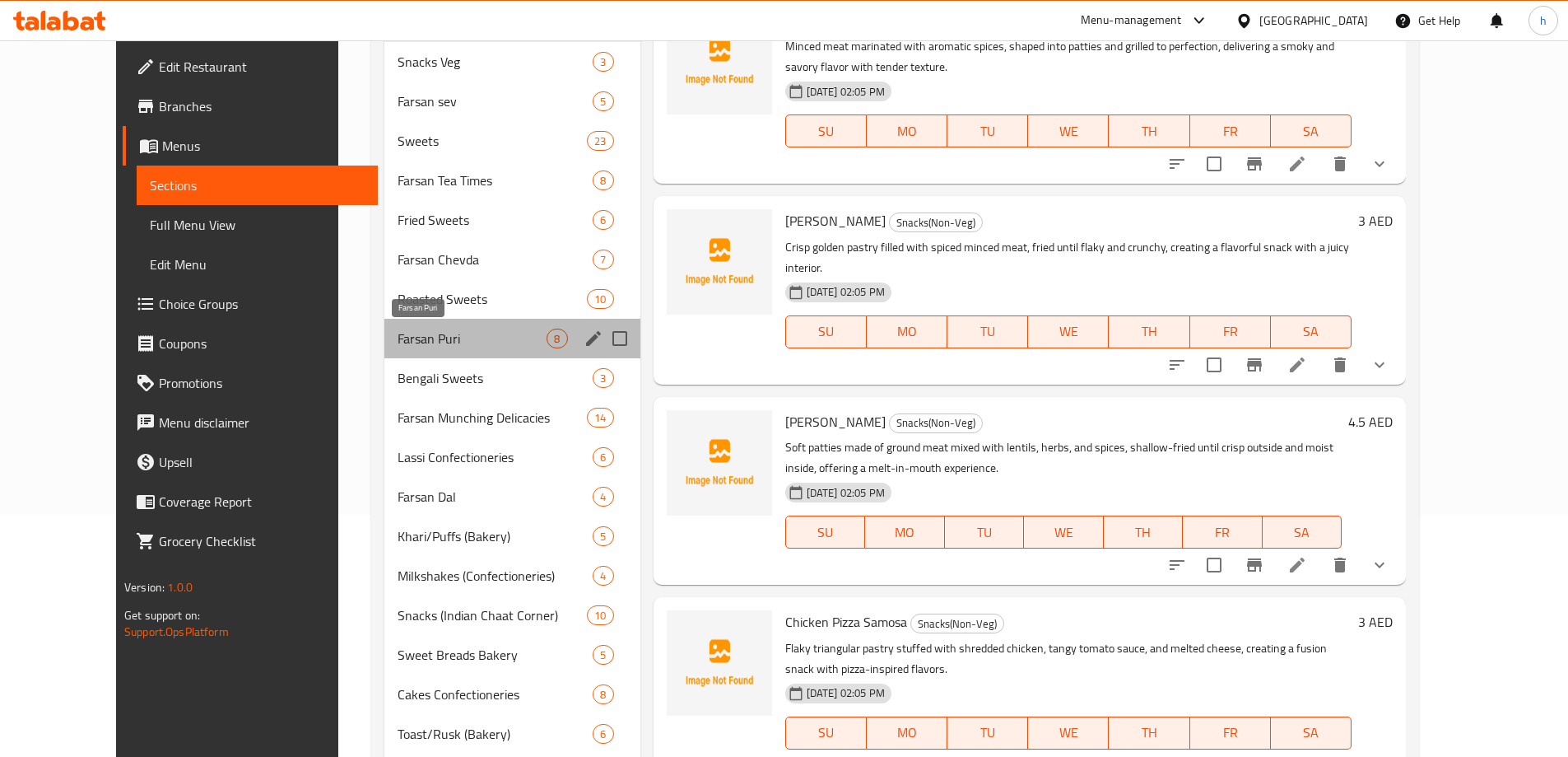
click at [398, 343] on span "Farsan Puri" at bounding box center [472, 338] width 149 height 20
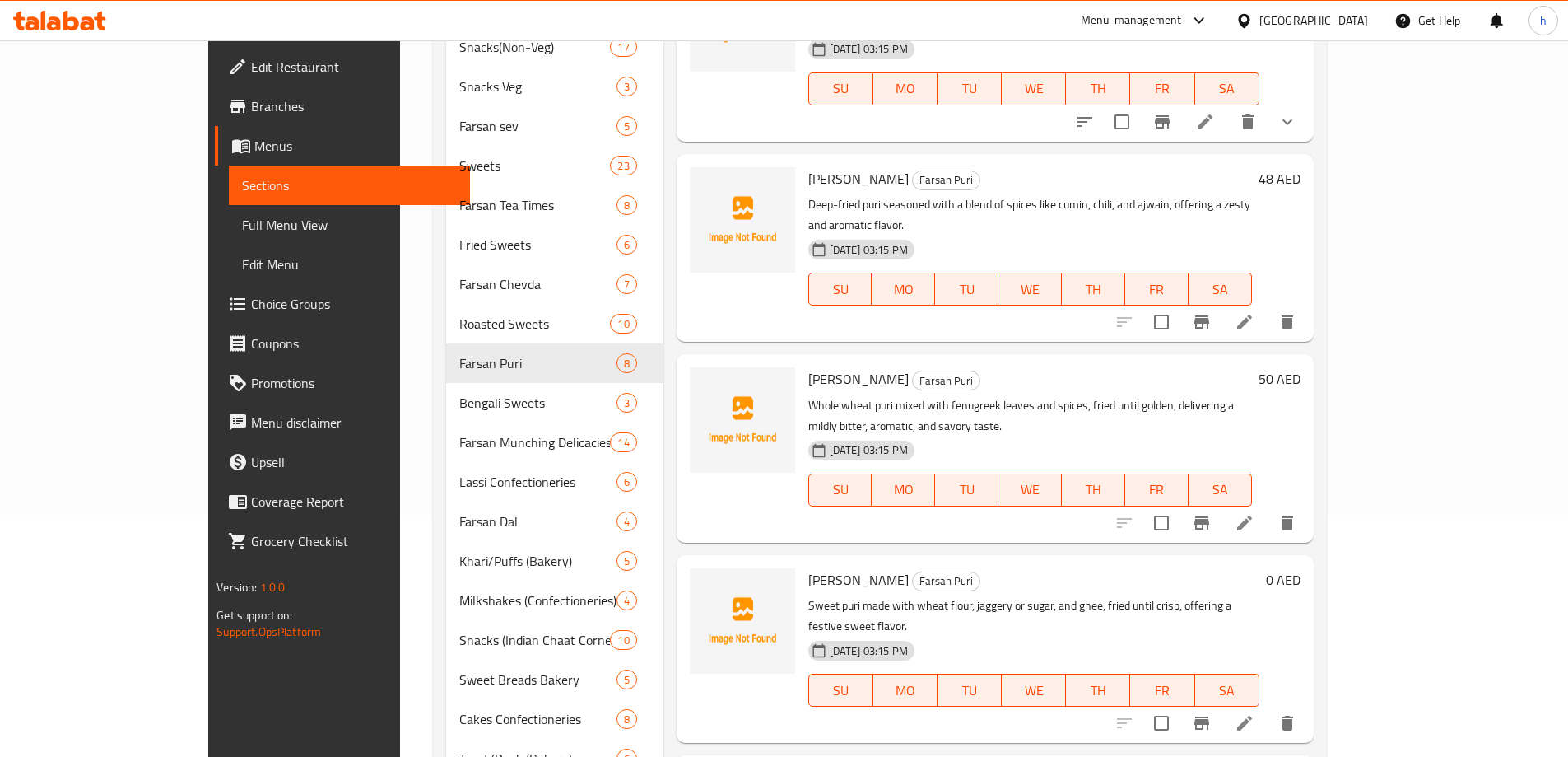
scroll to position [247, 0]
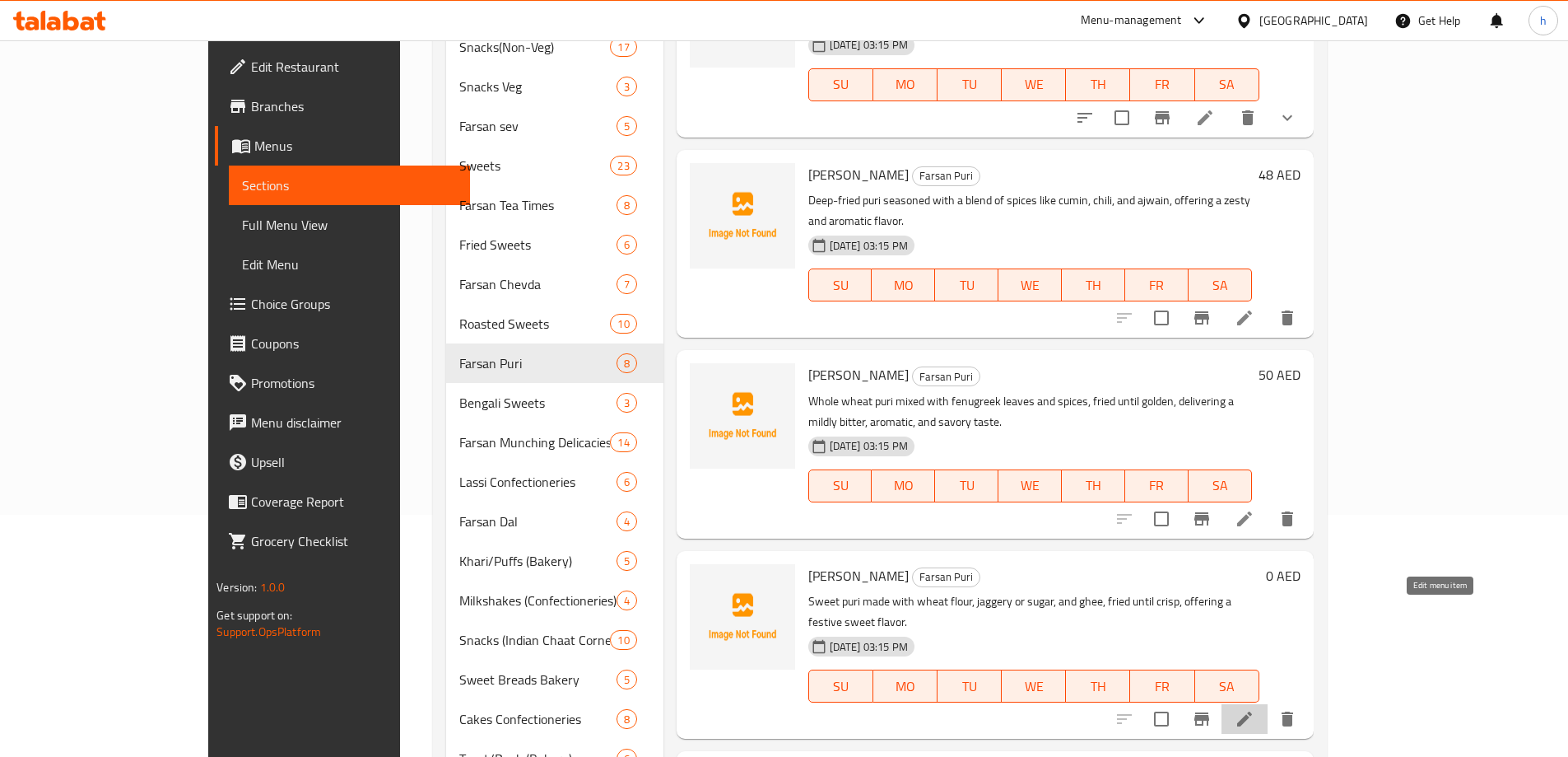
click at [1254, 708] on icon at bounding box center [1244, 718] width 20 height 20
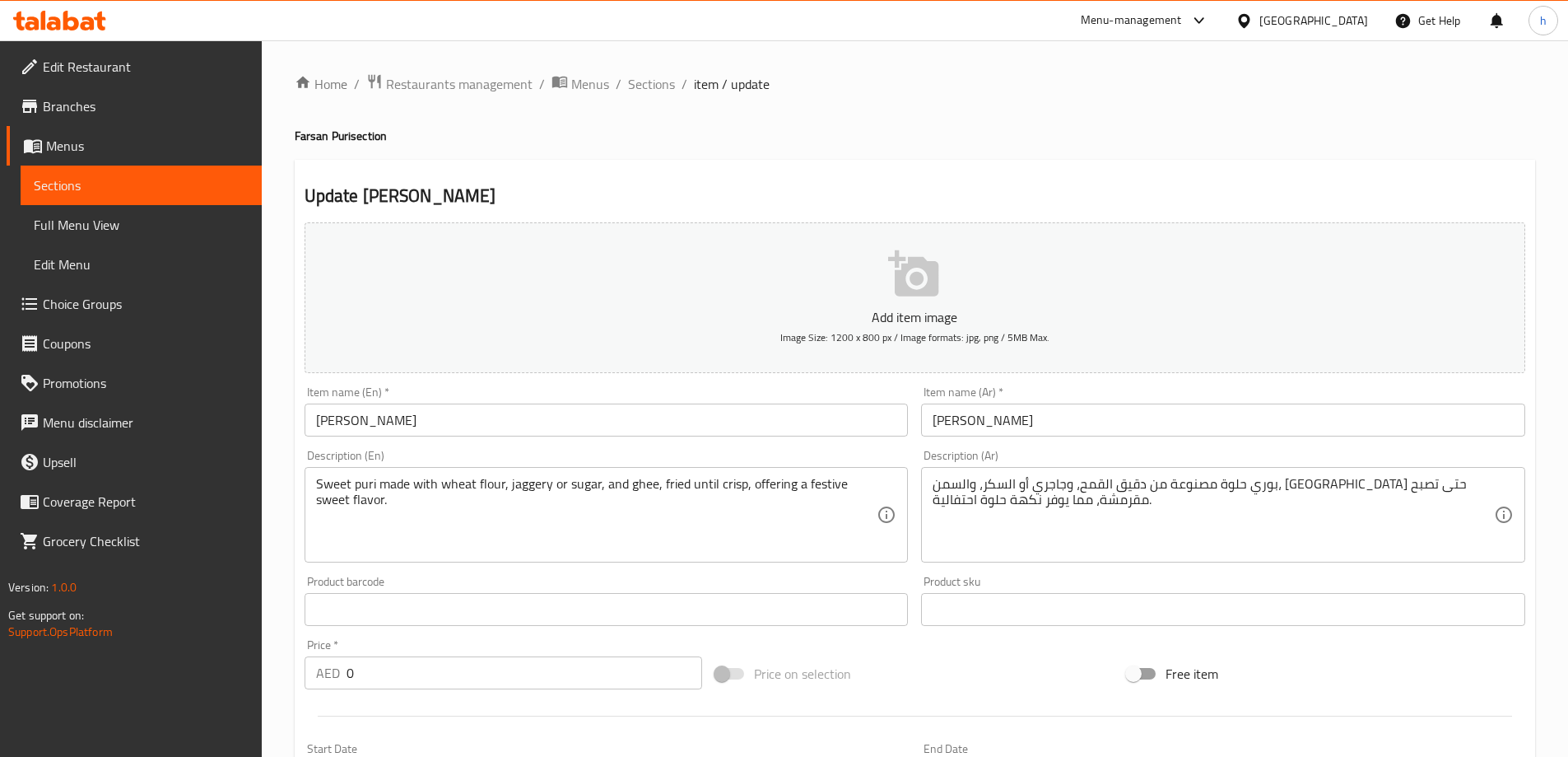
scroll to position [164, 0]
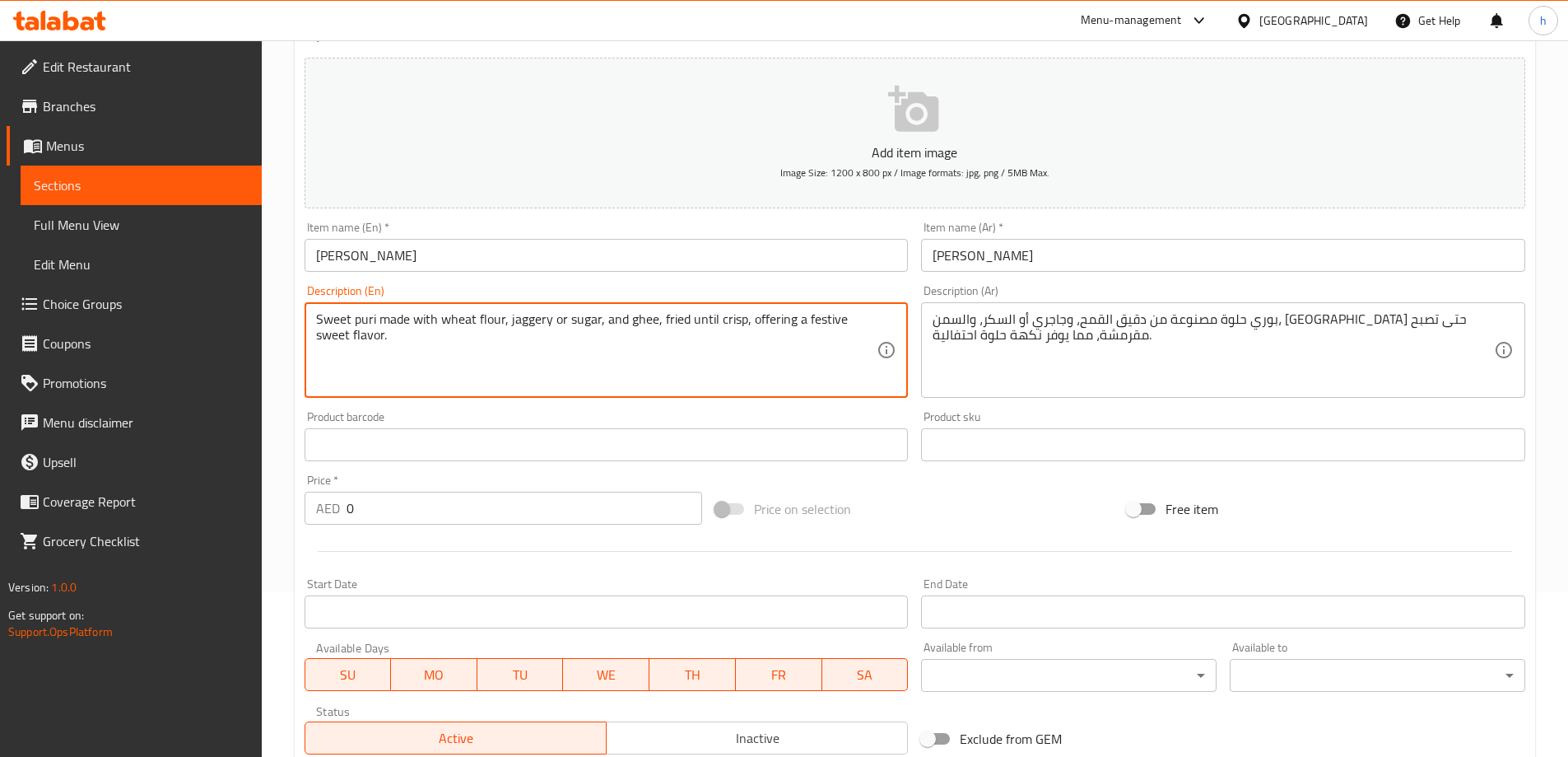
drag, startPoint x: 506, startPoint y: 317, endPoint x: 548, endPoint y: 329, distance: 43.7
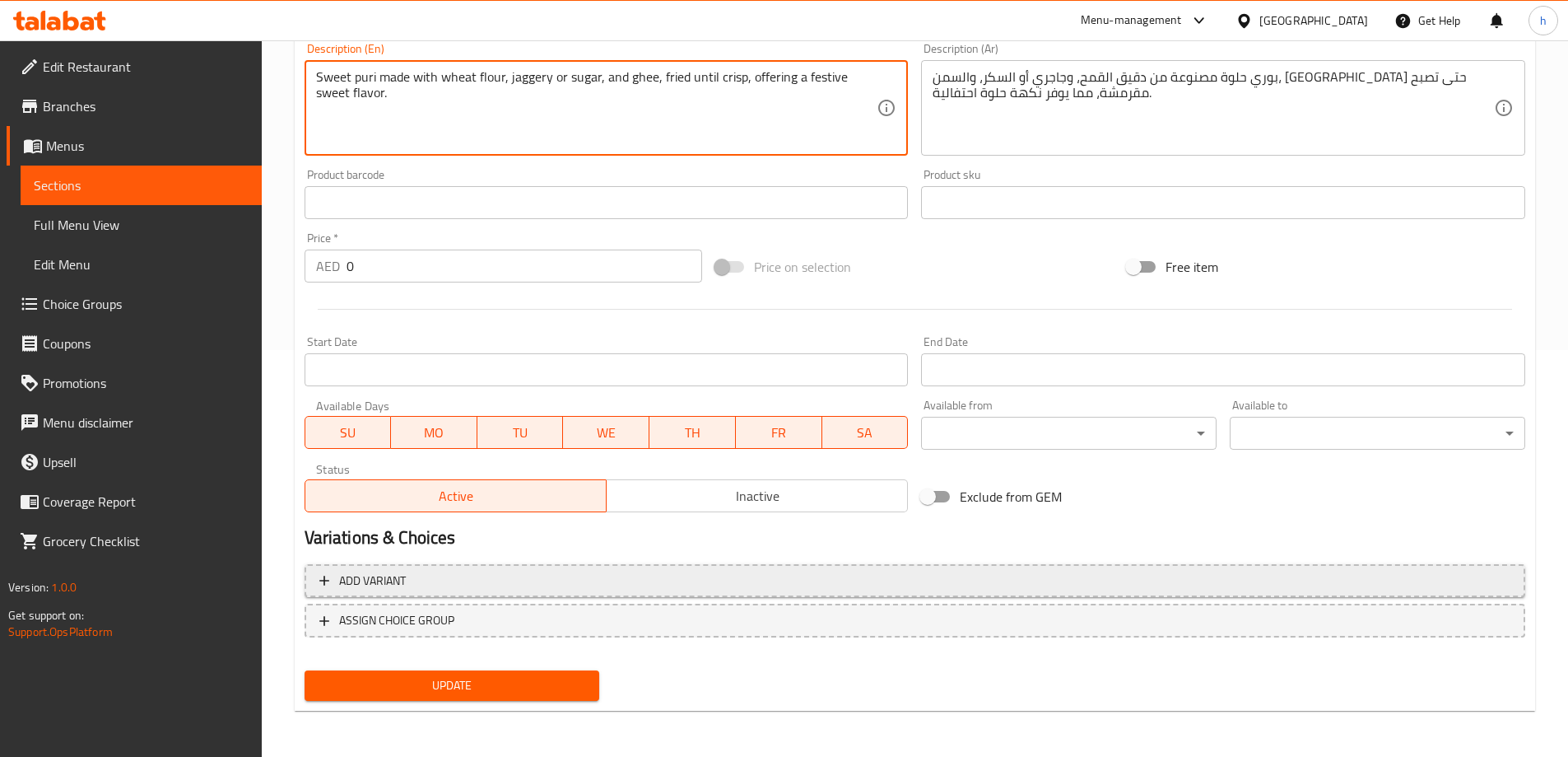
click at [450, 591] on button "Add variant" at bounding box center [915, 581] width 1221 height 34
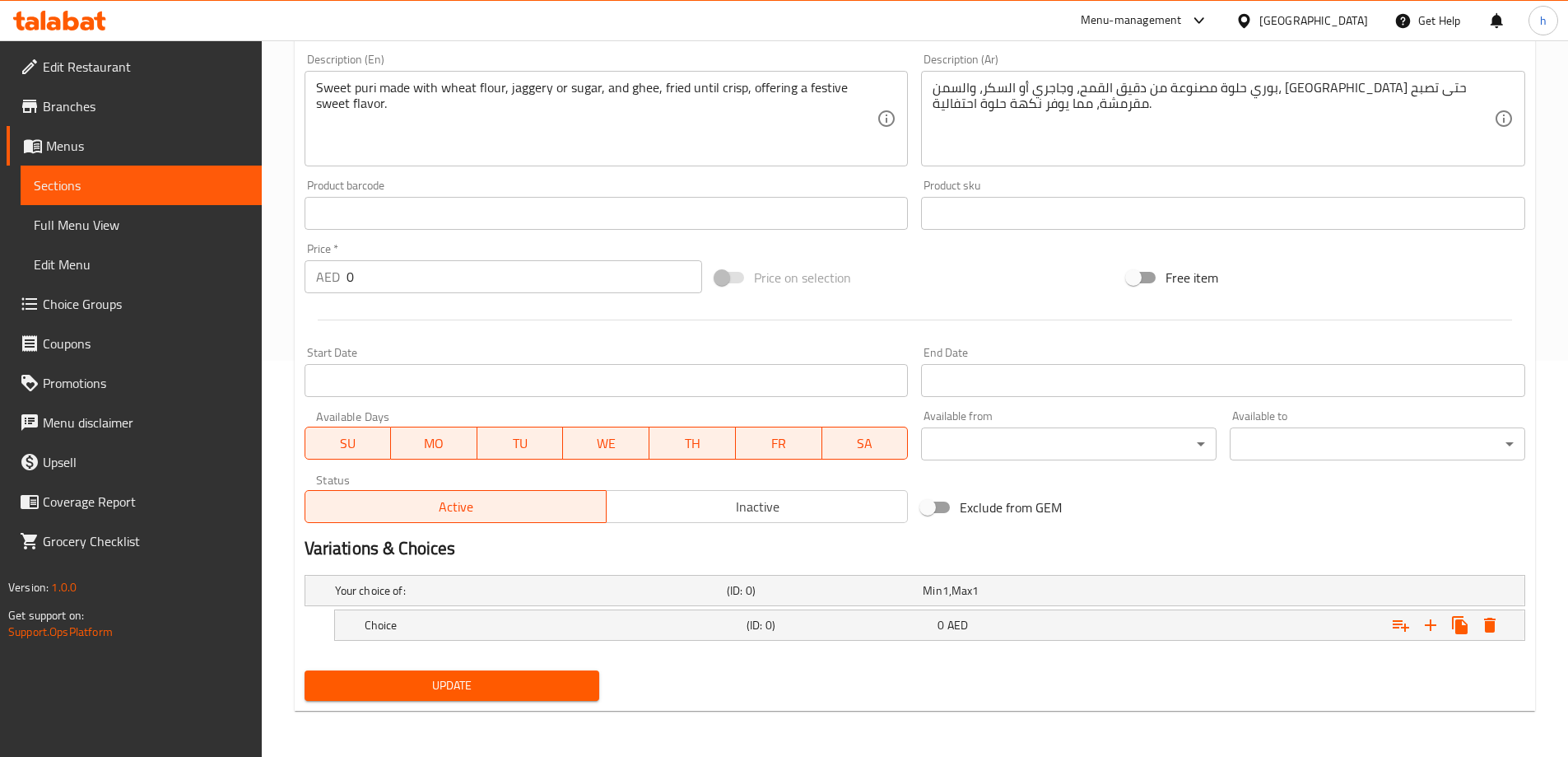
scroll to position [396, 0]
click at [422, 628] on h5 "Choice" at bounding box center [553, 625] width 375 height 17
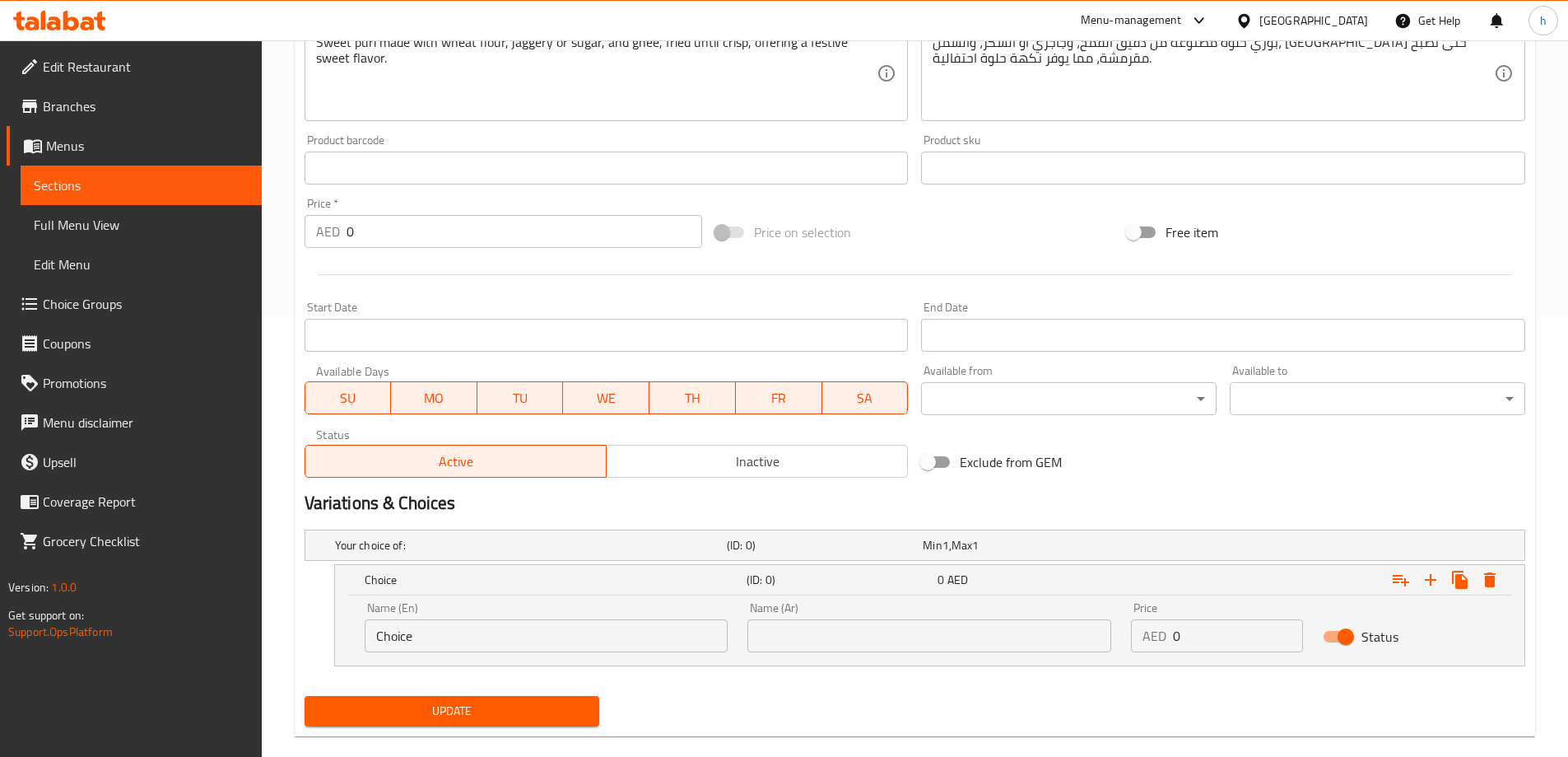
scroll to position [467, 0]
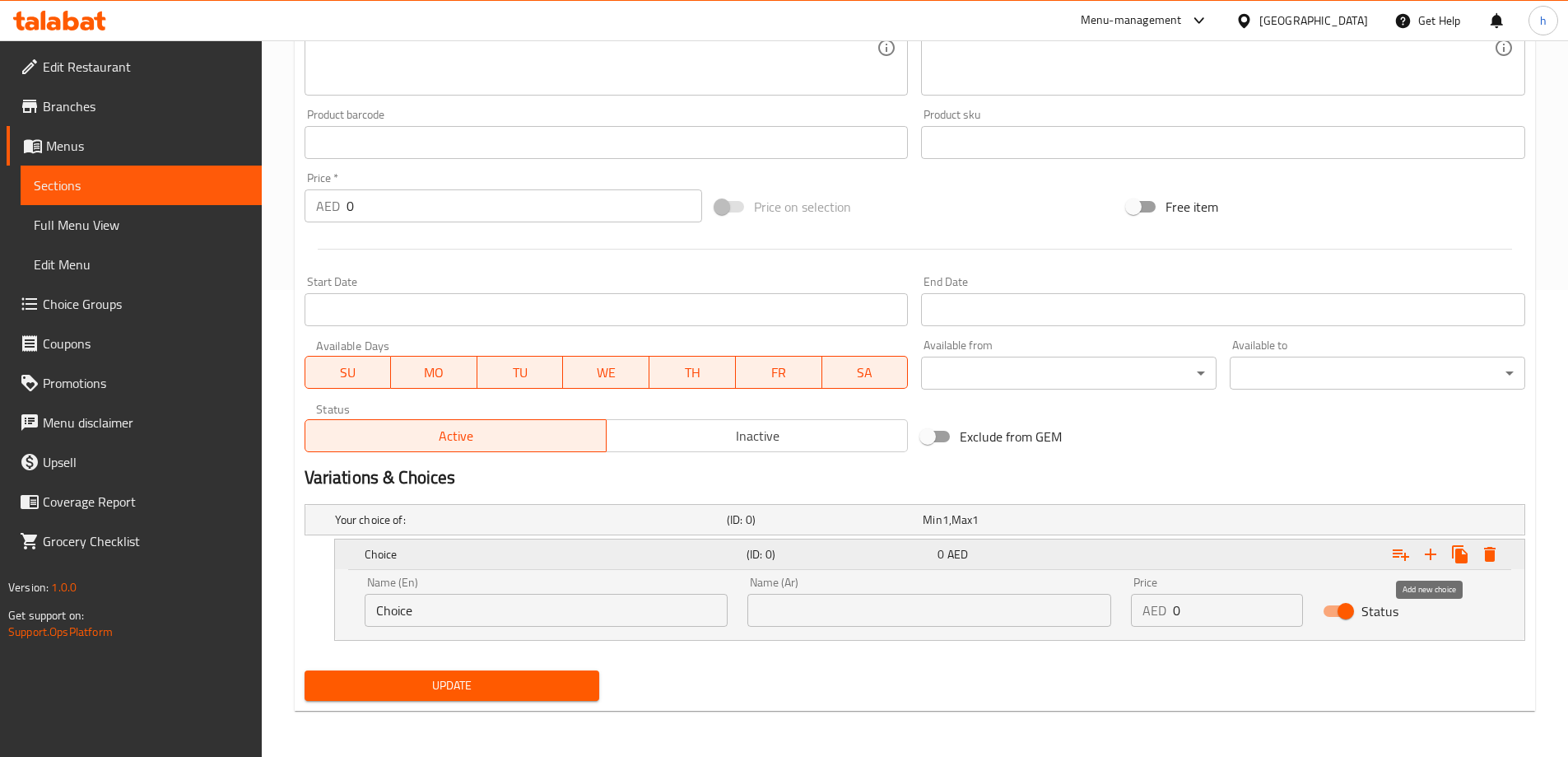
click at [1431, 553] on icon "Expand" at bounding box center [1431, 554] width 11 height 11
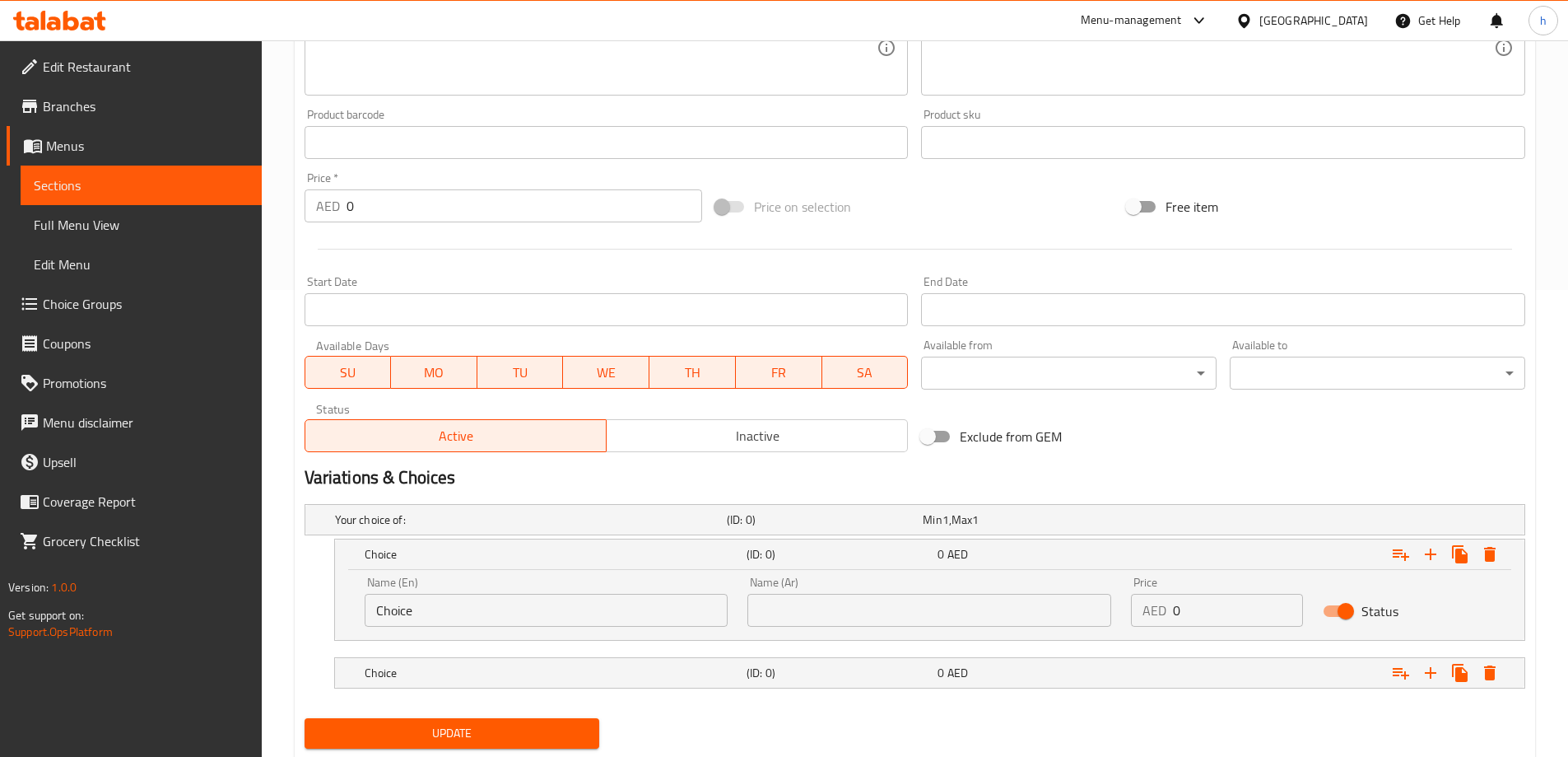
click at [472, 616] on input "Choice" at bounding box center [547, 610] width 364 height 33
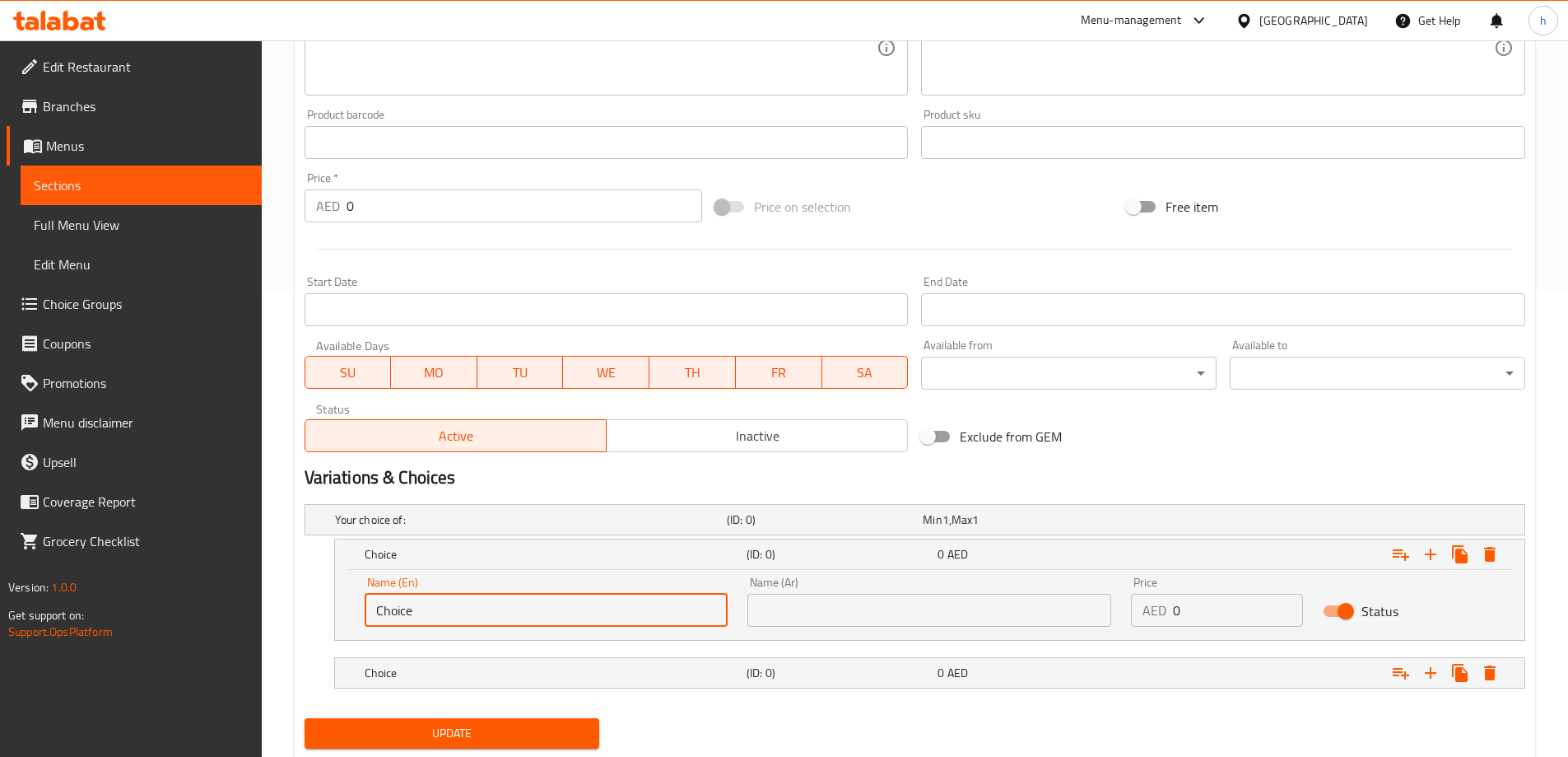
click at [472, 616] on input "Choice" at bounding box center [547, 610] width 364 height 33
paste input "jaggery"
type input "jaggery"
click at [776, 610] on input "text" at bounding box center [930, 610] width 364 height 33
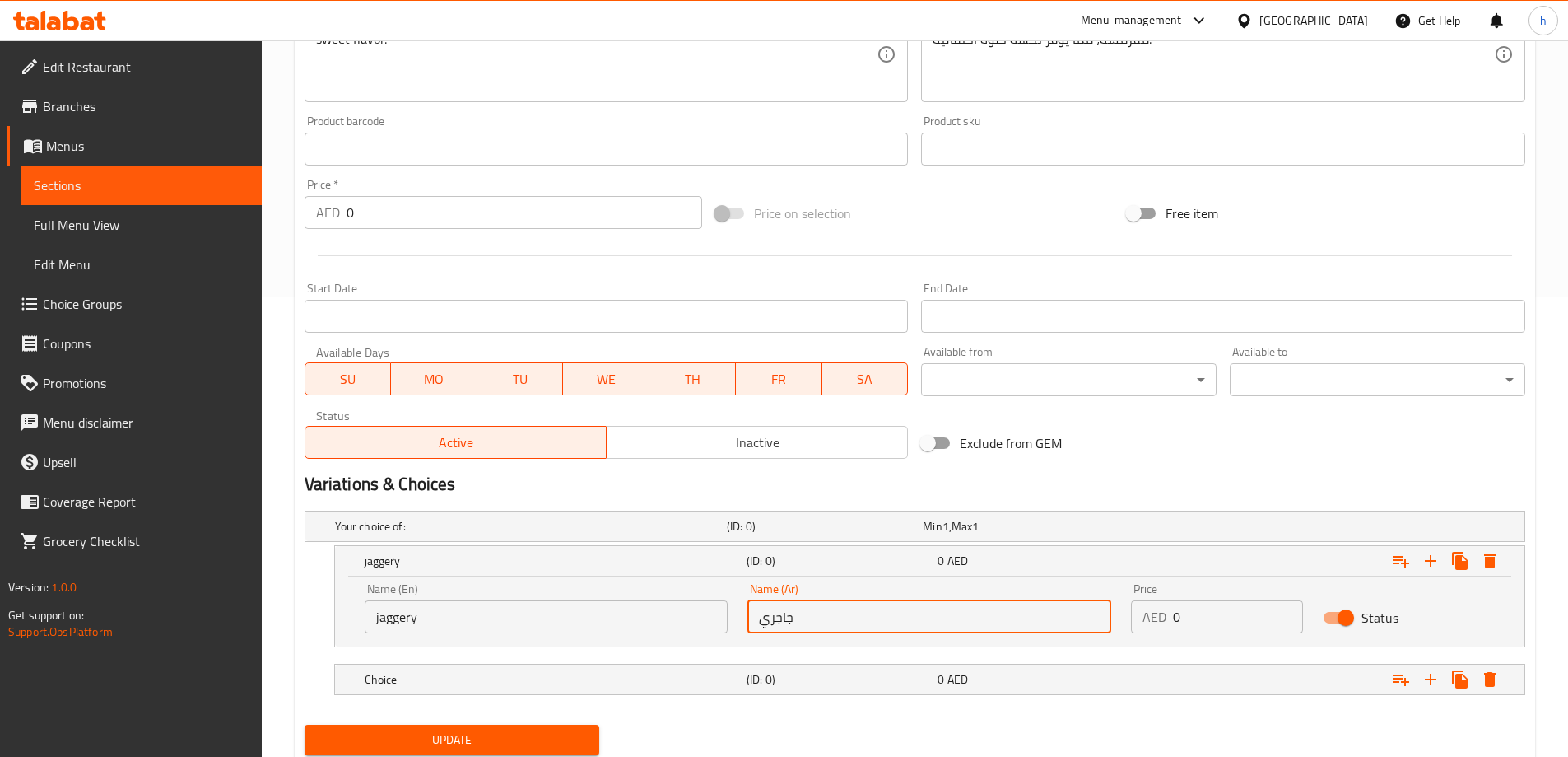
scroll to position [514, 0]
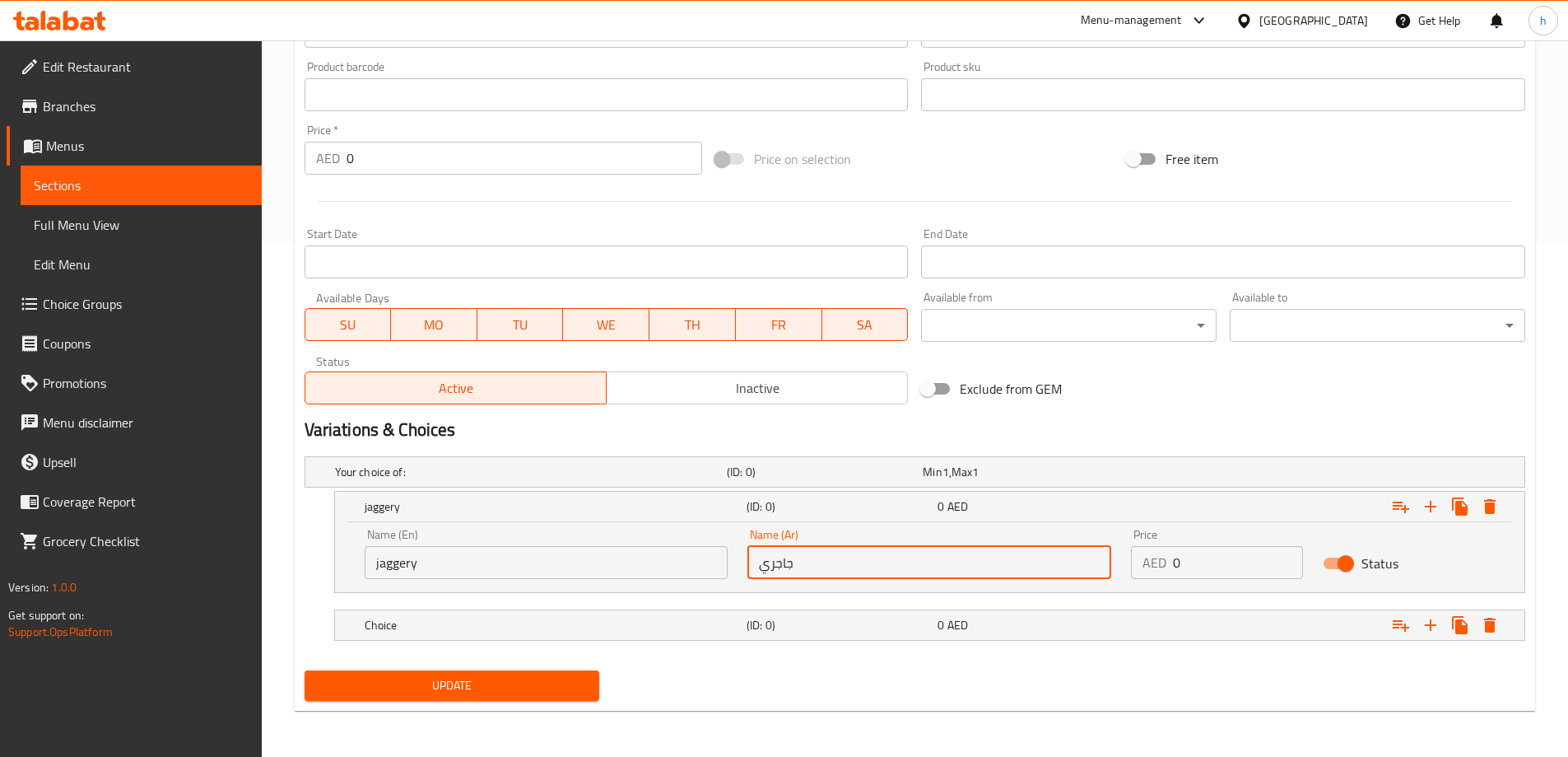
type input "جاجري"
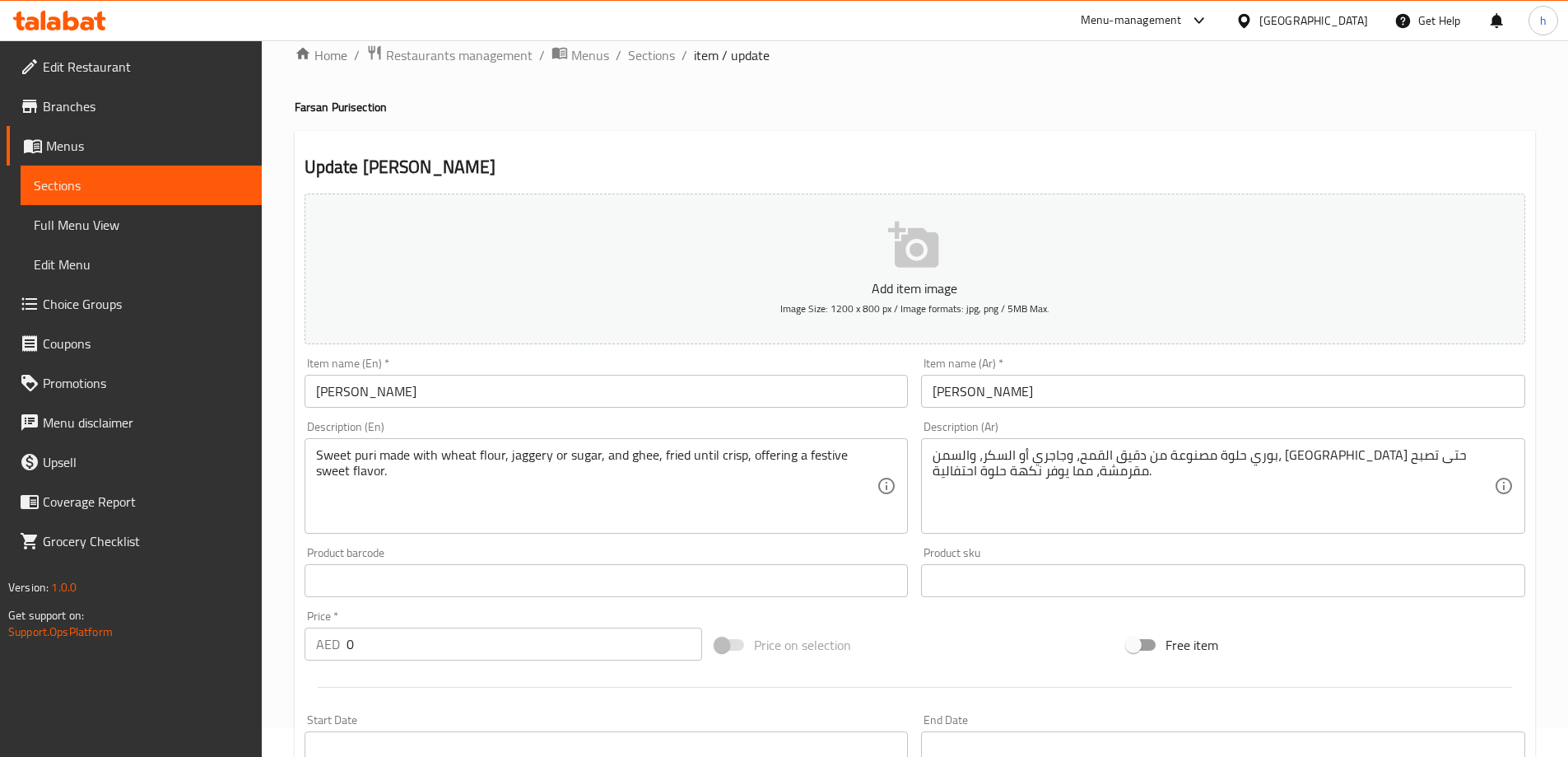
scroll to position [0, 0]
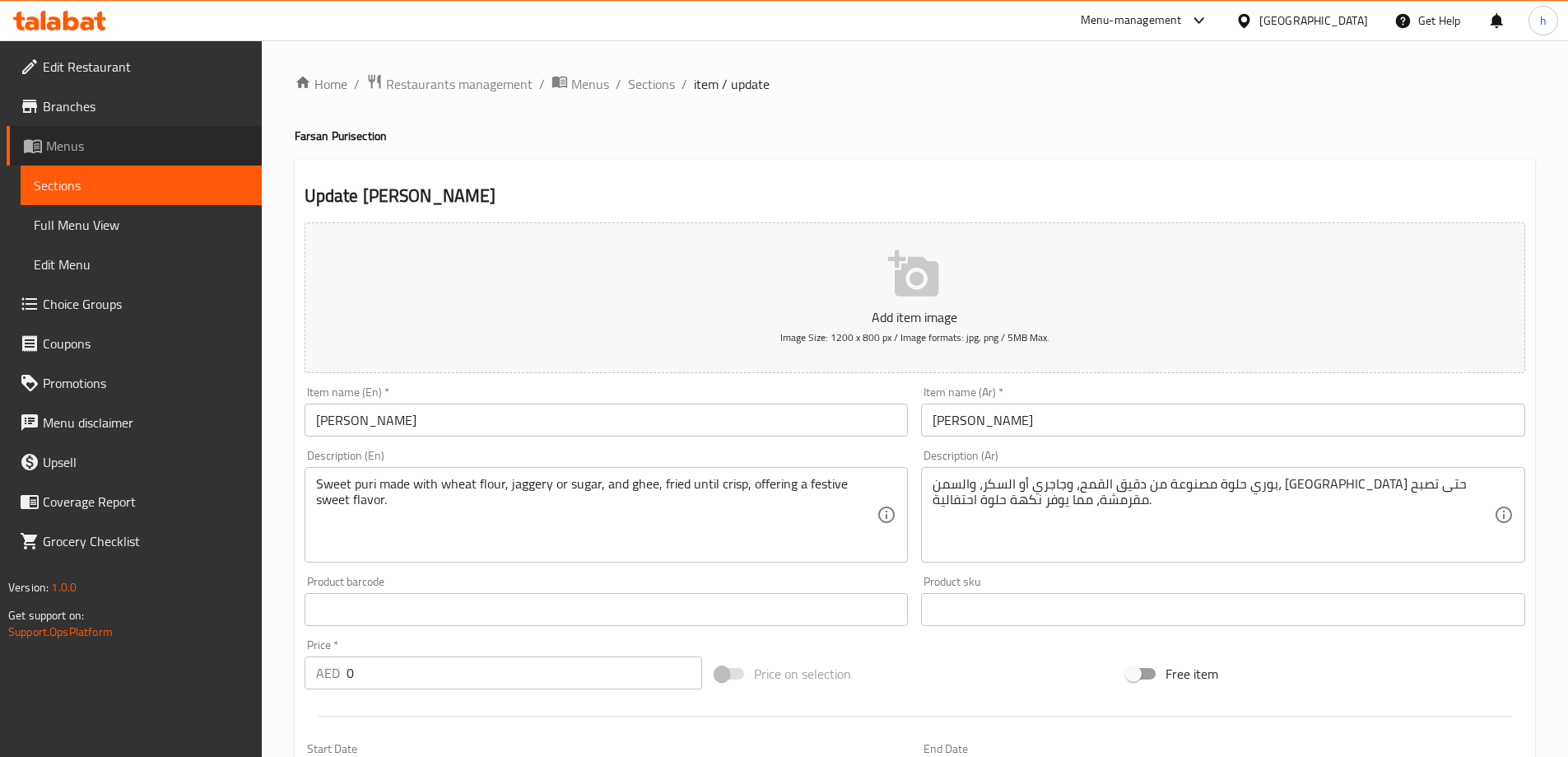
click at [42, 147] on icon at bounding box center [33, 147] width 18 height 14
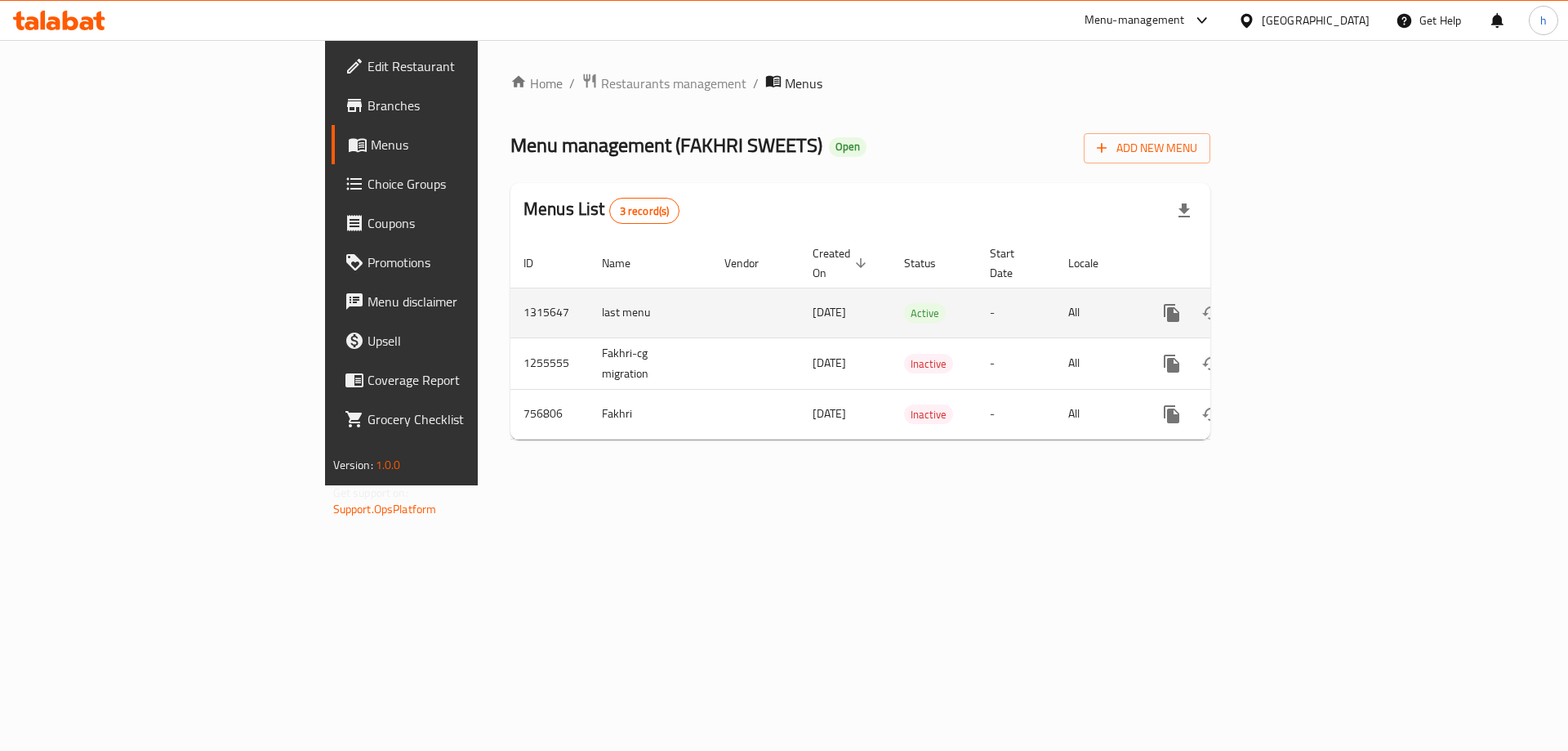
click at [1297, 306] on icon "enhanced table" at bounding box center [1289, 313] width 15 height 15
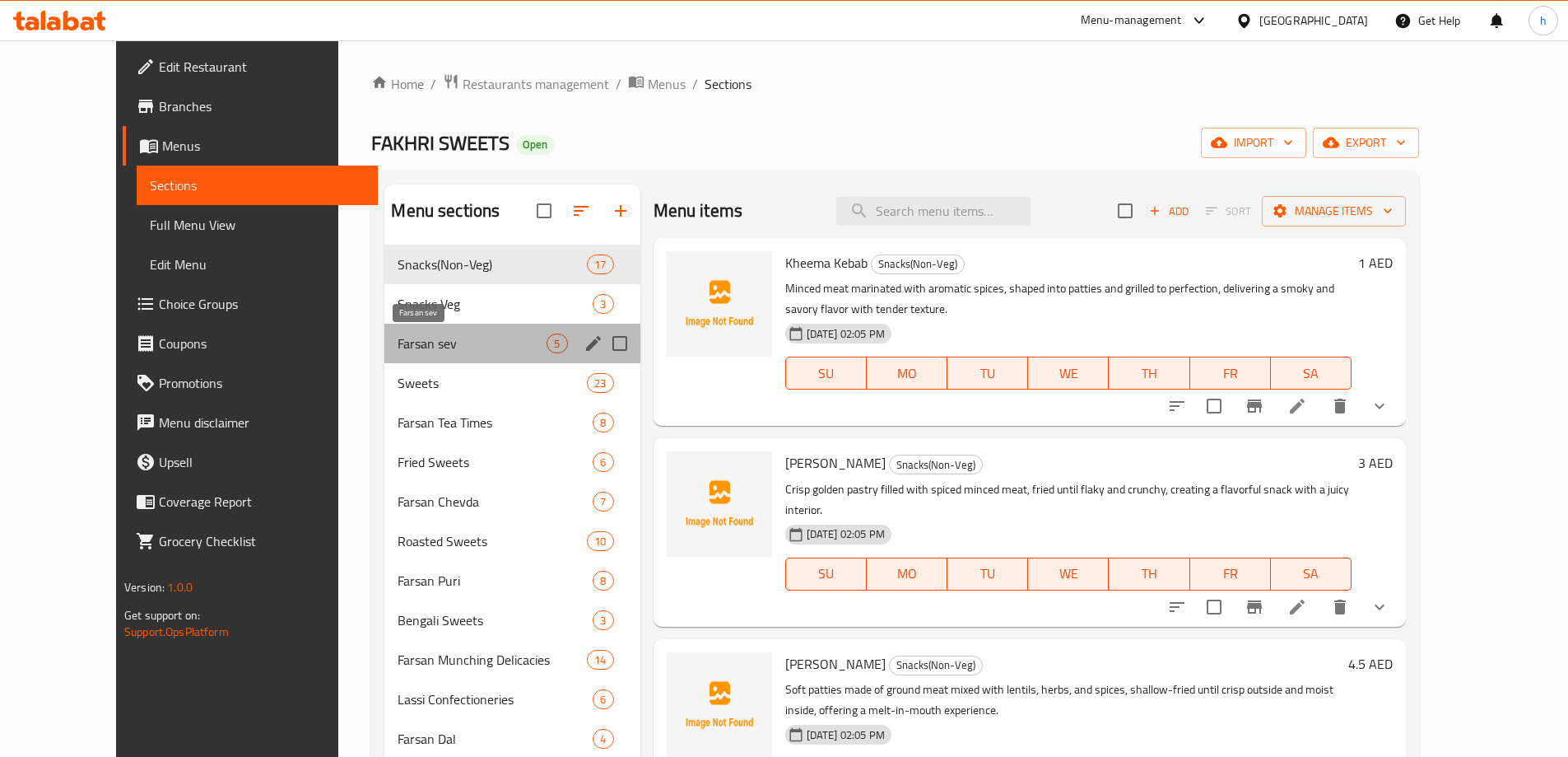
drag, startPoint x: 394, startPoint y: 348, endPoint x: 450, endPoint y: 353, distance: 56.2
click at [398, 348] on span "Farsan sev" at bounding box center [472, 343] width 149 height 20
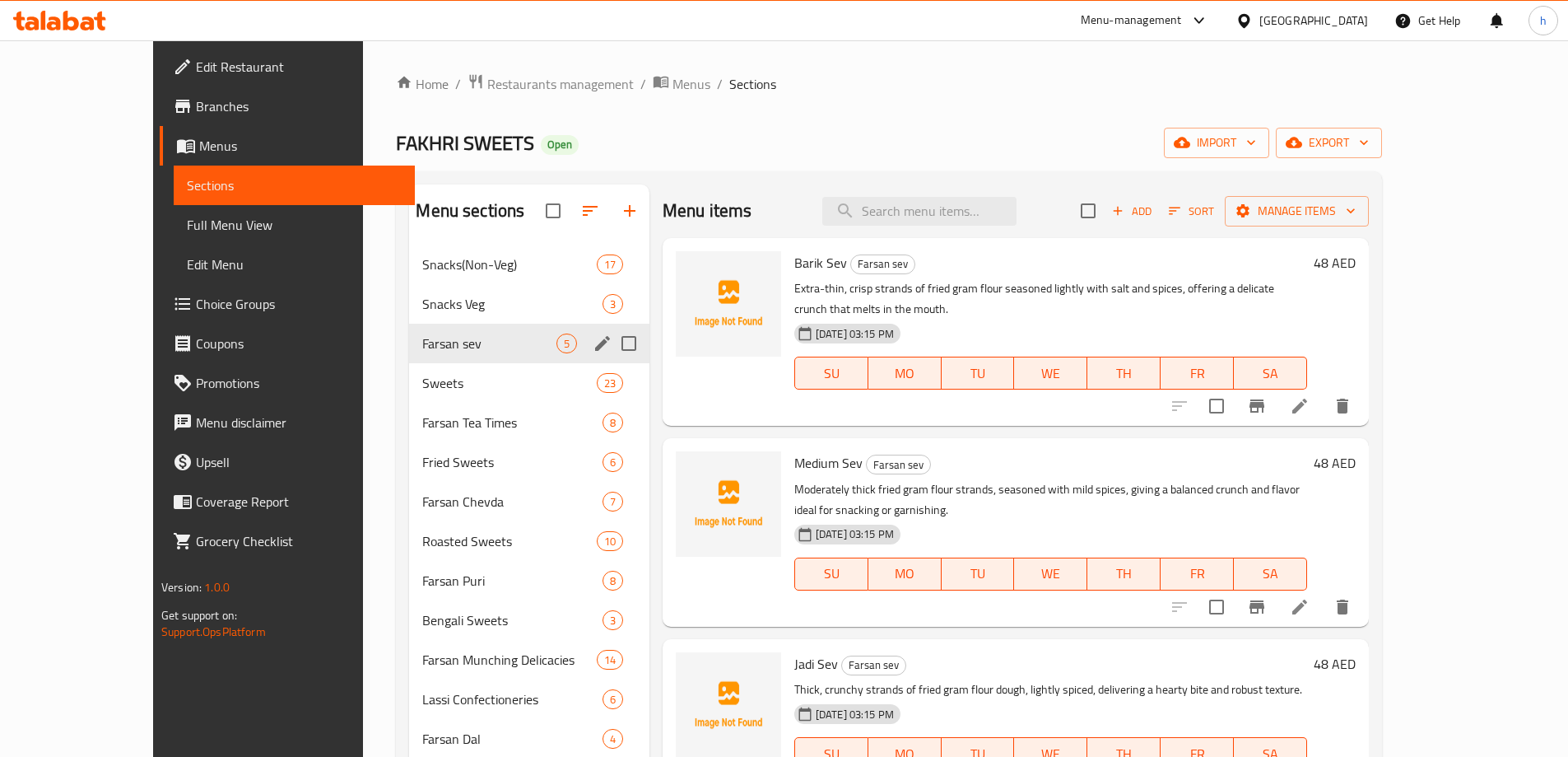
click at [611, 343] on input "Menu sections" at bounding box center [628, 343] width 35 height 35
checkbox input "true"
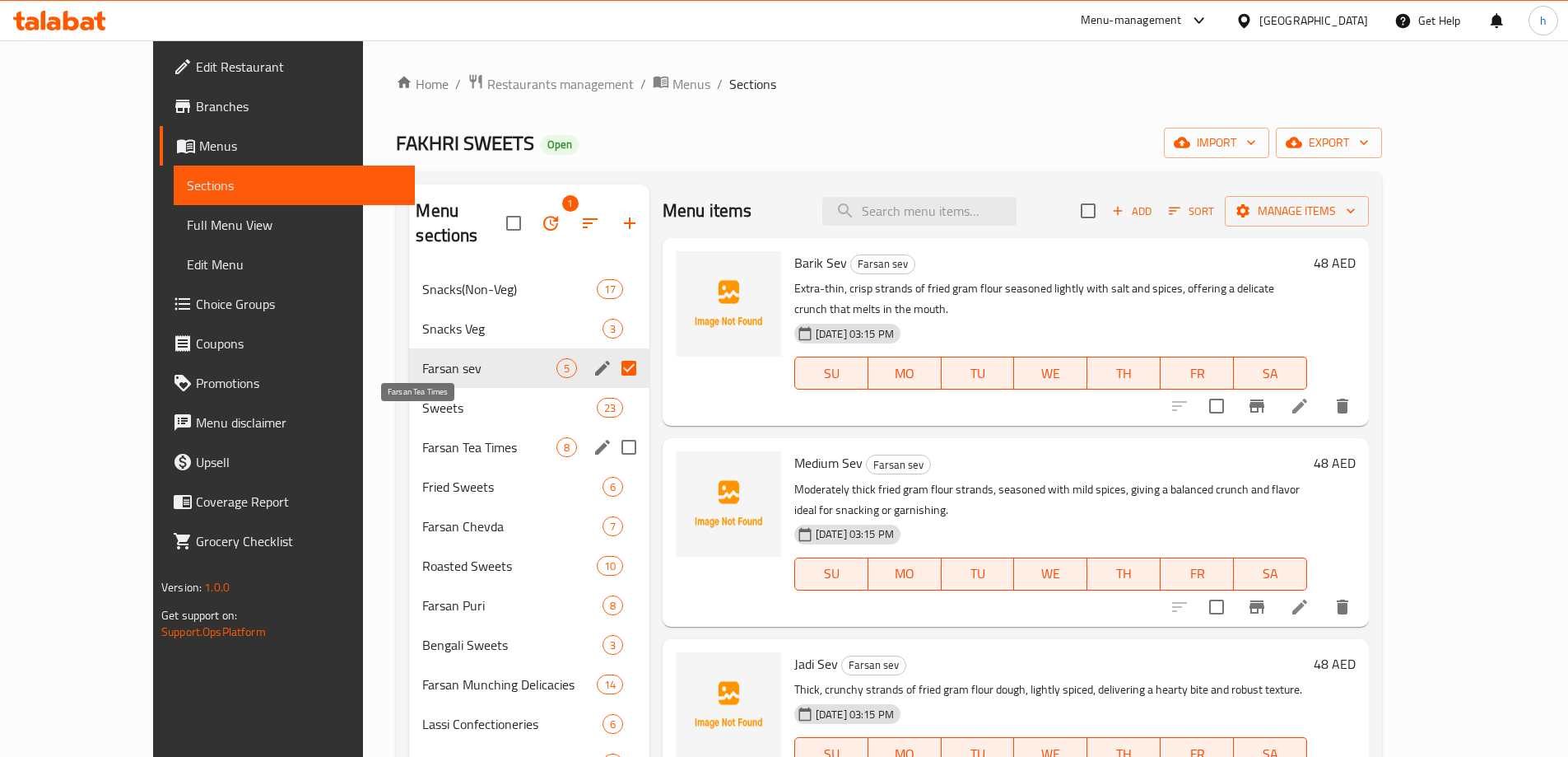
click at [422, 437] on span "Farsan Tea Times" at bounding box center [488, 446] width 133 height 20
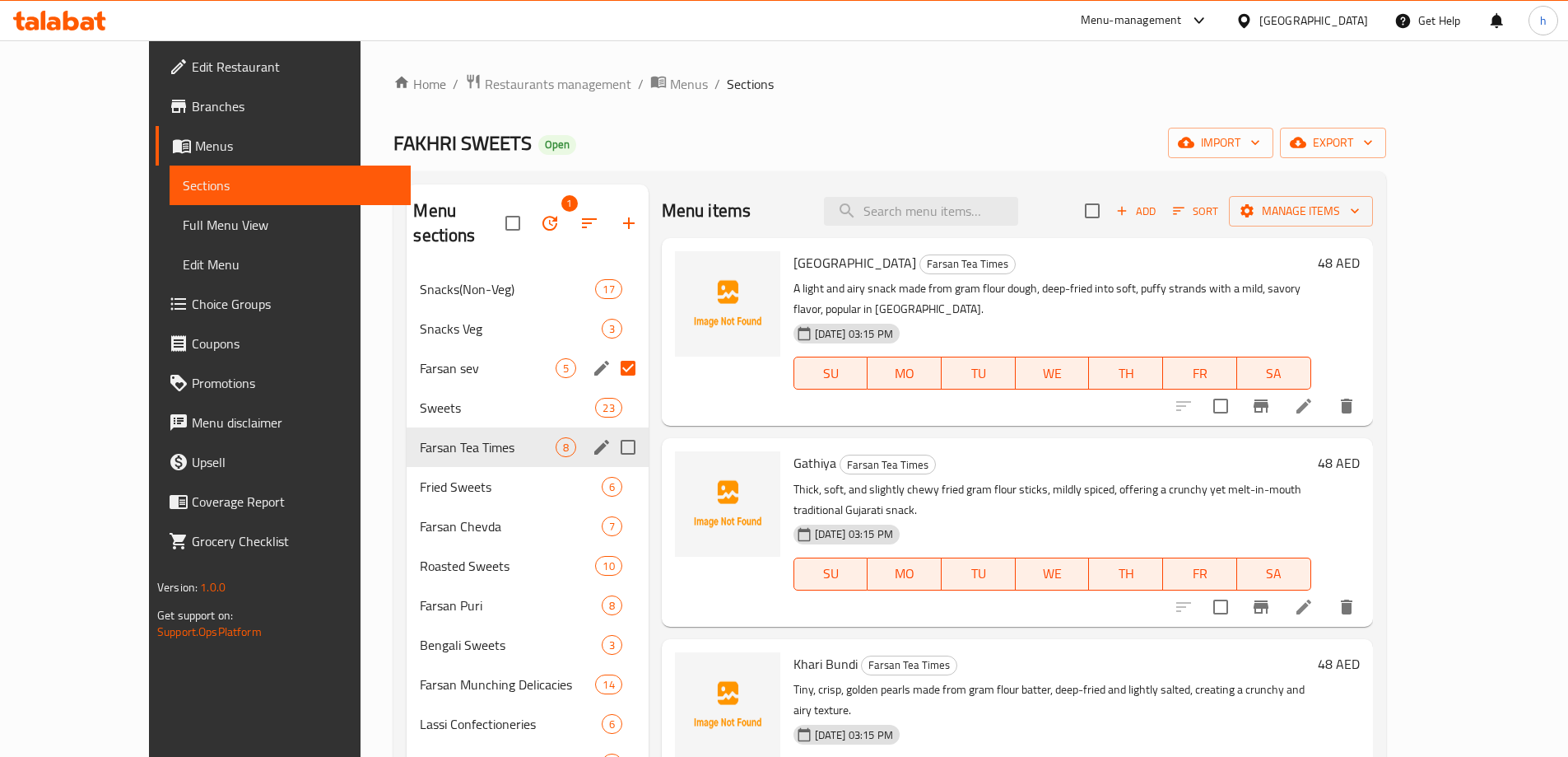
click at [610, 429] on input "Menu sections" at bounding box center [627, 446] width 35 height 35
checkbox input "true"
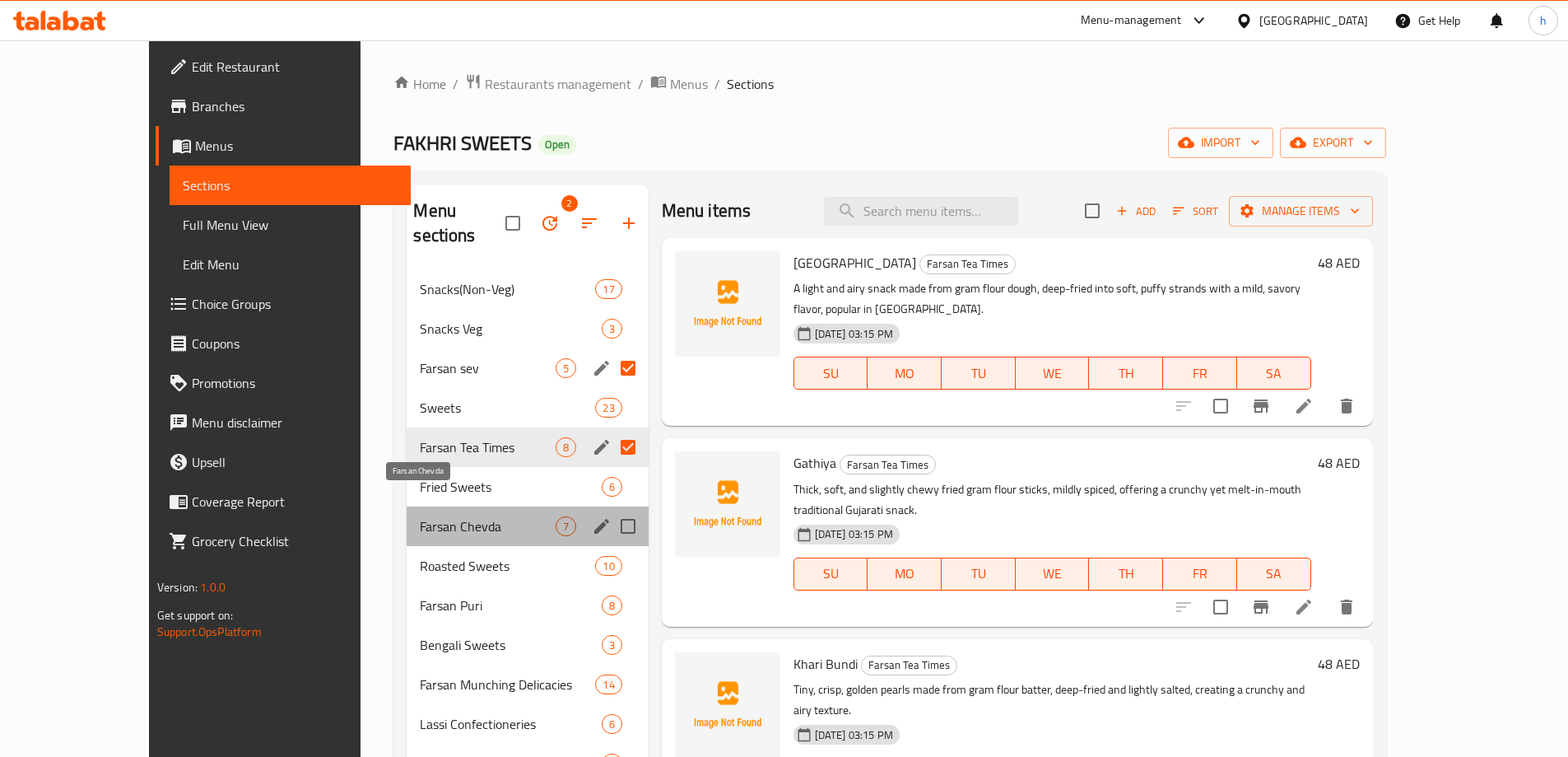
click at [422, 516] on span "Farsan Chevda" at bounding box center [487, 526] width 135 height 20
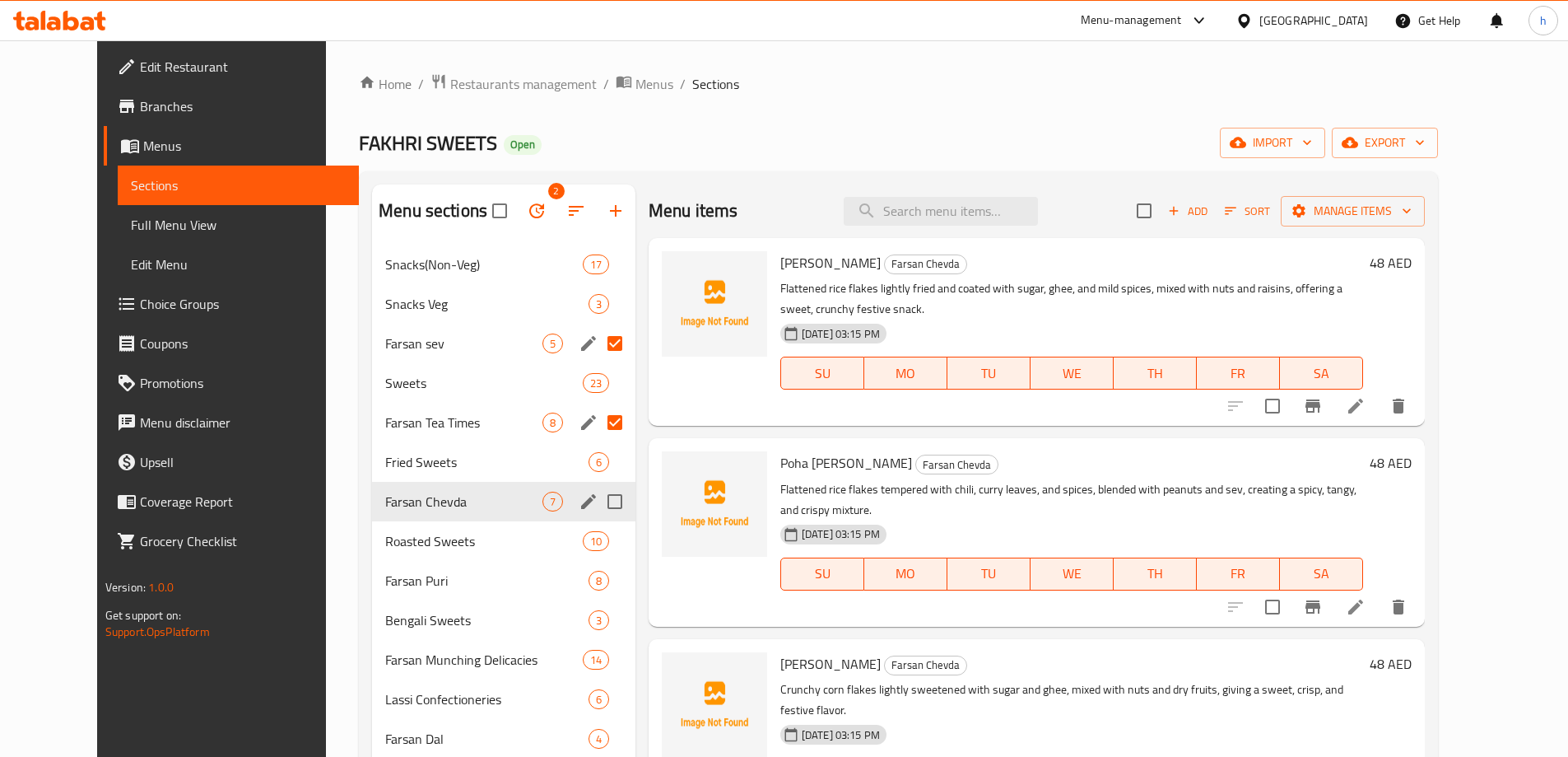
click at [597, 503] on input "Menu sections" at bounding box center [614, 501] width 35 height 35
checkbox input "true"
click at [385, 590] on span "Farsan Puri" at bounding box center [464, 580] width 157 height 20
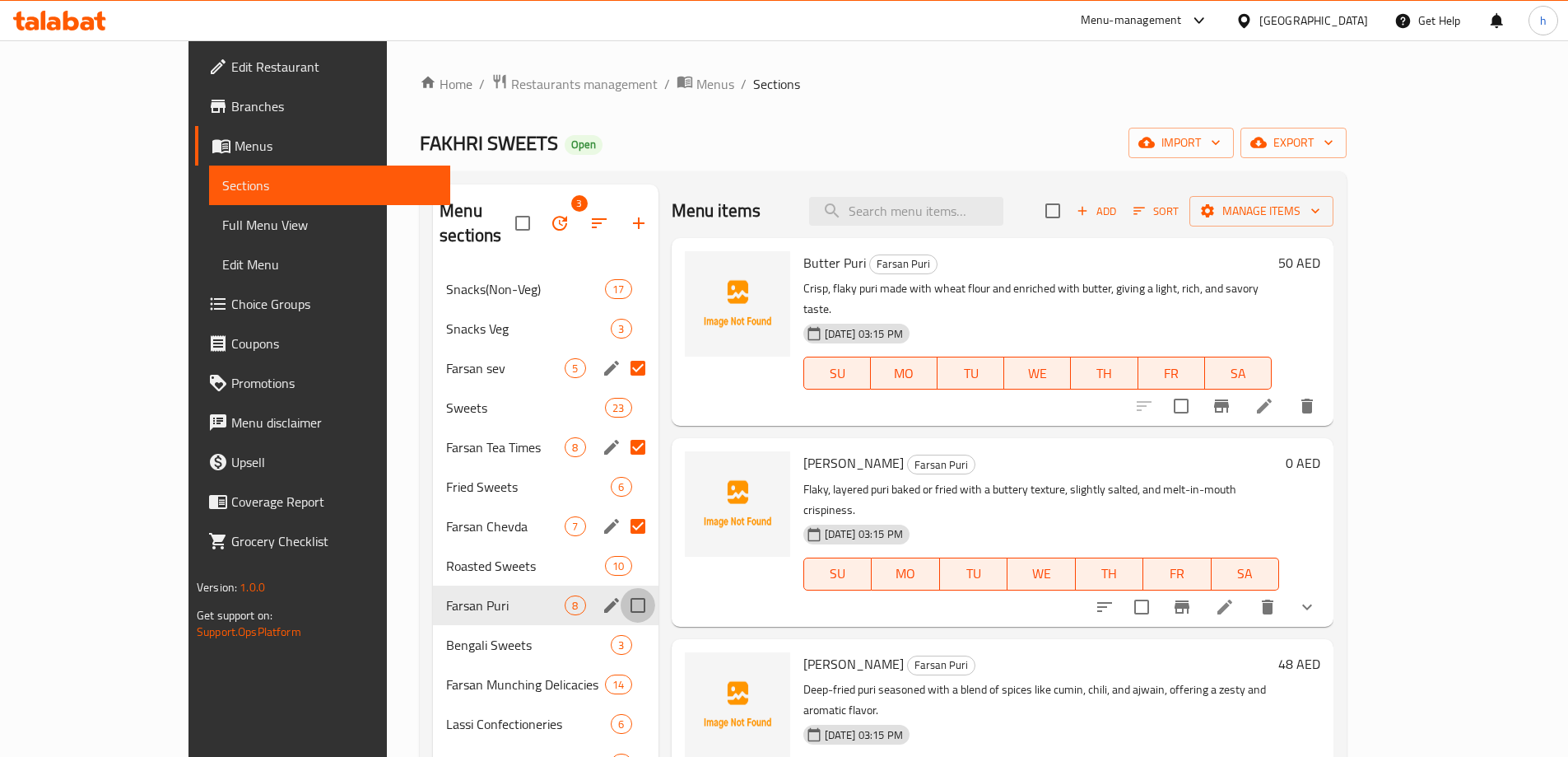
click at [621, 588] on input "Menu sections" at bounding box center [637, 605] width 35 height 35
checkbox input "true"
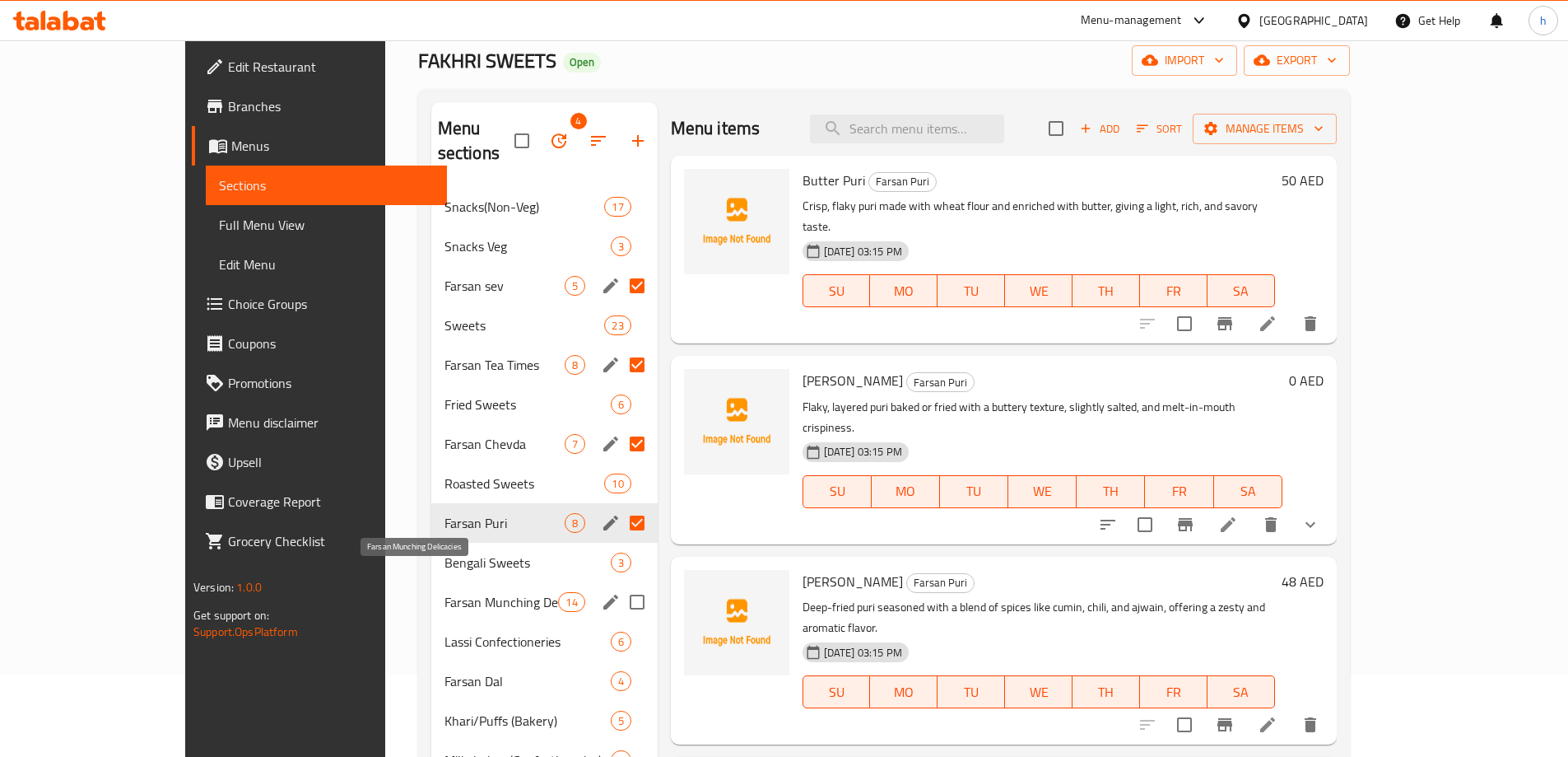
drag, startPoint x: 422, startPoint y: 577, endPoint x: 472, endPoint y: 589, distance: 51.4
click at [444, 592] on span "Farsan Munching Delicacies" at bounding box center [501, 601] width 115 height 20
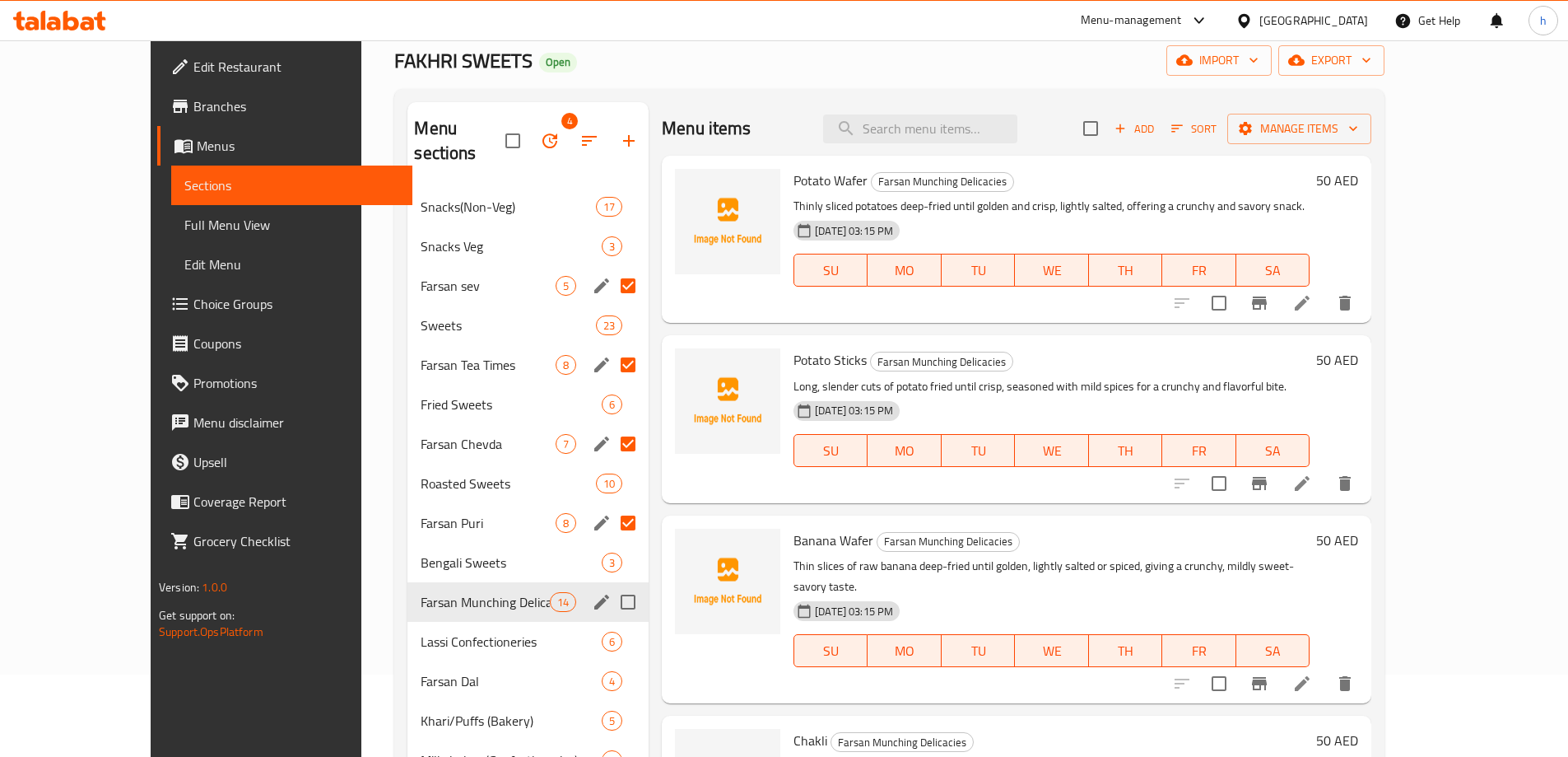
click at [610, 584] on input "Menu sections" at bounding box center [627, 601] width 35 height 35
checkbox input "true"
drag, startPoint x: 401, startPoint y: 655, endPoint x: 471, endPoint y: 666, distance: 70.9
click at [421, 671] on span "Farsan Dal" at bounding box center [488, 680] width 135 height 20
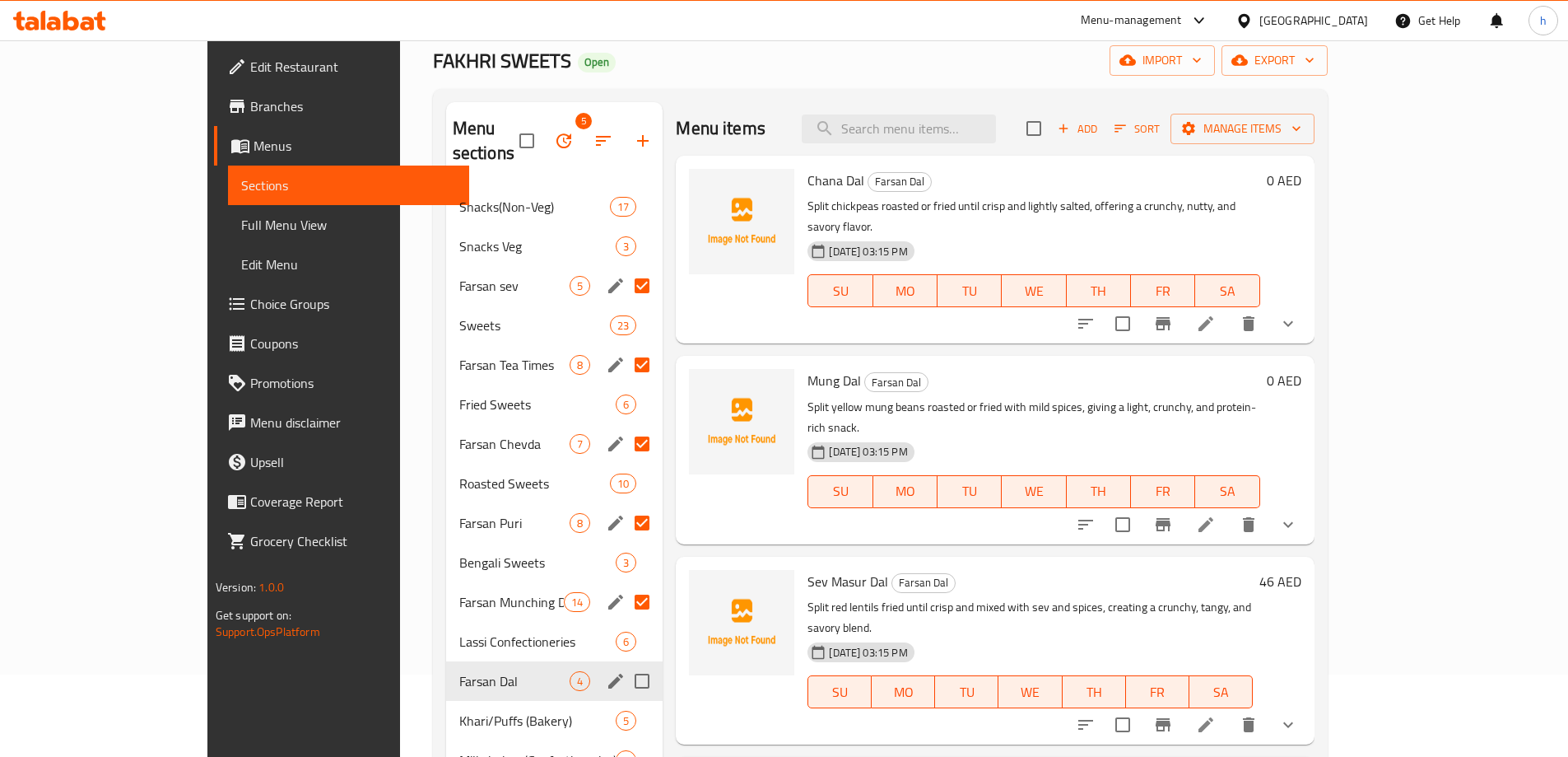
click at [624, 664] on input "Menu sections" at bounding box center [641, 680] width 35 height 35
checkbox input "true"
click at [554, 131] on icon "button" at bounding box center [564, 140] width 20 height 20
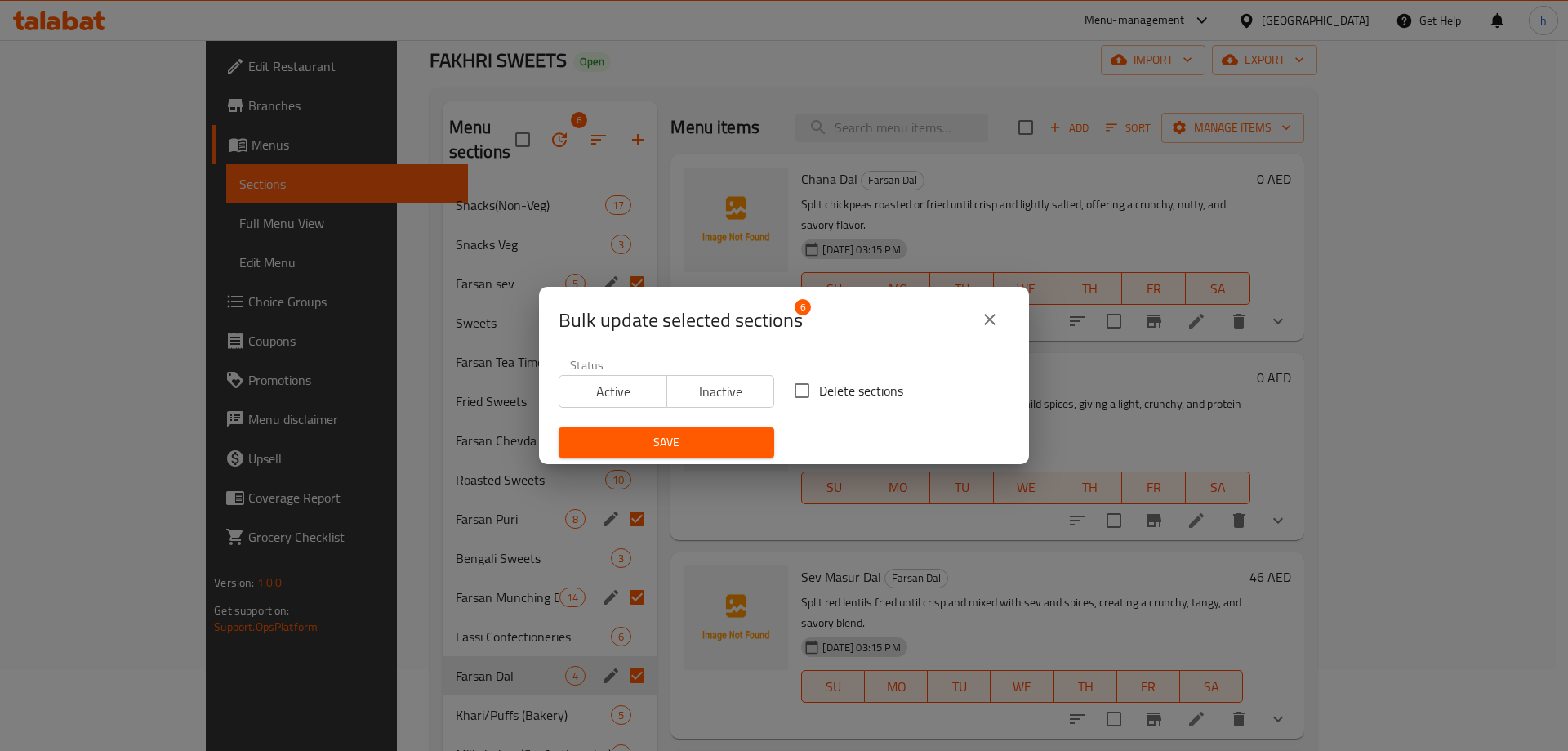
click at [820, 398] on span "Delete sections" at bounding box center [861, 390] width 84 height 19
click at [819, 398] on input "Delete sections" at bounding box center [802, 390] width 34 height 34
checkbox input "true"
click at [665, 446] on span "Save" at bounding box center [666, 443] width 190 height 20
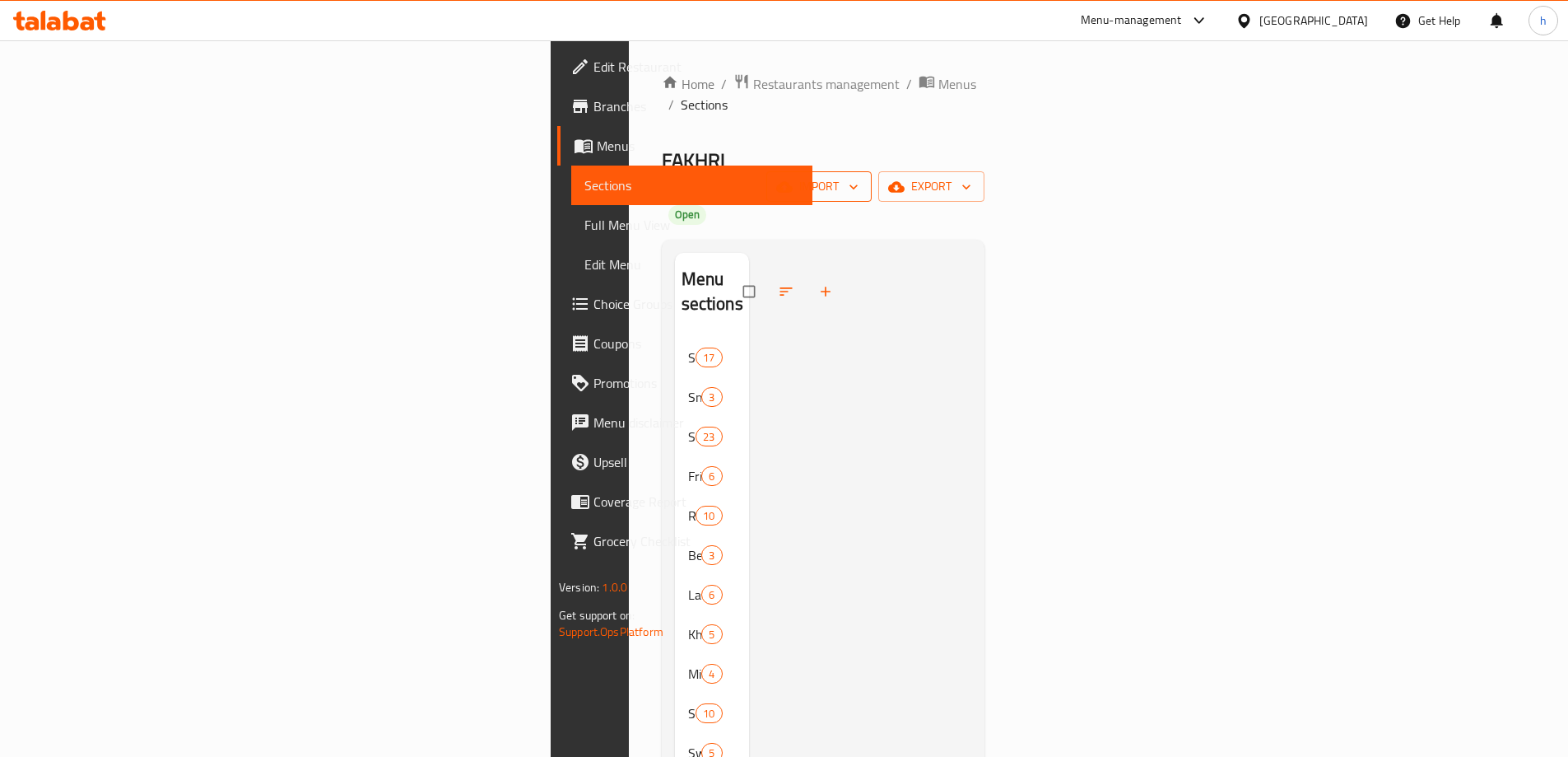
click at [859, 176] on span "import" at bounding box center [819, 187] width 79 height 21
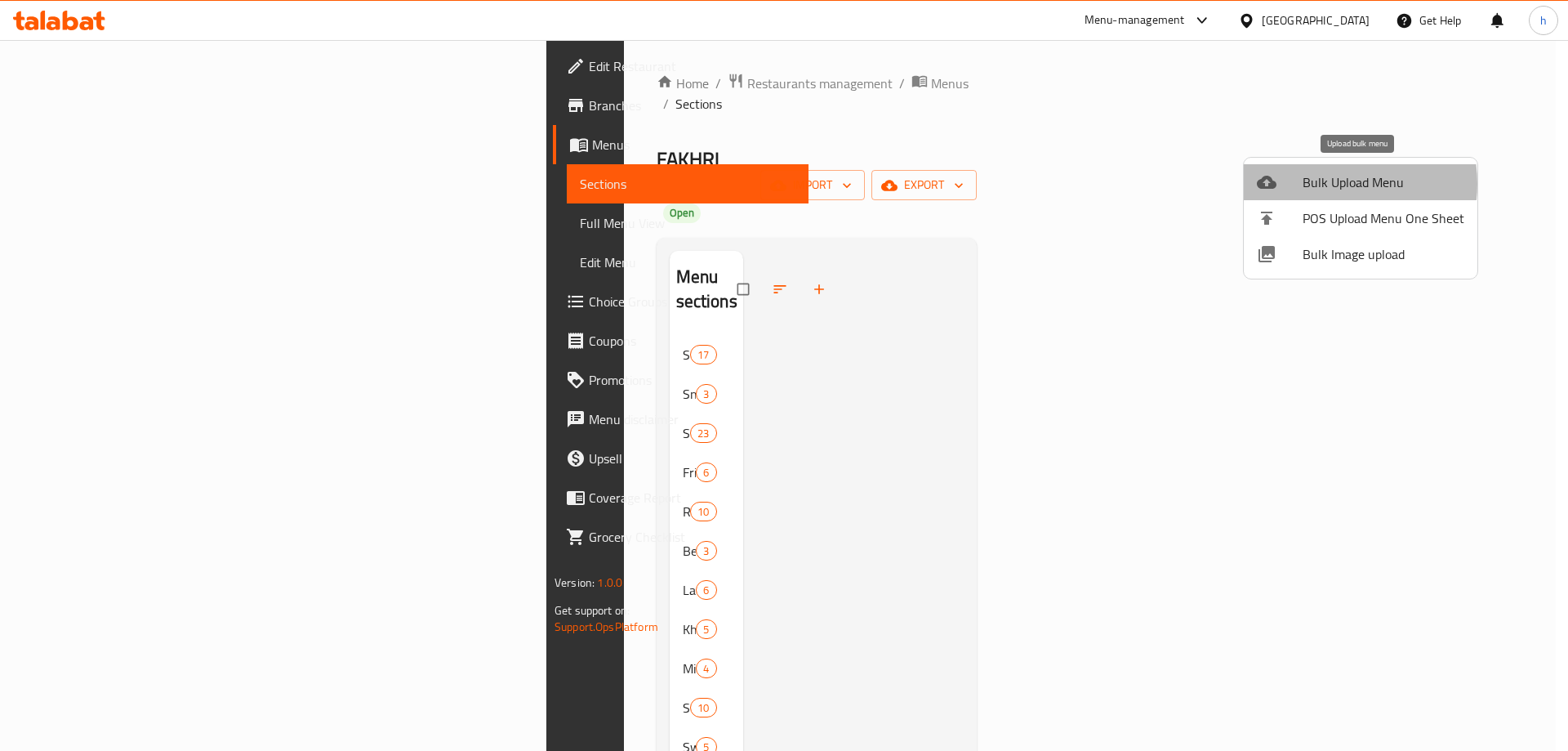
click at [1325, 183] on span "Bulk Upload Menu" at bounding box center [1383, 181] width 162 height 19
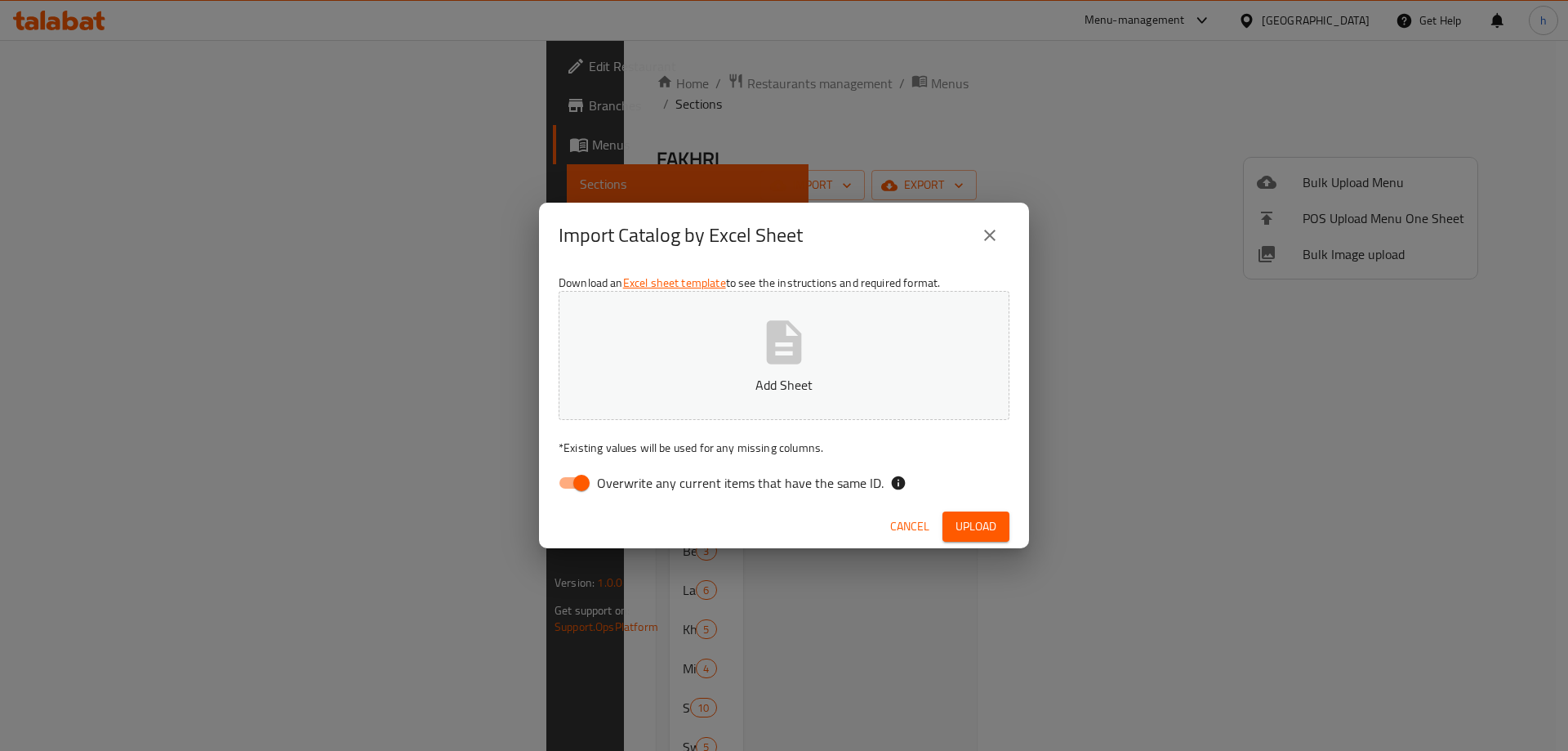
click at [576, 482] on input "Overwrite any current items that have the same ID." at bounding box center [581, 483] width 93 height 31
checkbox input "false"
click at [979, 522] on span "Upload" at bounding box center [976, 526] width 41 height 20
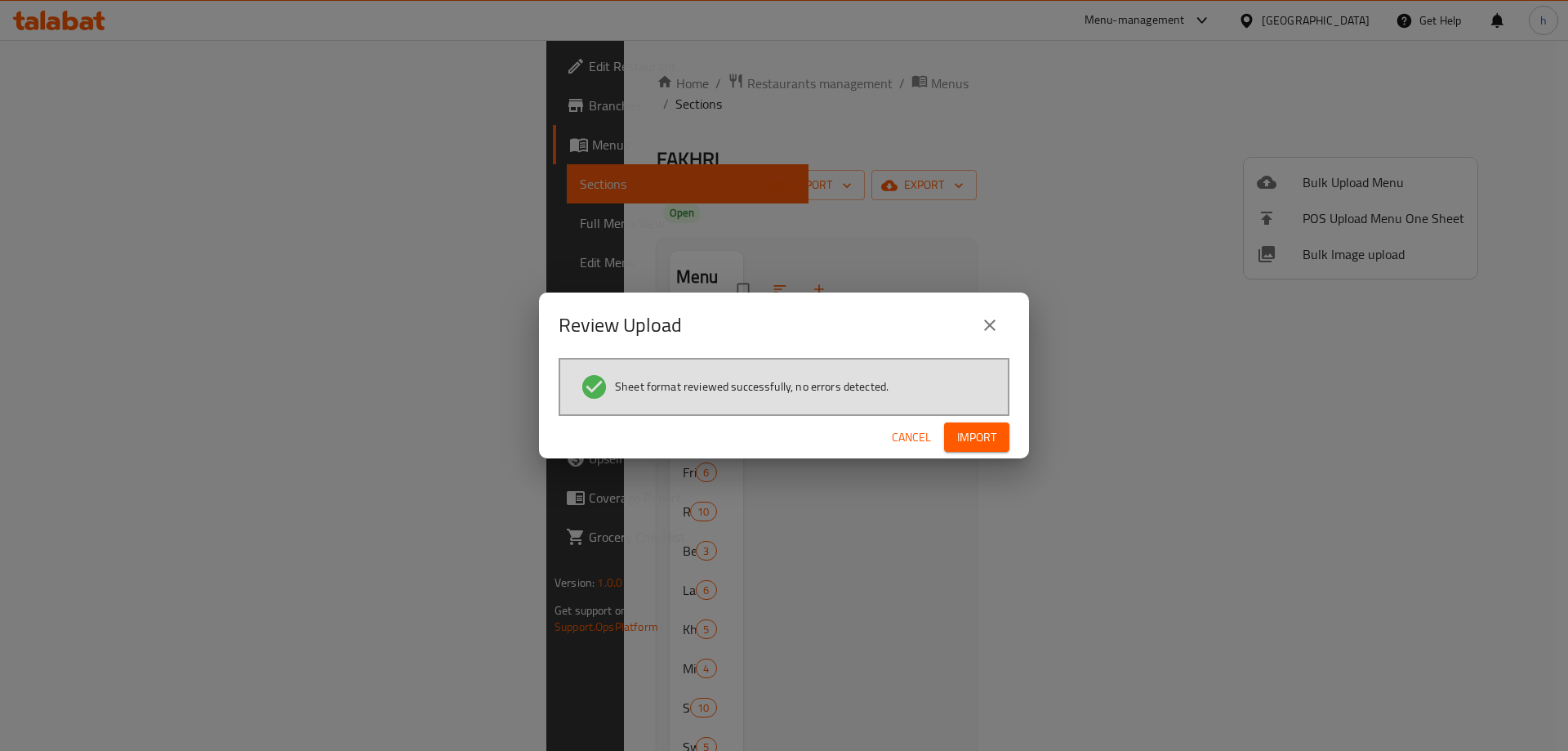
click at [972, 438] on span "Import" at bounding box center [977, 437] width 39 height 20
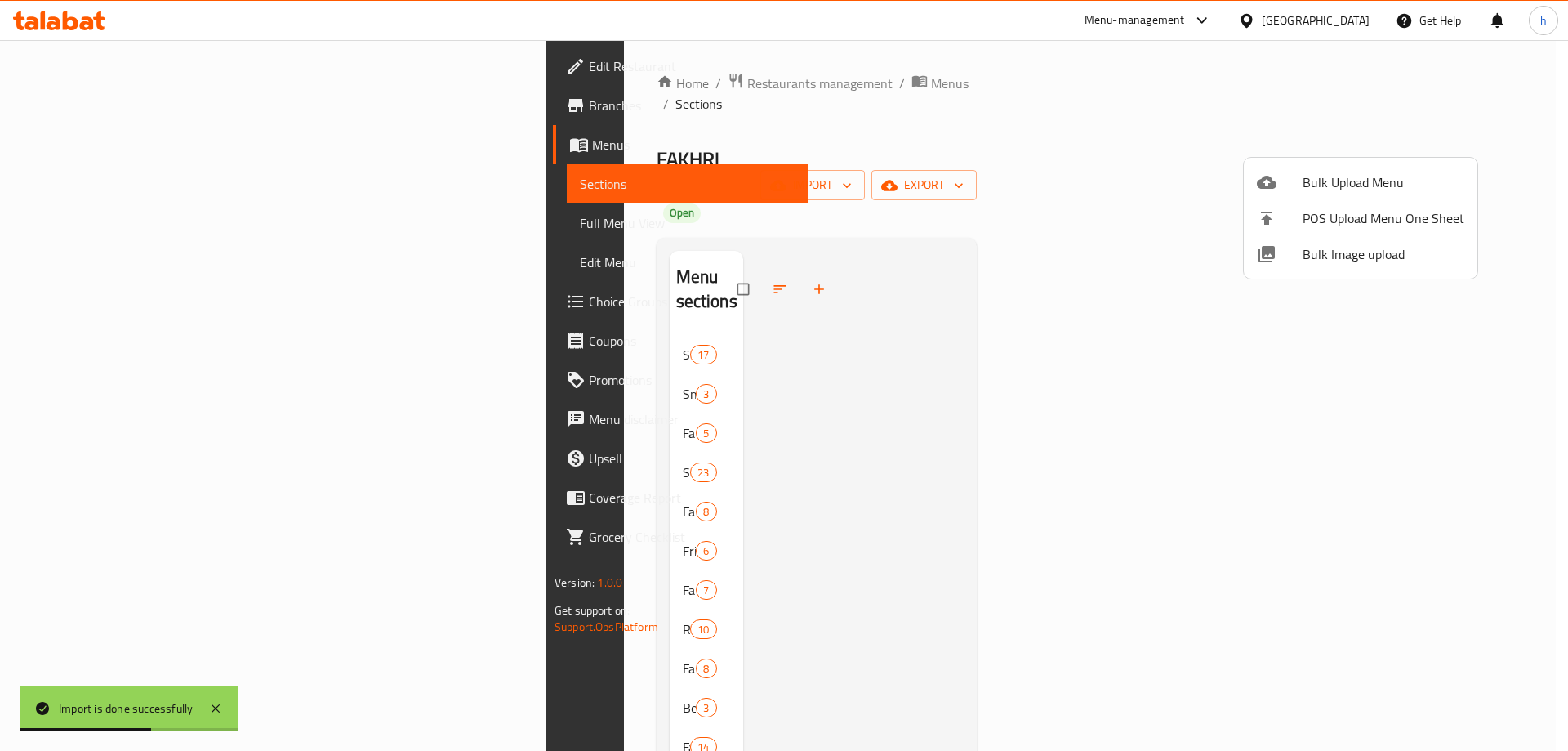
click at [834, 318] on div at bounding box center [784, 375] width 1568 height 751
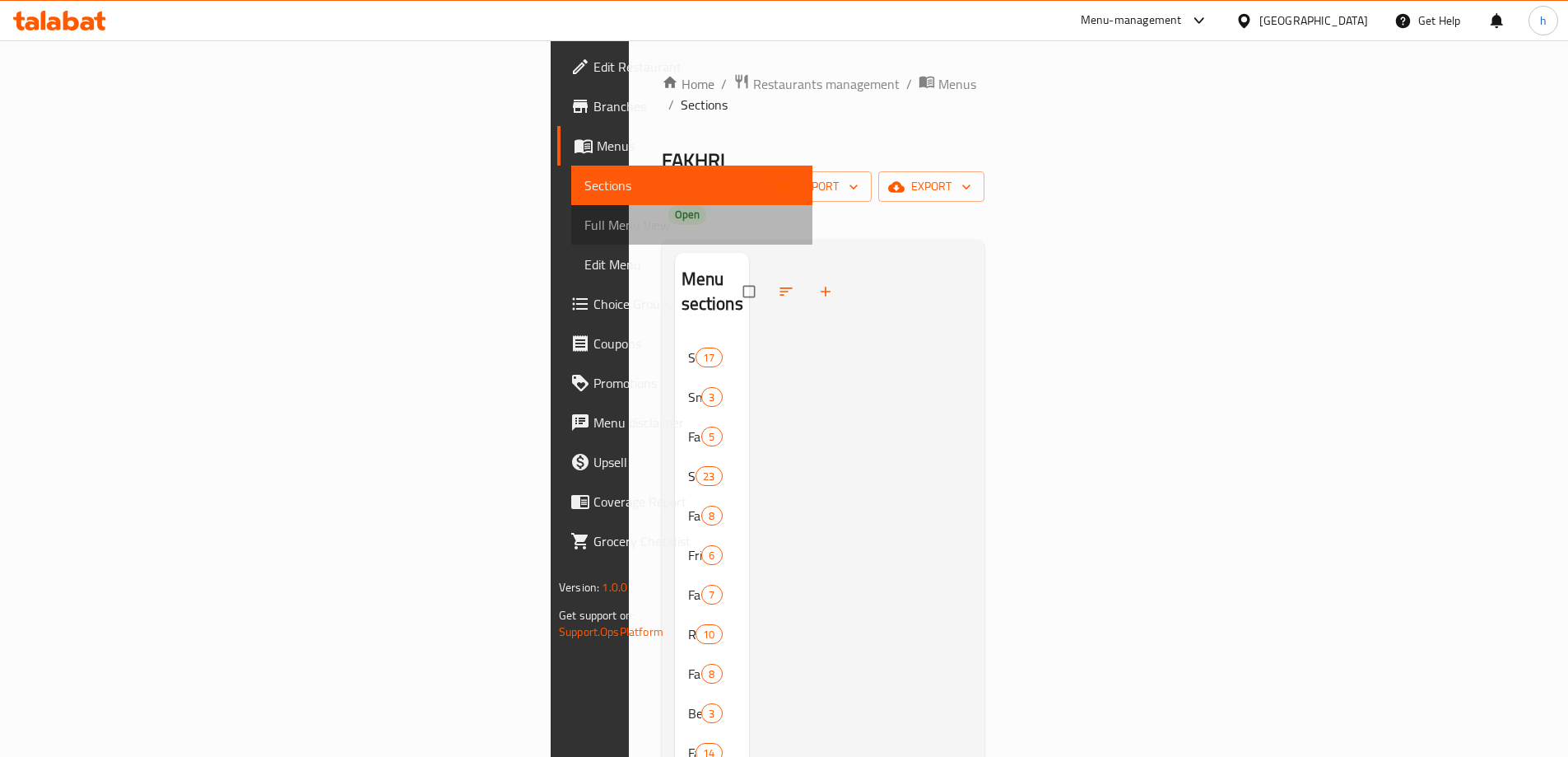
click at [584, 219] on span "Full Menu View" at bounding box center [692, 224] width 215 height 20
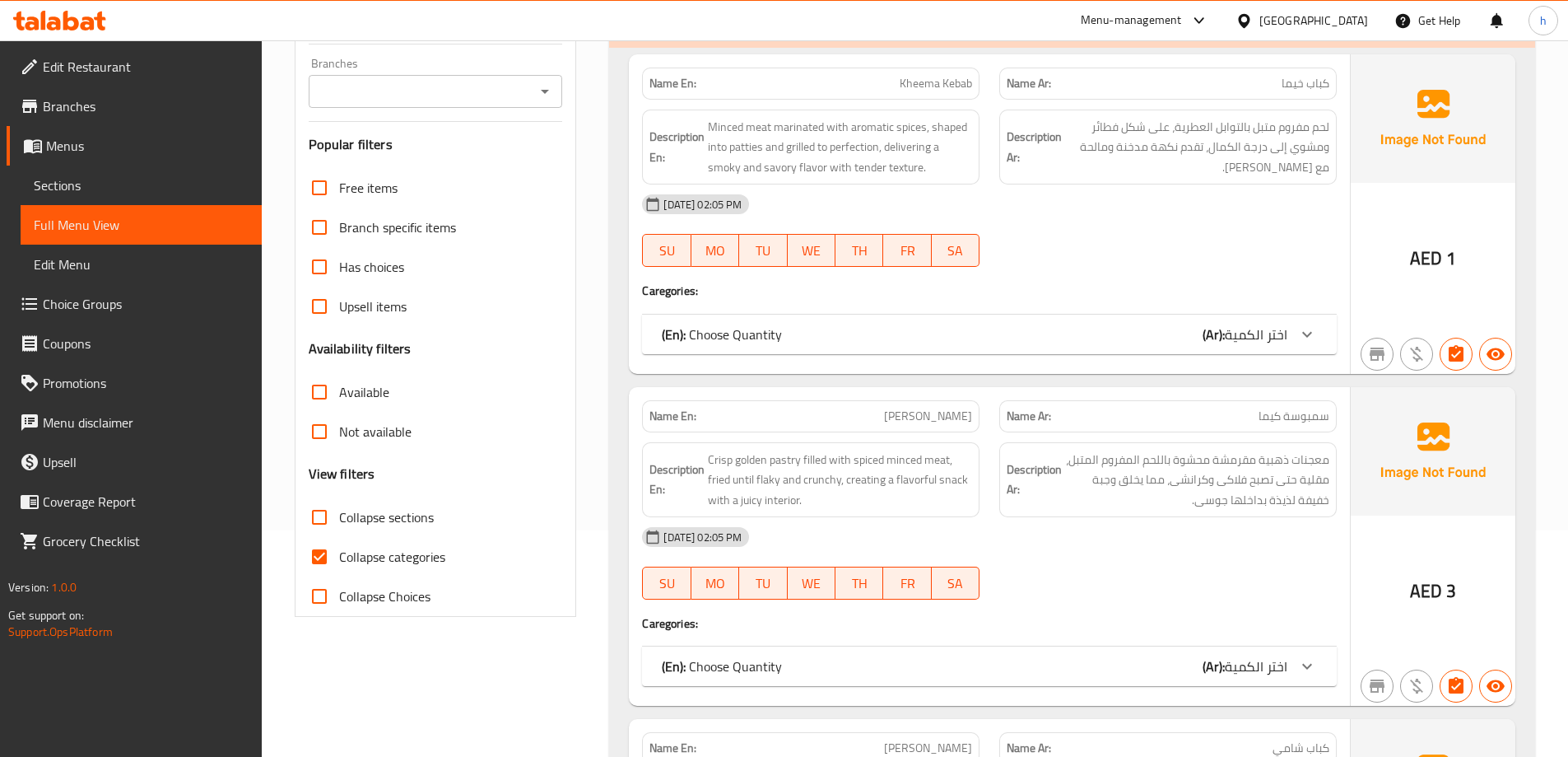
scroll to position [412, 0]
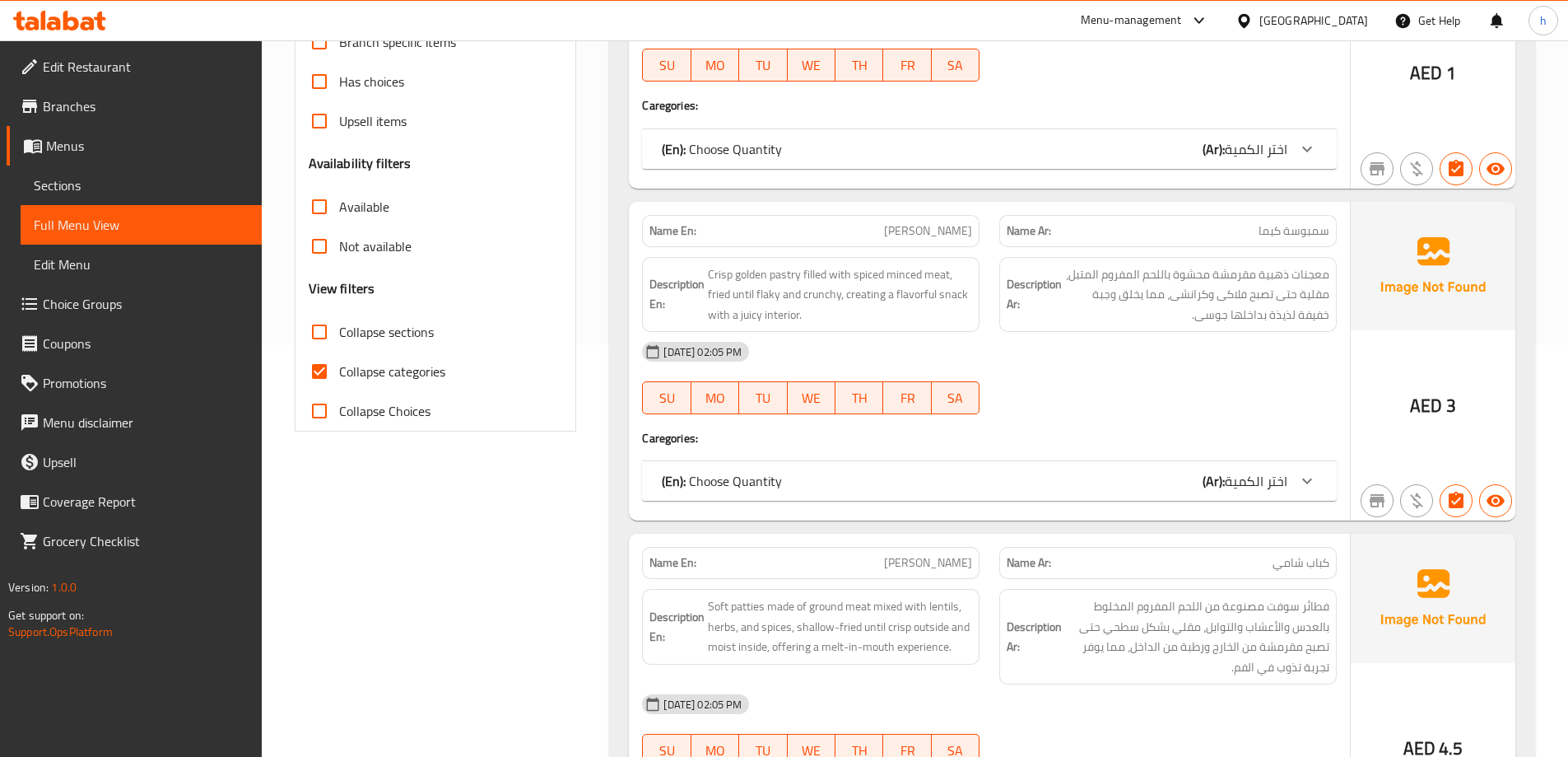
click at [314, 373] on input "Collapse categories" at bounding box center [319, 371] width 39 height 39
checkbox input "false"
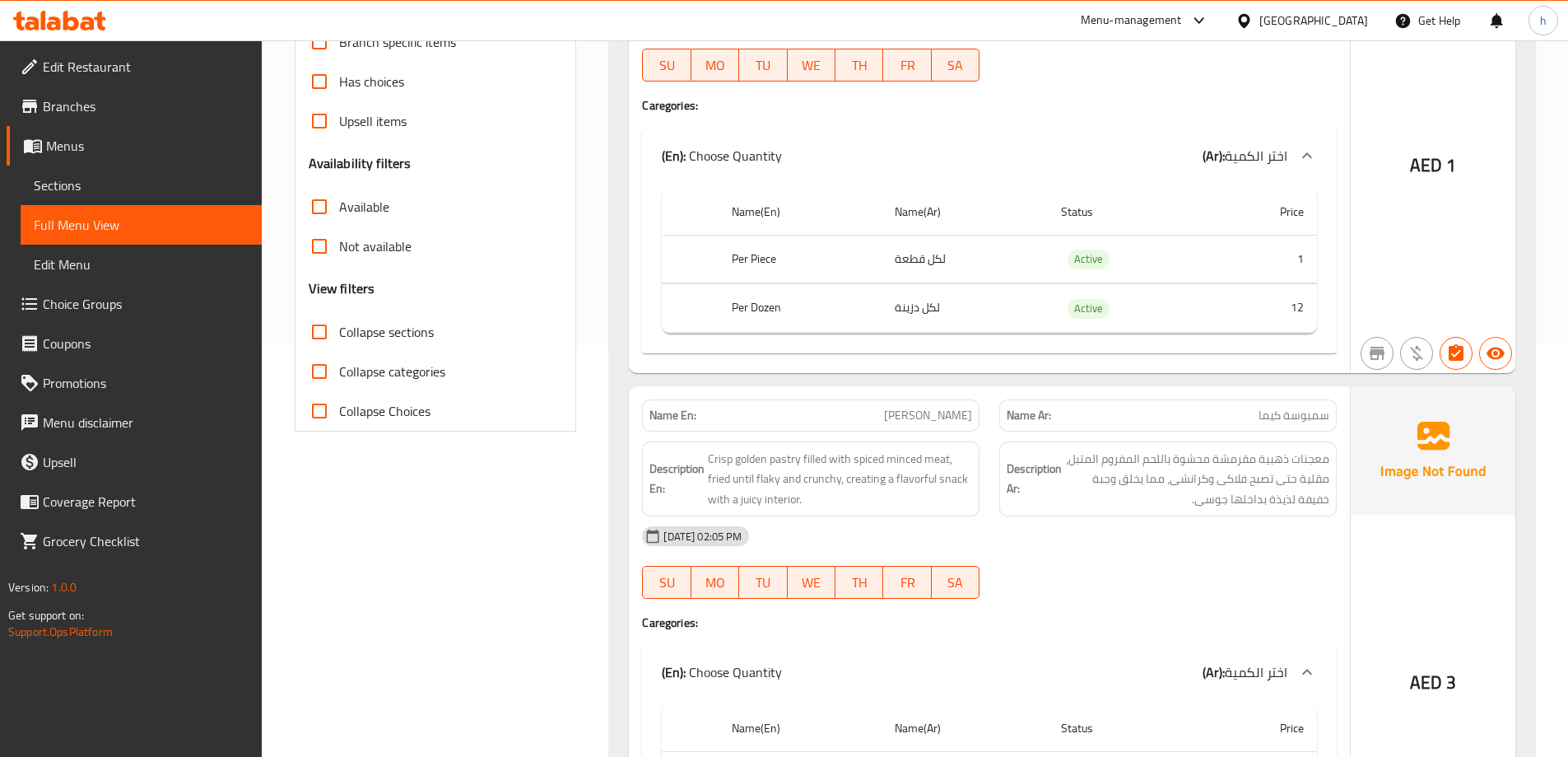
click at [323, 335] on input "Collapse sections" at bounding box center [319, 331] width 39 height 39
checkbox input "true"
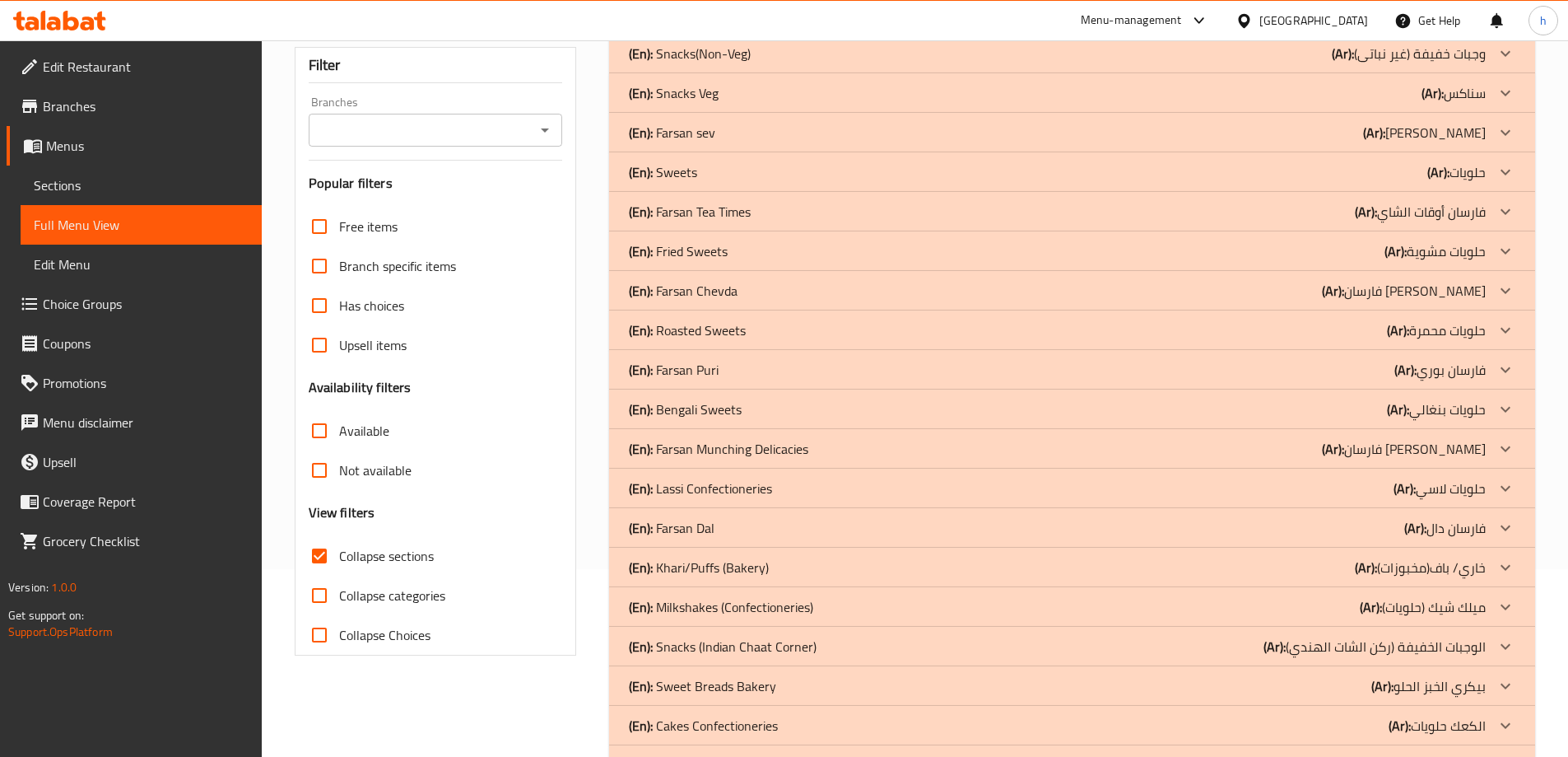
scroll to position [82, 0]
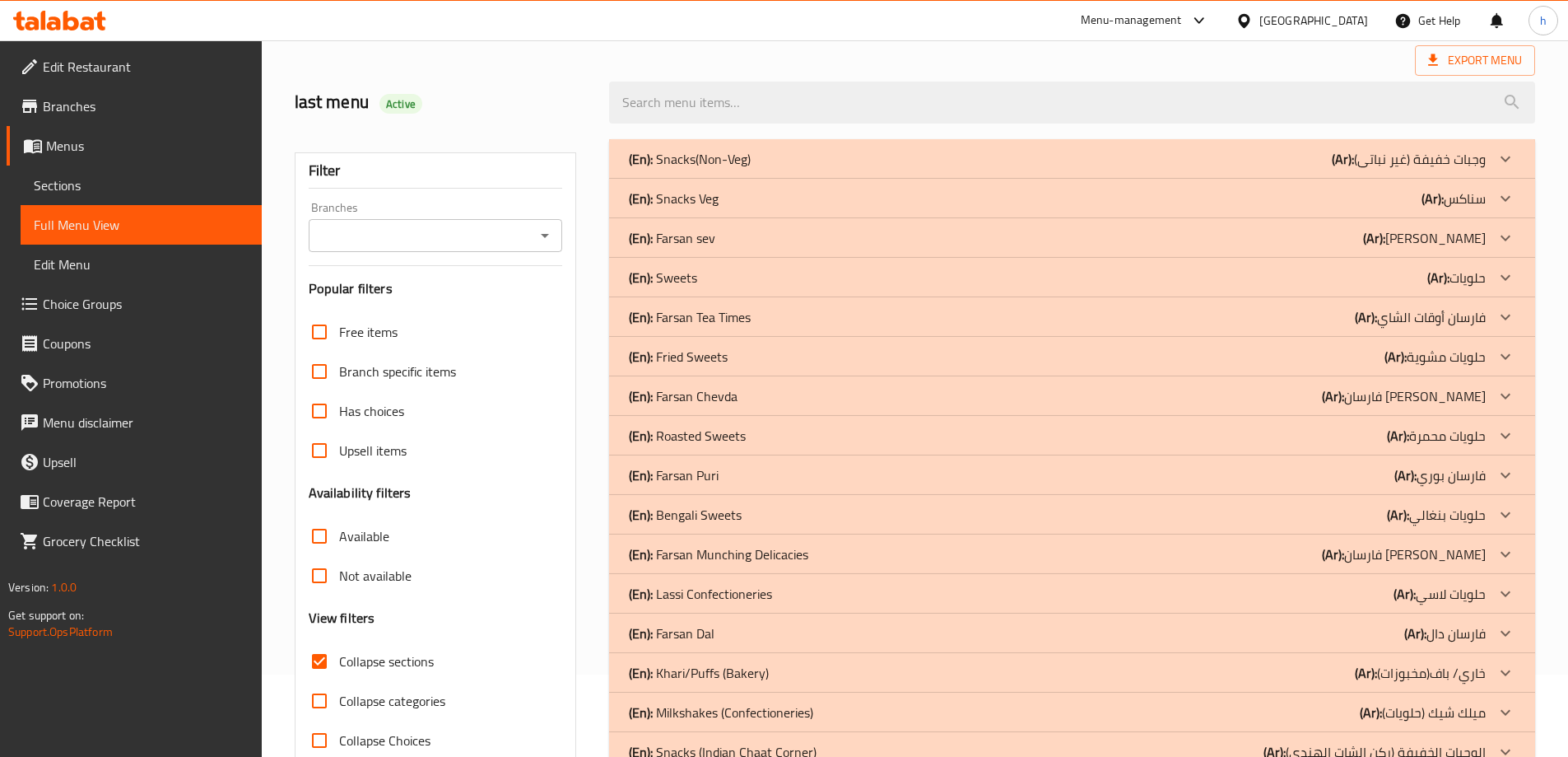
click at [686, 244] on p "(En): Farsan sev" at bounding box center [672, 237] width 87 height 20
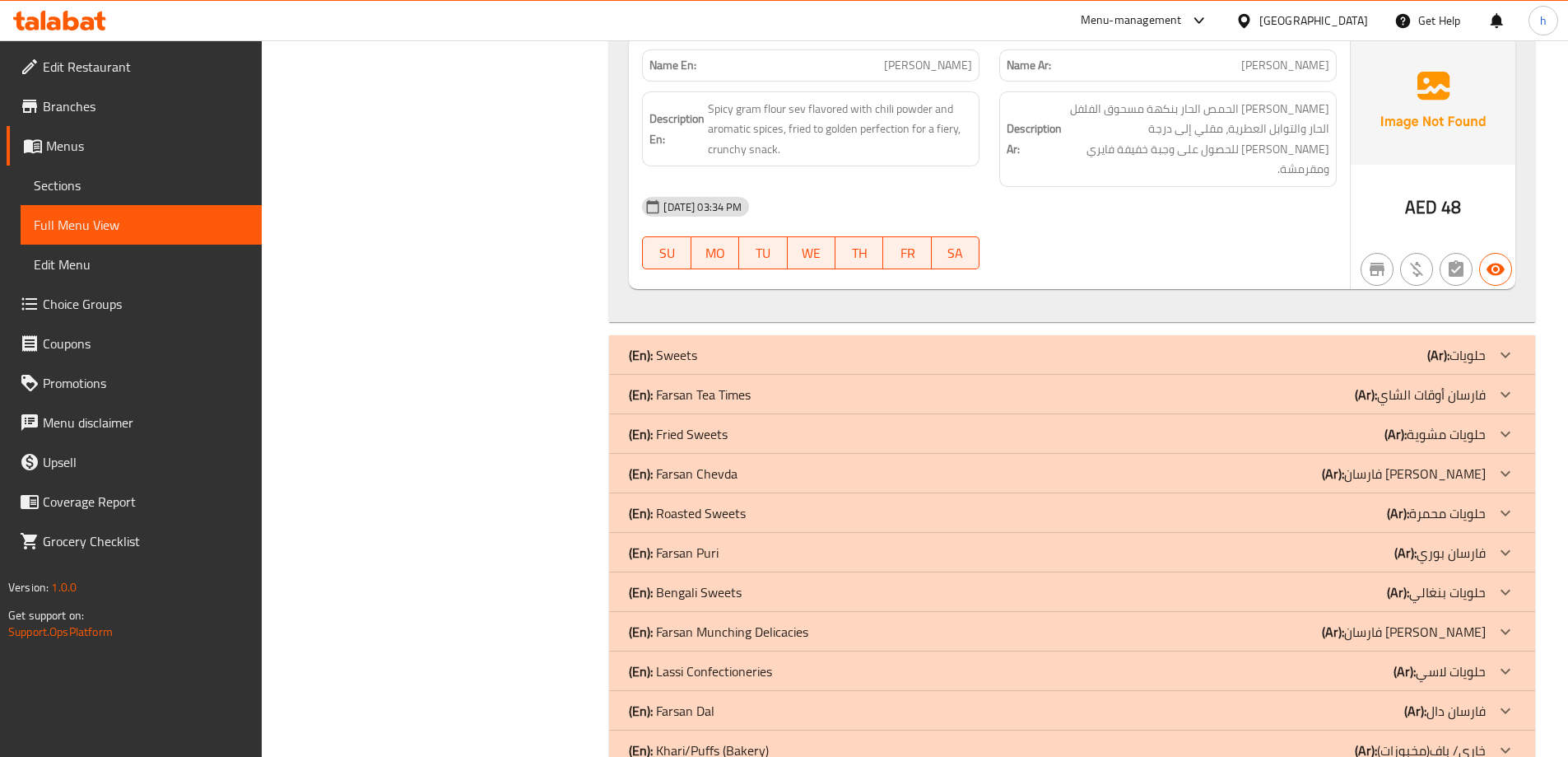
scroll to position [1482, 0]
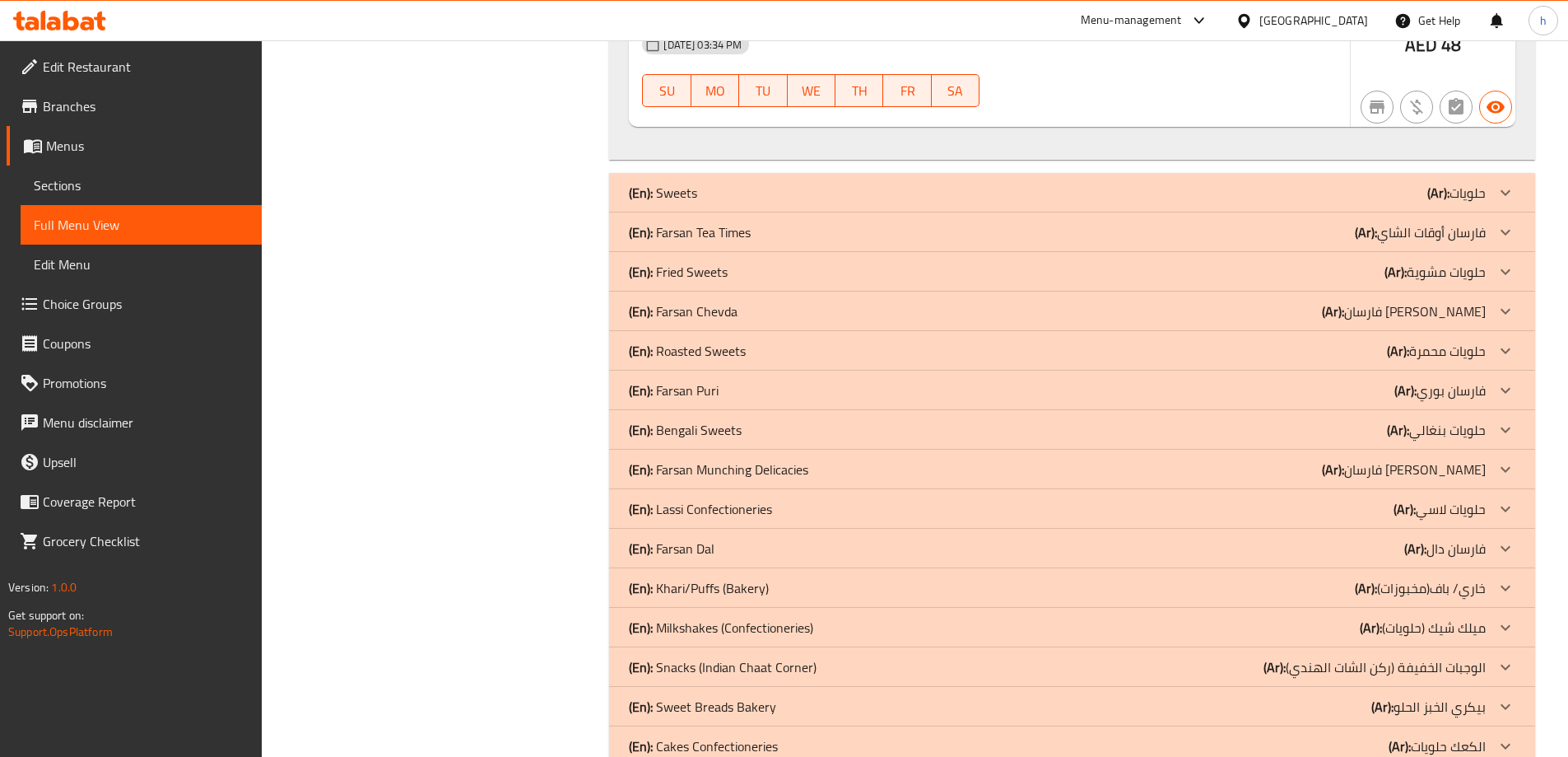
drag, startPoint x: 660, startPoint y: 206, endPoint x: 640, endPoint y: 223, distance: 26.2
click at [660, 222] on p "(En): Farsan Tea Times" at bounding box center [690, 231] width 122 height 20
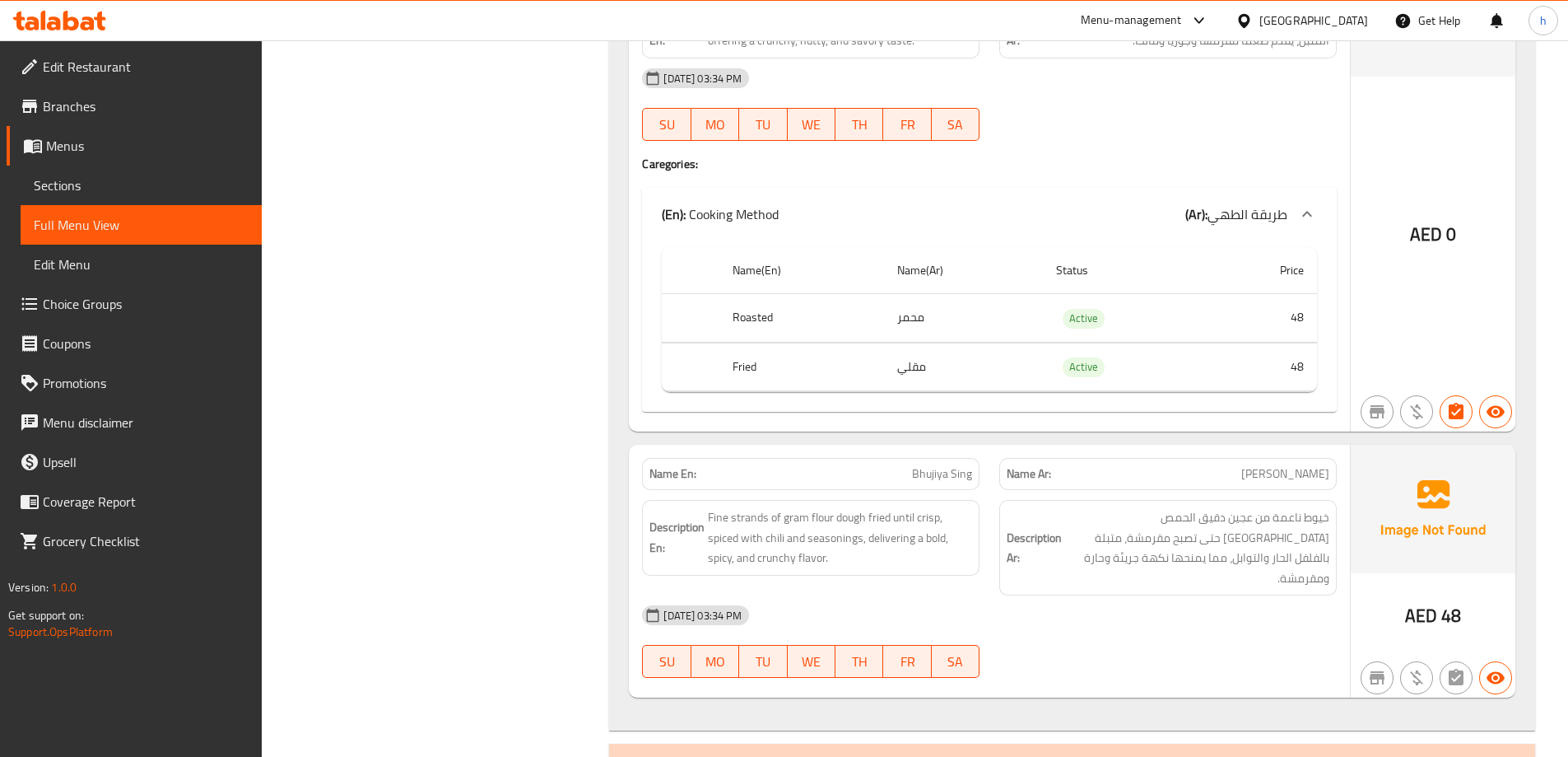
scroll to position [3623, 0]
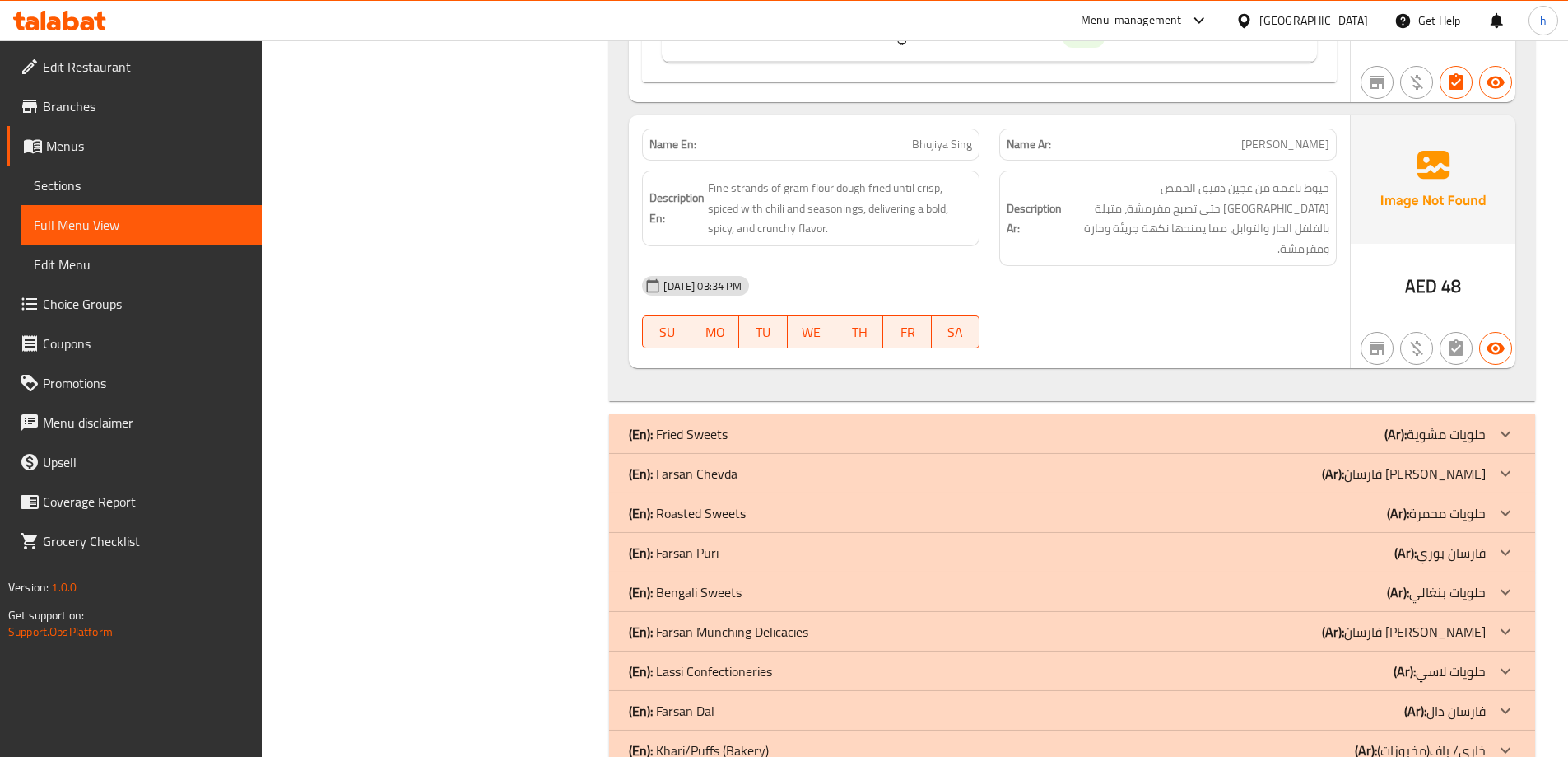
click at [719, 464] on p "(En): Farsan Chevda" at bounding box center [683, 473] width 108 height 20
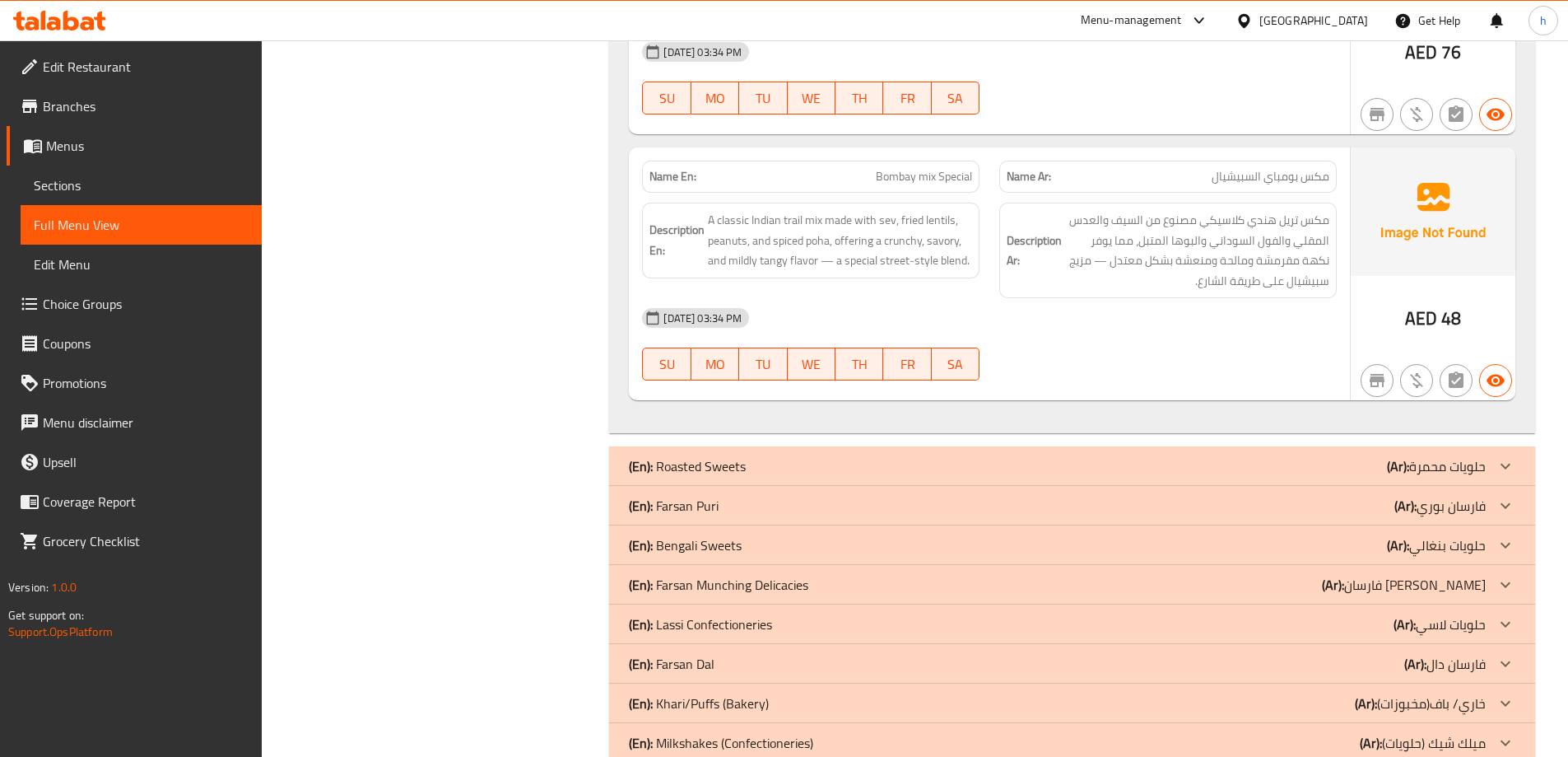
scroll to position [5681, 0]
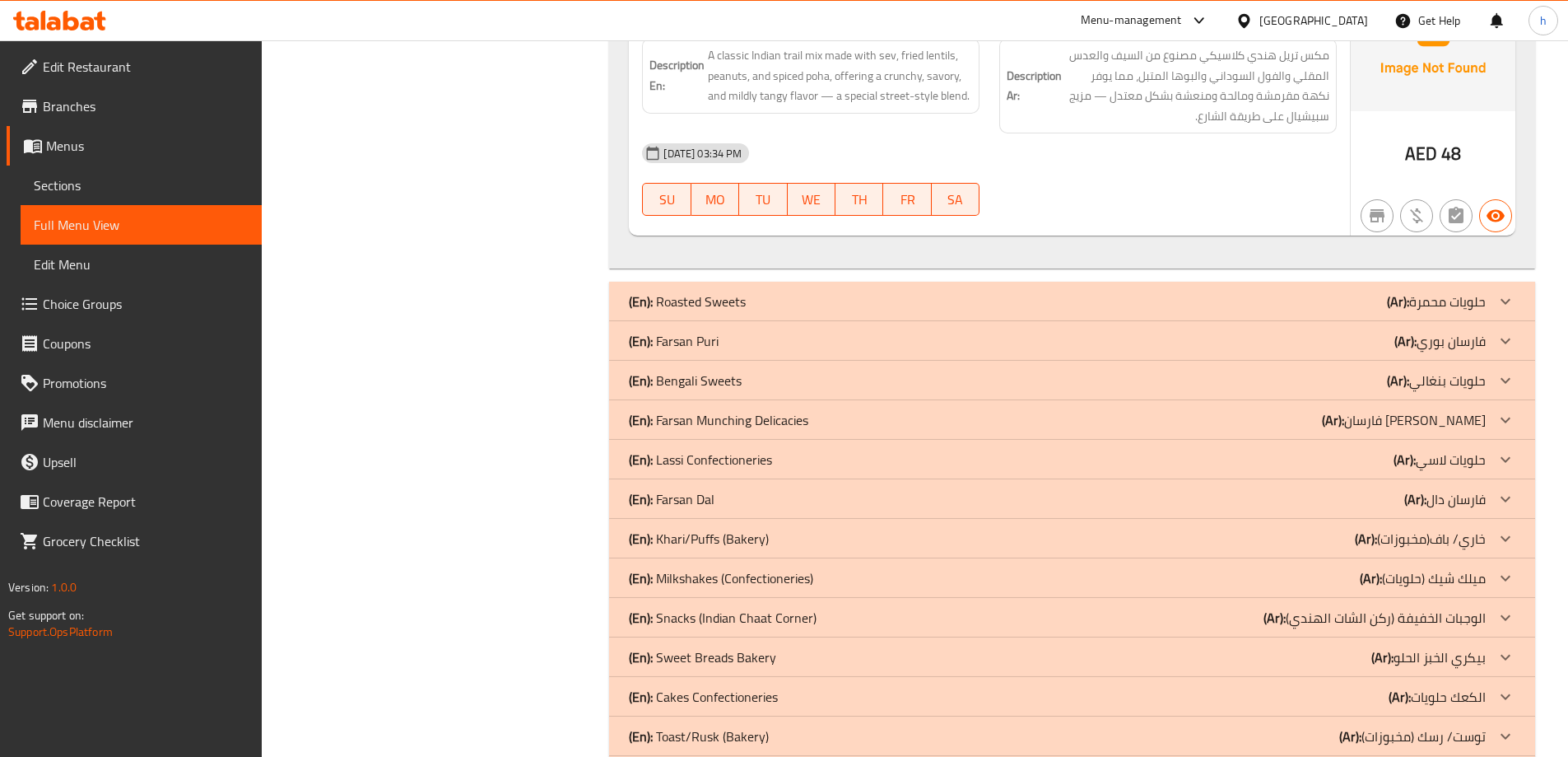
click at [682, 331] on p "(En): [PERSON_NAME]" at bounding box center [674, 341] width 90 height 20
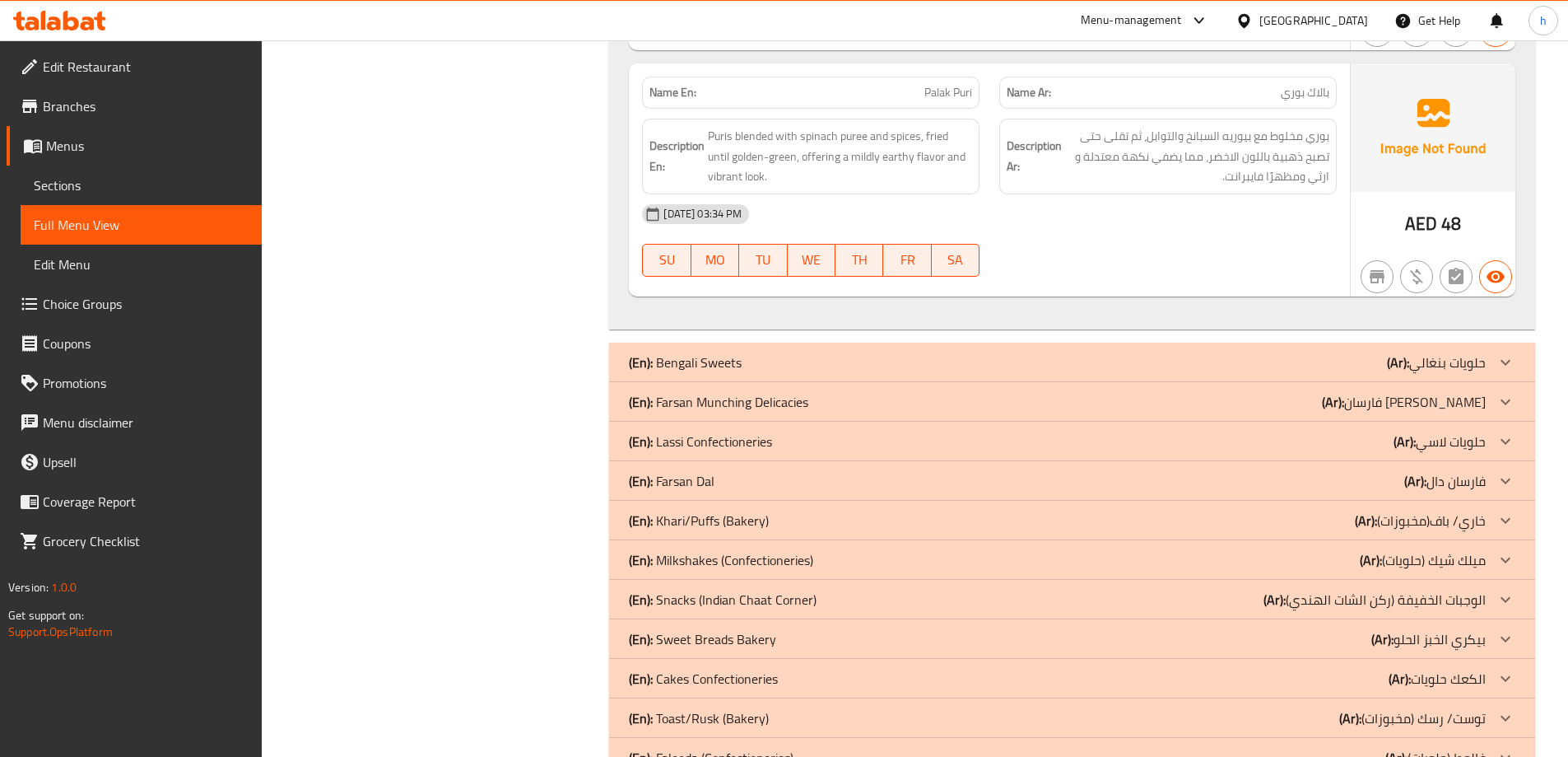
scroll to position [8404, 0]
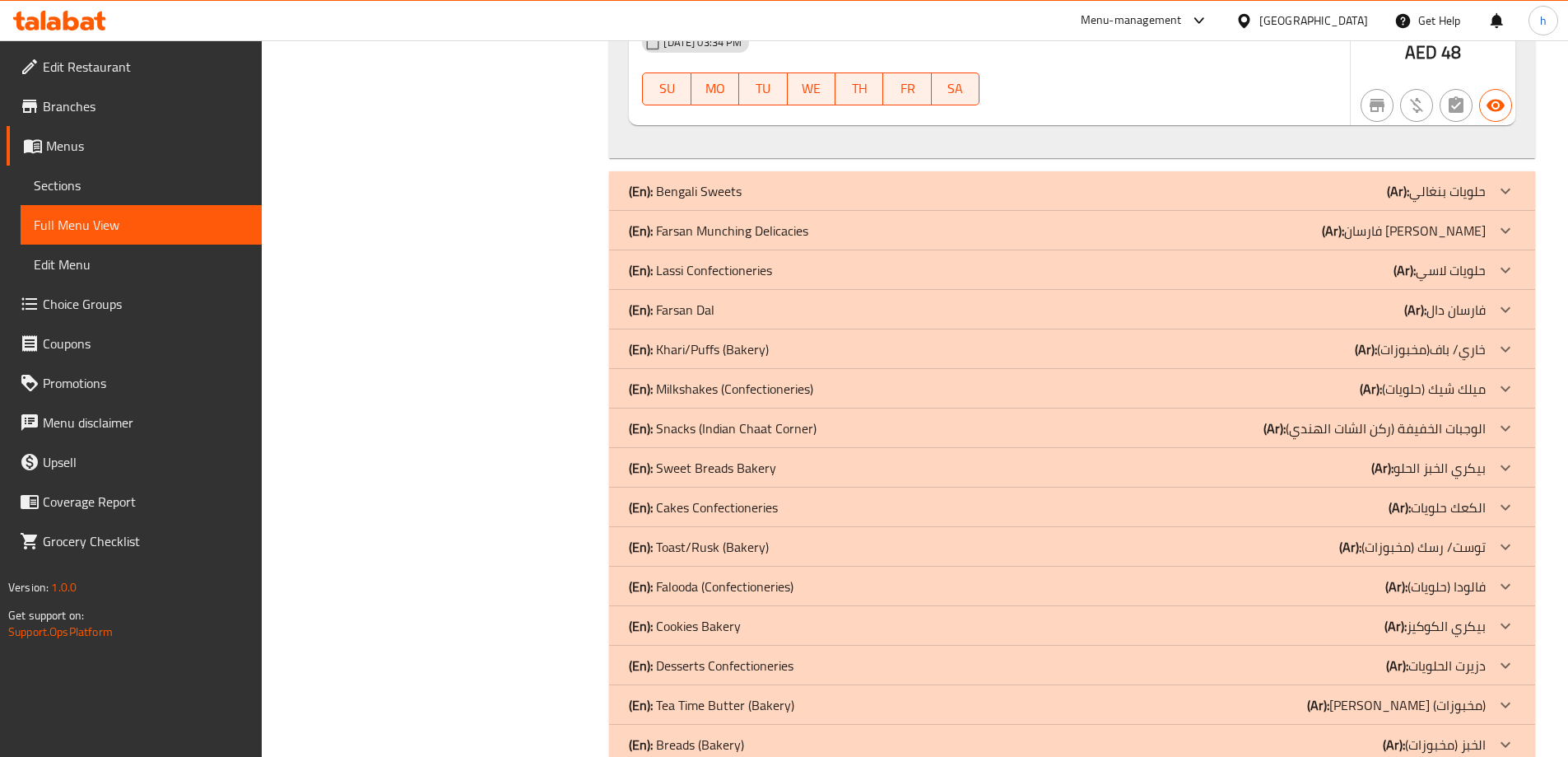
click at [647, 218] on b "(En):" at bounding box center [641, 231] width 24 height 24
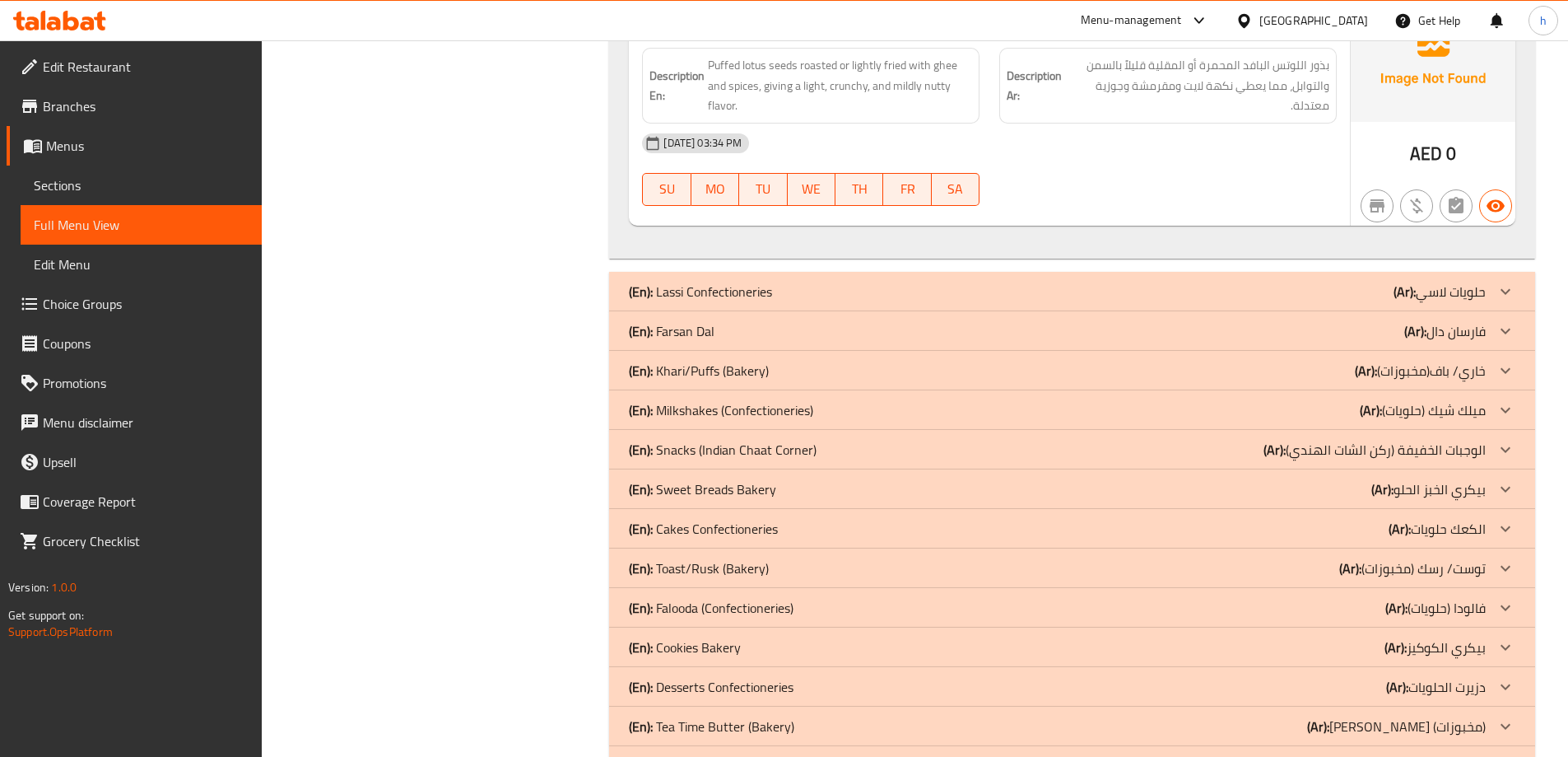
scroll to position [12792, 0]
click at [671, 320] on p "(En): [PERSON_NAME]" at bounding box center [672, 329] width 86 height 20
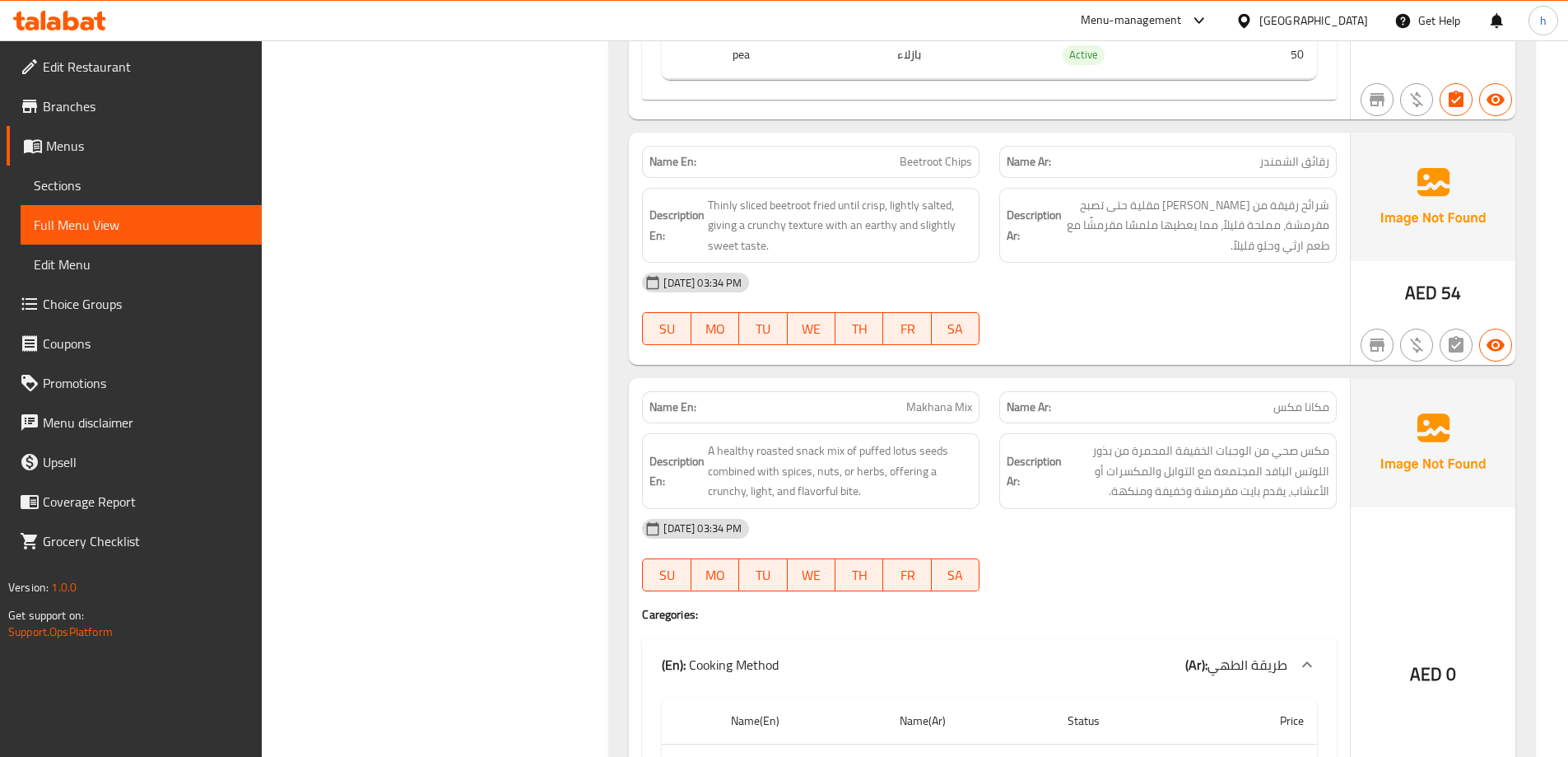
scroll to position [11146, 0]
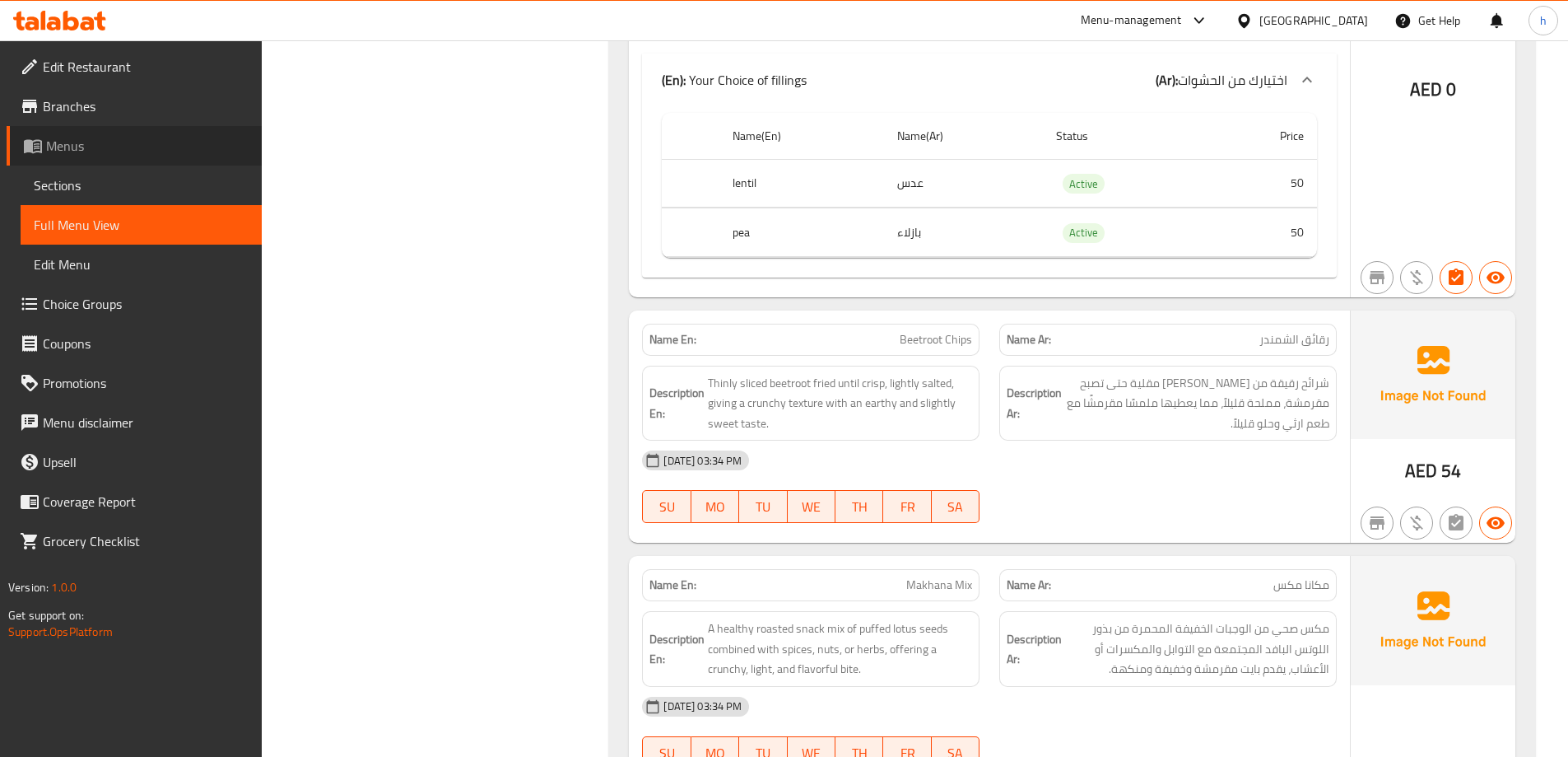
click at [53, 147] on span "Menus" at bounding box center [147, 146] width 203 height 20
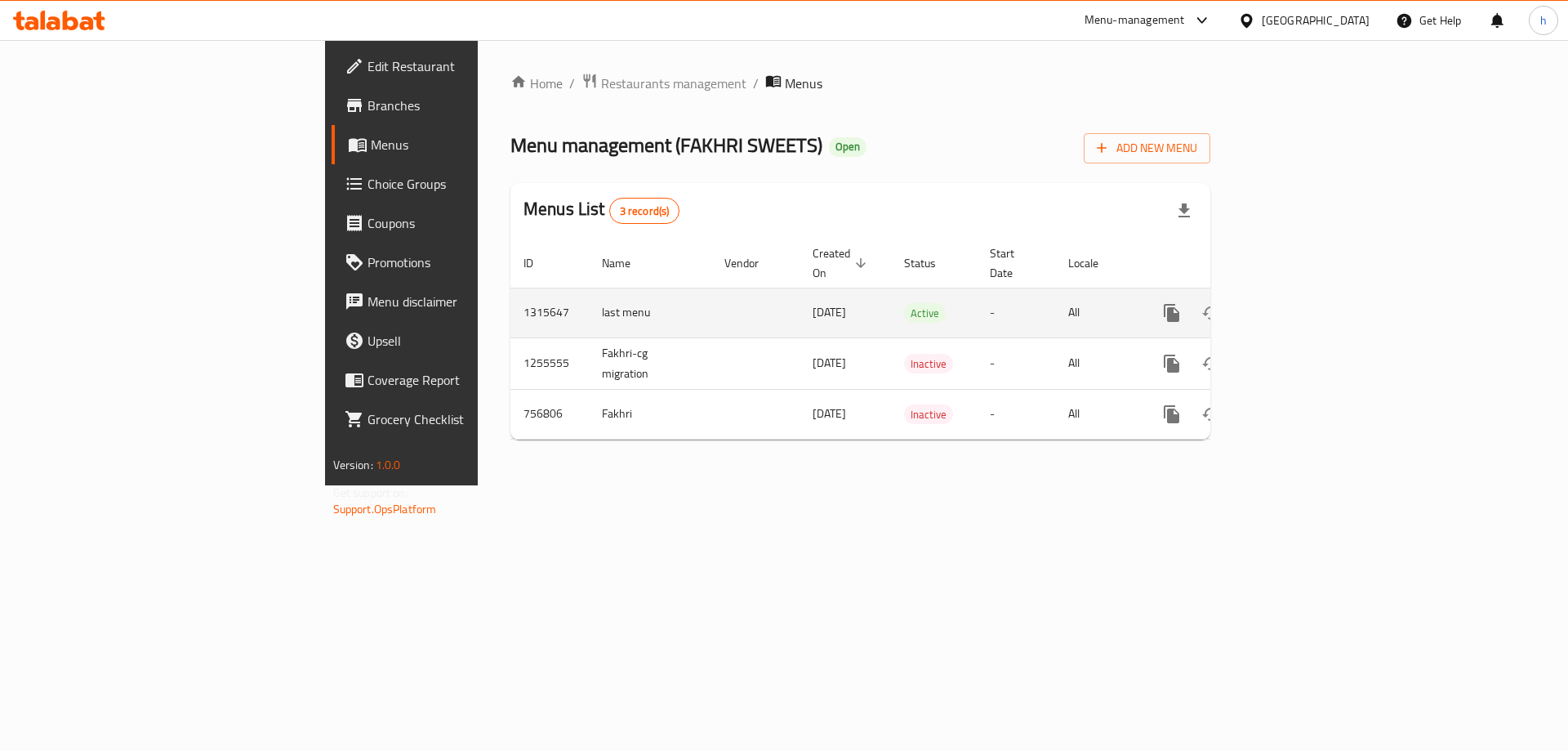
click at [1297, 306] on icon "enhanced table" at bounding box center [1289, 313] width 15 height 15
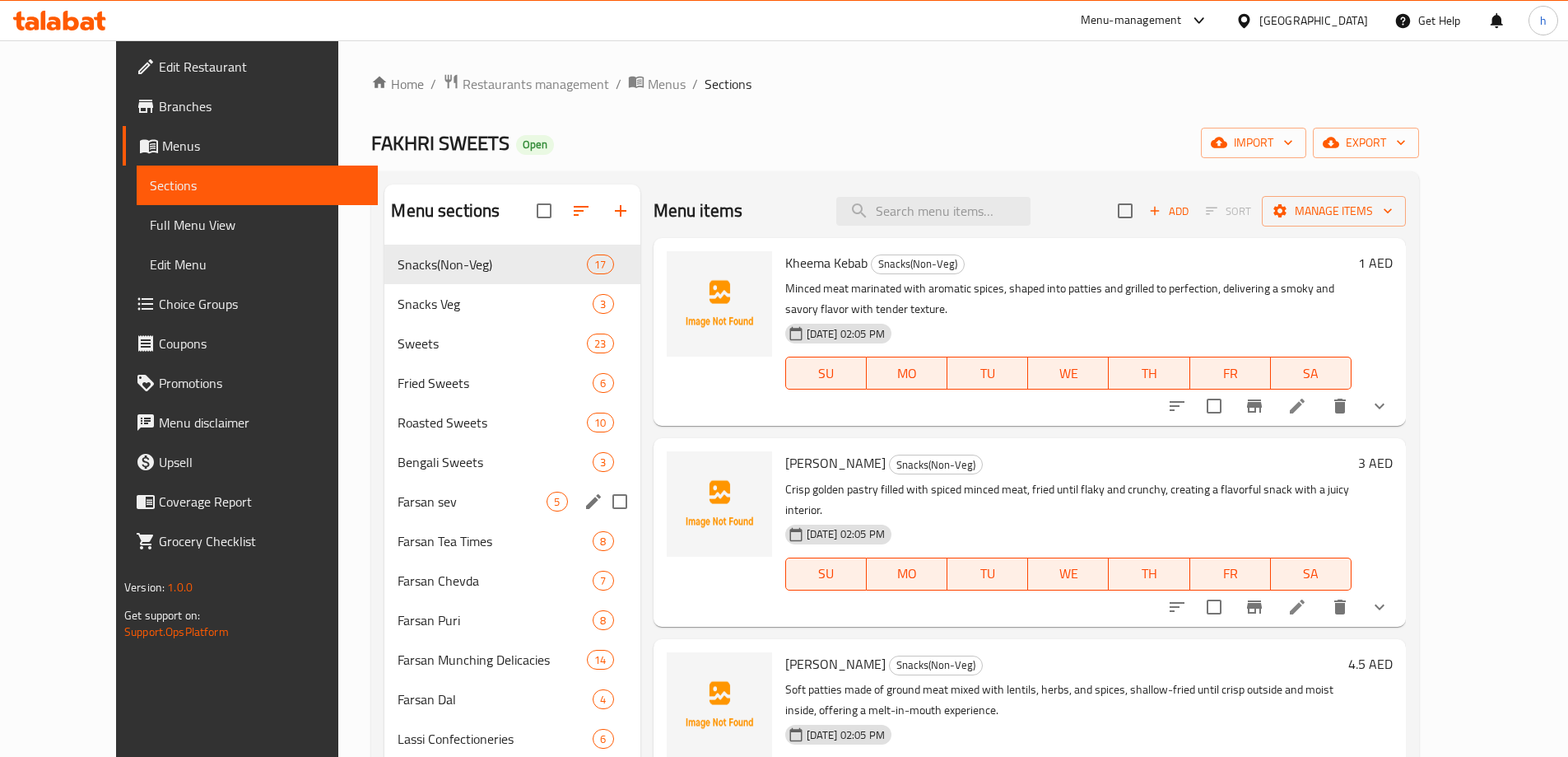
click at [603, 506] on input "Menu sections" at bounding box center [620, 501] width 35 height 35
checkbox input "true"
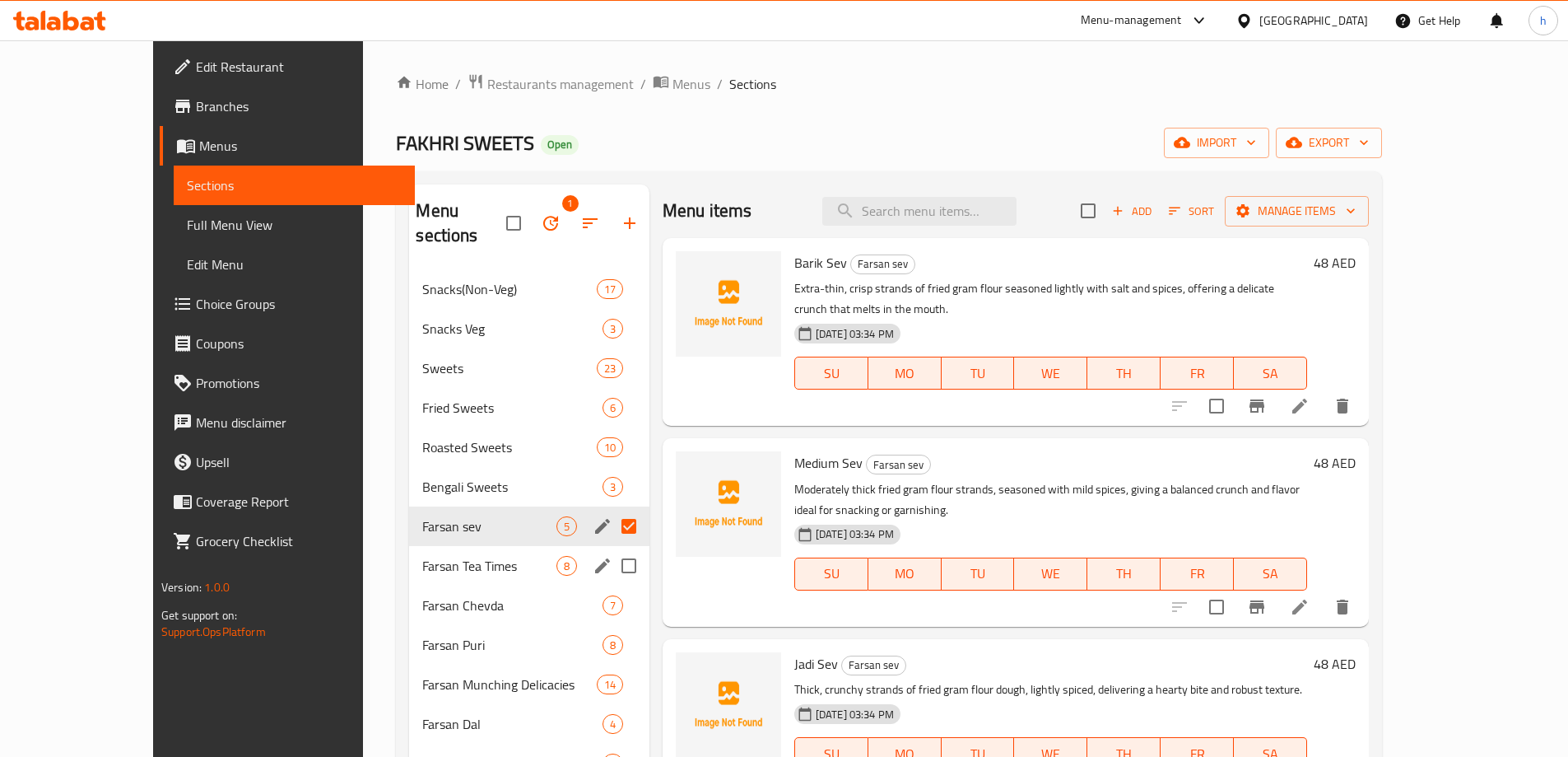
drag, startPoint x: 590, startPoint y: 540, endPoint x: 566, endPoint y: 540, distance: 24.0
click at [611, 548] on input "Menu sections" at bounding box center [628, 565] width 35 height 35
checkbox input "true"
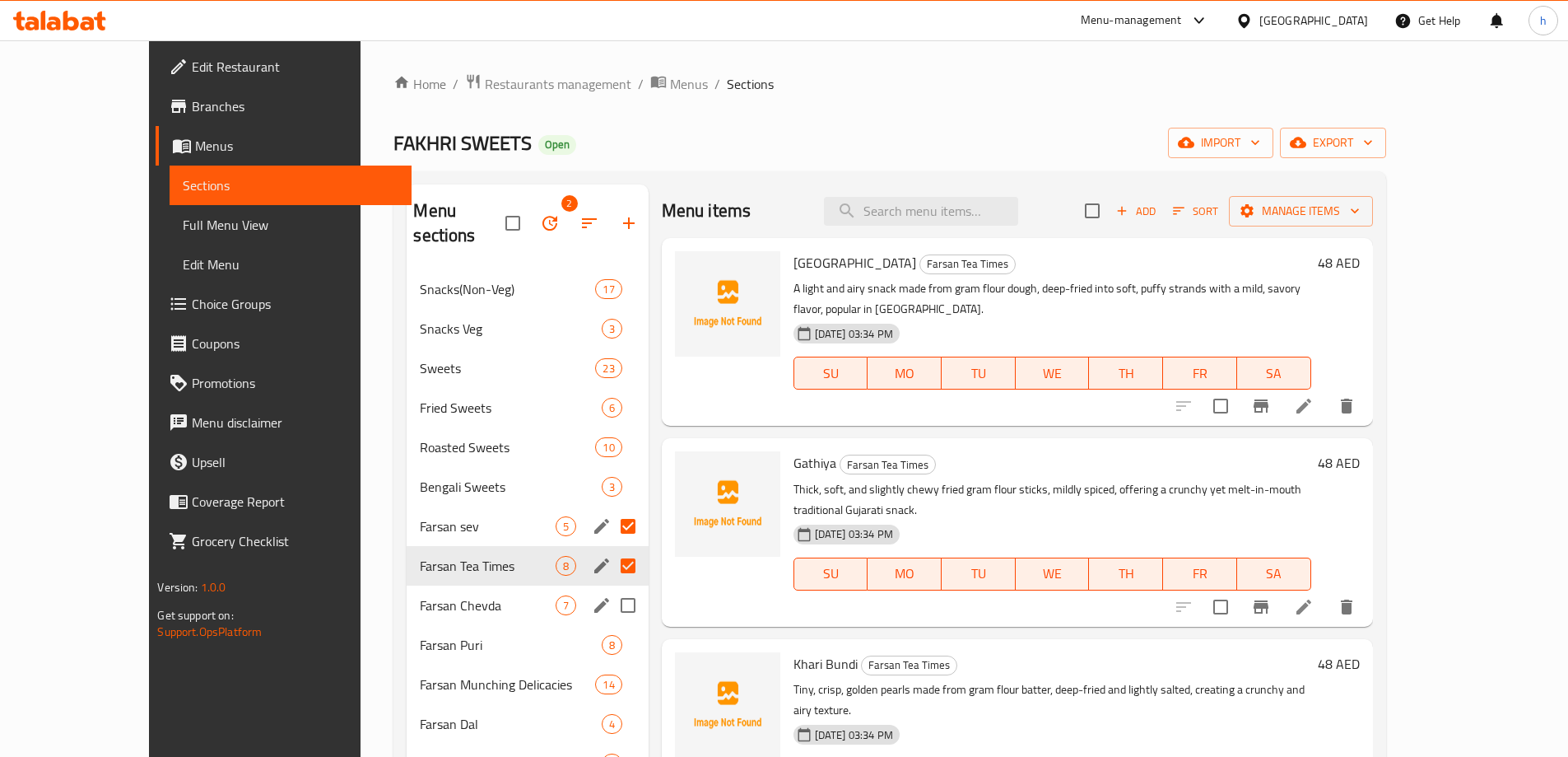
click at [610, 588] on input "Menu sections" at bounding box center [627, 605] width 35 height 35
checkbox input "true"
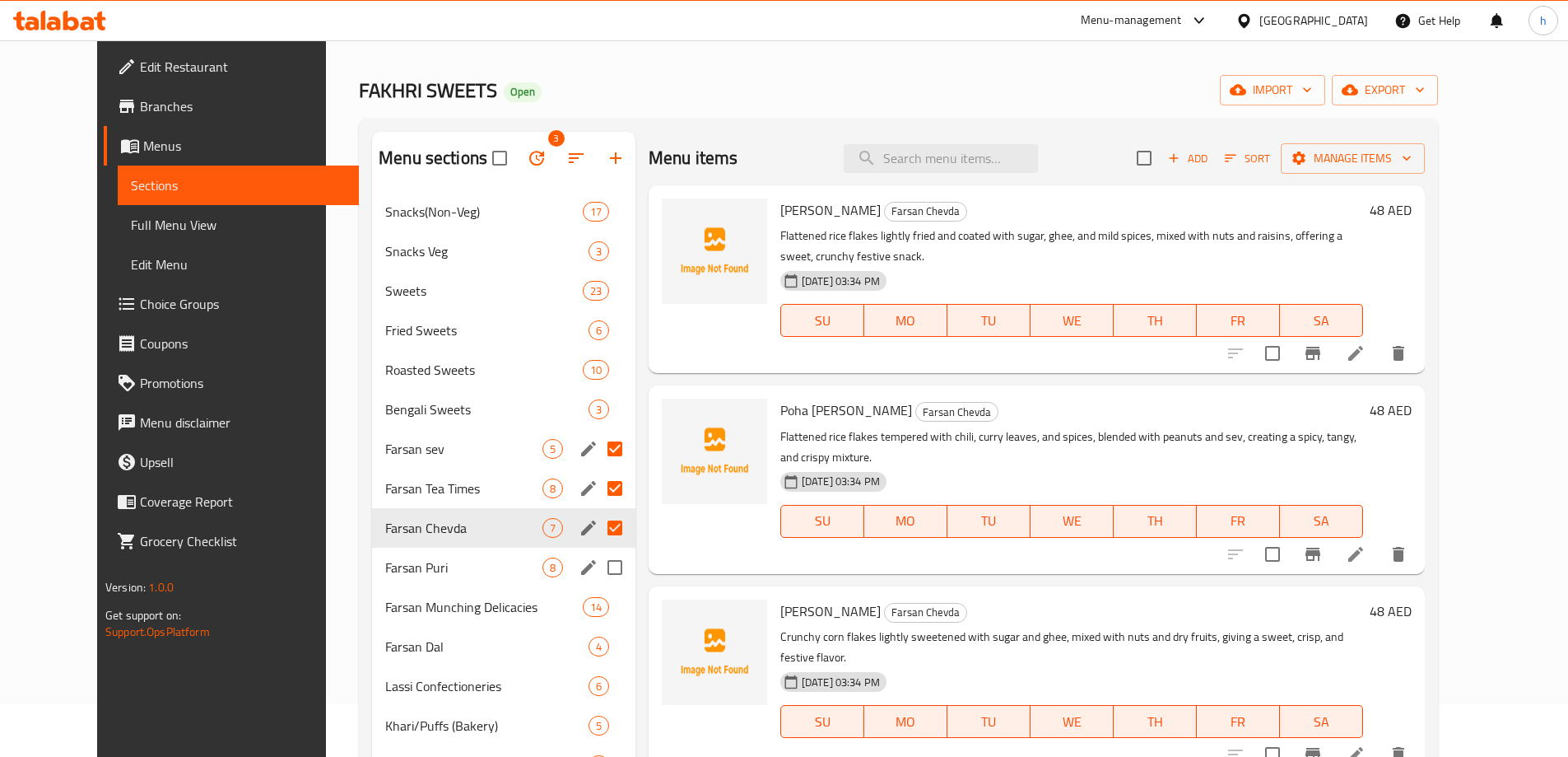
scroll to position [82, 0]
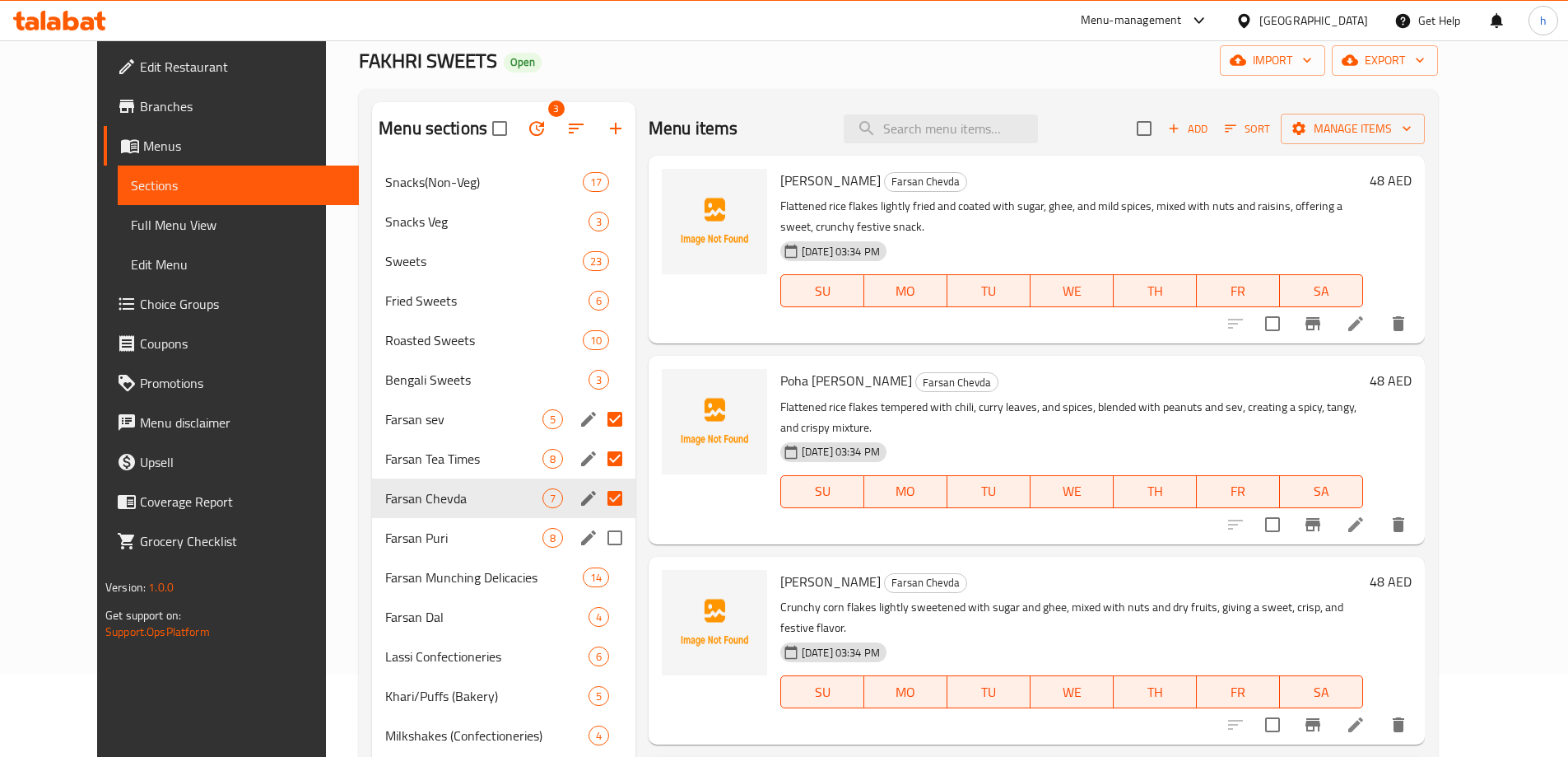
click at [597, 541] on input "Menu sections" at bounding box center [614, 537] width 35 height 35
checkbox input "true"
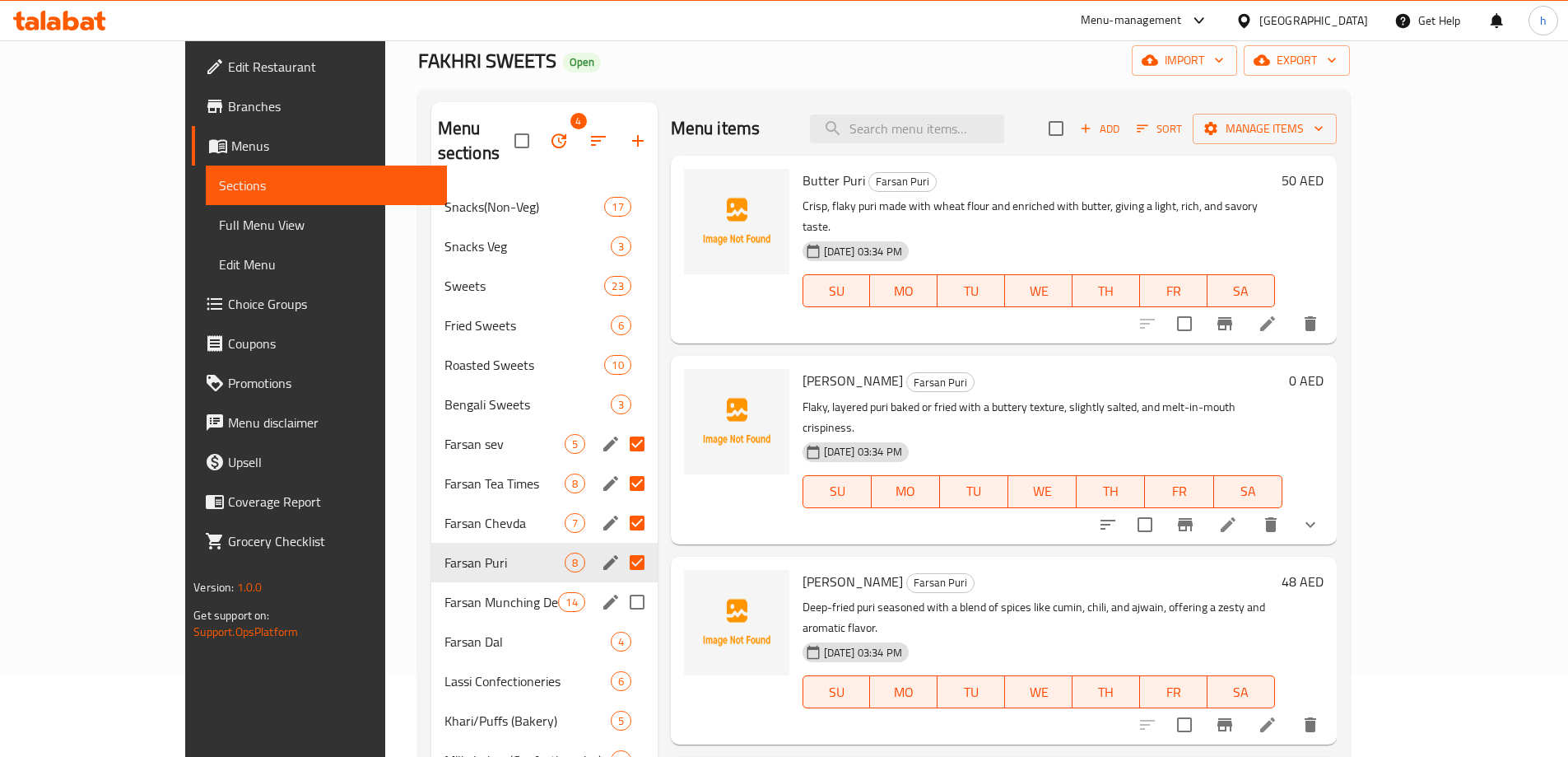
click at [620, 584] on input "Menu sections" at bounding box center [637, 601] width 35 height 35
checkbox input "true"
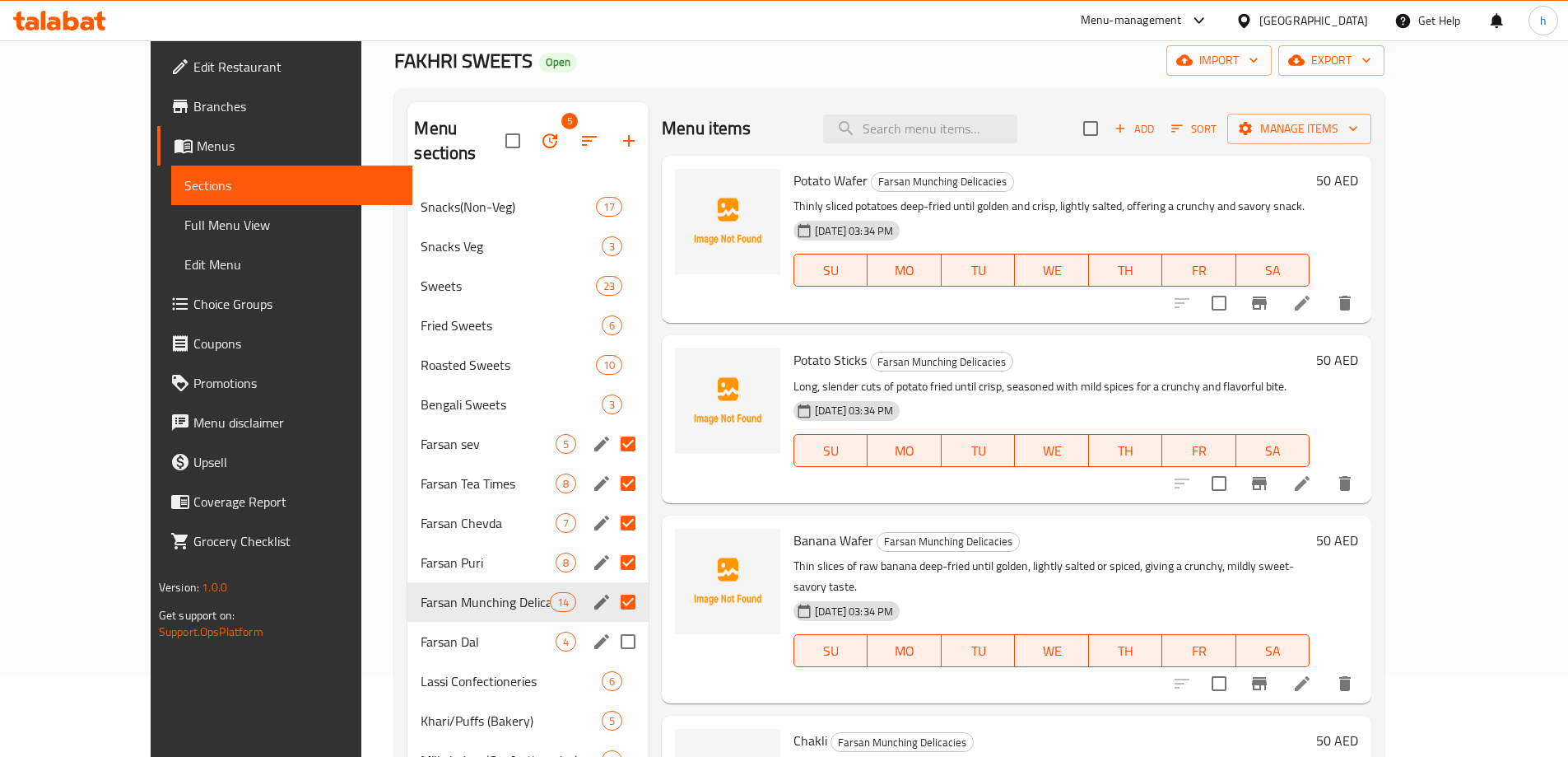
click at [610, 624] on input "Menu sections" at bounding box center [627, 641] width 35 height 35
checkbox input "true"
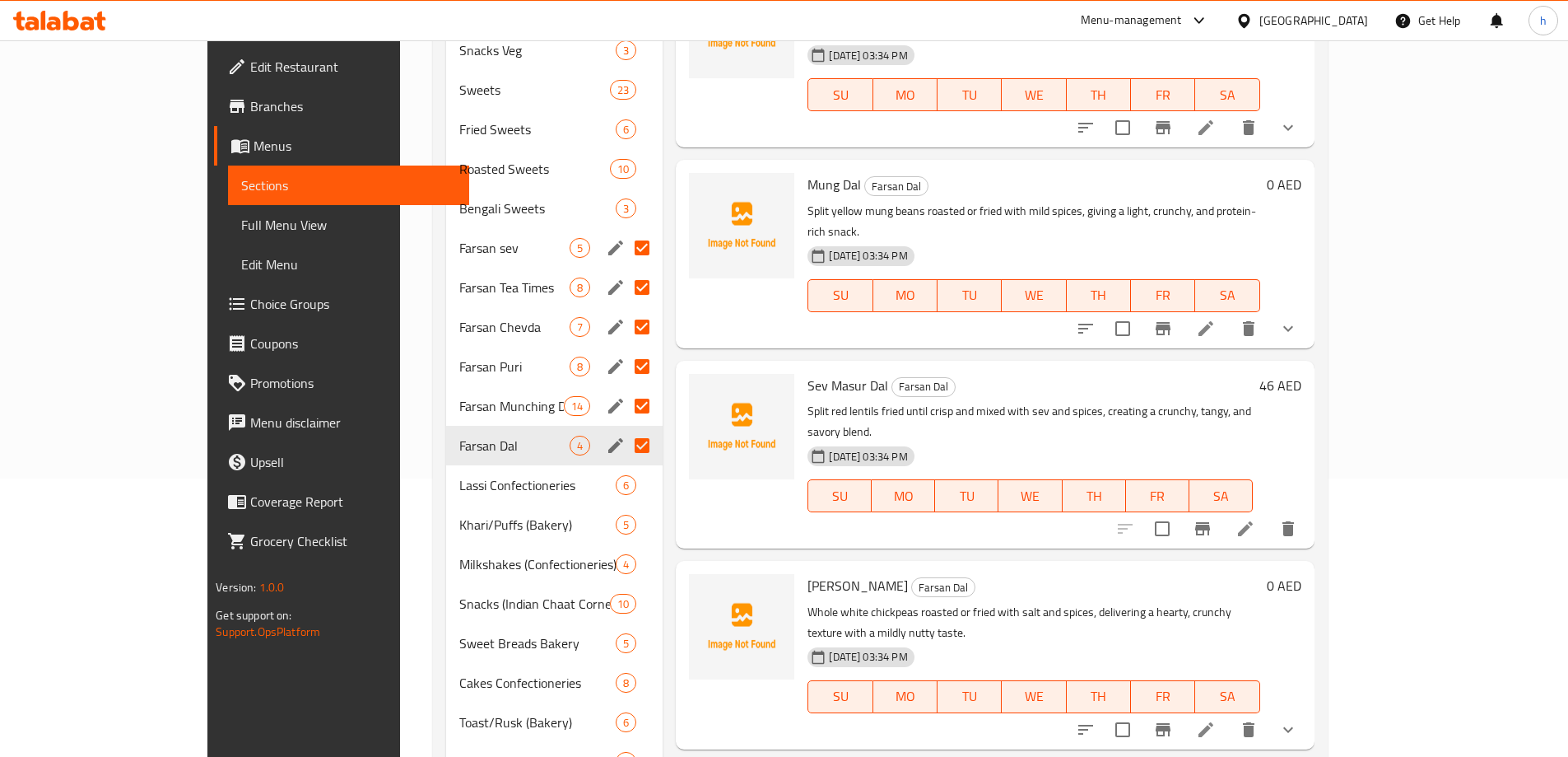
scroll to position [82, 0]
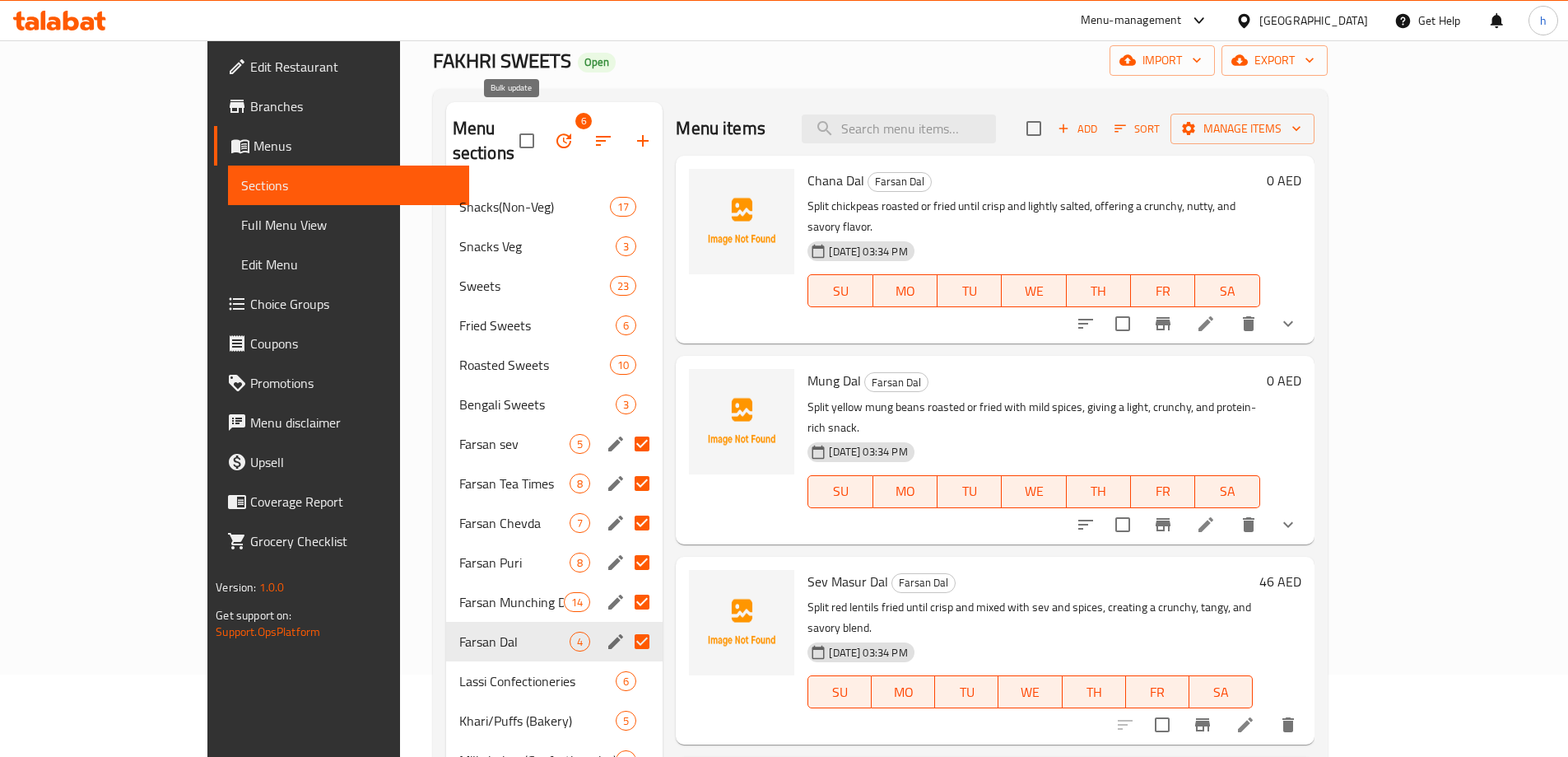
click at [554, 133] on icon "button" at bounding box center [564, 140] width 20 height 20
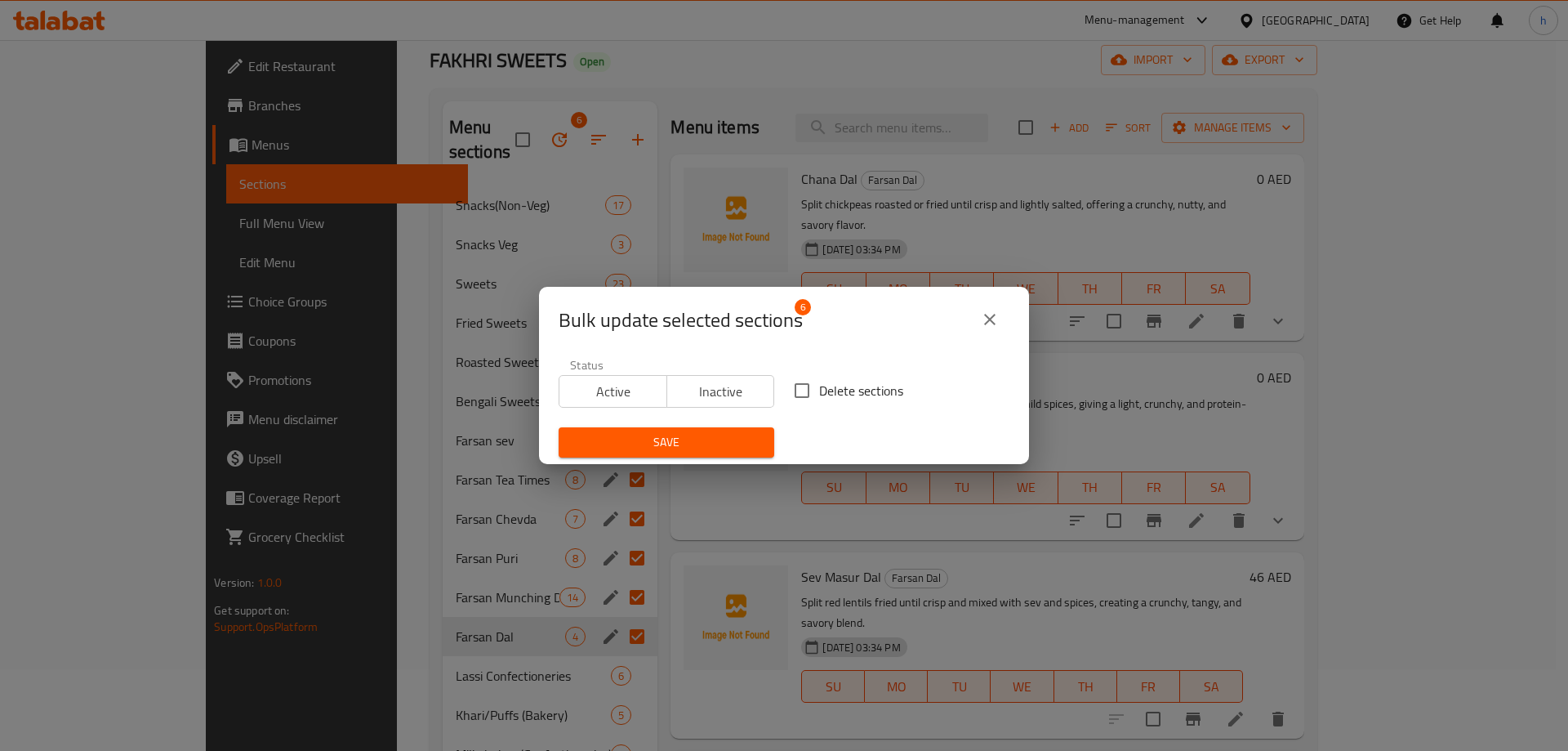
click at [807, 395] on input "Delete sections" at bounding box center [802, 390] width 34 height 34
checkbox input "true"
click at [707, 438] on span "Save" at bounding box center [666, 443] width 190 height 20
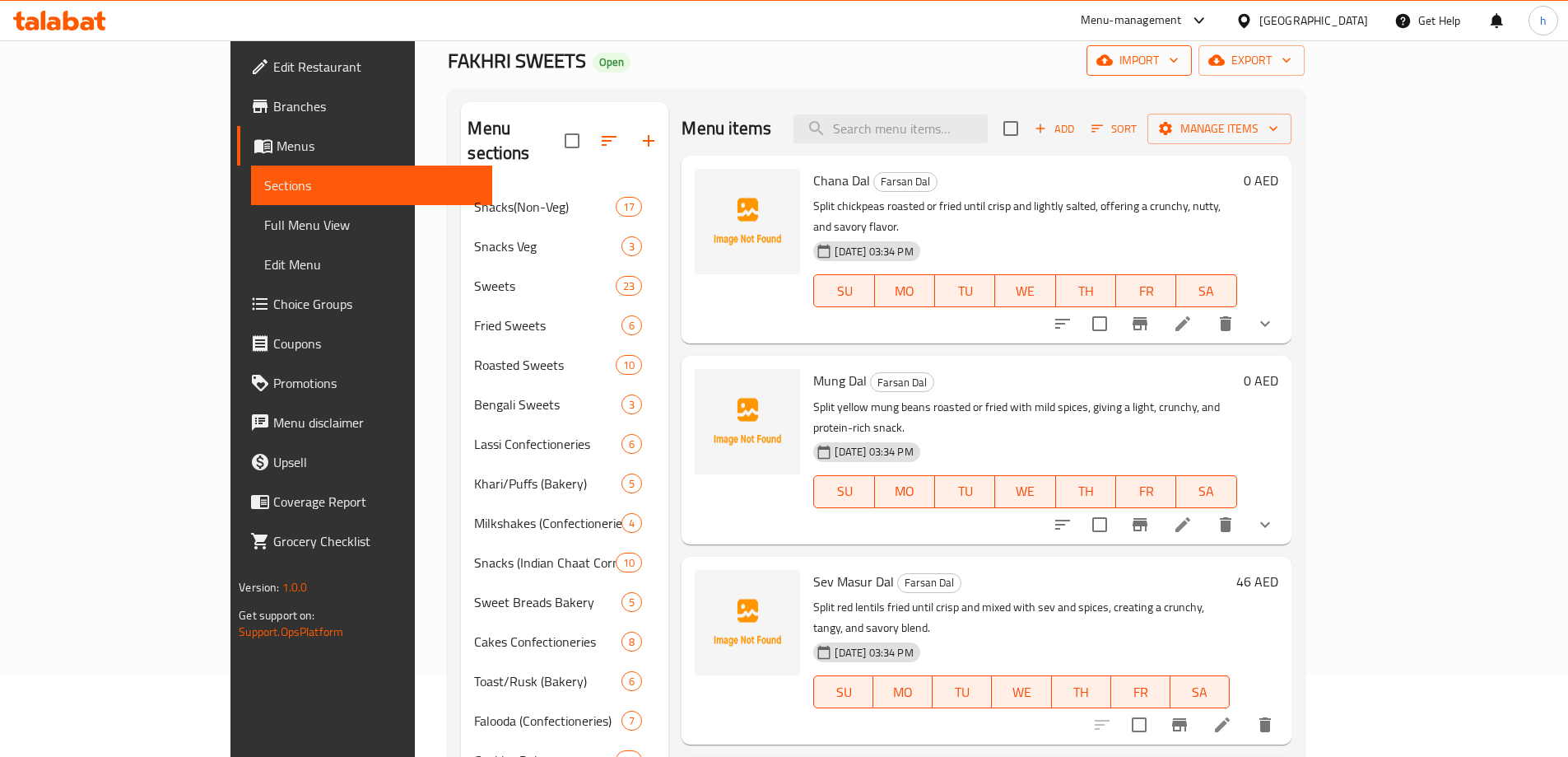
click at [1113, 64] on icon "button" at bounding box center [1105, 60] width 17 height 10
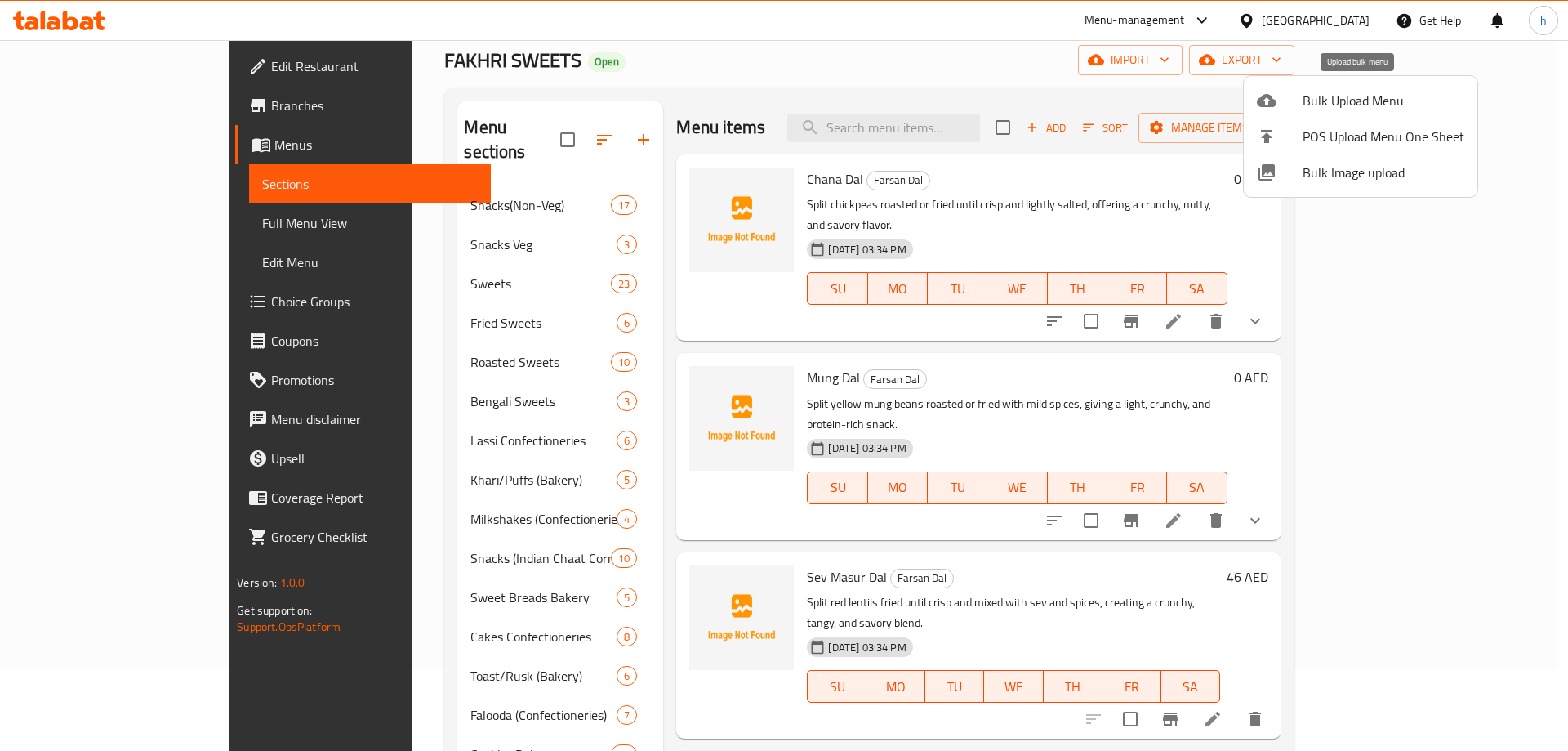
click at [1293, 108] on div at bounding box center [1278, 100] width 45 height 19
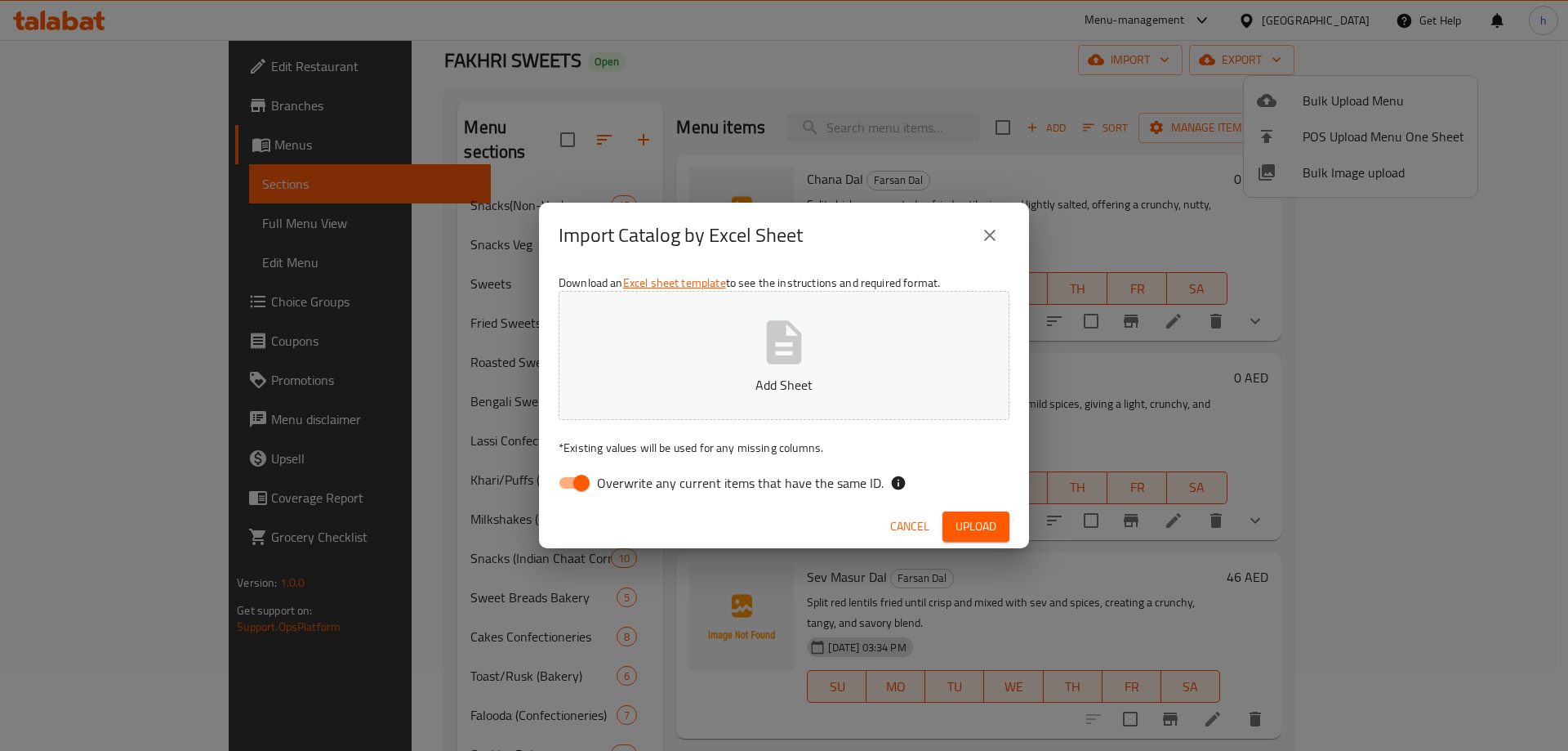
click at [585, 477] on input "Overwrite any current items that have the same ID." at bounding box center [581, 483] width 93 height 31
checkbox input "false"
click at [973, 524] on span "Upload" at bounding box center [976, 526] width 41 height 20
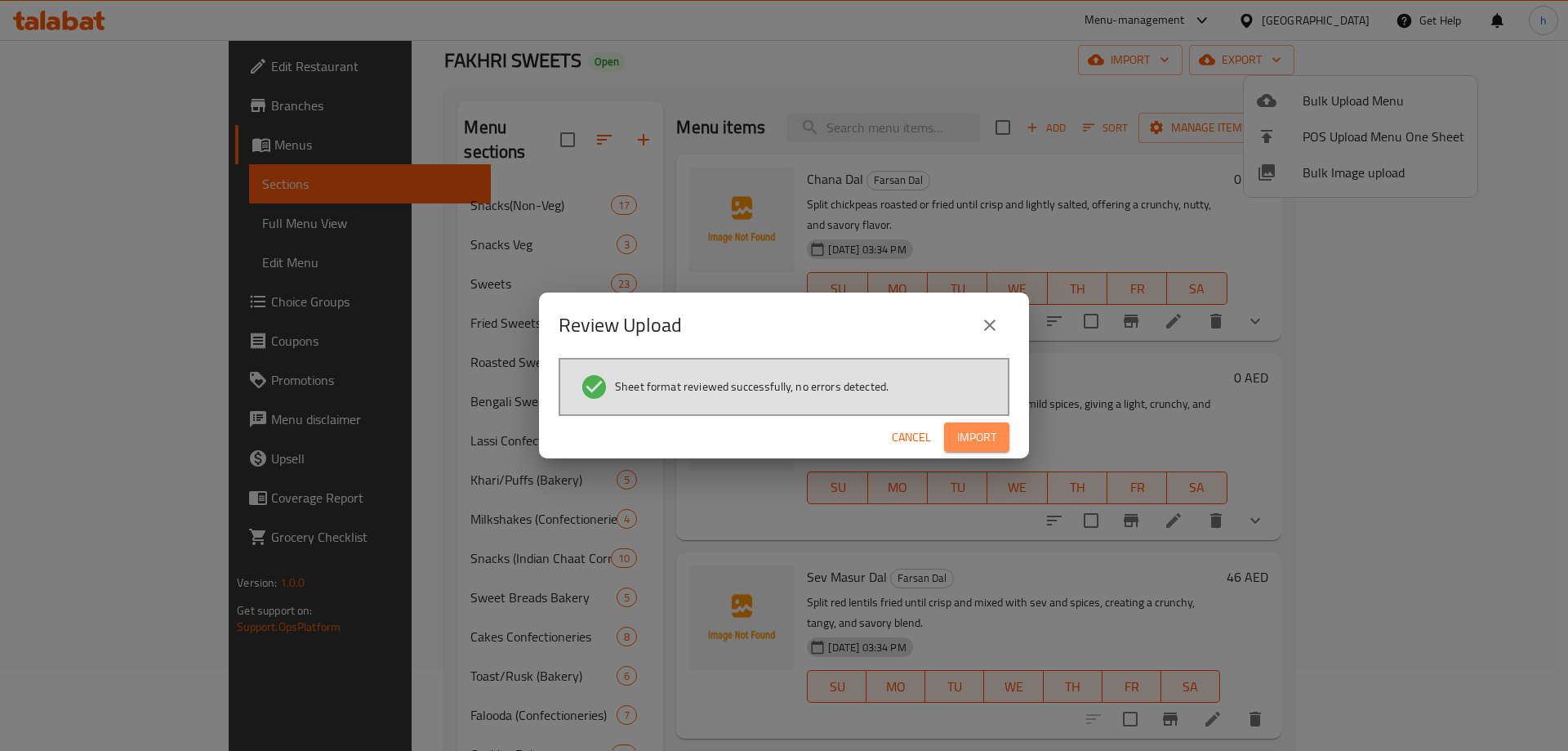
click at [965, 437] on span "Import" at bounding box center [977, 437] width 39 height 20
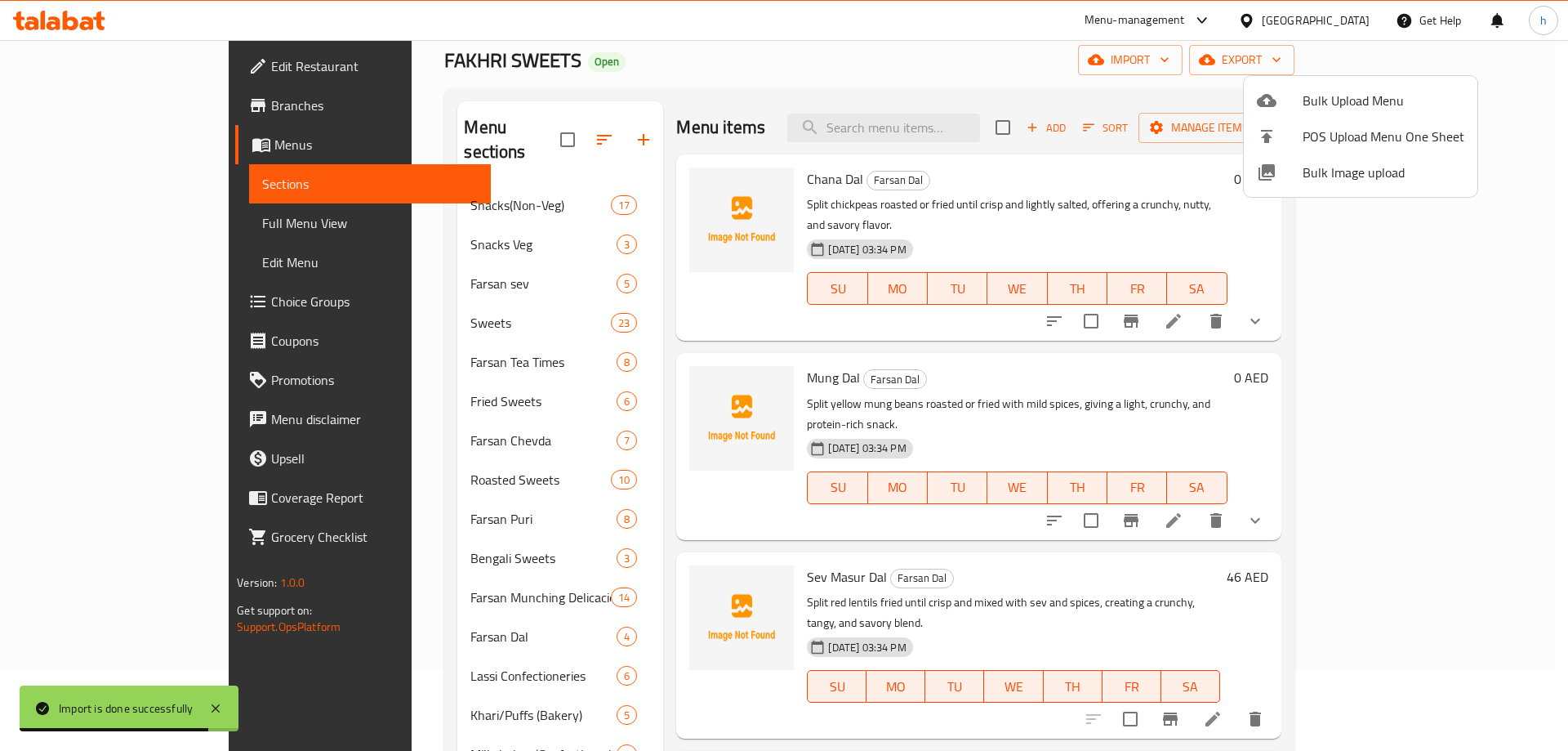
click at [272, 295] on div at bounding box center [784, 375] width 1568 height 751
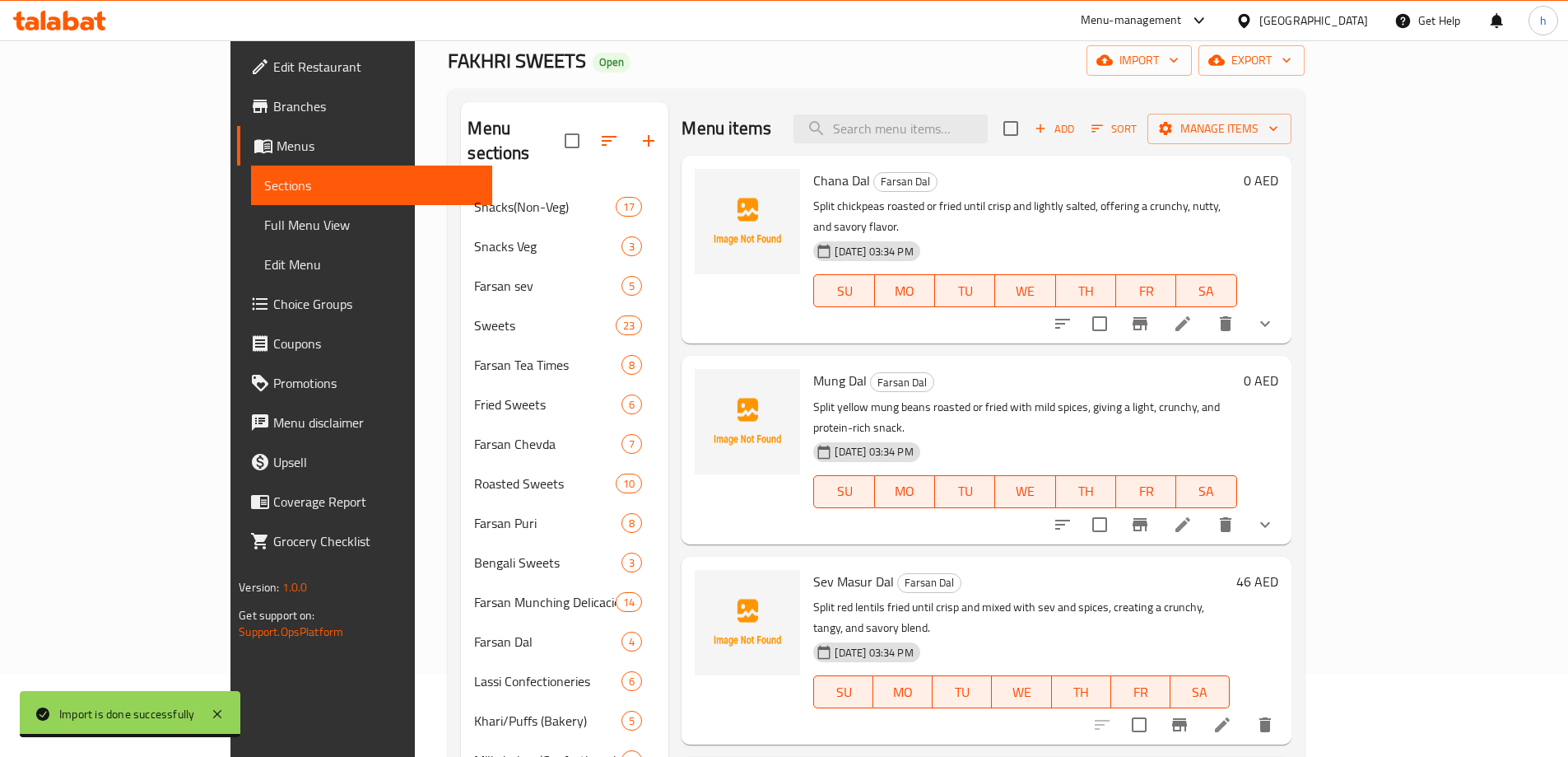
click at [264, 233] on span "Full Menu View" at bounding box center [371, 224] width 215 height 20
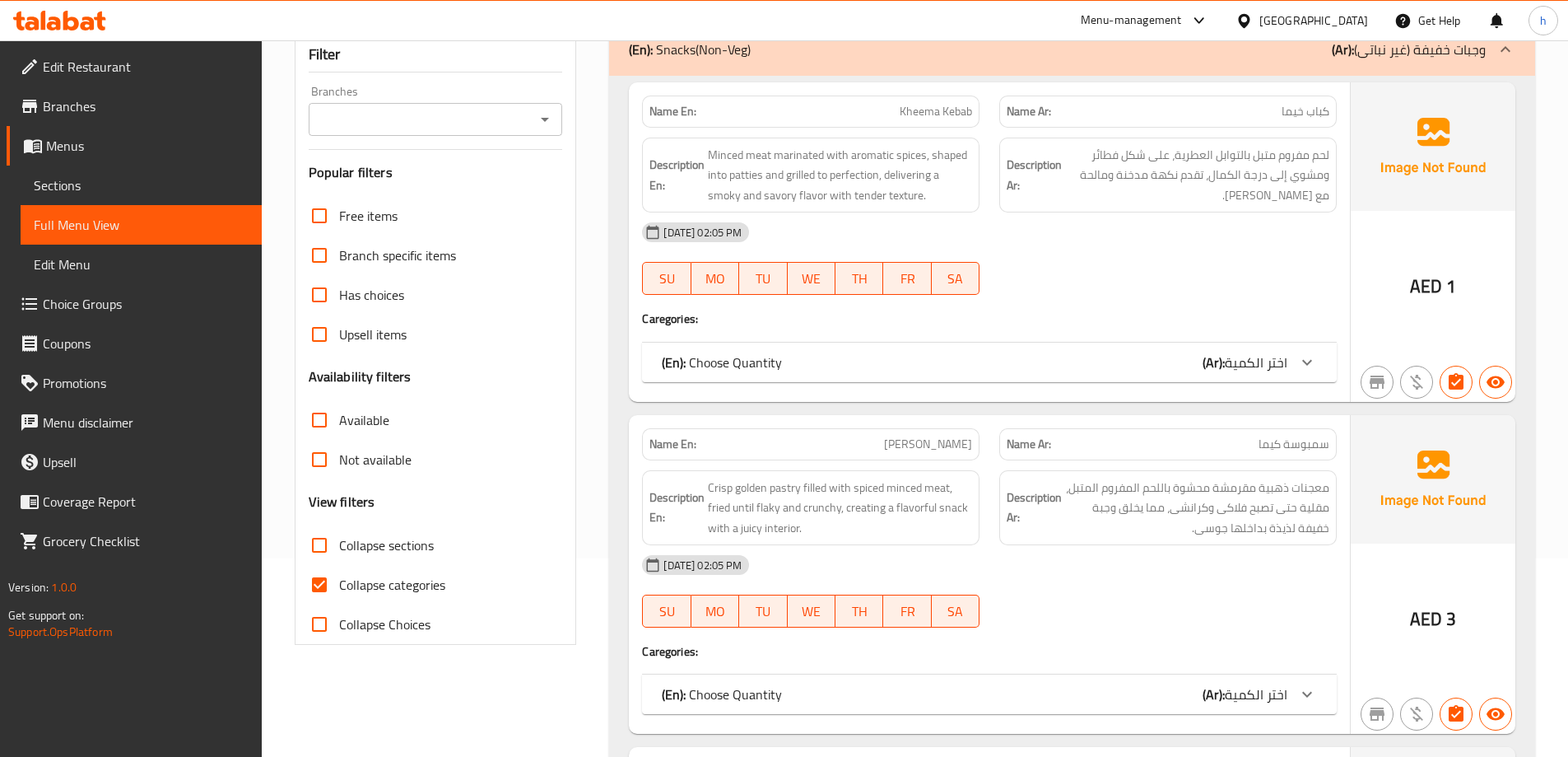
scroll to position [247, 0]
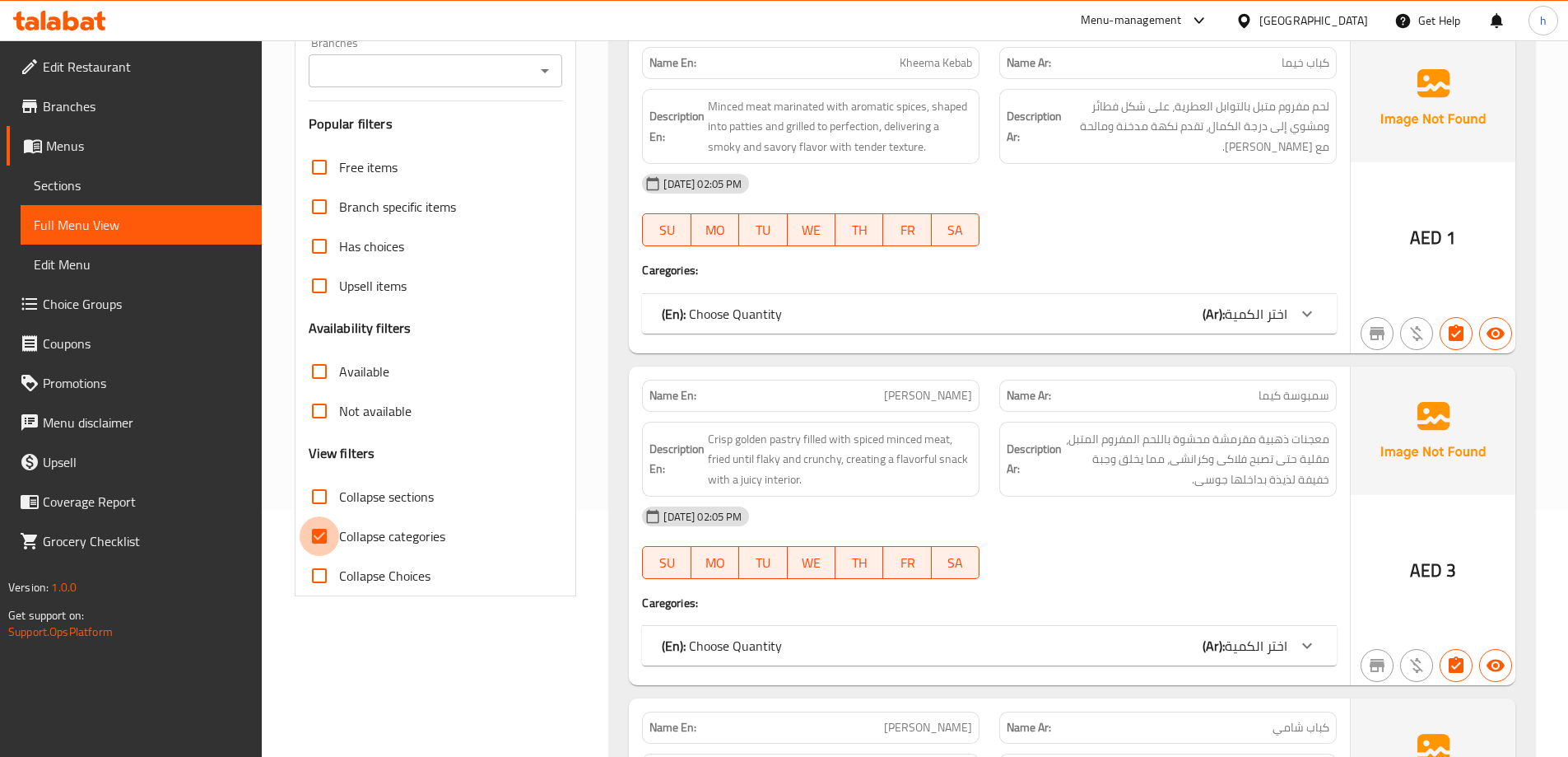
click at [317, 528] on input "Collapse categories" at bounding box center [319, 536] width 39 height 39
checkbox input "false"
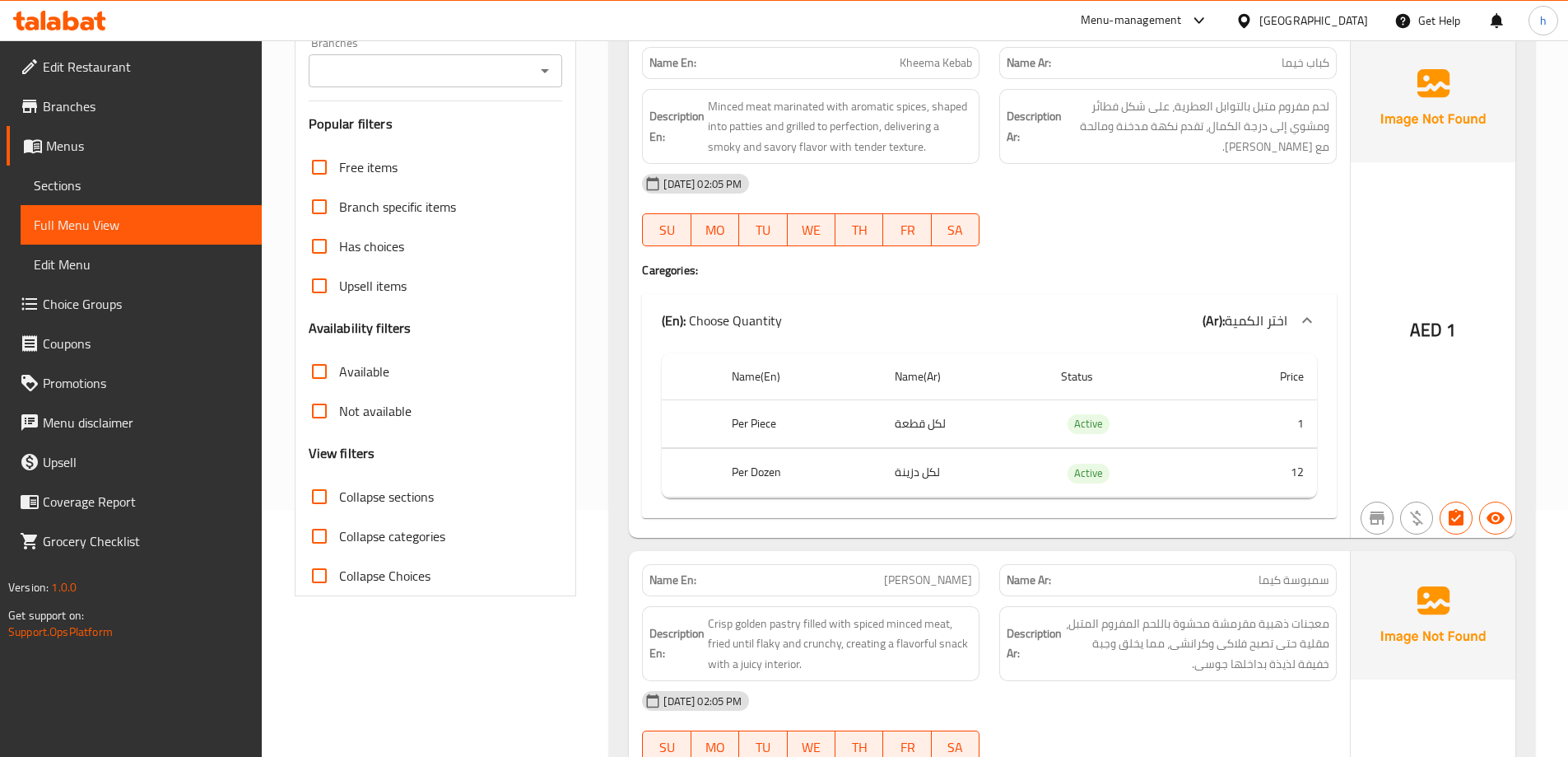
click at [315, 491] on input "Collapse sections" at bounding box center [319, 497] width 39 height 39
checkbox input "true"
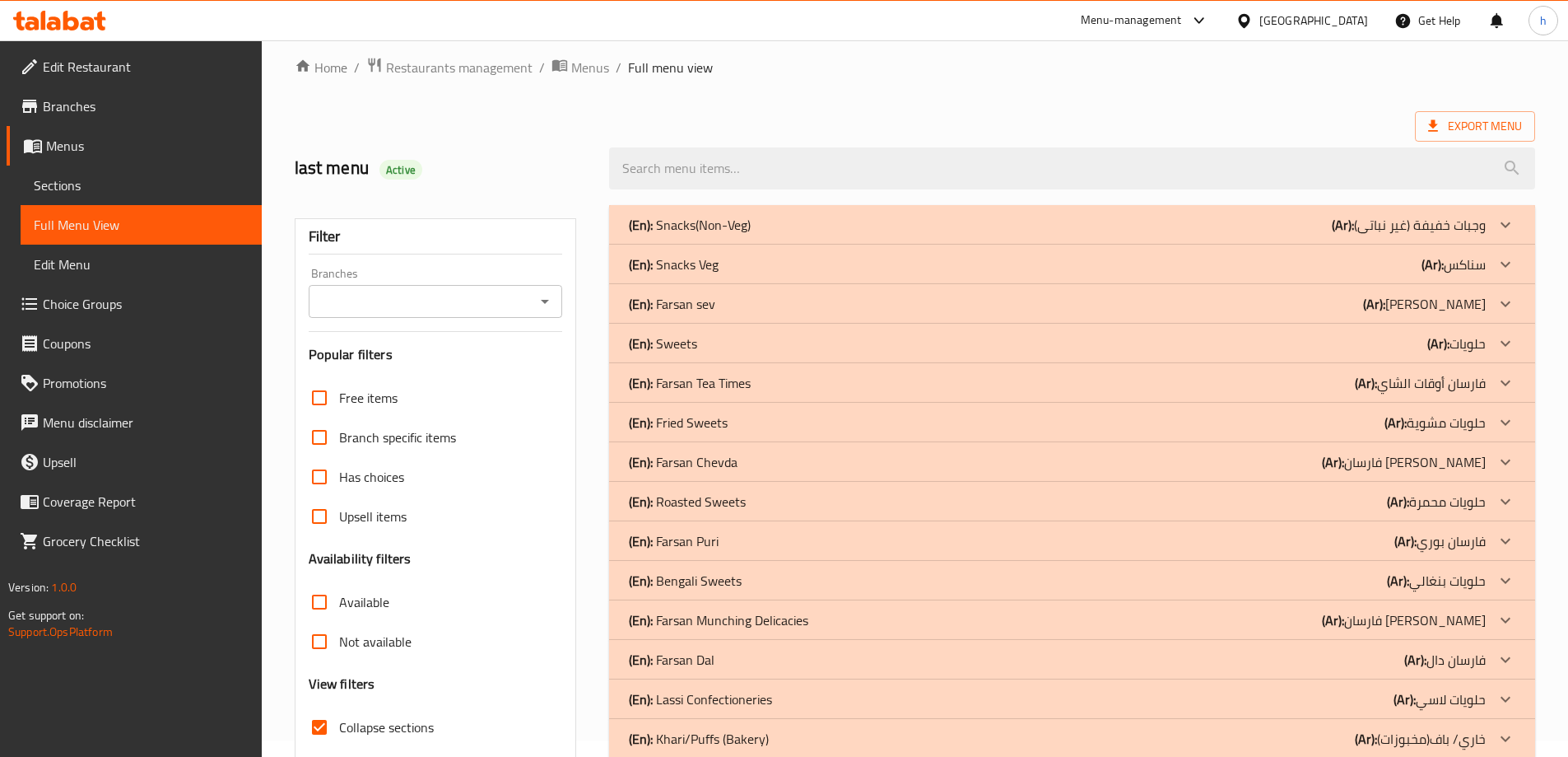
scroll to position [0, 0]
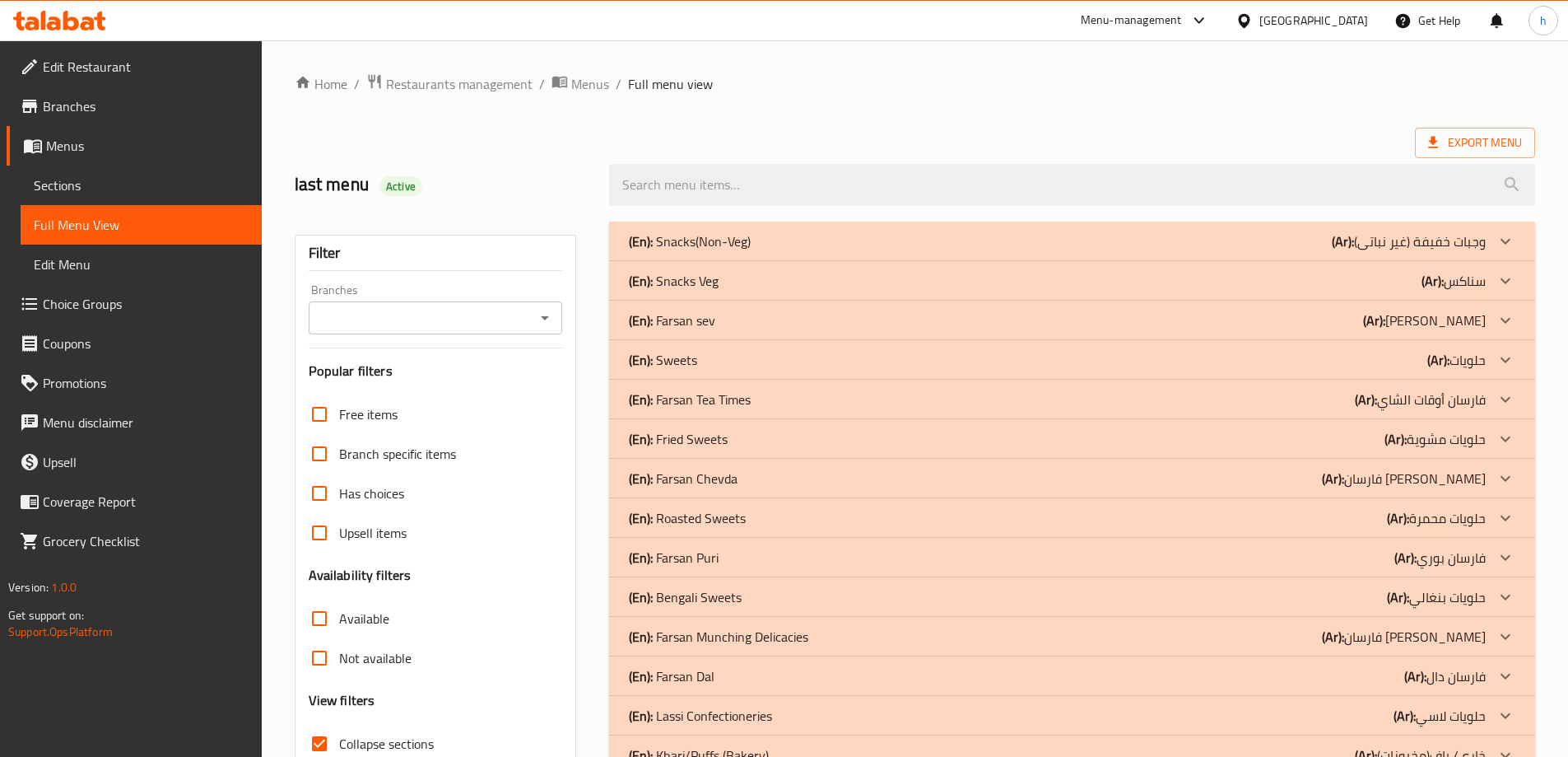
click at [1324, 325] on div "(En): Farsan sev (Ar): [PERSON_NAME]" at bounding box center [1057, 320] width 857 height 20
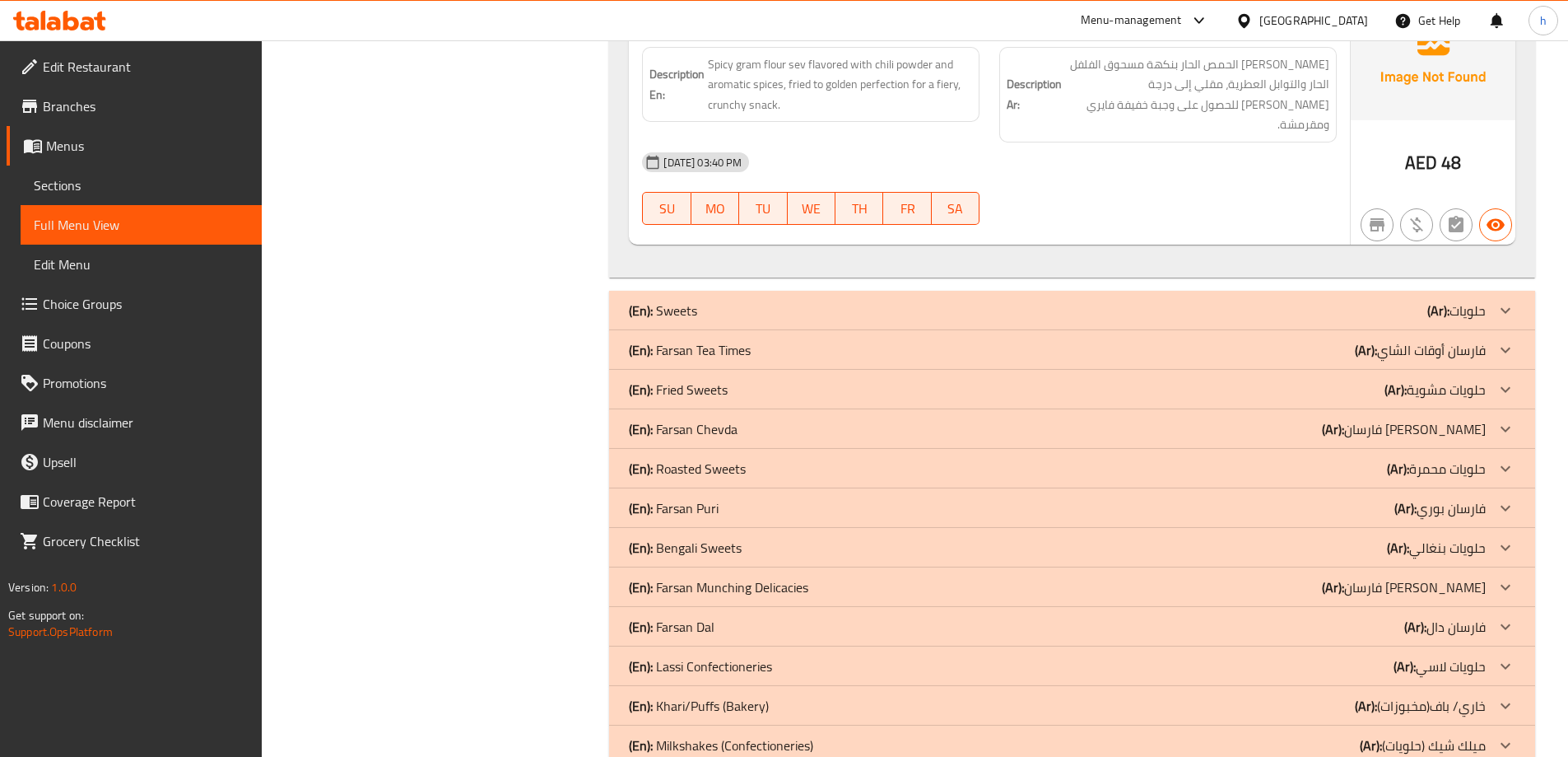
scroll to position [1482, 0]
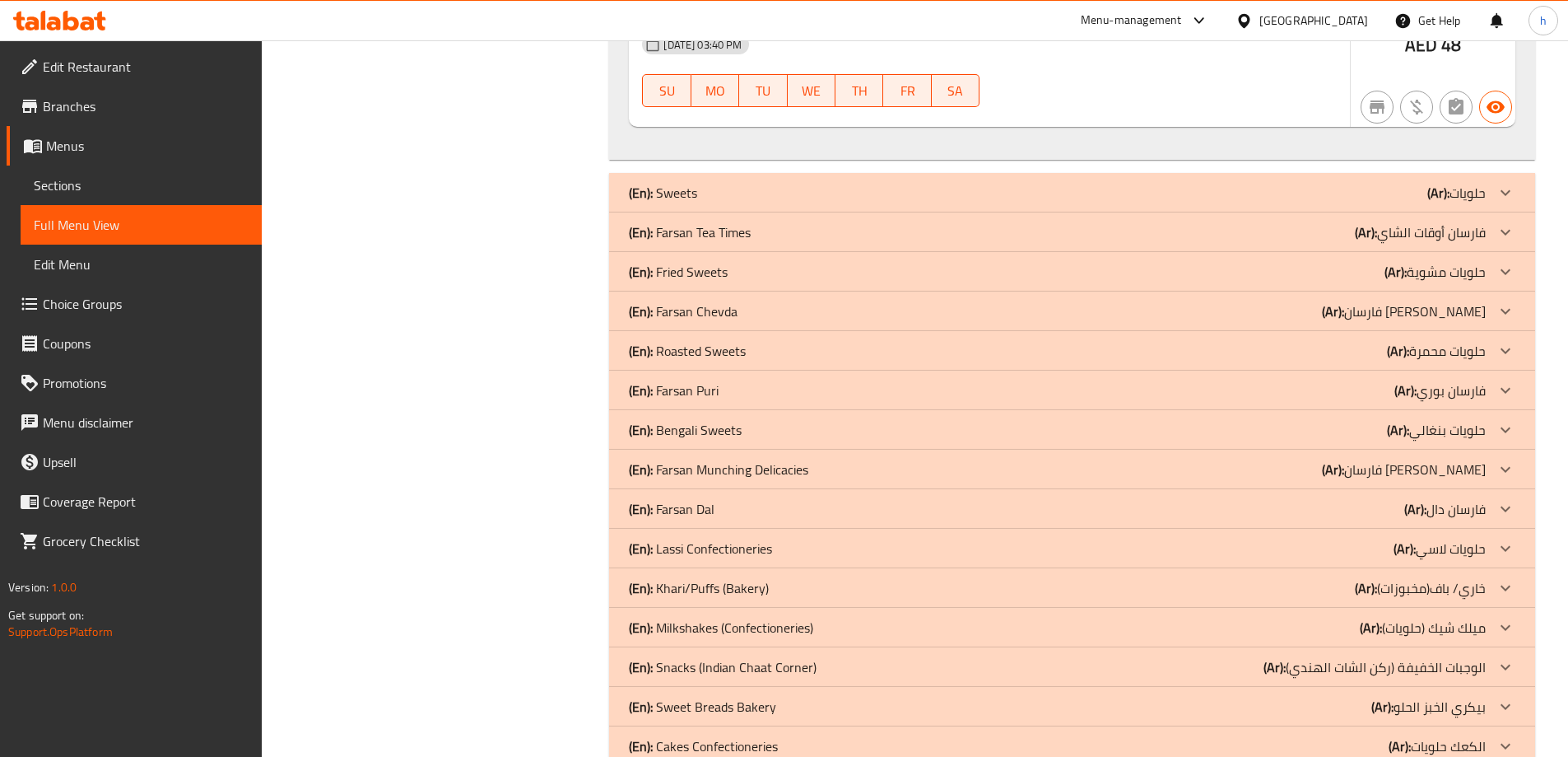
click at [688, 222] on p "(En): Farsan Tea Times" at bounding box center [690, 231] width 122 height 20
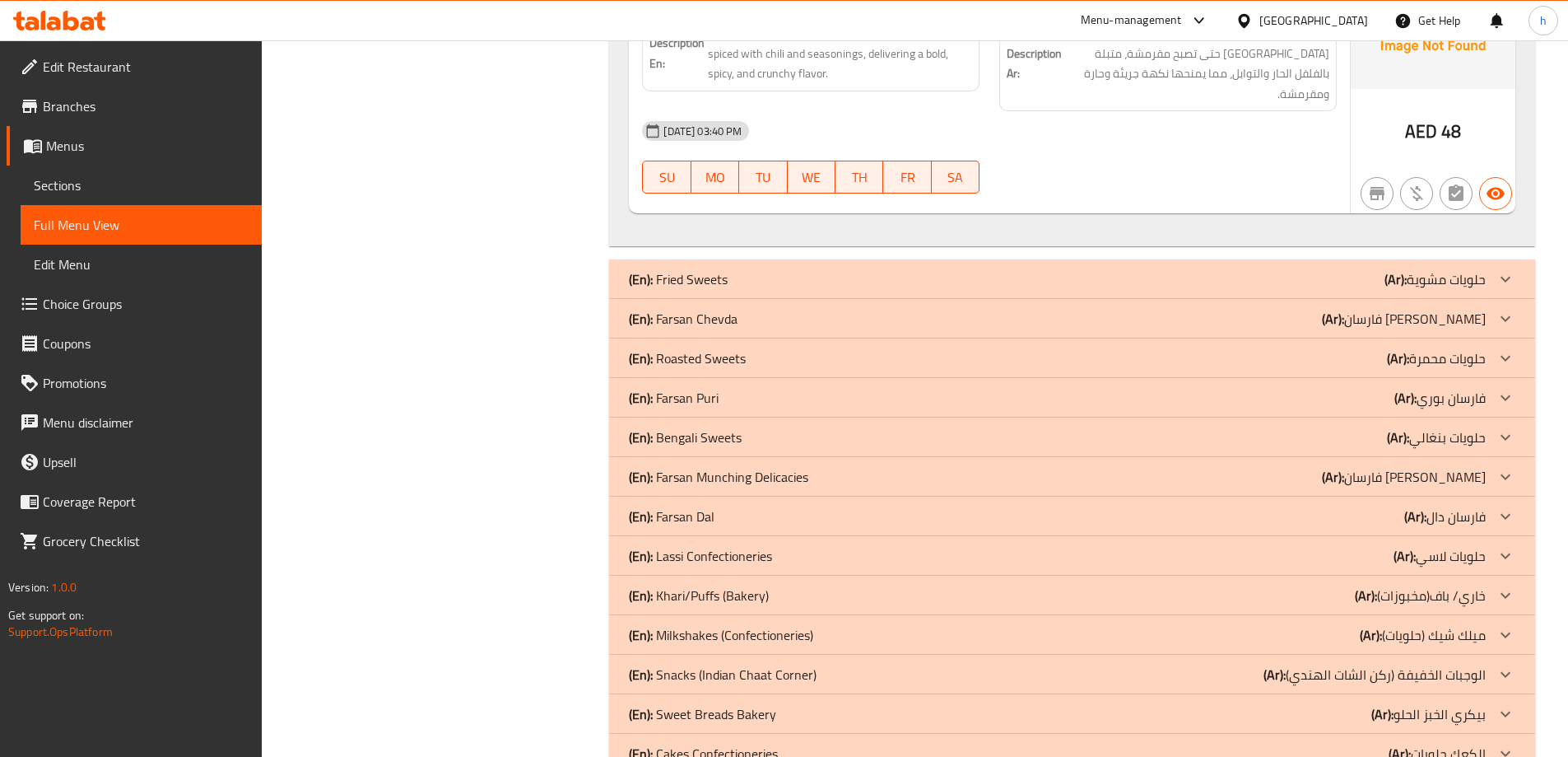
scroll to position [3777, 0]
click at [669, 310] on p "(En): Farsan Chevda" at bounding box center [683, 319] width 108 height 20
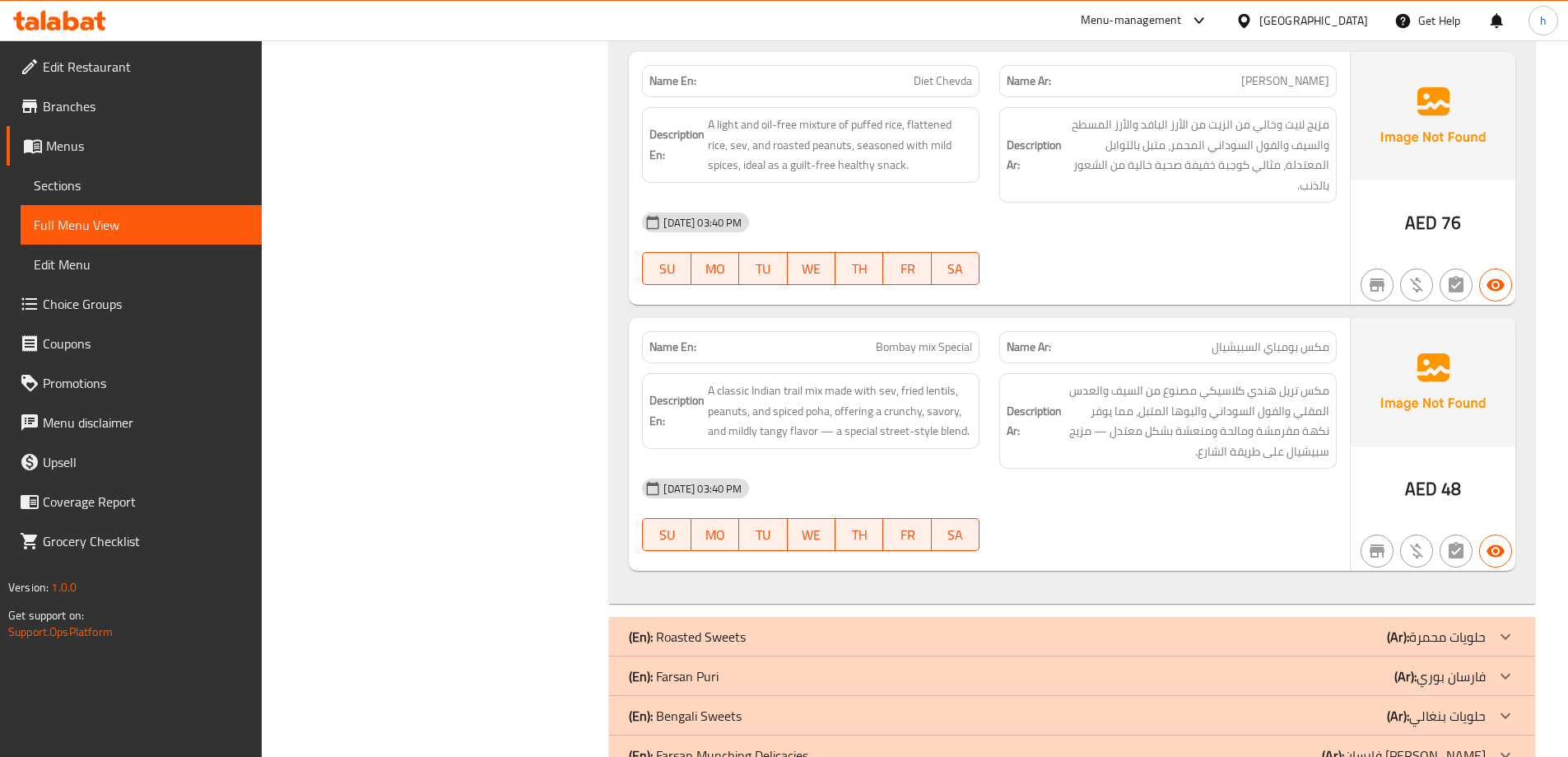
scroll to position [5675, 0]
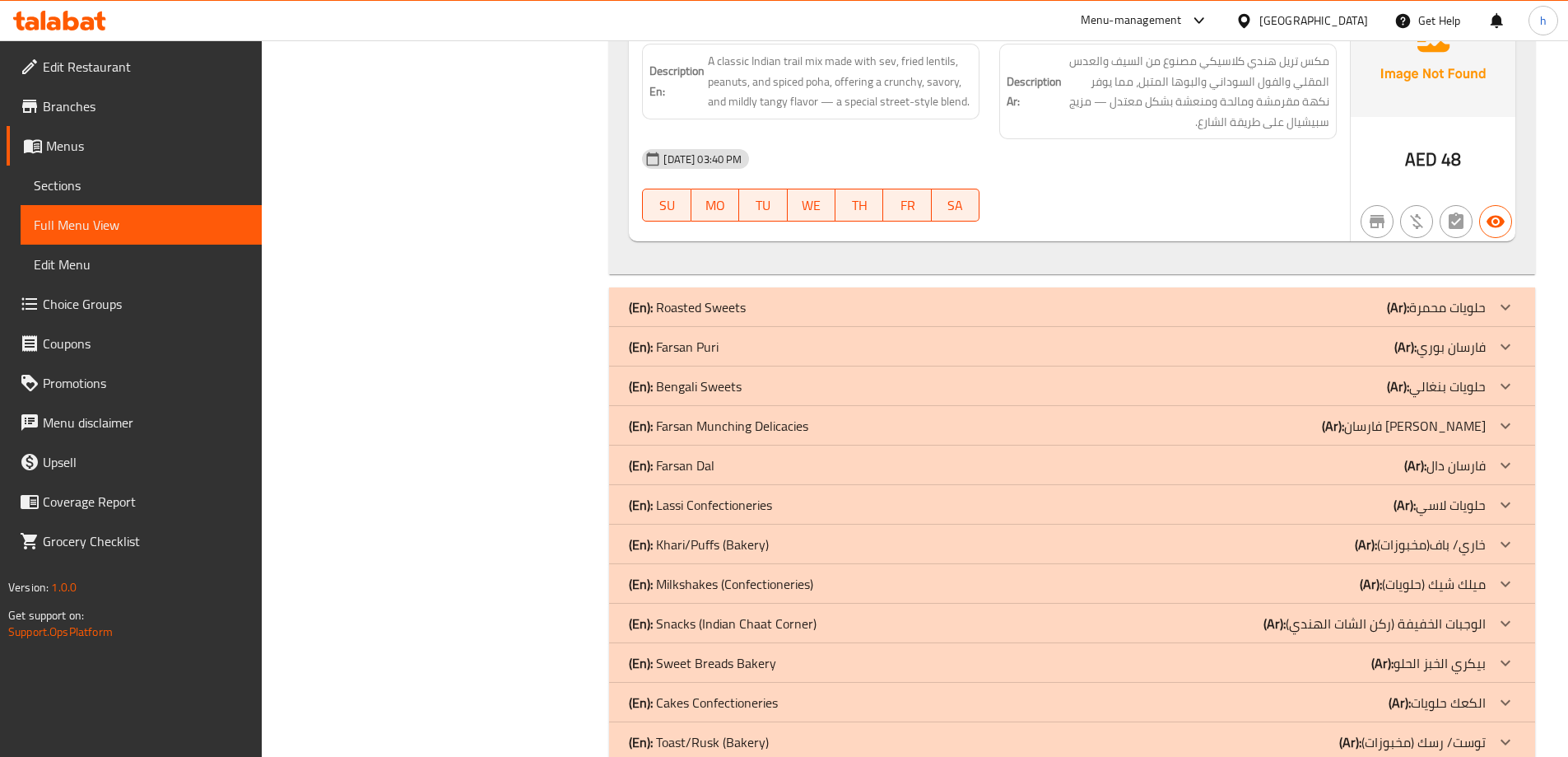
click at [680, 337] on p "(En): [PERSON_NAME]" at bounding box center [674, 346] width 90 height 20
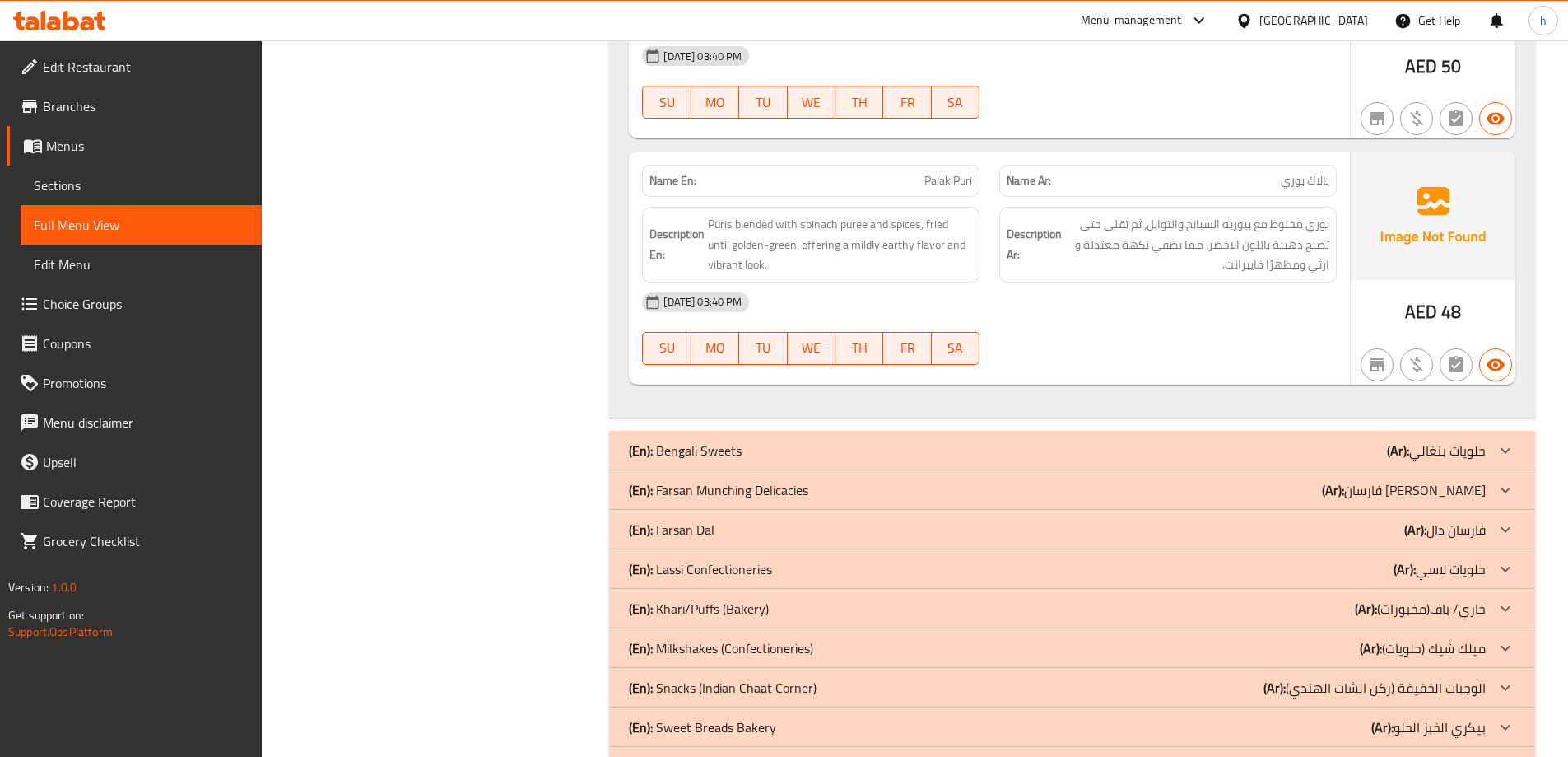
scroll to position [8227, 0]
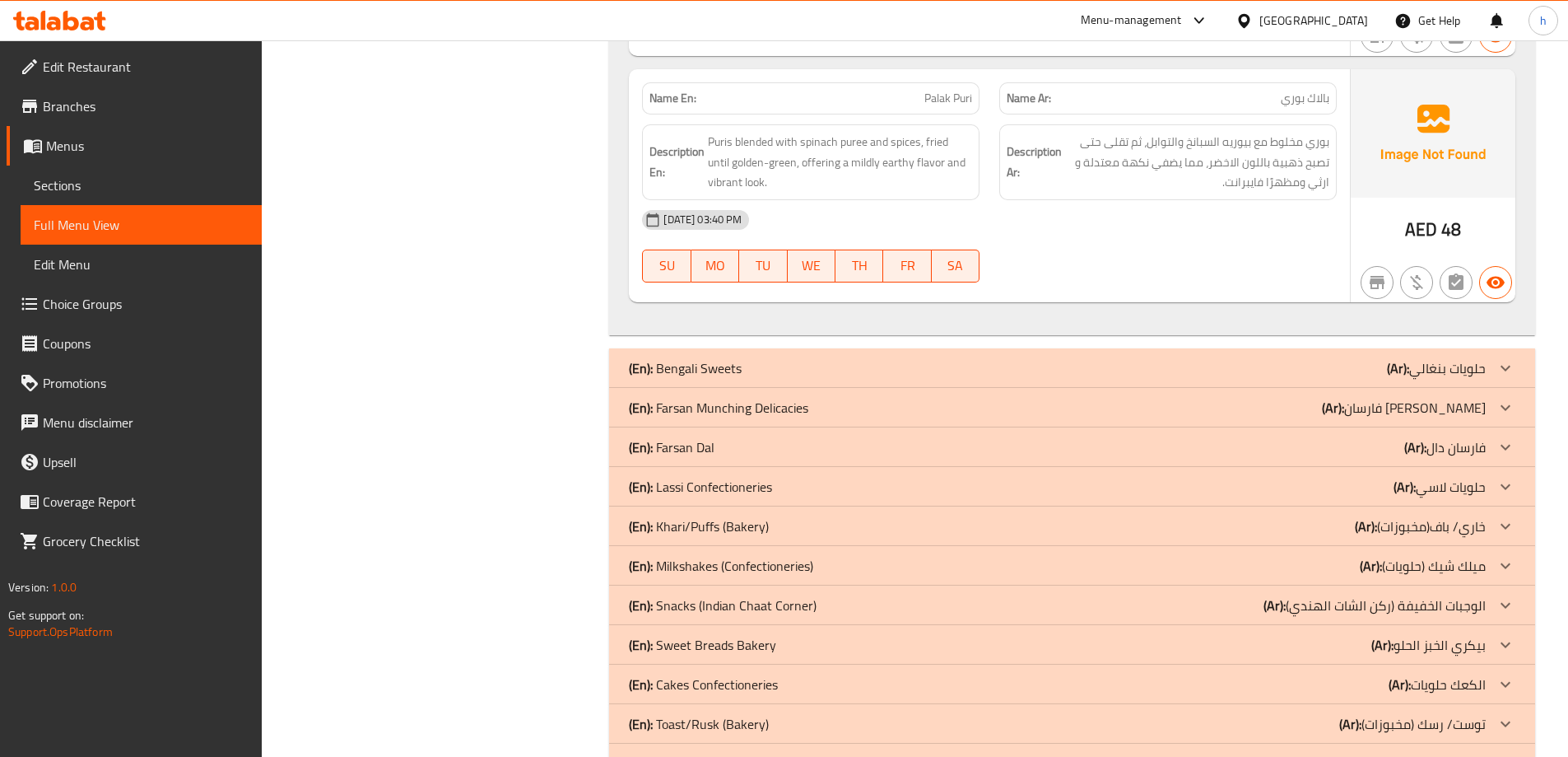
click at [709, 398] on p "(En): Farsan Munching Delicacies" at bounding box center [719, 407] width 179 height 20
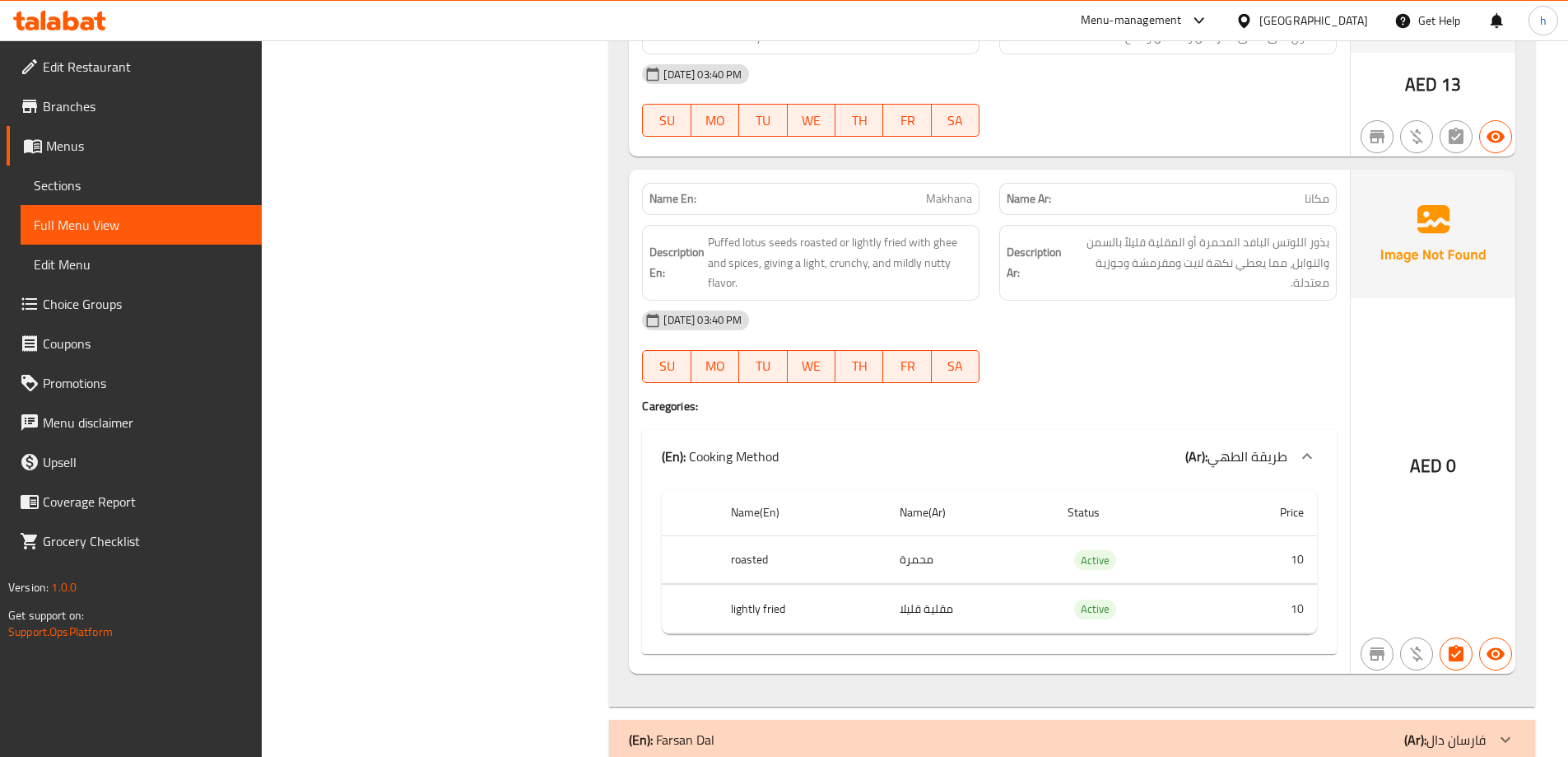
scroll to position [12756, 0]
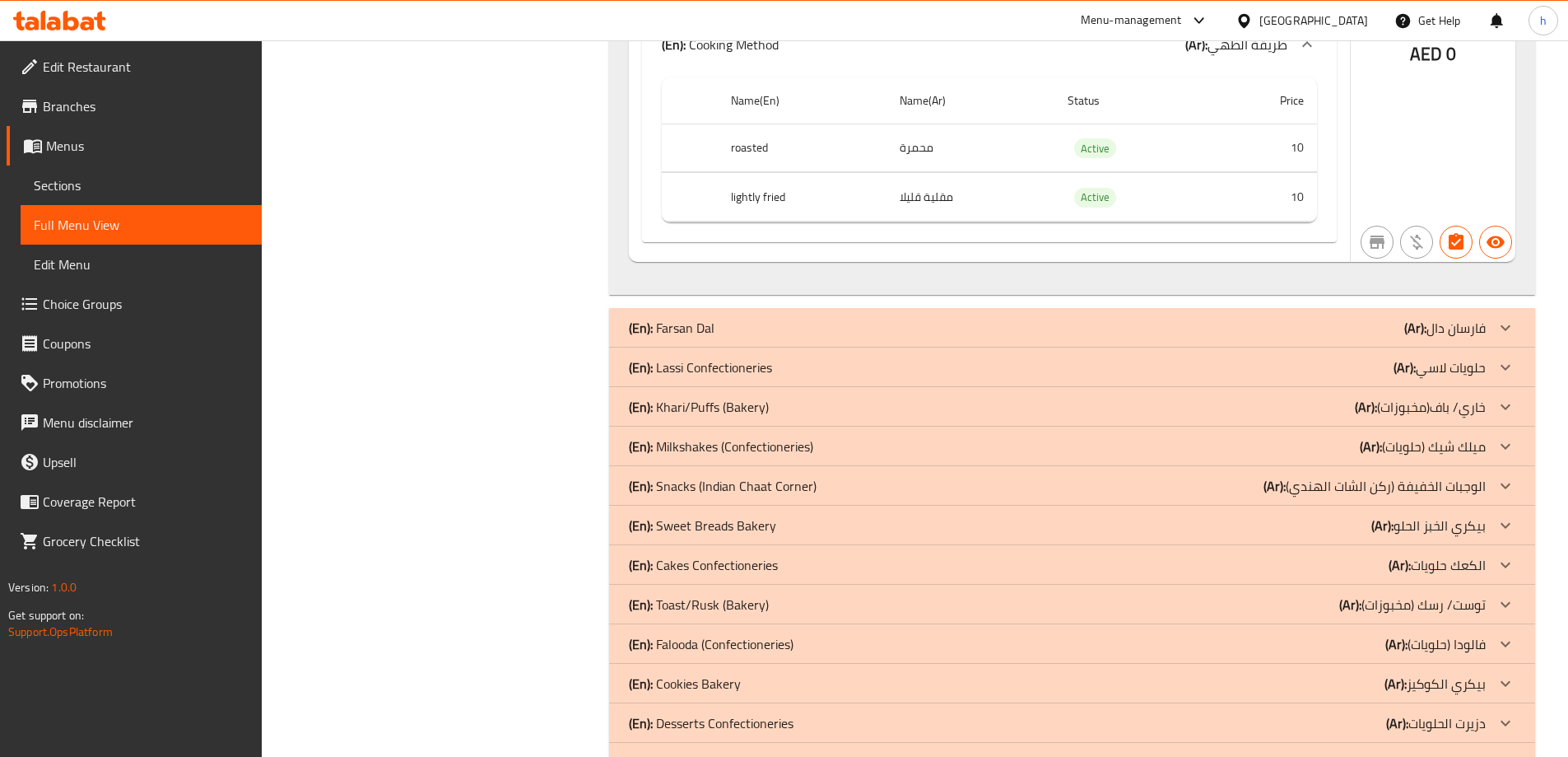
click at [684, 317] on p "(En): [PERSON_NAME]" at bounding box center [672, 327] width 86 height 20
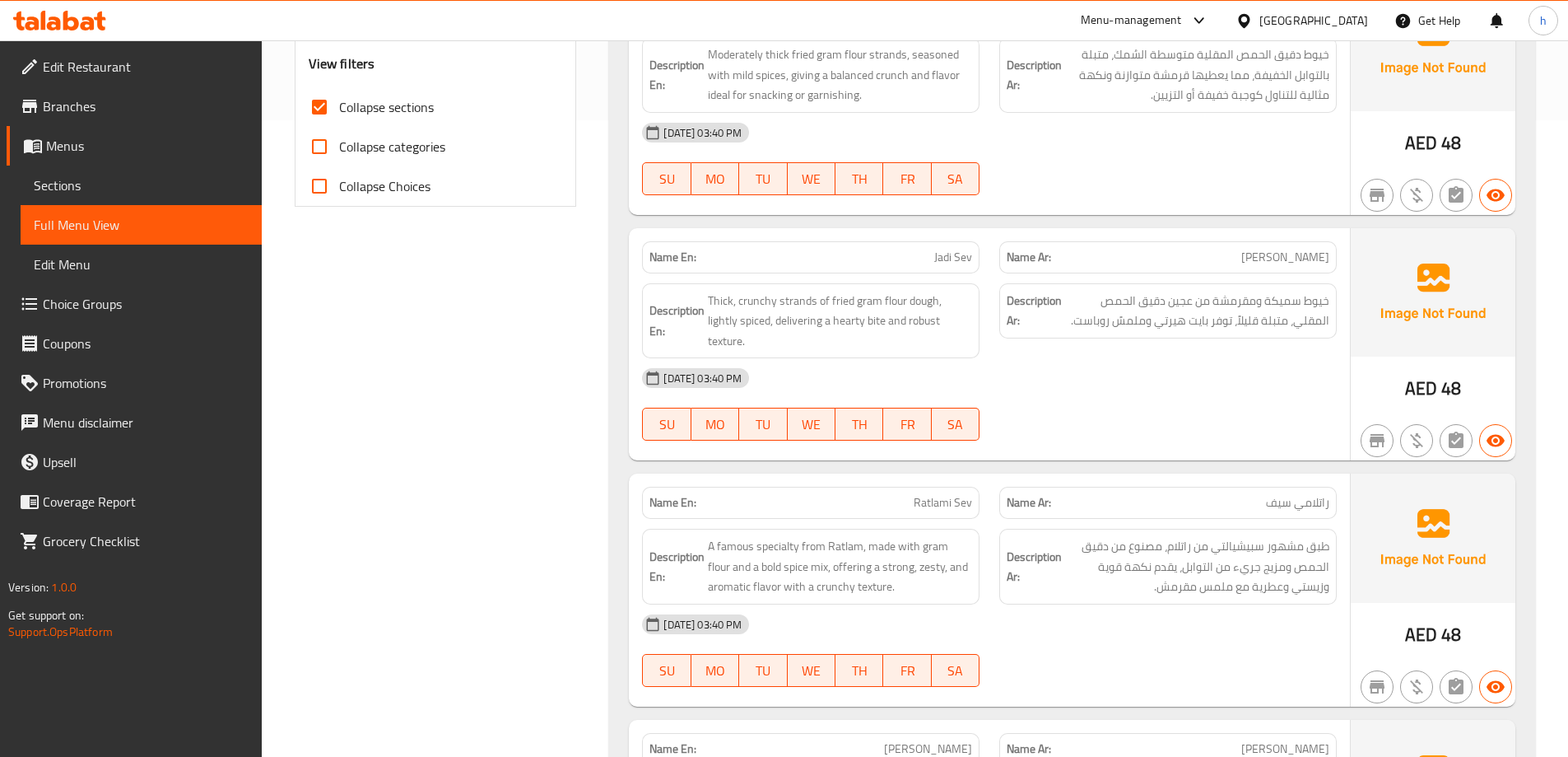
scroll to position [0, 0]
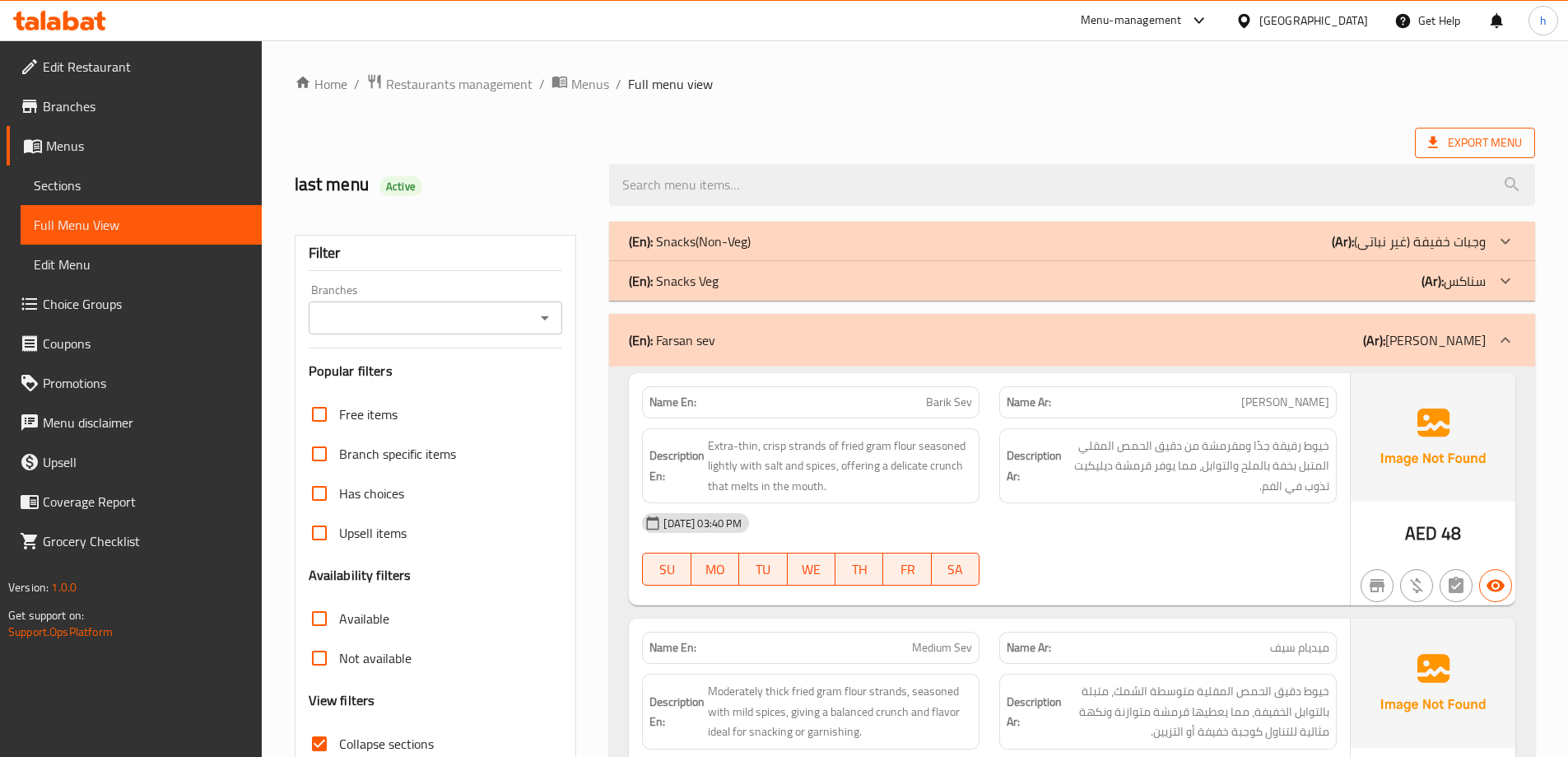
click at [1468, 138] on span "Export Menu" at bounding box center [1475, 143] width 94 height 21
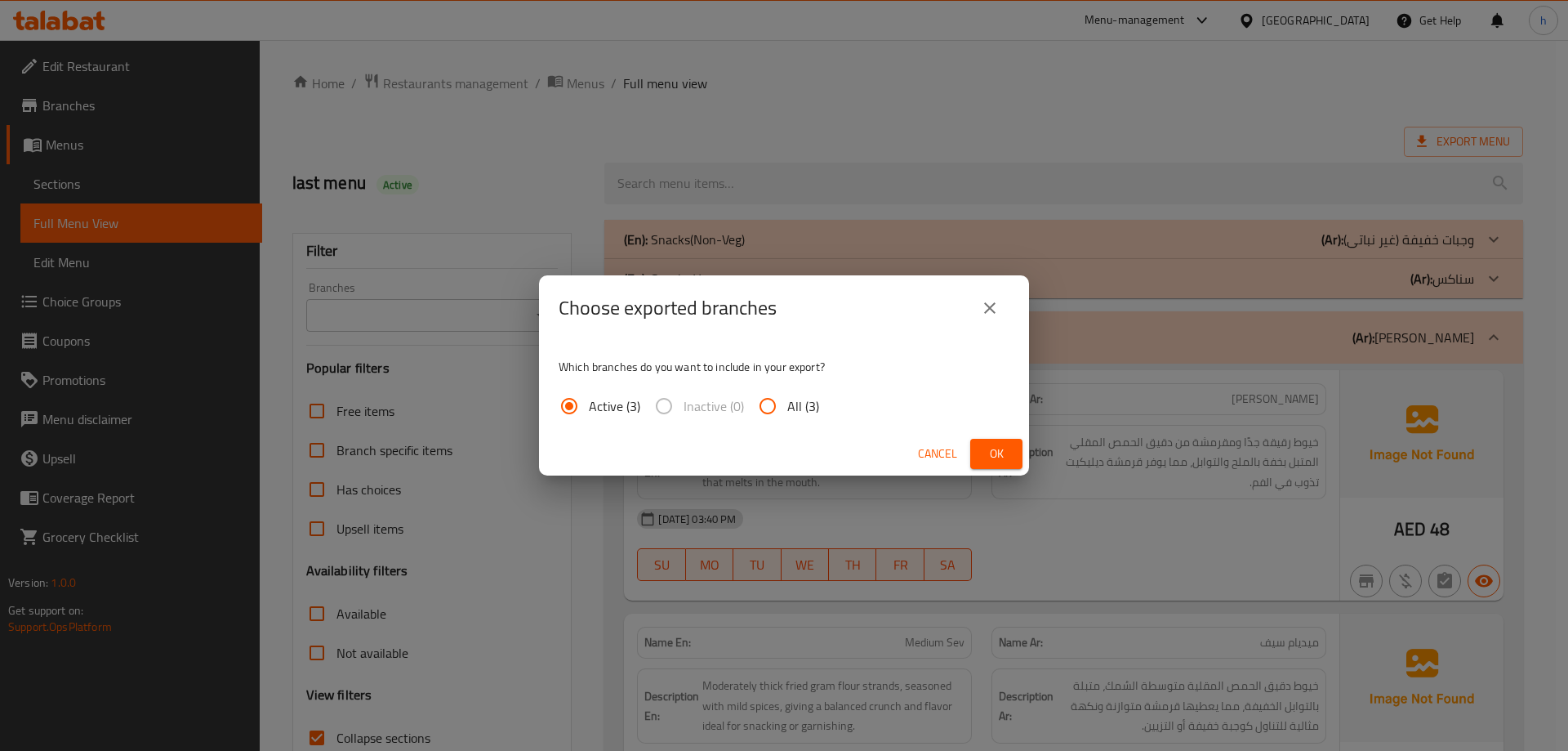
click at [778, 403] on input "All (3)" at bounding box center [767, 406] width 39 height 39
radio input "true"
click at [1002, 454] on span "Ok" at bounding box center [996, 454] width 26 height 20
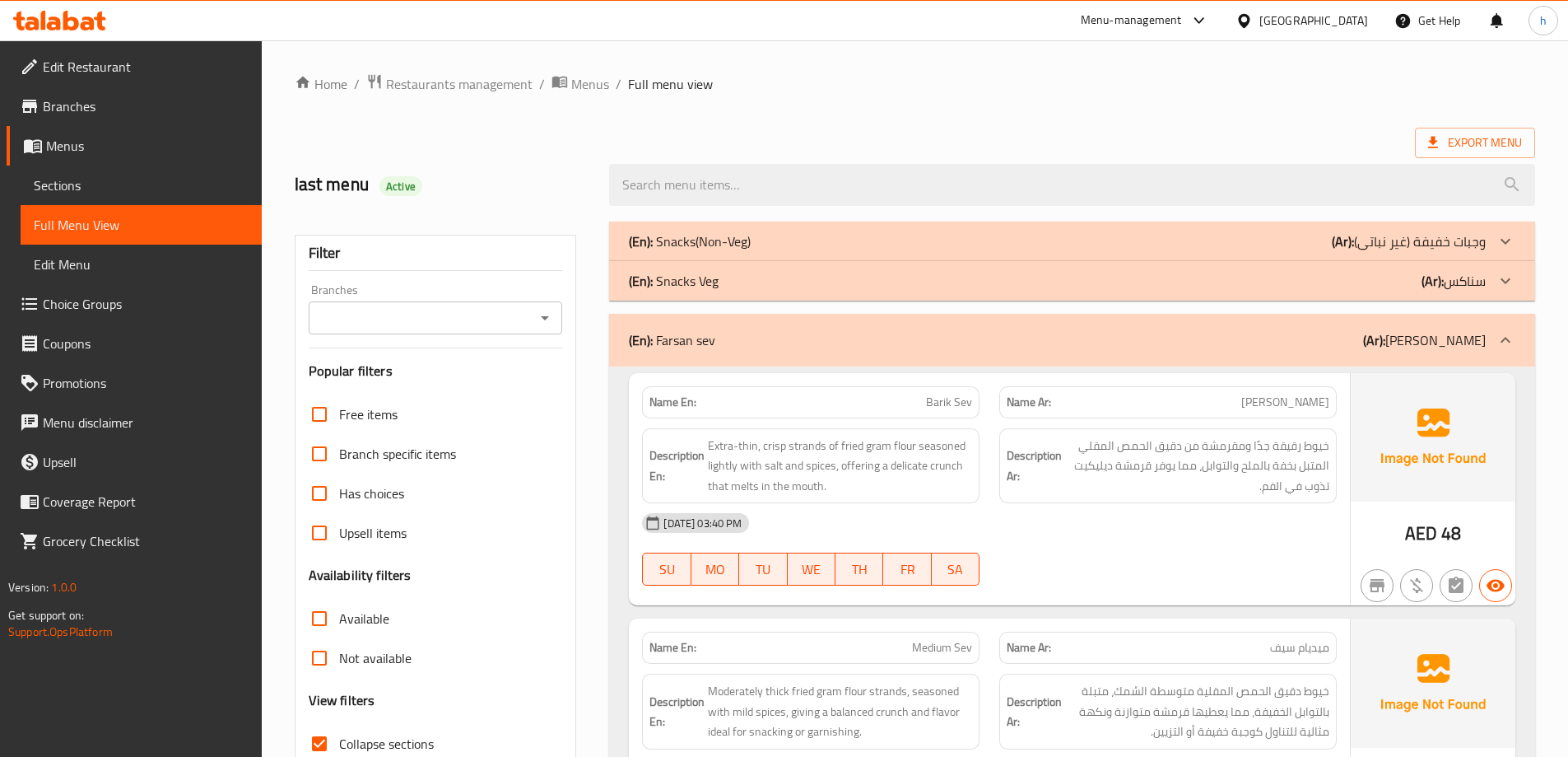
click at [103, 26] on icon at bounding box center [100, 21] width 11 height 19
